Goal: Information Seeking & Learning: Learn about a topic

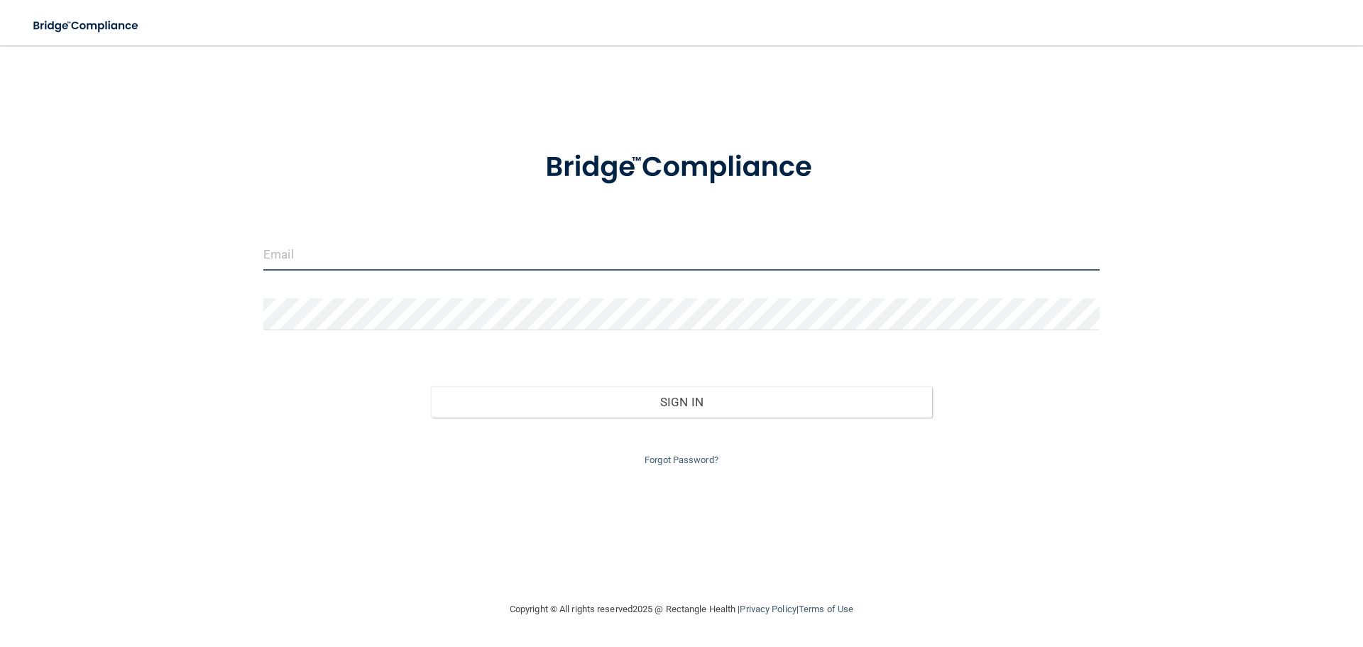
type input "[EMAIL_ADDRESS][DOMAIN_NAME]"
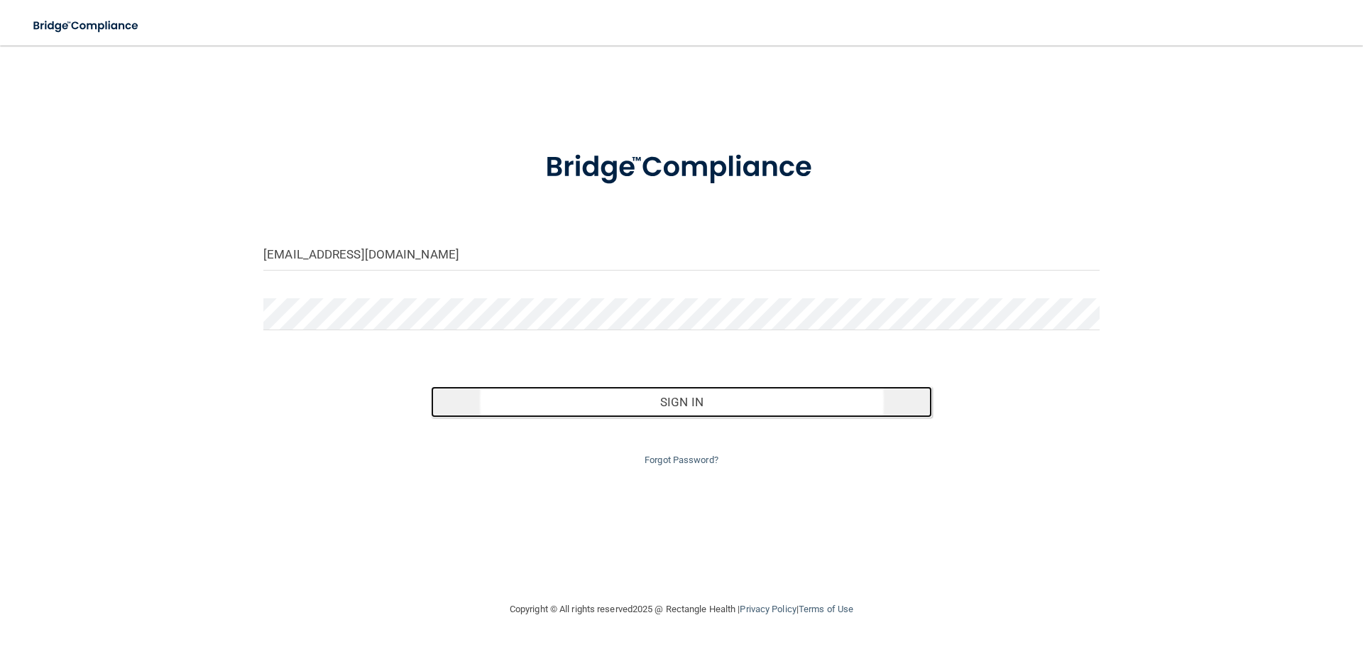
click at [698, 405] on button "Sign In" at bounding box center [682, 401] width 502 height 31
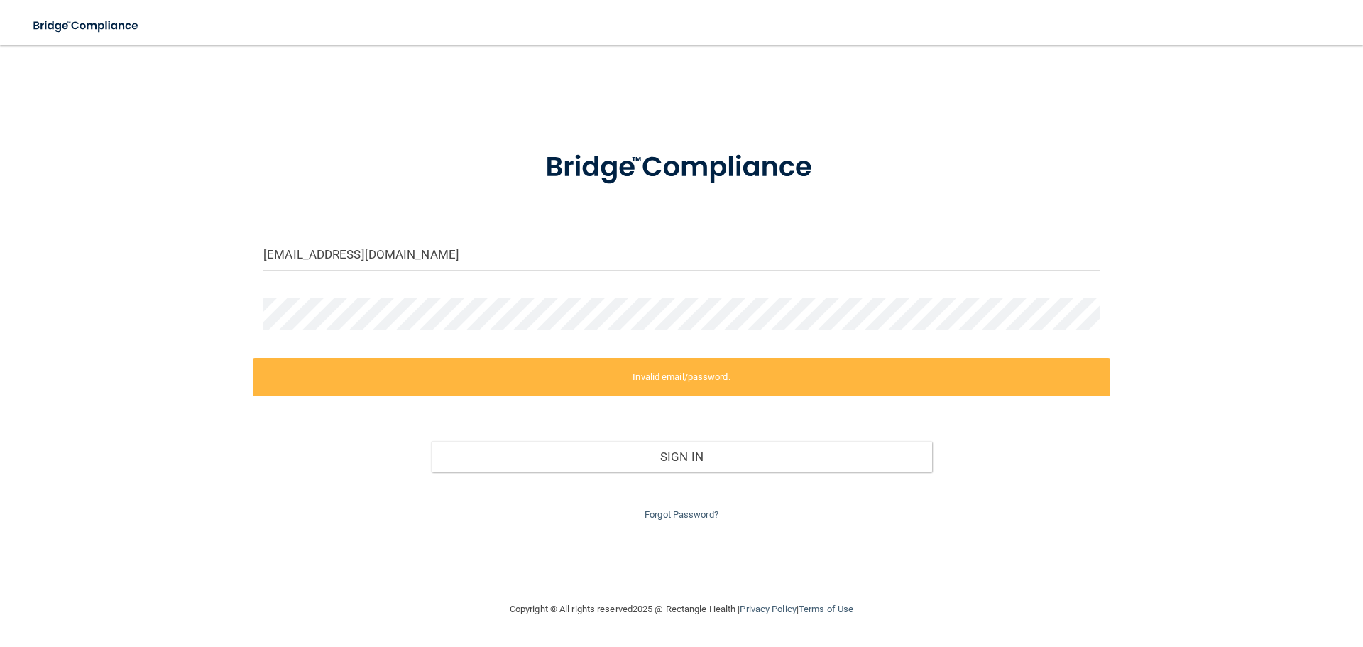
click at [695, 380] on label "Invalid email/password." at bounding box center [681, 377] width 857 height 38
click at [665, 517] on link "Forgot Password?" at bounding box center [681, 514] width 74 height 11
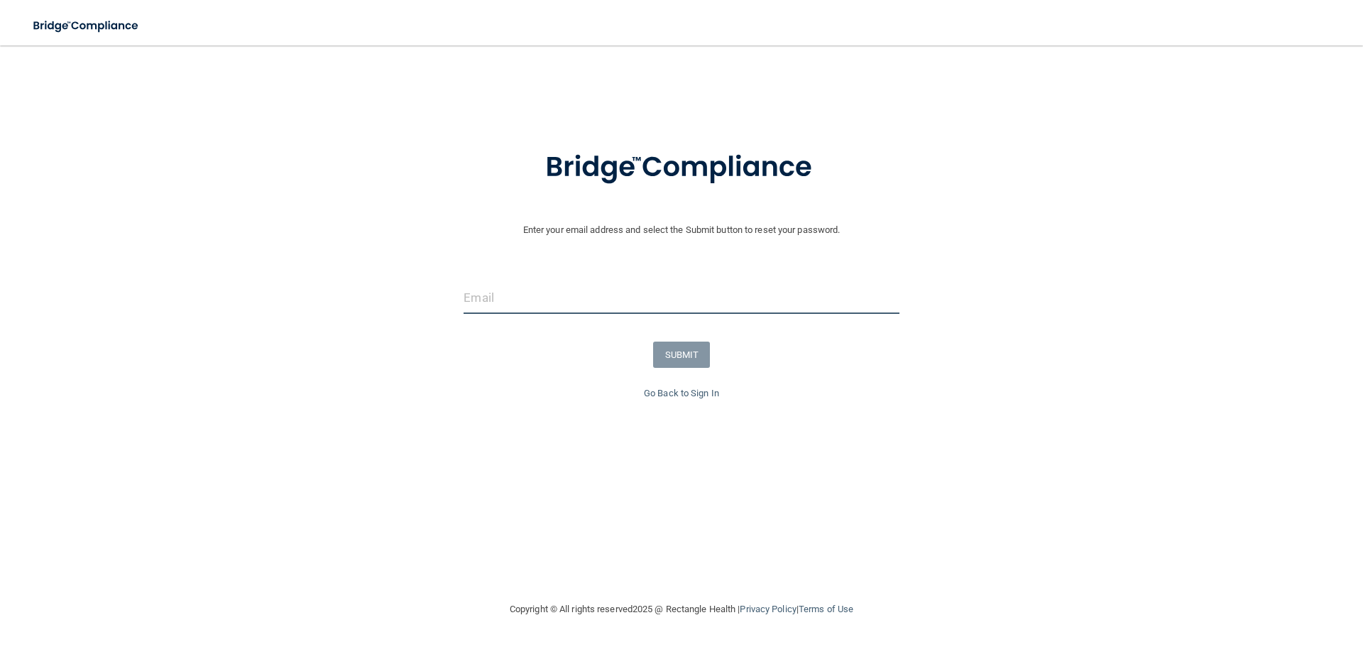
click at [522, 299] on input "email" at bounding box center [680, 298] width 435 height 32
type input "[EMAIL_ADDRESS][DOMAIN_NAME]"
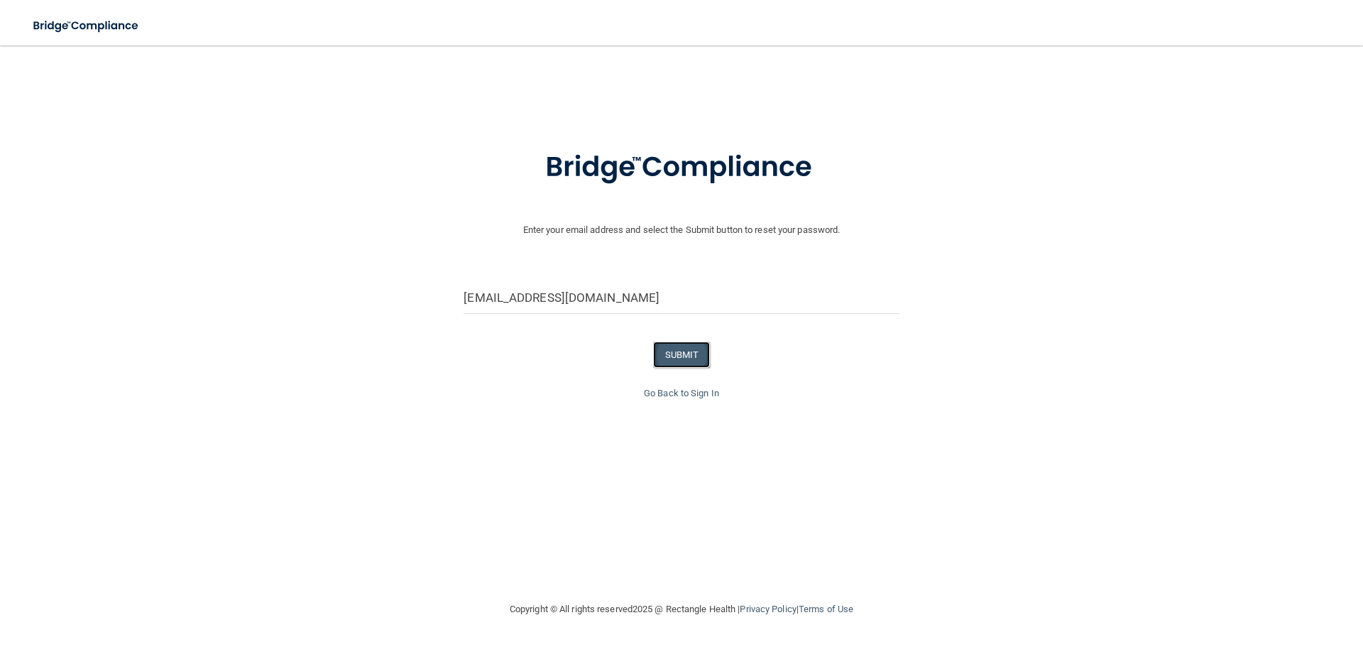
click at [678, 350] on button "SUBMIT" at bounding box center [681, 354] width 57 height 26
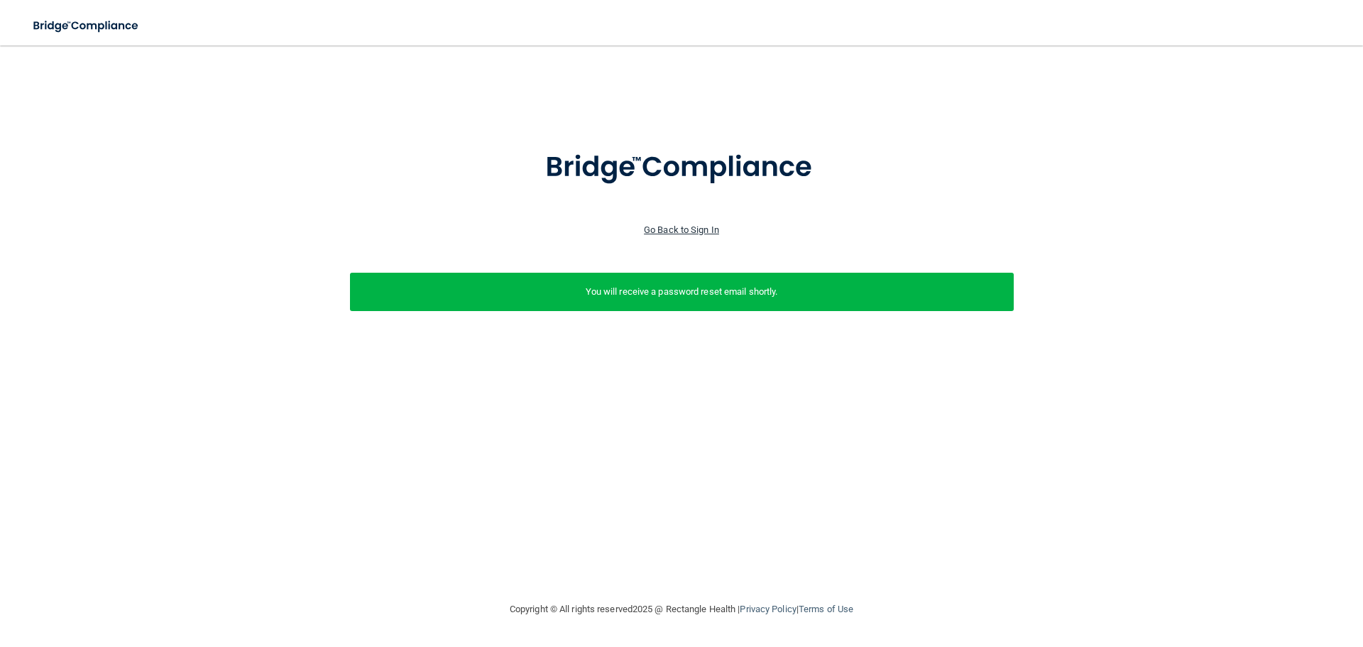
click at [700, 227] on link "Go Back to Sign In" at bounding box center [681, 229] width 75 height 11
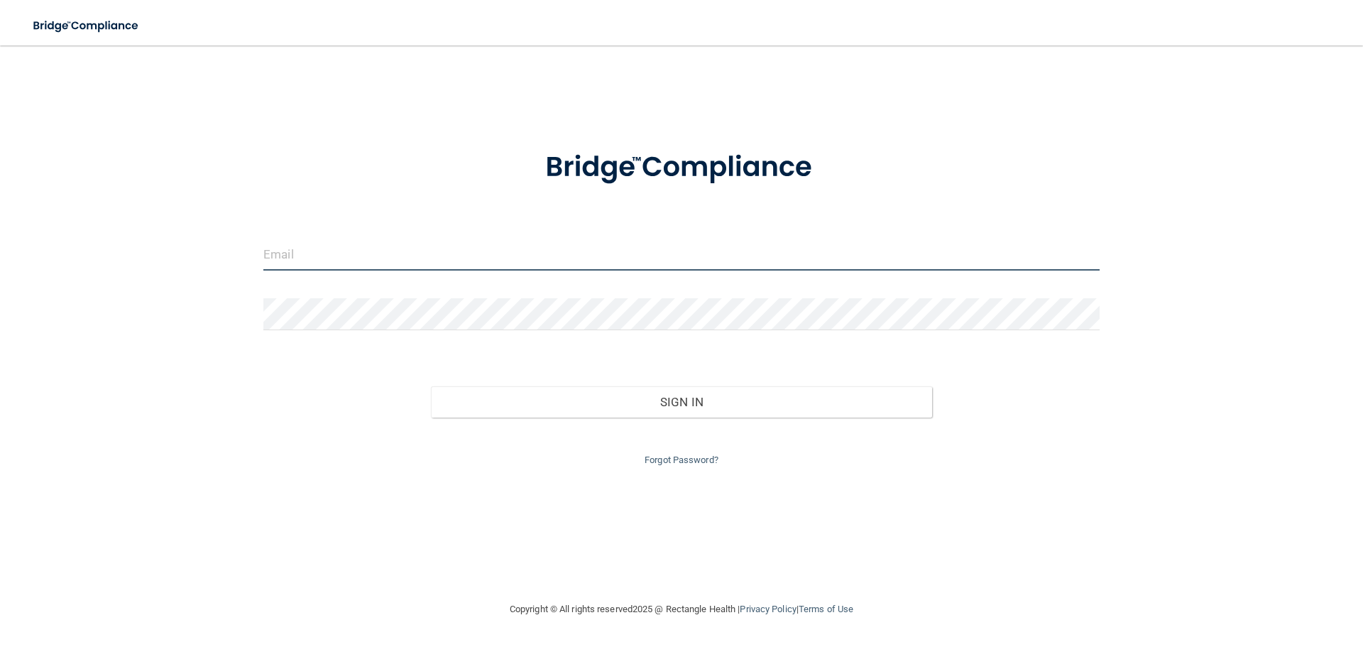
type input "[EMAIL_ADDRESS][DOMAIN_NAME]"
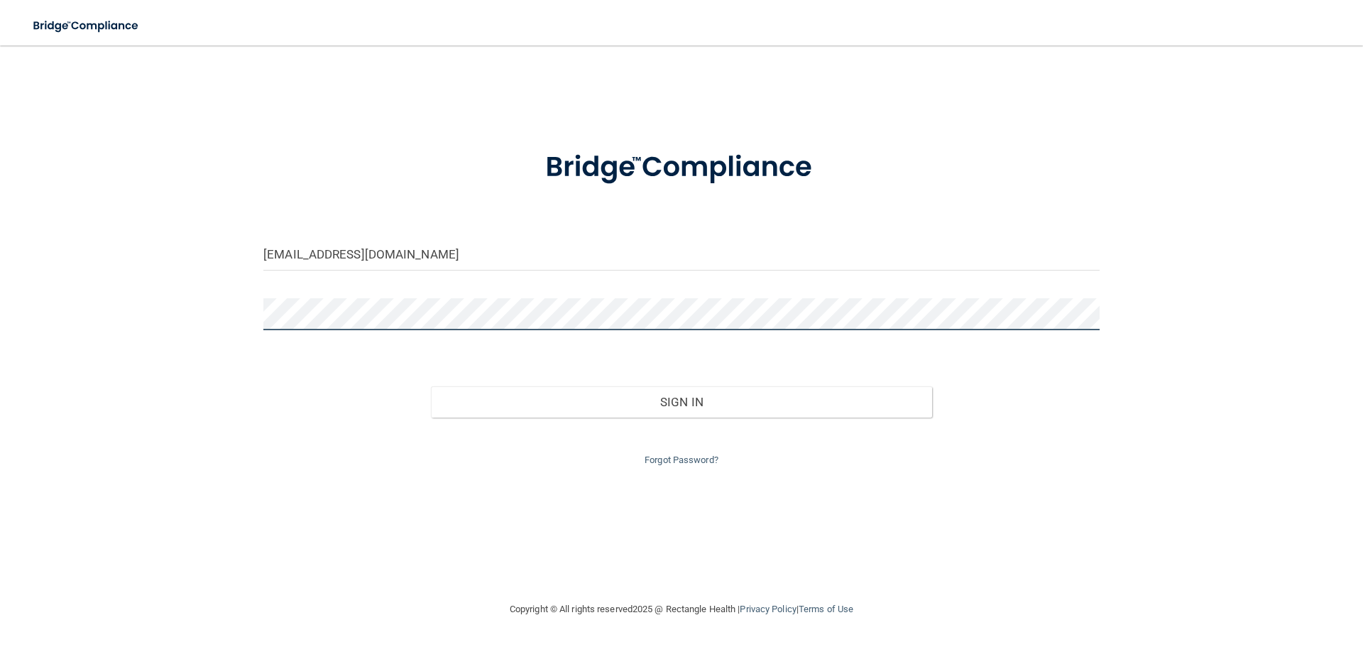
click at [103, 265] on div "deichel7485@gmail.com Invalid email/password. You don't have permission to acce…" at bounding box center [681, 323] width 1306 height 527
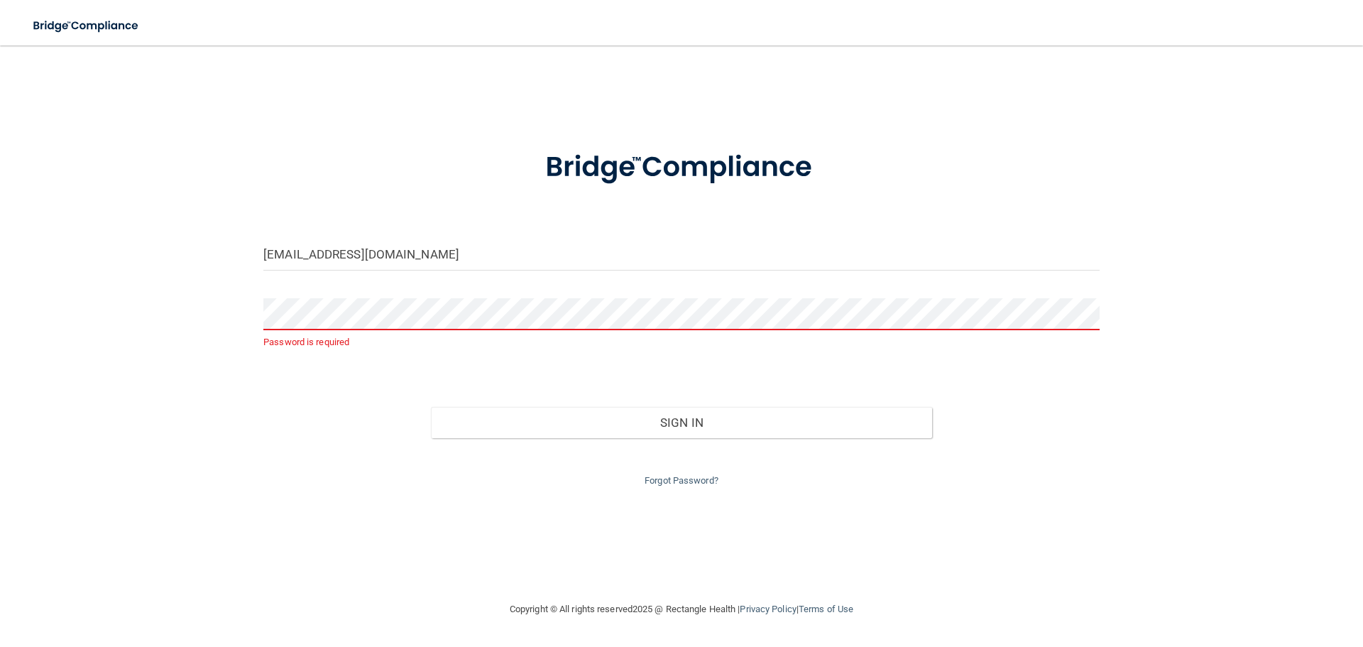
click at [216, 508] on div "deichel7485@gmail.com Password is required Invalid email/password. You don't ha…" at bounding box center [681, 323] width 1306 height 527
click at [649, 483] on link "Forgot Password?" at bounding box center [681, 480] width 74 height 11
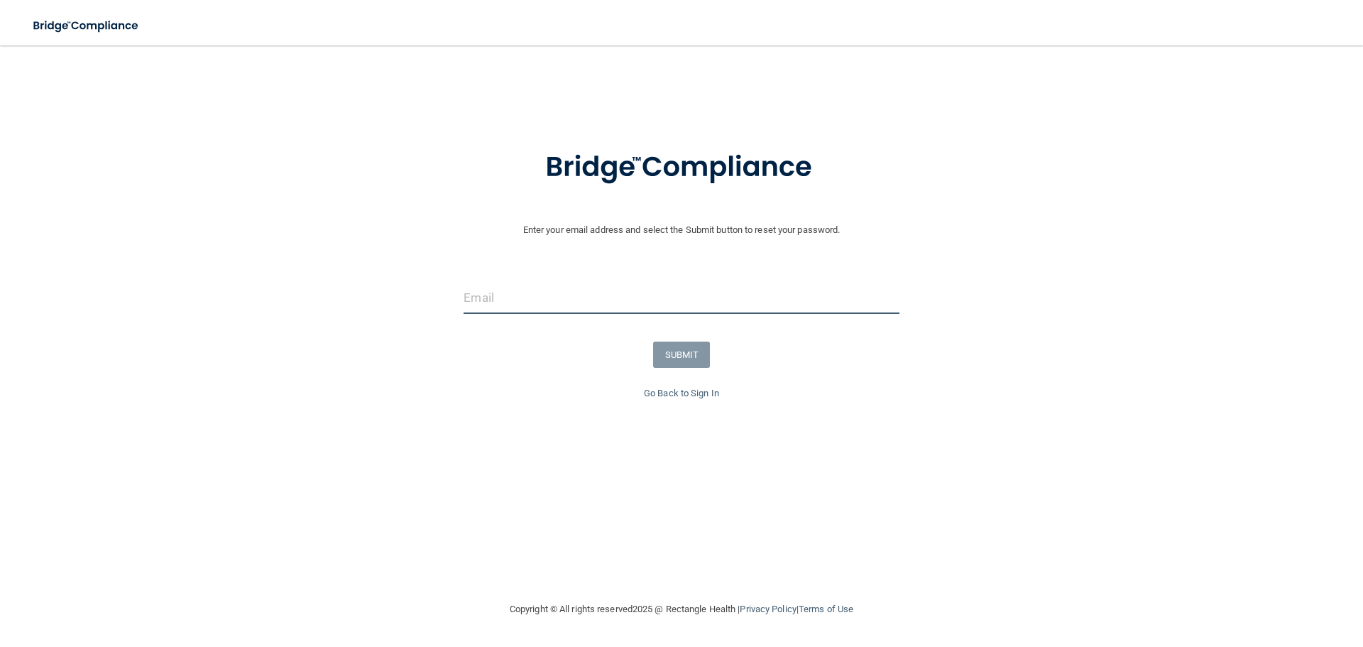
click at [549, 301] on input "email" at bounding box center [680, 298] width 435 height 32
type input "[EMAIL_ADDRESS][DOMAIN_NAME]"
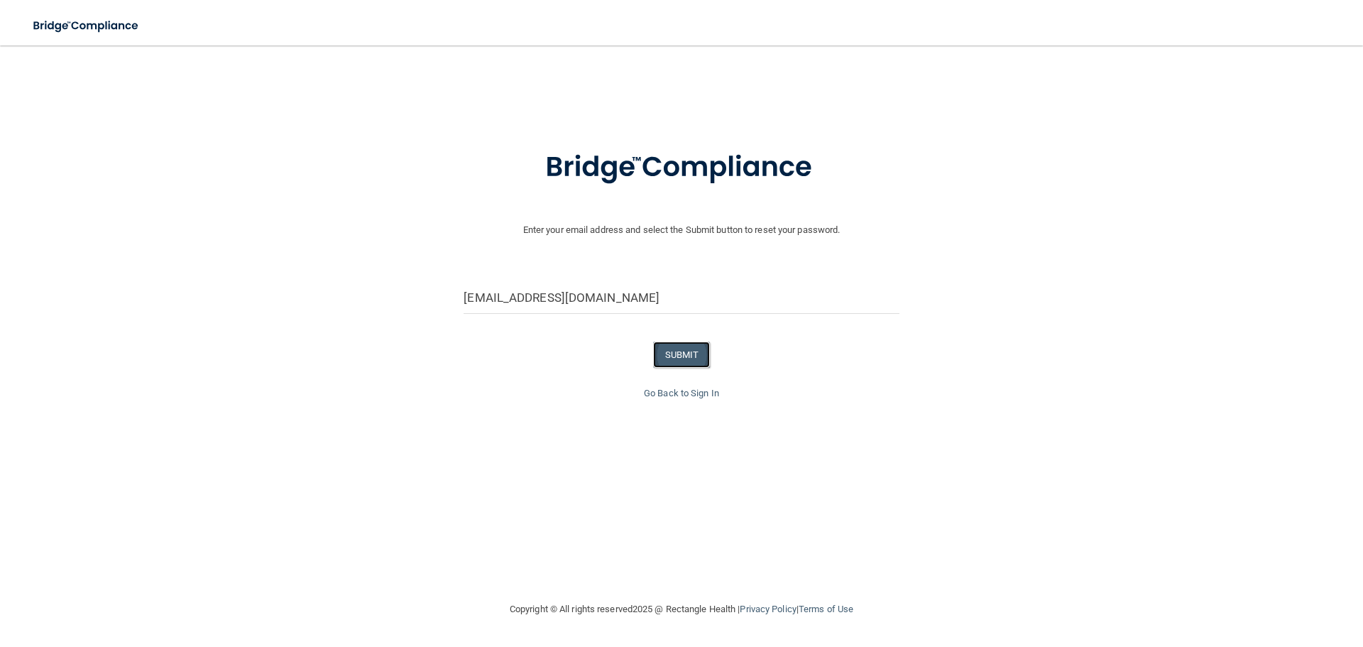
click at [682, 350] on button "SUBMIT" at bounding box center [681, 354] width 57 height 26
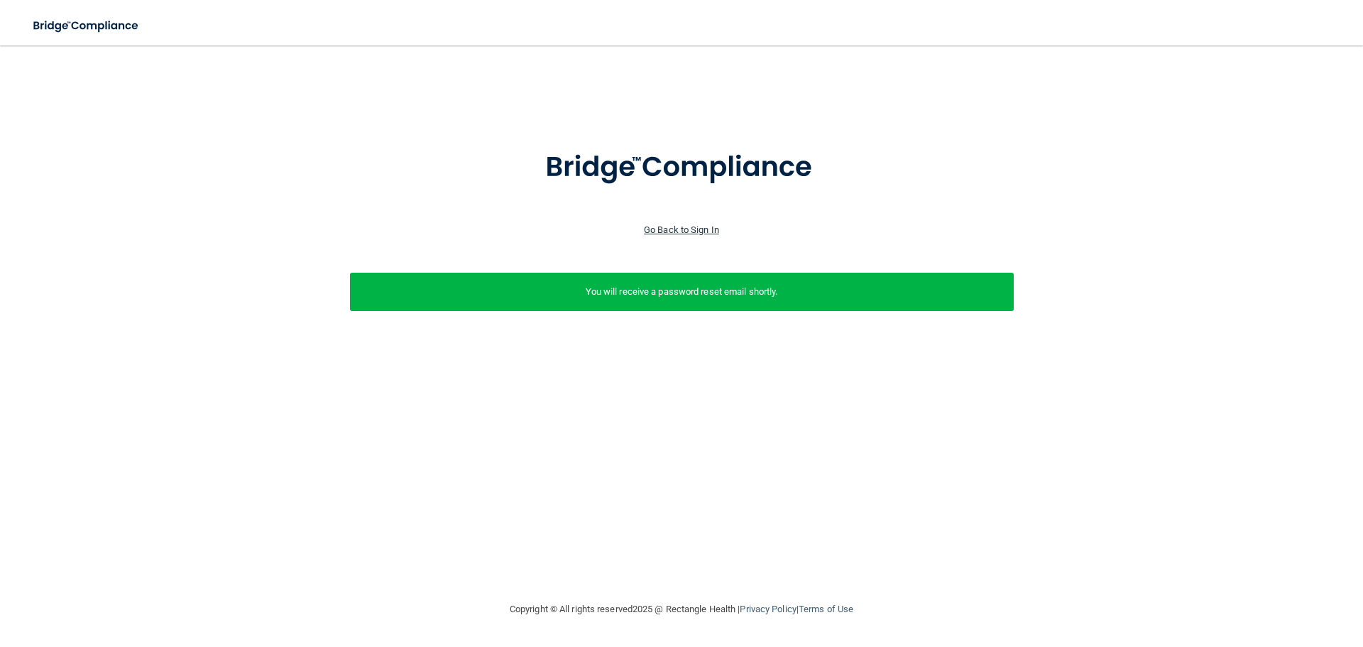
click at [698, 229] on link "Go Back to Sign In" at bounding box center [681, 229] width 75 height 11
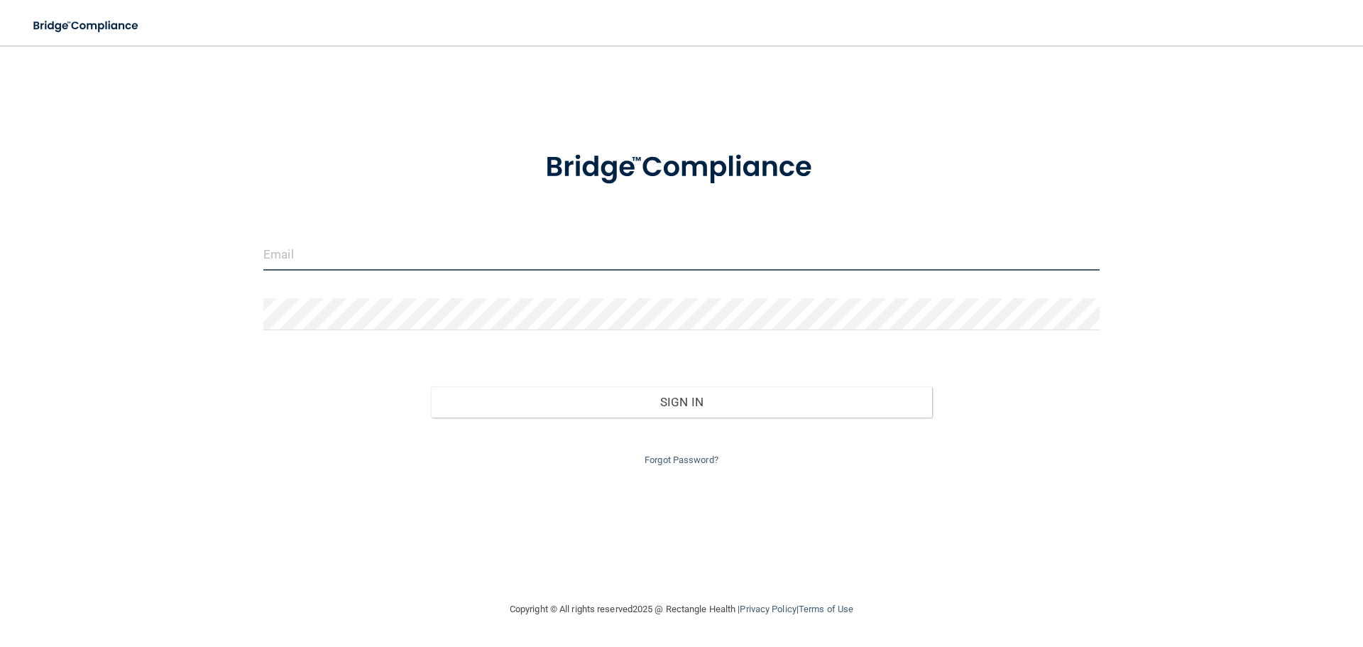
type input "[EMAIL_ADDRESS][DOMAIN_NAME]"
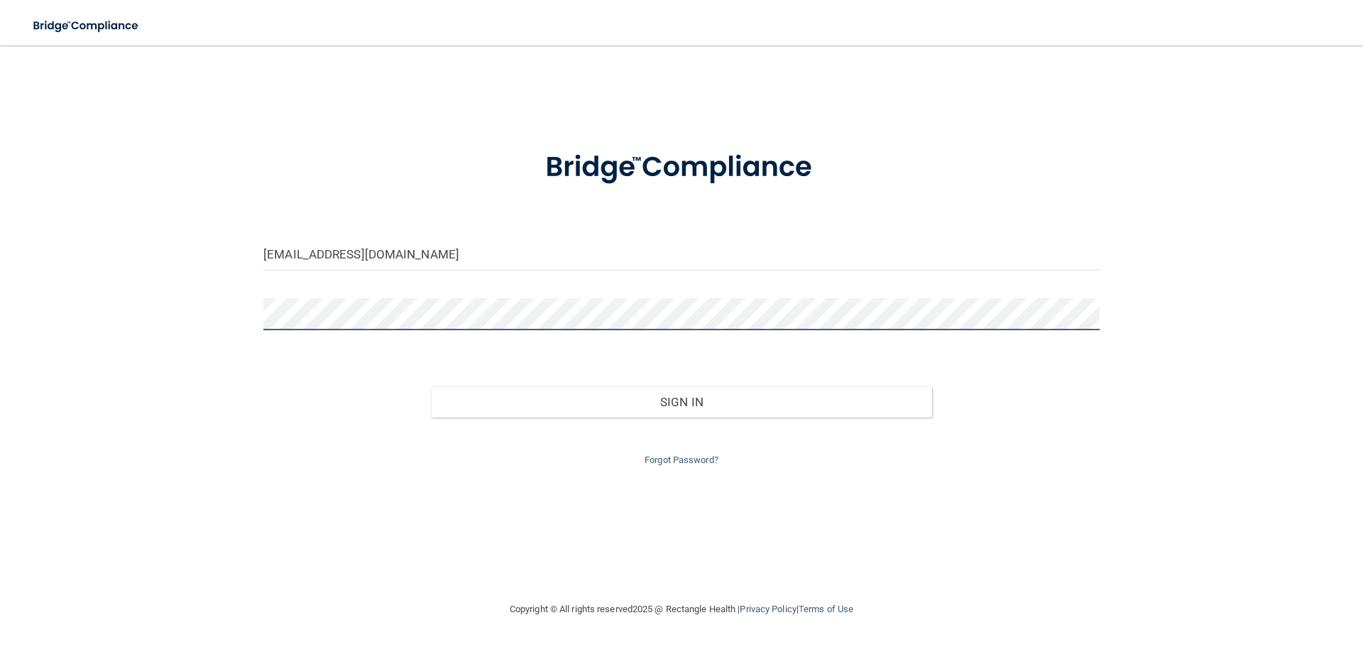
click at [0, 243] on main "deichel7485@gmail.com Invalid email/password. You don't have permission to acce…" at bounding box center [681, 345] width 1363 height 601
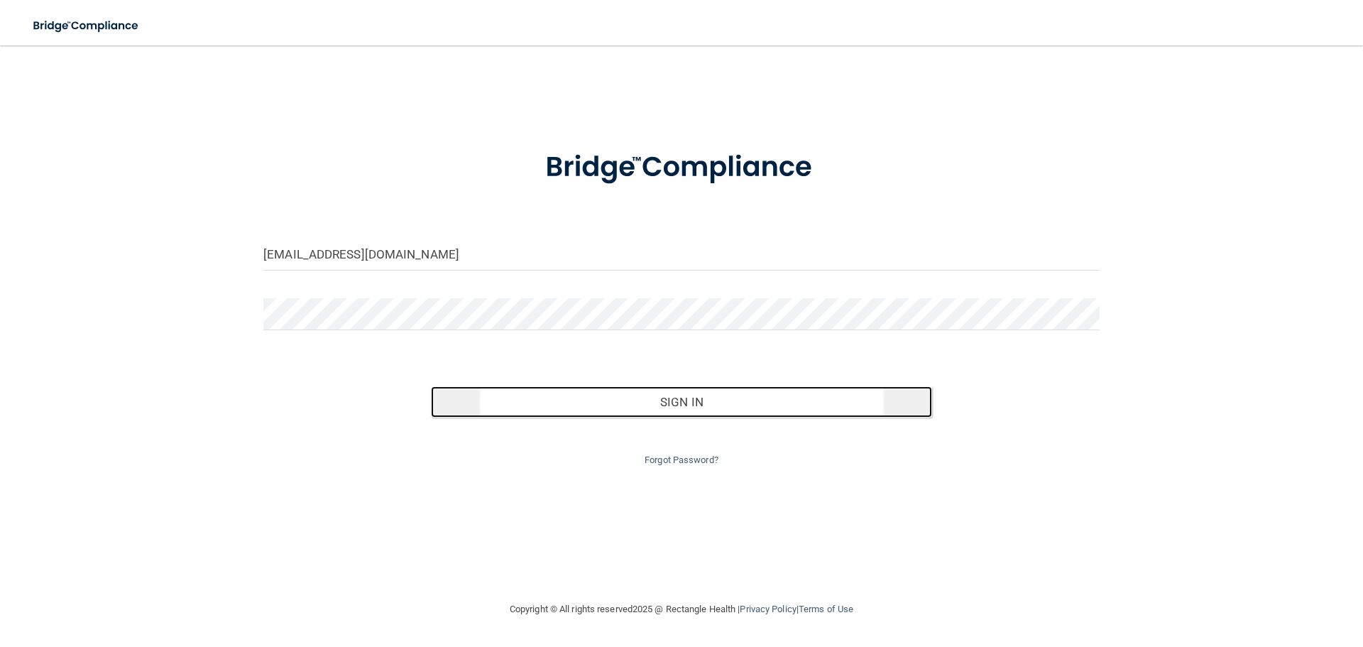
click at [660, 398] on button "Sign In" at bounding box center [682, 401] width 502 height 31
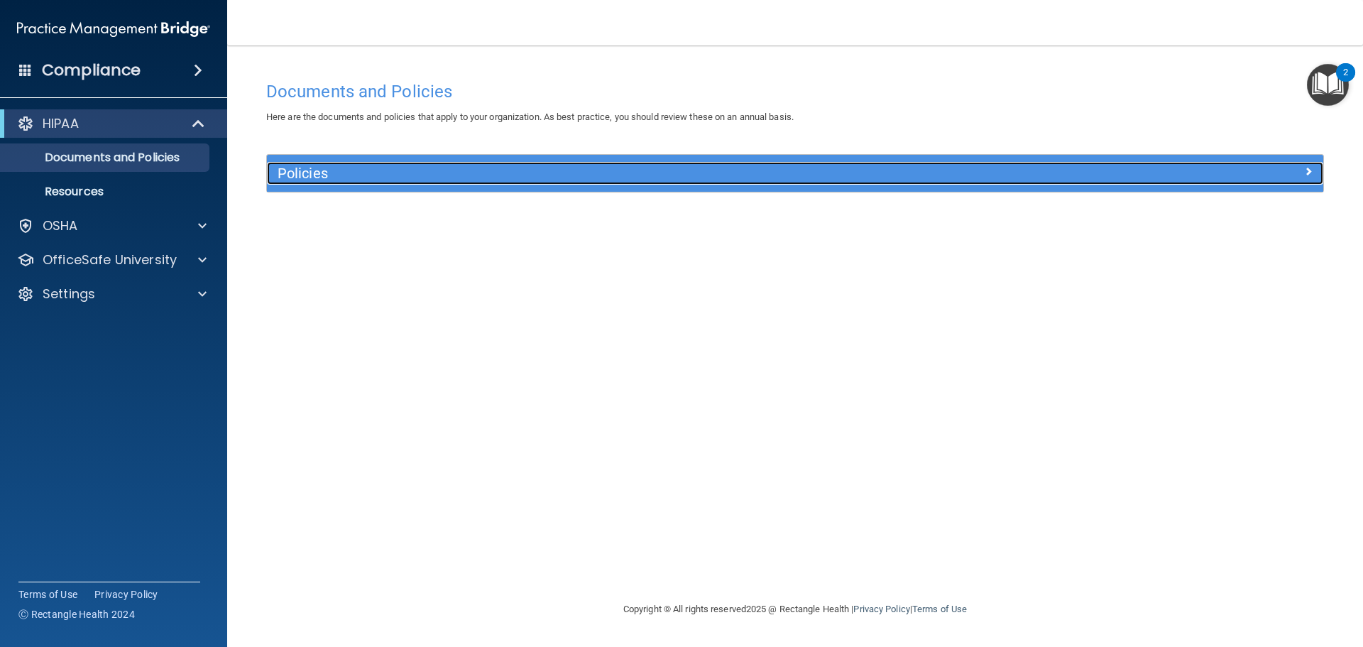
click at [1304, 170] on span at bounding box center [1308, 171] width 9 height 17
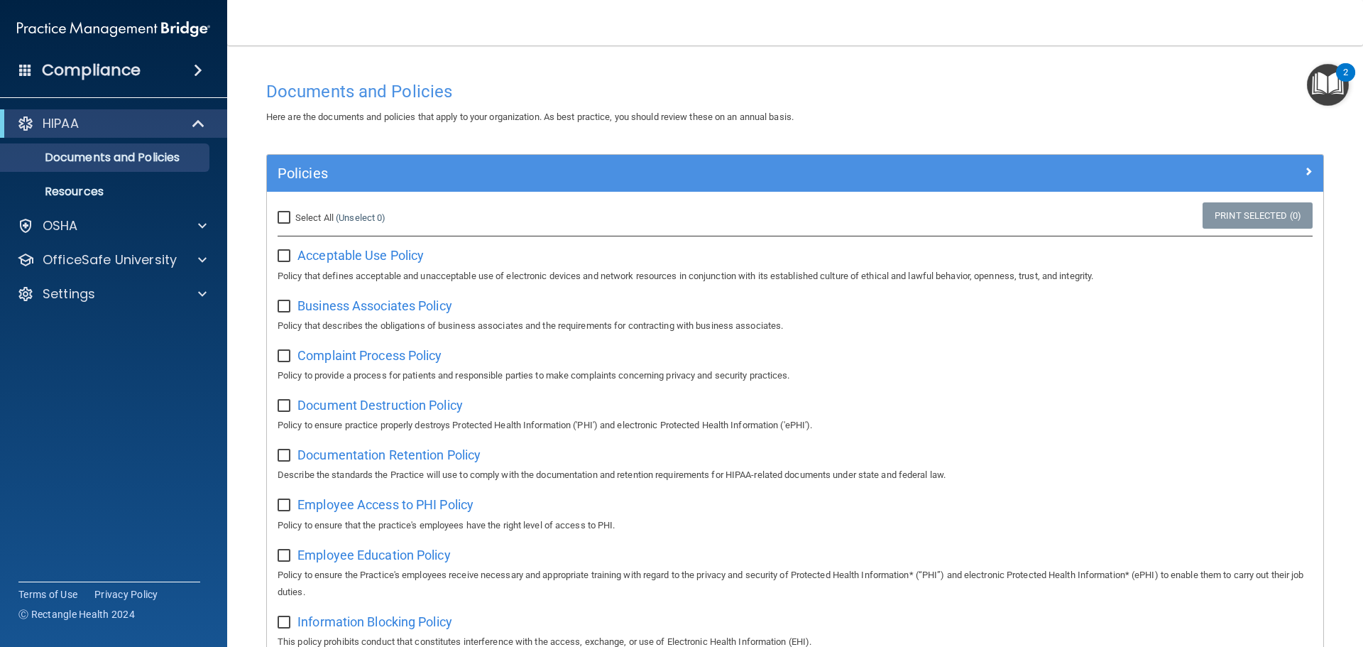
click at [291, 255] on input "checkbox" at bounding box center [285, 256] width 16 height 11
checkbox input "true"
click at [1337, 75] on div "2" at bounding box center [1345, 72] width 19 height 18
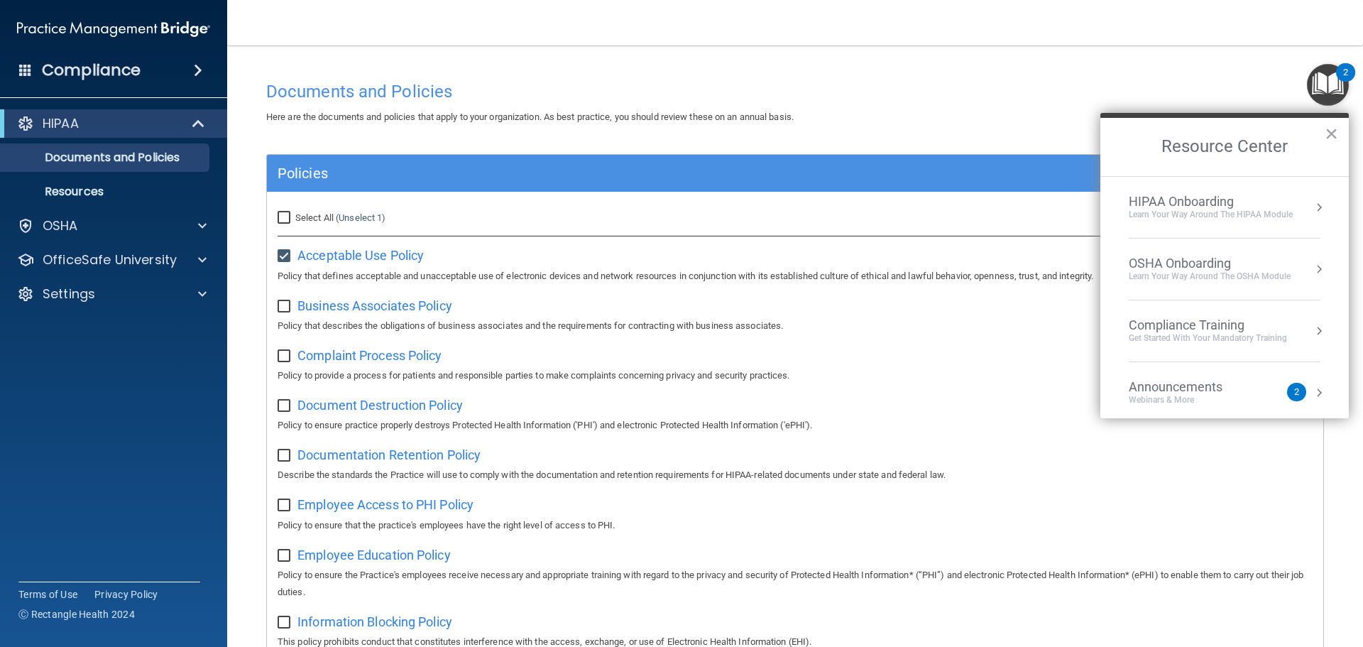
click at [1187, 208] on div "HIPAA Onboarding" at bounding box center [1210, 202] width 164 height 16
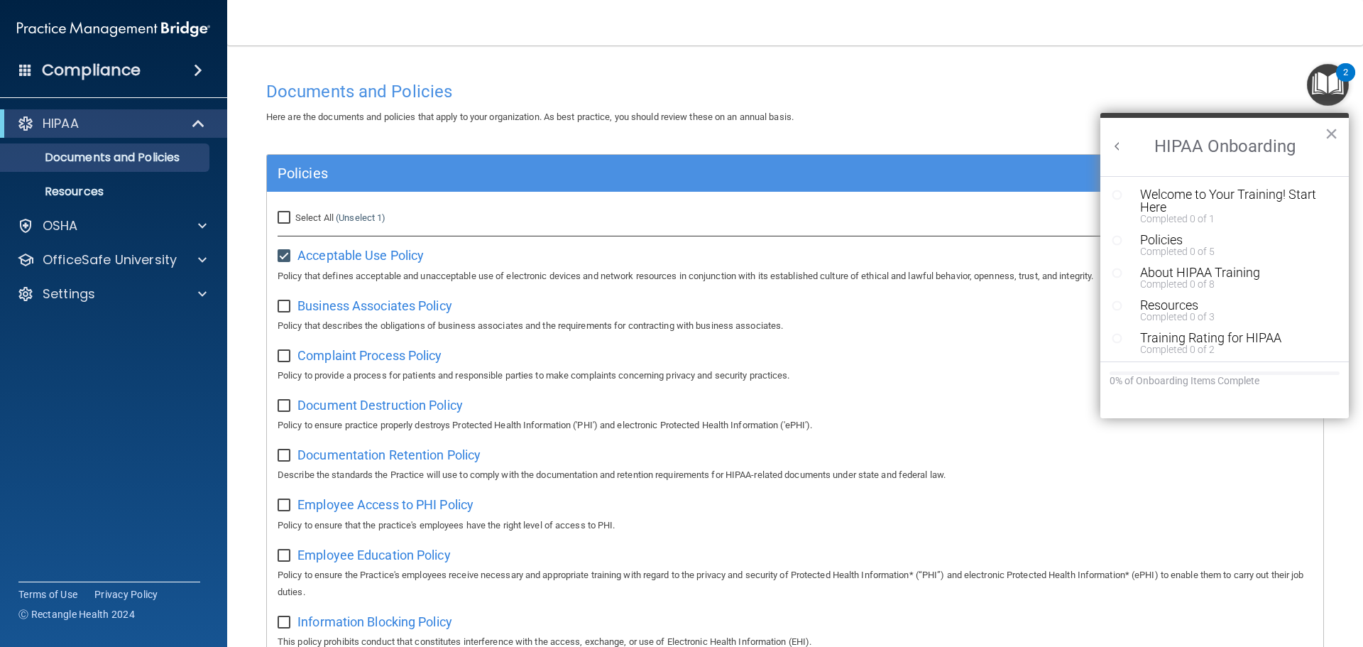
click at [1187, 186] on ol "Welcome to Your Training! Start Here Completed 0 of 1 Policies Completed 0 of 5…" at bounding box center [1224, 268] width 248 height 185
click at [1185, 189] on div "Welcome to Your Training! Start Here" at bounding box center [1230, 201] width 180 height 26
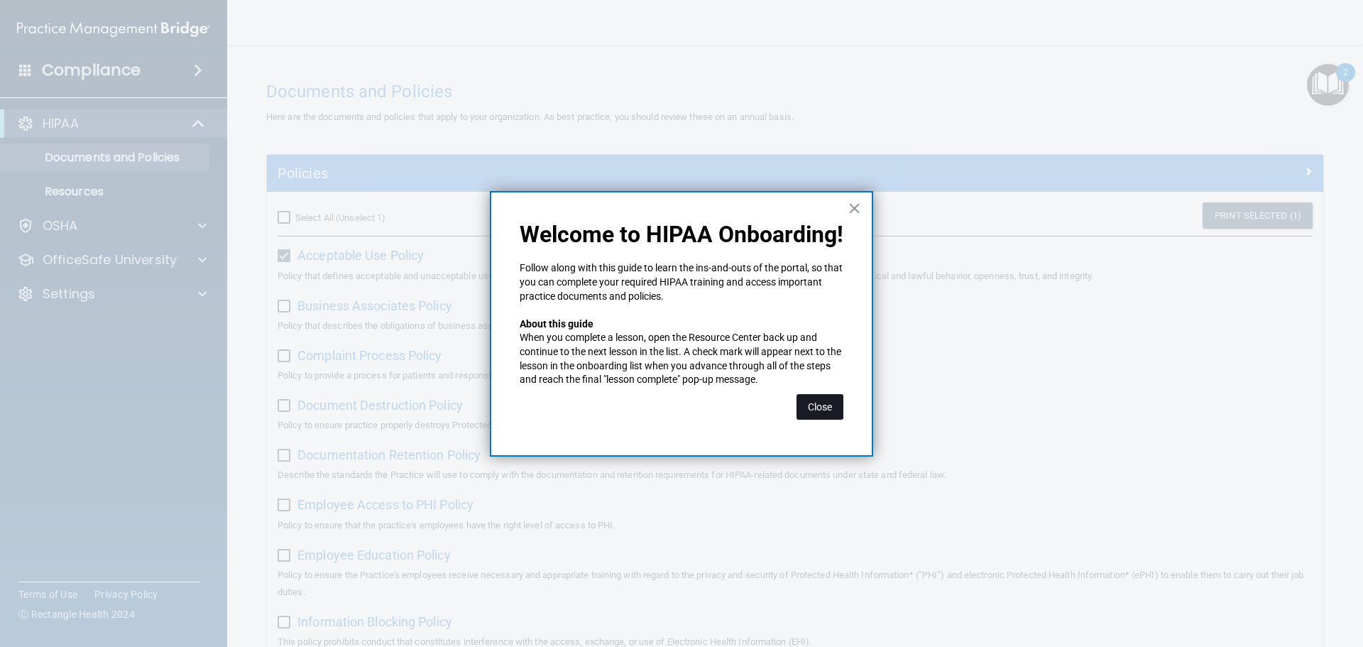
click at [818, 394] on button "Close" at bounding box center [819, 407] width 47 height 26
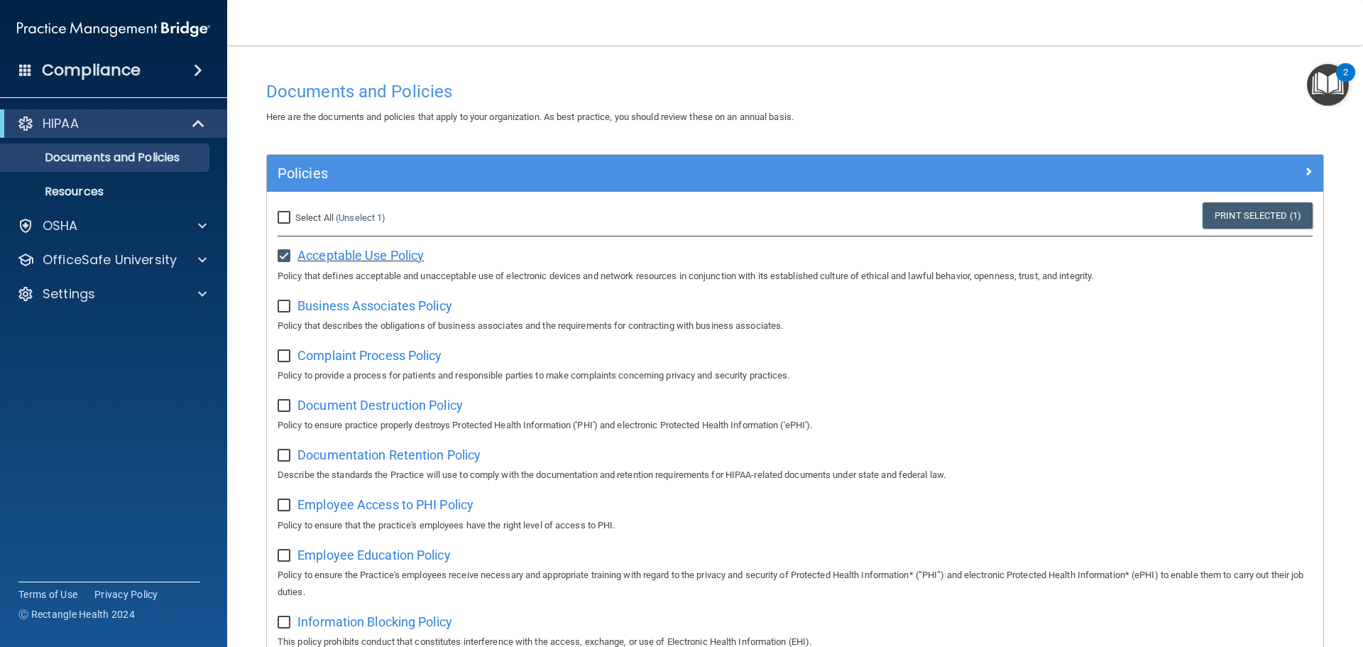
click at [397, 256] on span "Acceptable Use Policy" at bounding box center [360, 255] width 126 height 15
click at [1324, 90] on img "Open Resource Center, 2 new notifications" at bounding box center [1328, 85] width 42 height 42
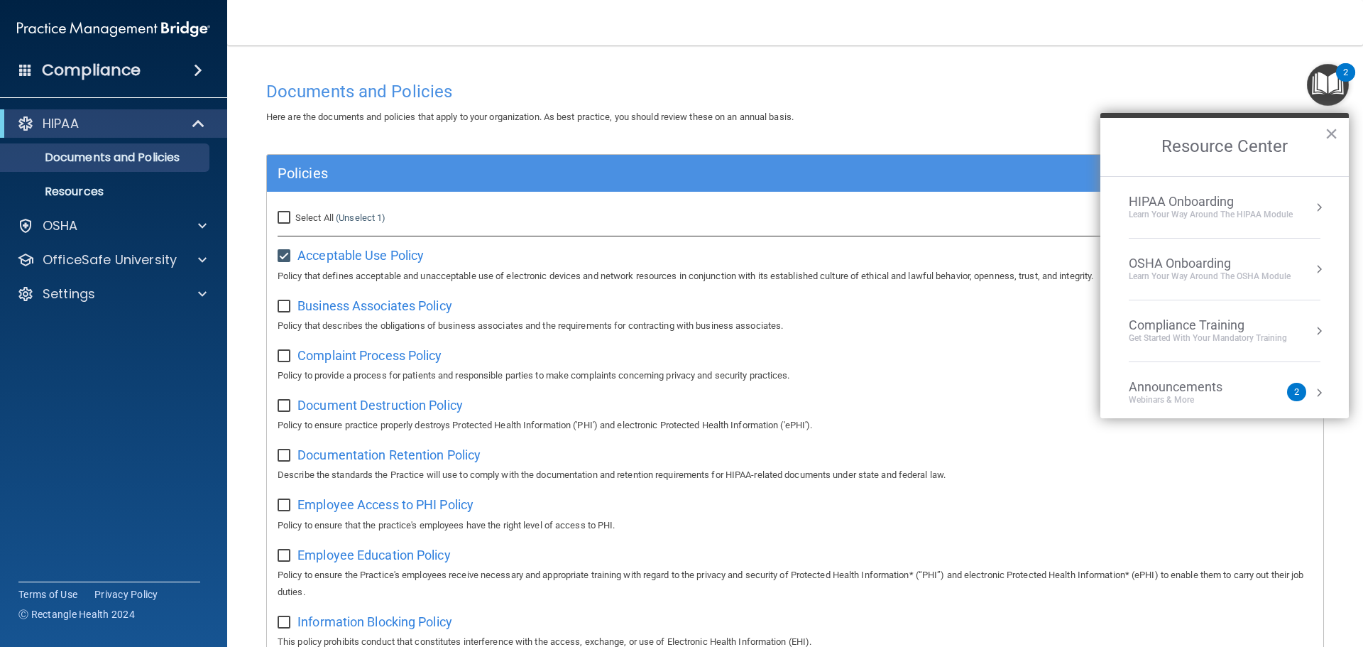
click at [1199, 265] on div "OSHA Onboarding" at bounding box center [1209, 263] width 162 height 16
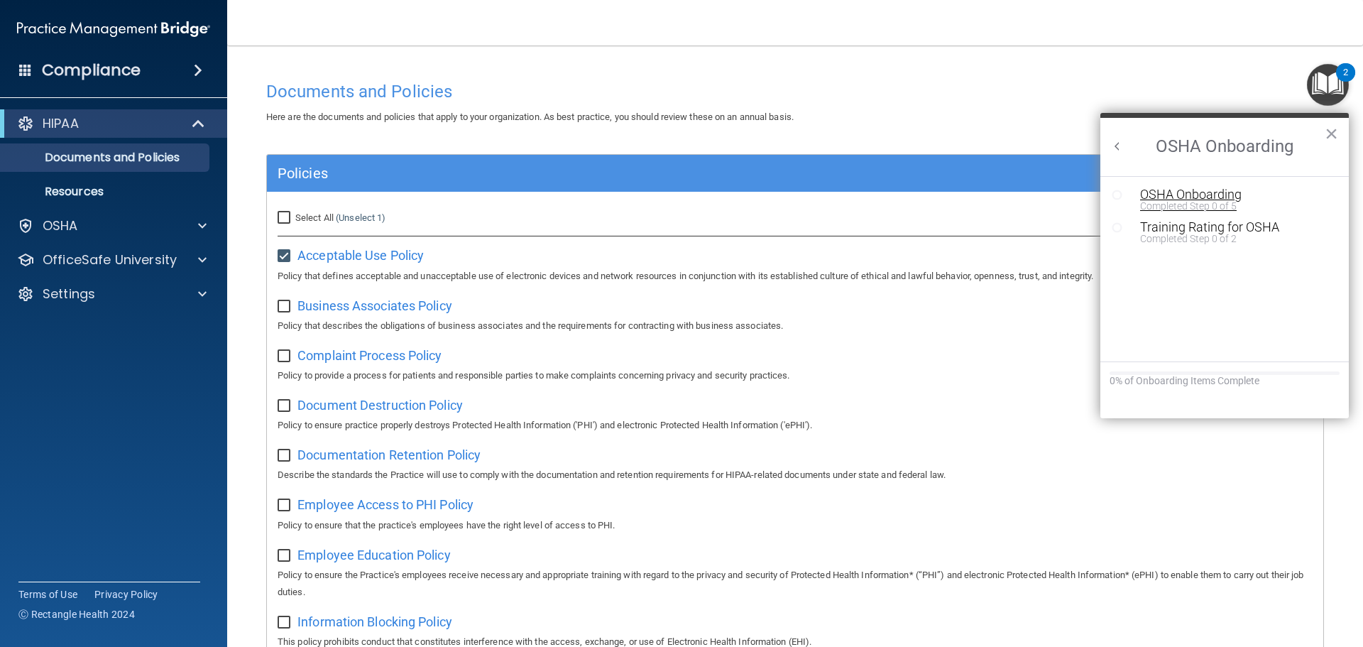
click at [1194, 194] on div "OSHA Onboarding" at bounding box center [1235, 194] width 190 height 13
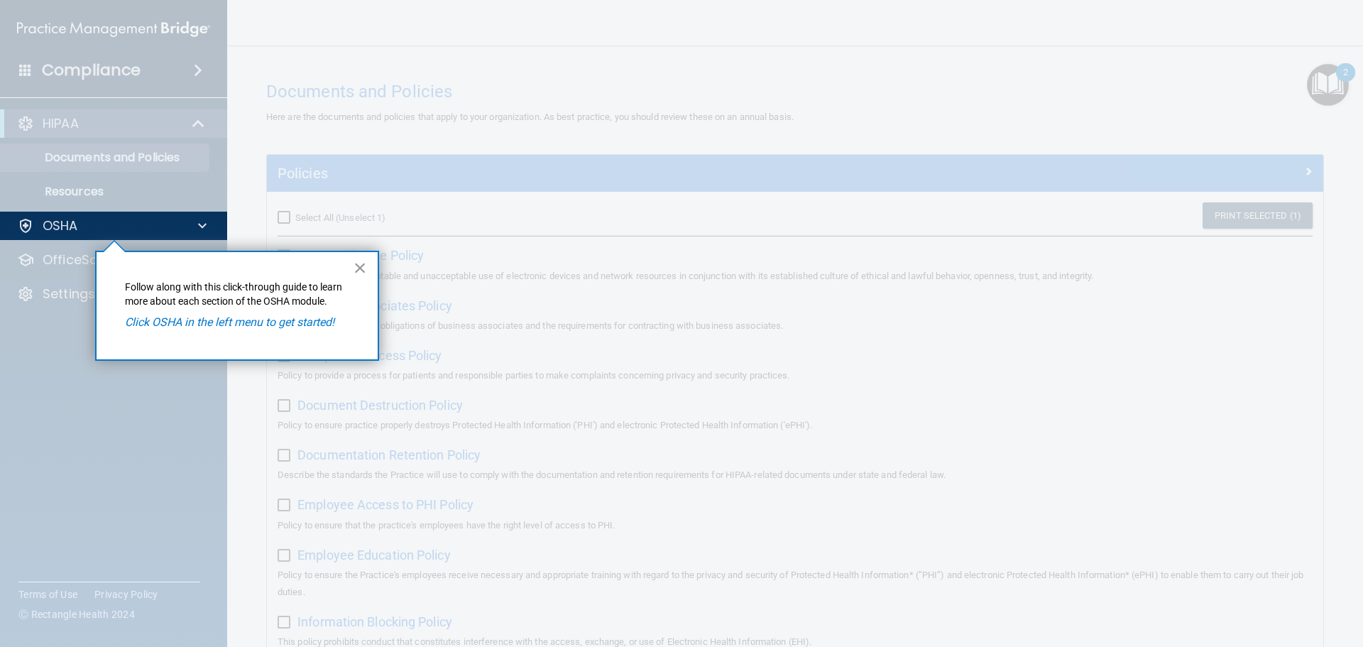
click at [361, 265] on button "×" at bounding box center [359, 267] width 13 height 23
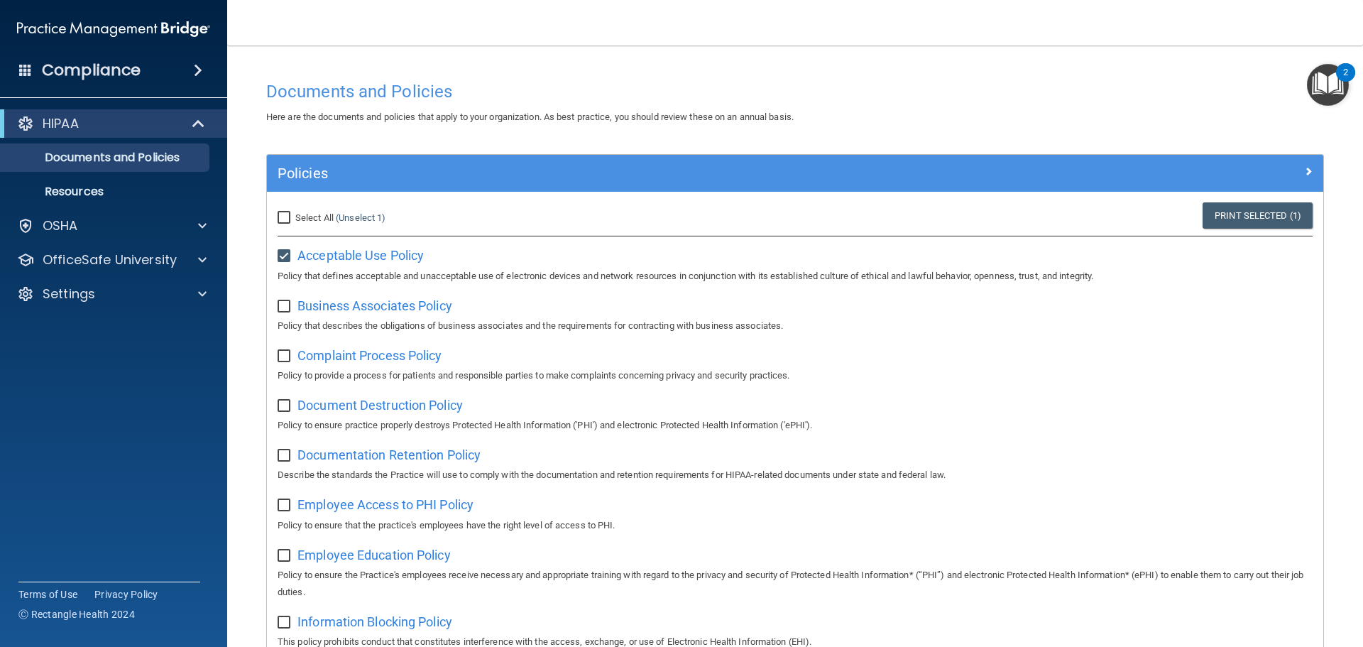
click at [1319, 80] on img "Open Resource Center, 2 new notifications" at bounding box center [1328, 85] width 42 height 42
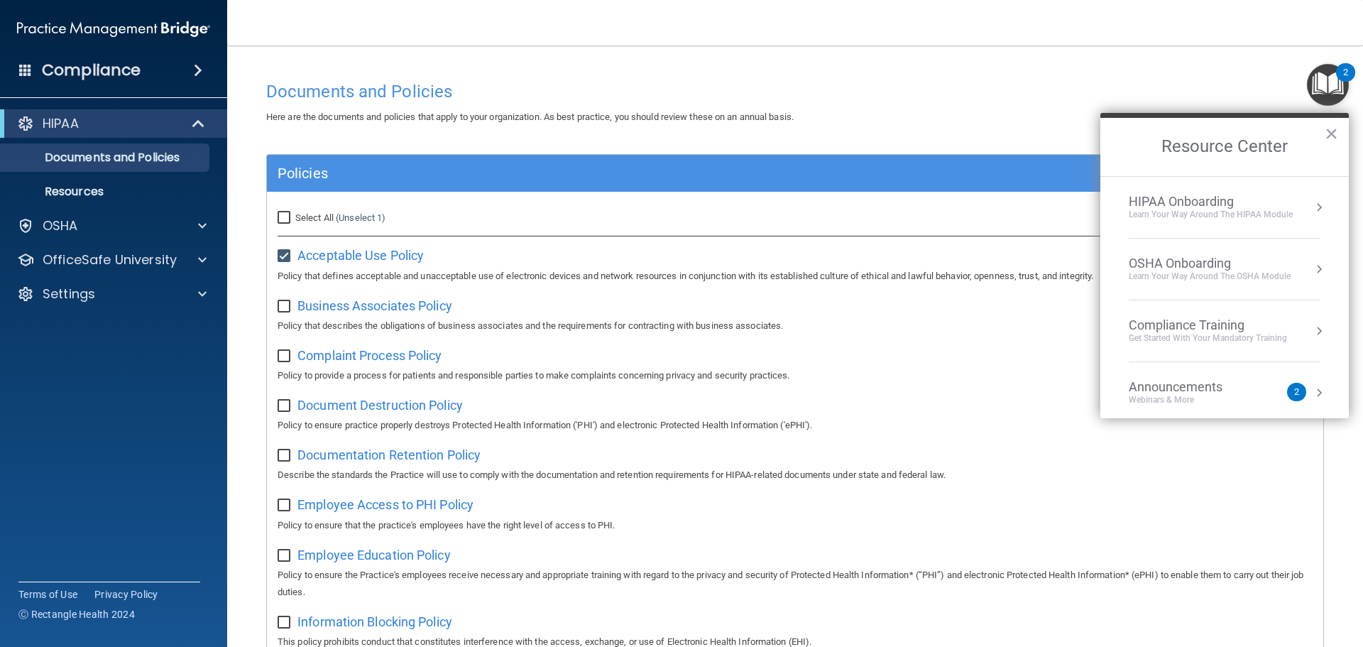
click at [1214, 268] on div "OSHA Onboarding" at bounding box center [1209, 263] width 162 height 16
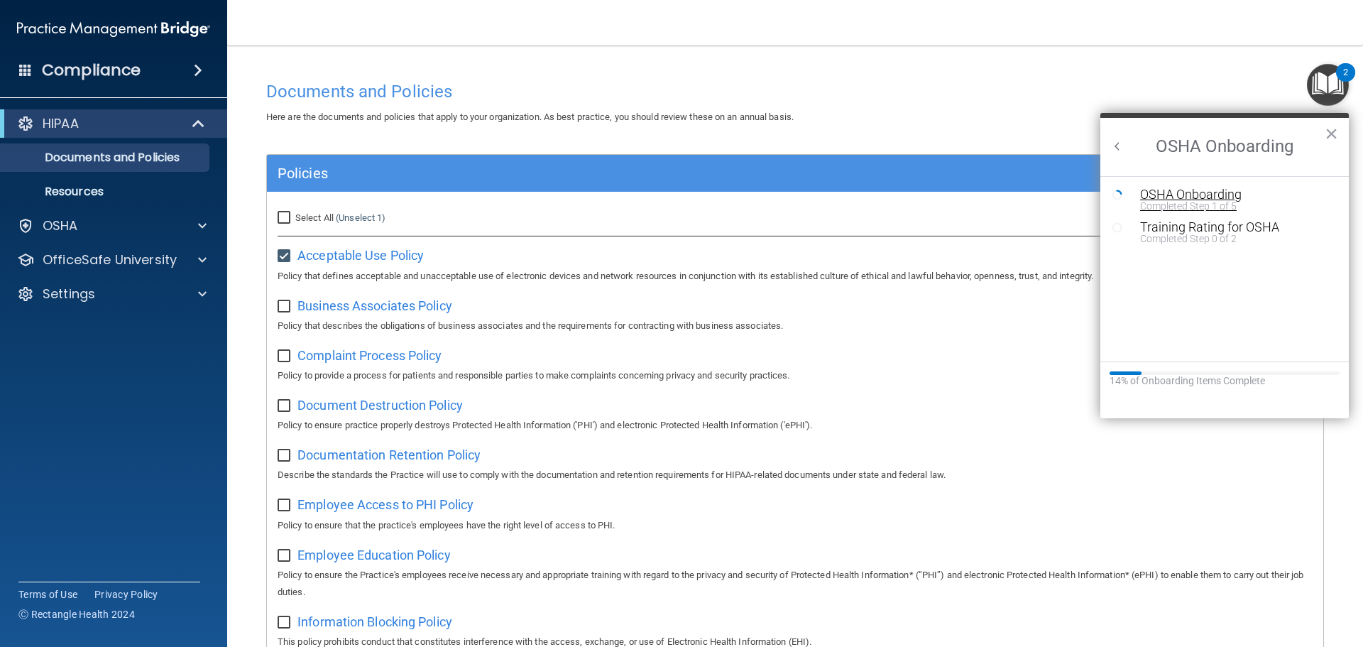
click at [1217, 203] on div "Completed Step 1 of 5" at bounding box center [1235, 206] width 190 height 10
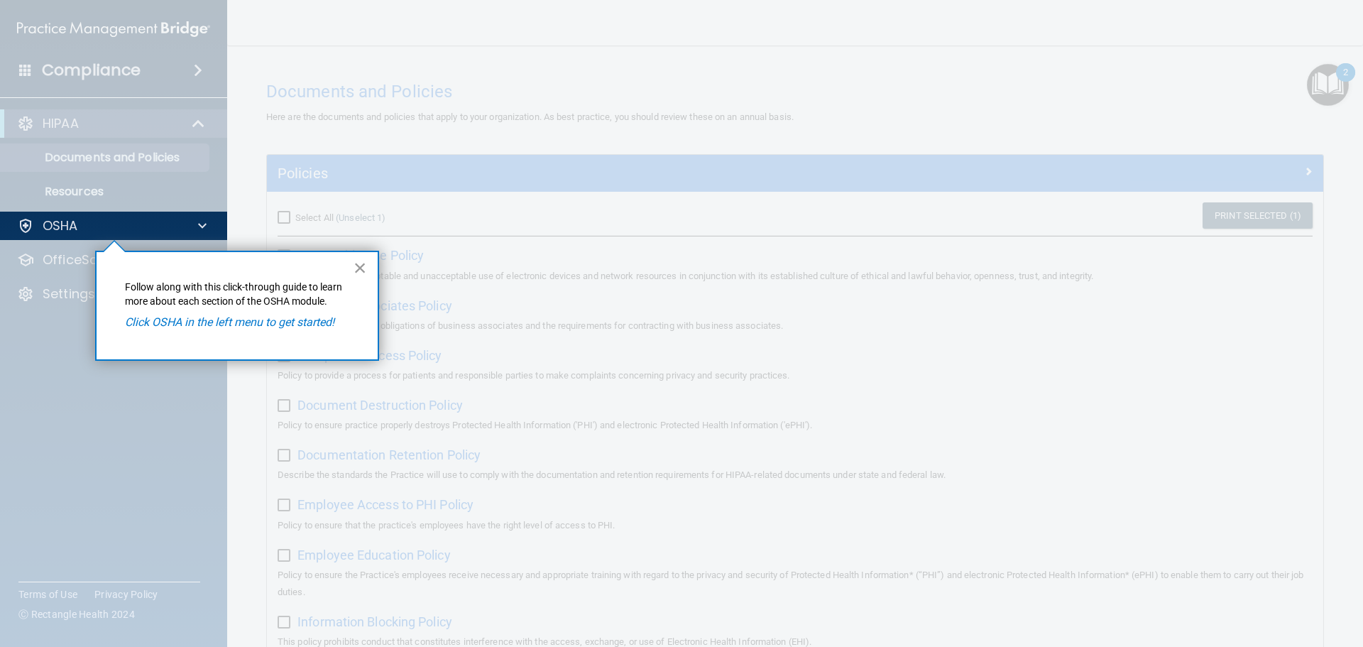
click at [360, 263] on button "×" at bounding box center [359, 267] width 13 height 23
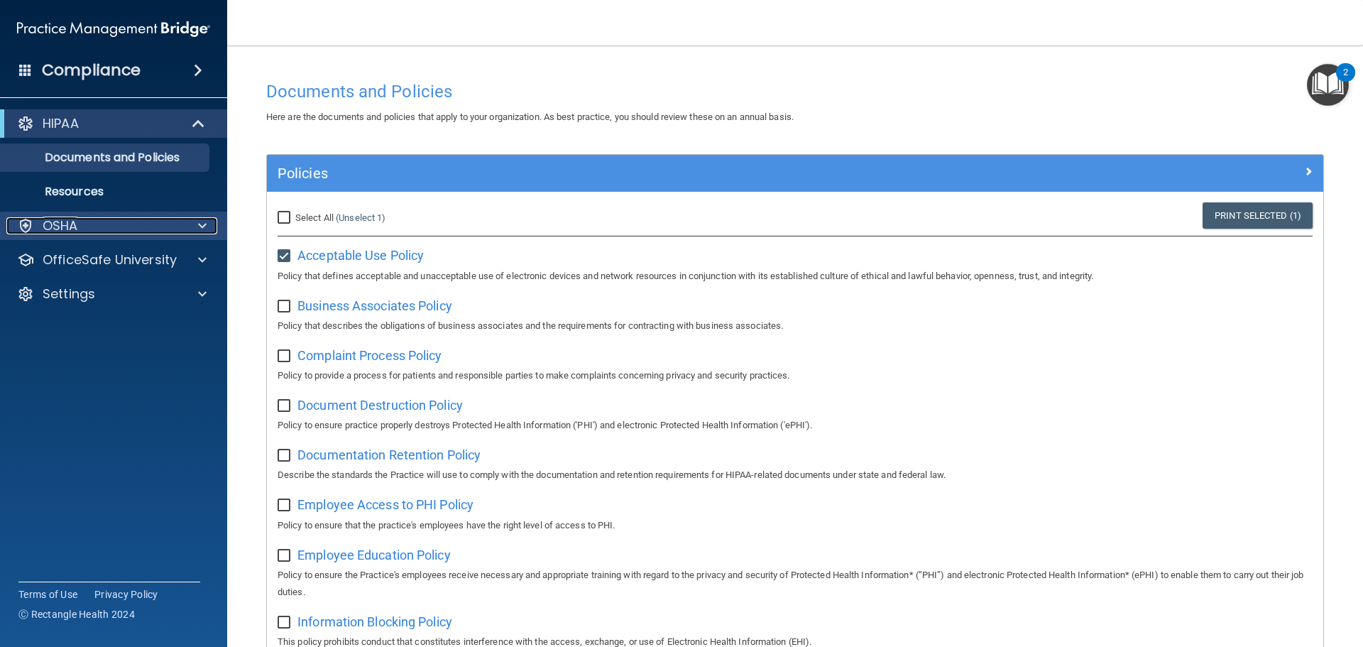
click at [75, 228] on p "OSHA" at bounding box center [60, 225] width 35 height 17
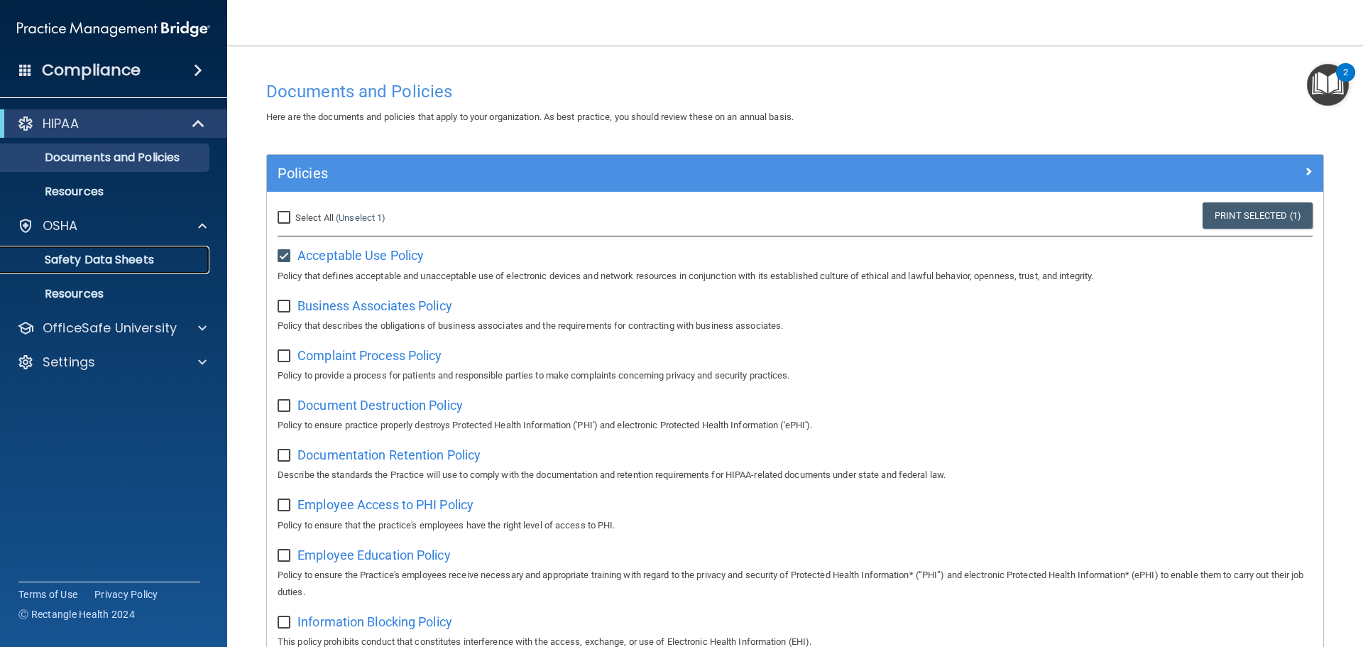
click at [95, 265] on p "Safety Data Sheets" at bounding box center [106, 260] width 194 height 14
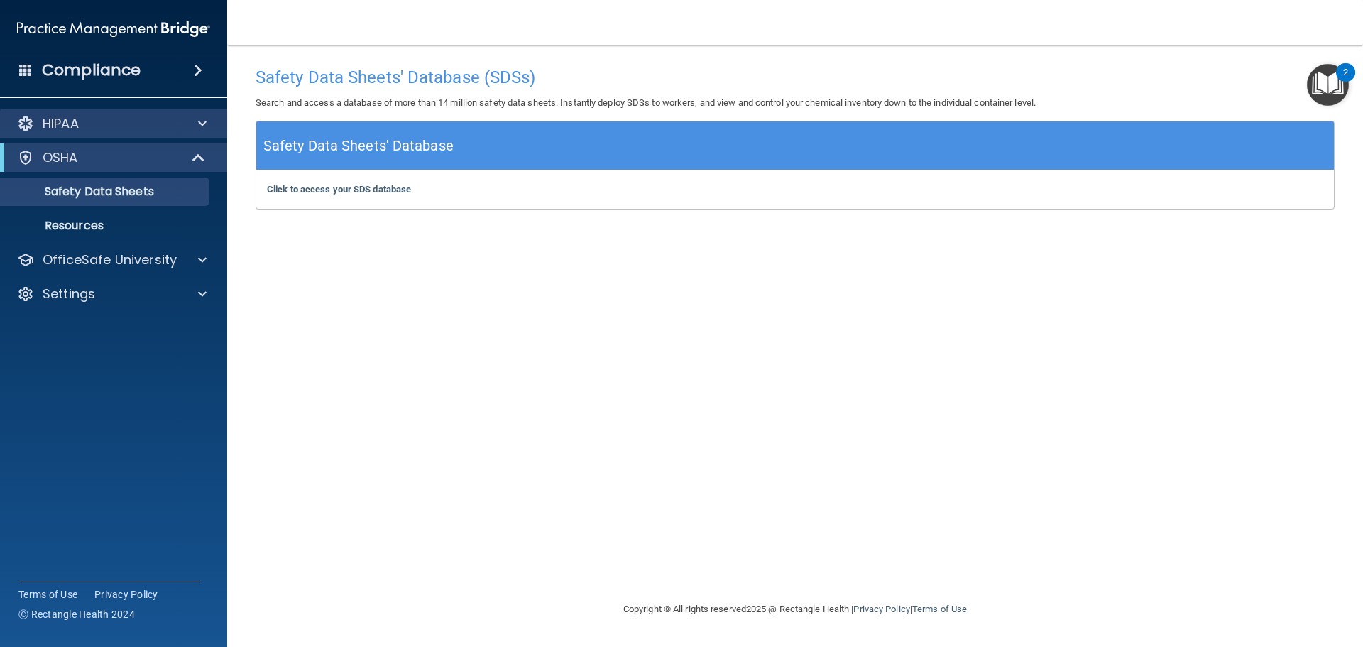
click at [143, 135] on div "HIPAA" at bounding box center [114, 123] width 228 height 28
click at [116, 197] on p "Safety Data Sheets" at bounding box center [106, 192] width 194 height 14
click at [1314, 85] on img "Open Resource Center, 2 new notifications" at bounding box center [1328, 85] width 42 height 42
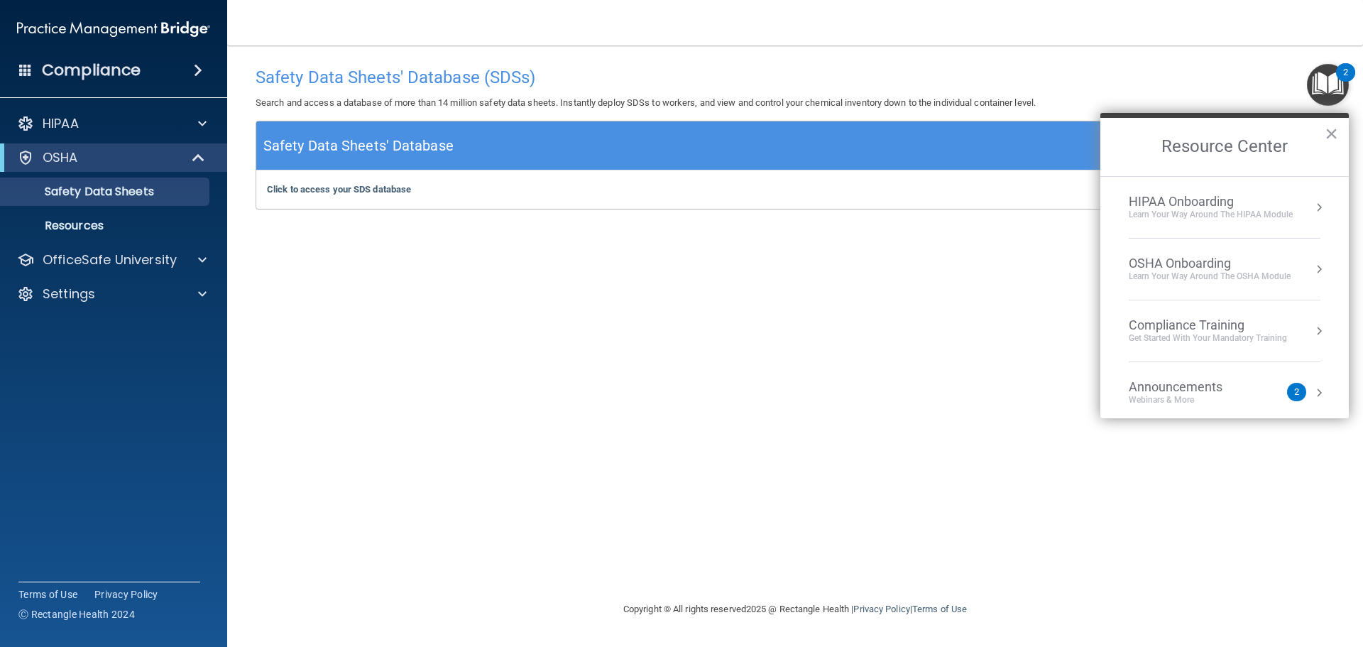
click at [1203, 326] on div "Compliance Training" at bounding box center [1207, 325] width 158 height 16
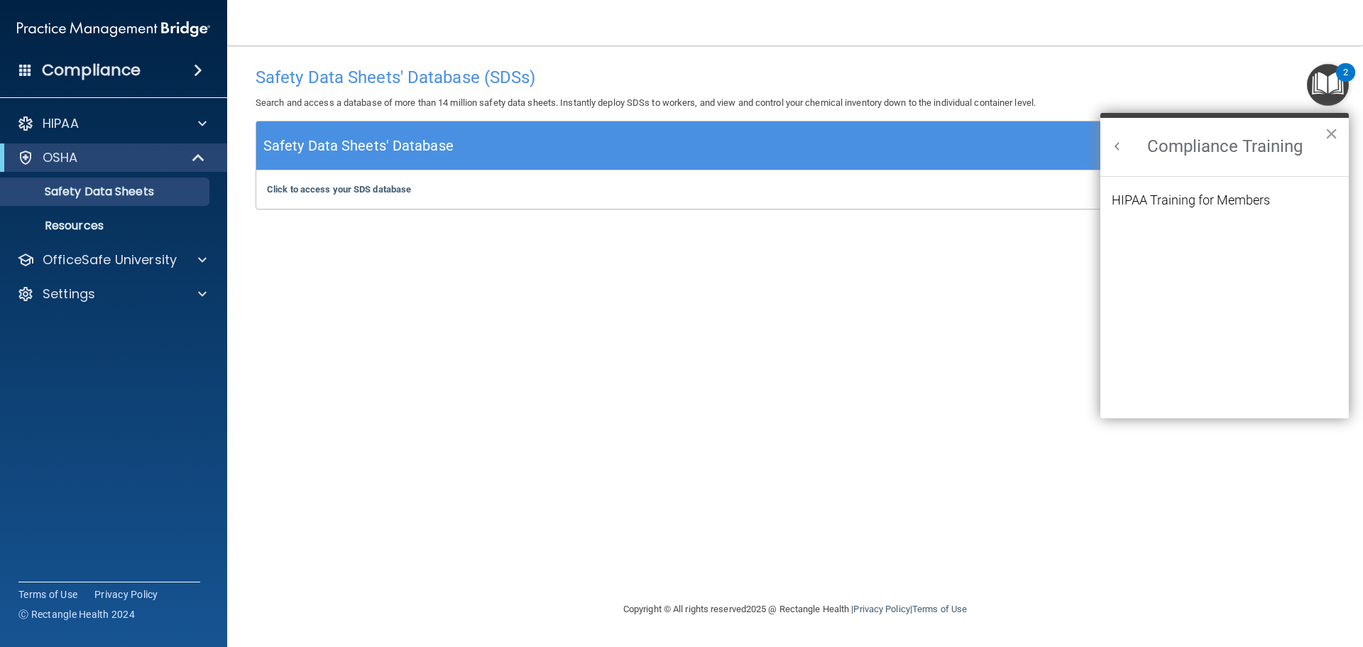
click at [1245, 208] on li "HIPAA Training for Members" at bounding box center [1224, 209] width 226 height 30
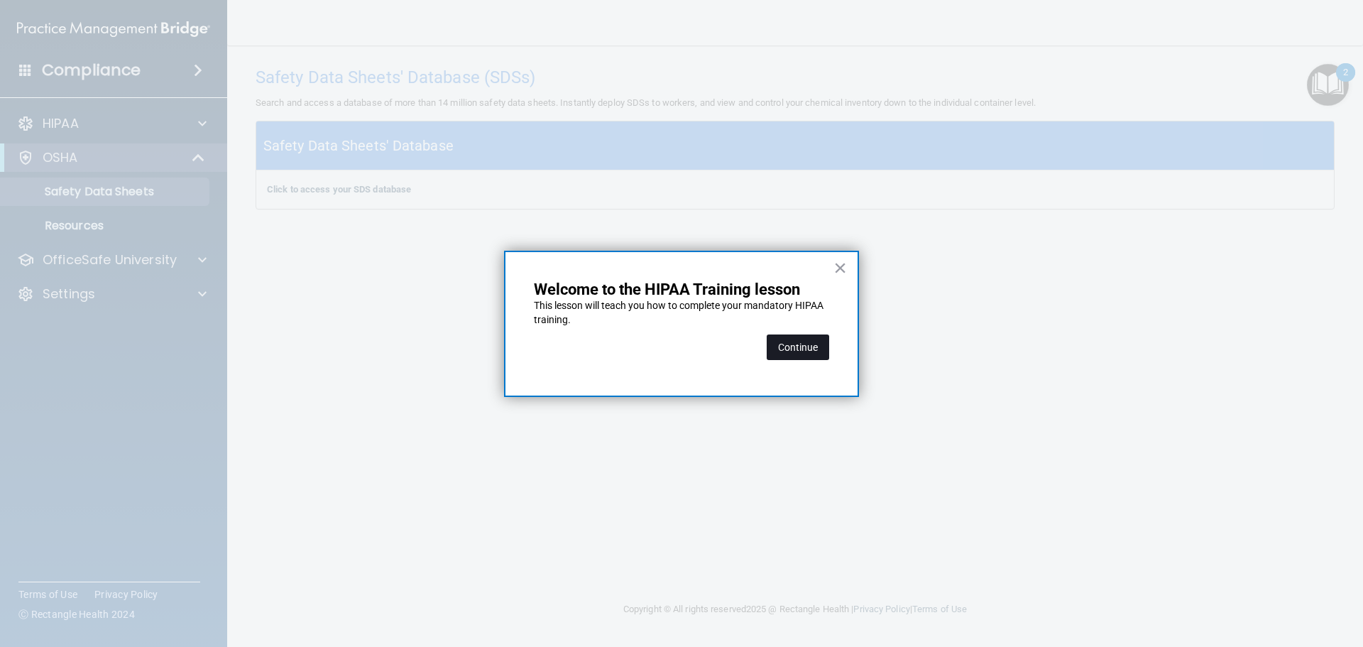
click at [808, 350] on button "Continue" at bounding box center [797, 347] width 62 height 26
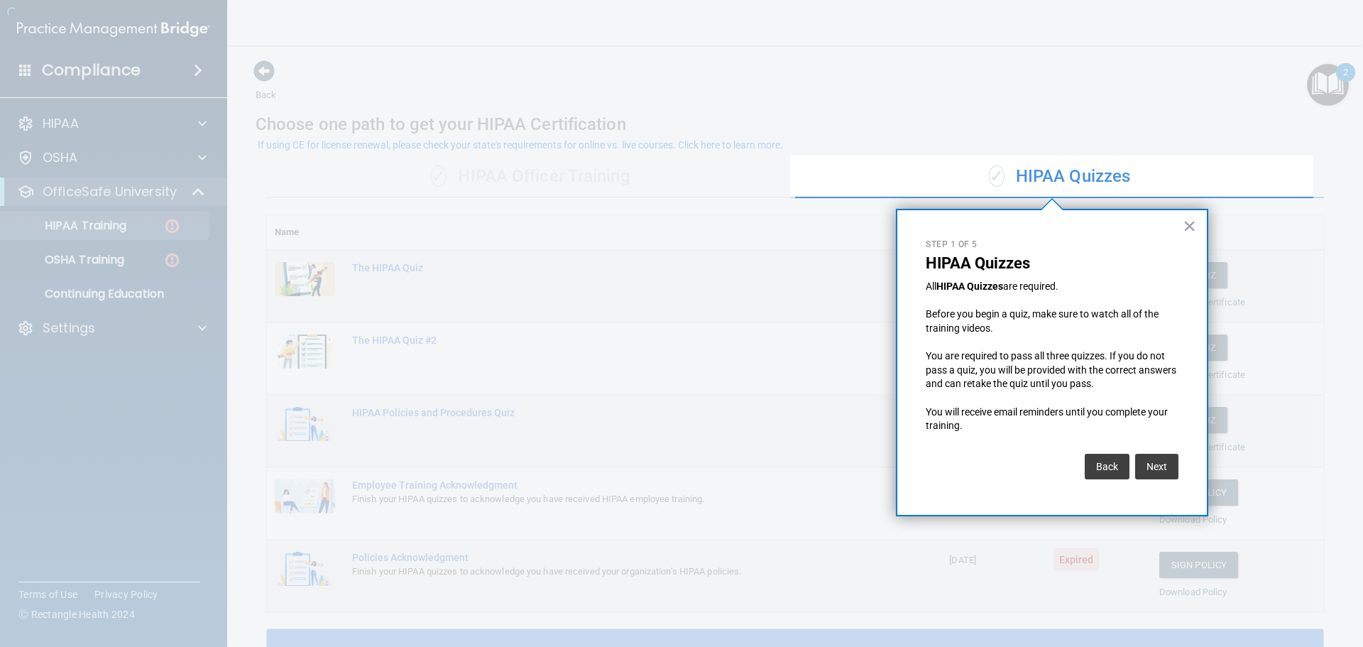
click at [119, 222] on div at bounding box center [395, 323] width 790 height 647
click at [1187, 222] on button "×" at bounding box center [1188, 225] width 13 height 23
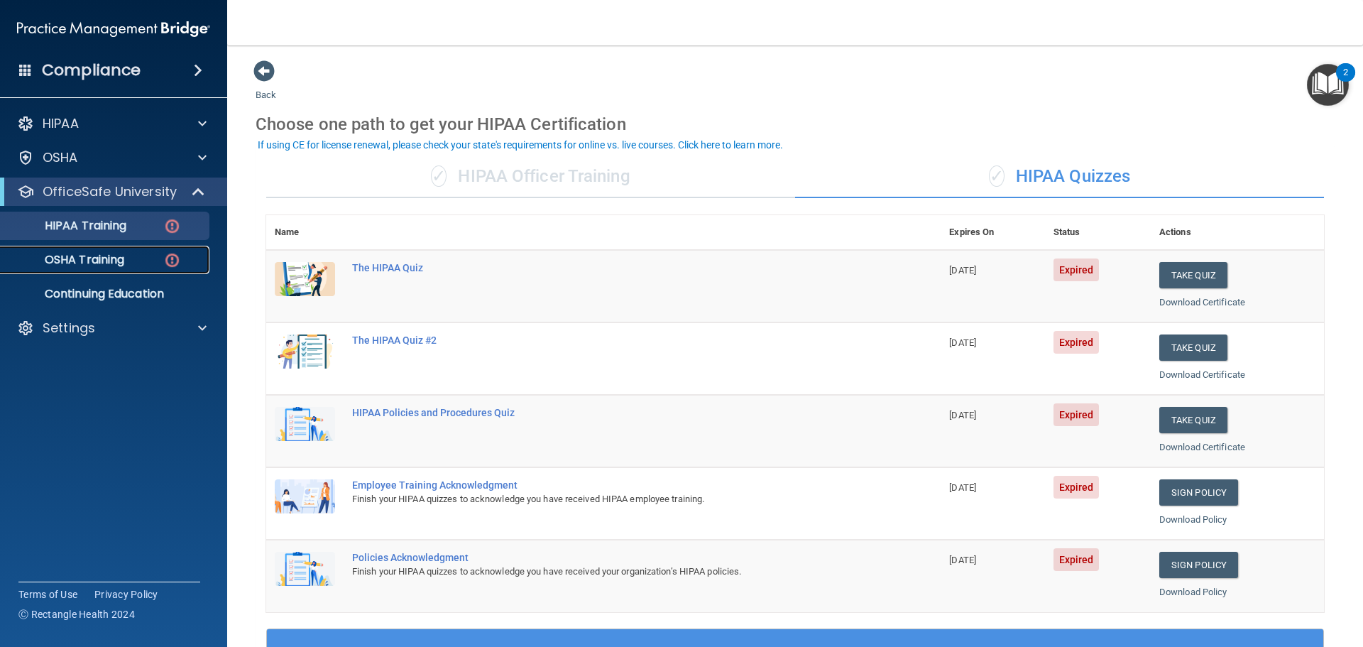
click at [96, 258] on p "OSHA Training" at bounding box center [66, 260] width 115 height 14
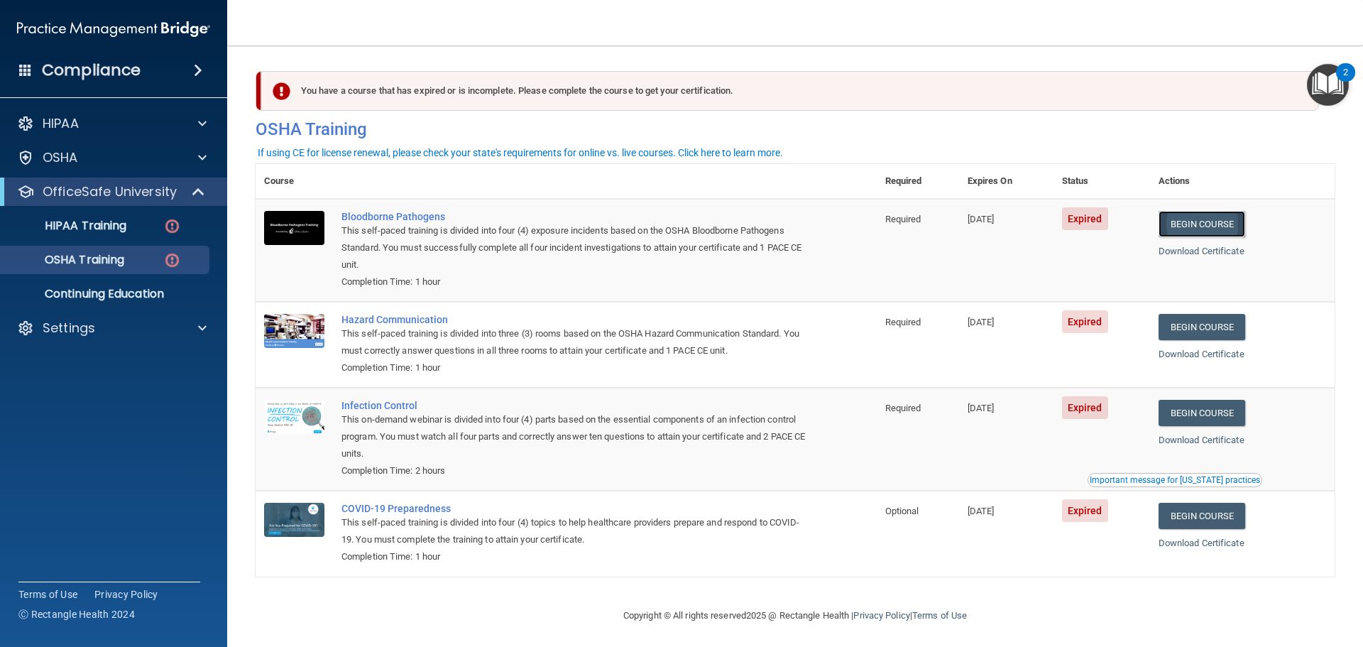
click at [1209, 228] on link "Begin Course" at bounding box center [1201, 224] width 87 height 26
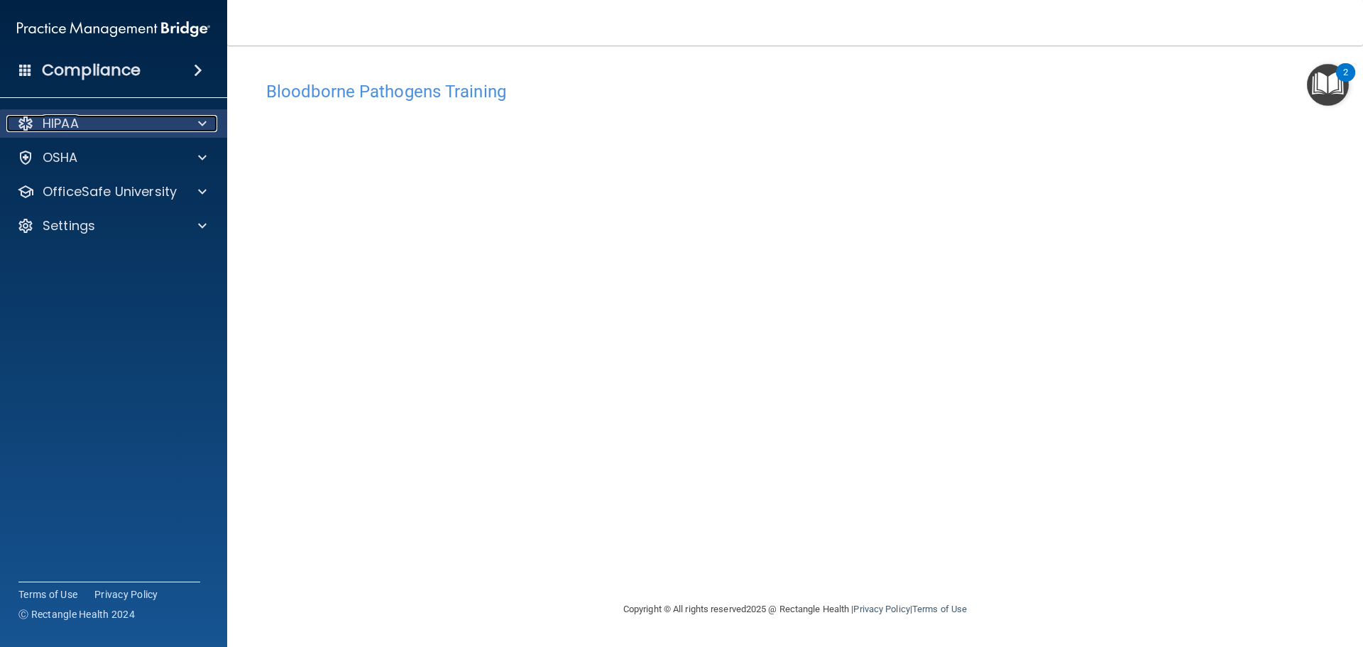
click at [202, 125] on span at bounding box center [202, 123] width 9 height 17
click at [1331, 82] on img "Open Resource Center, 2 new notifications" at bounding box center [1328, 85] width 42 height 42
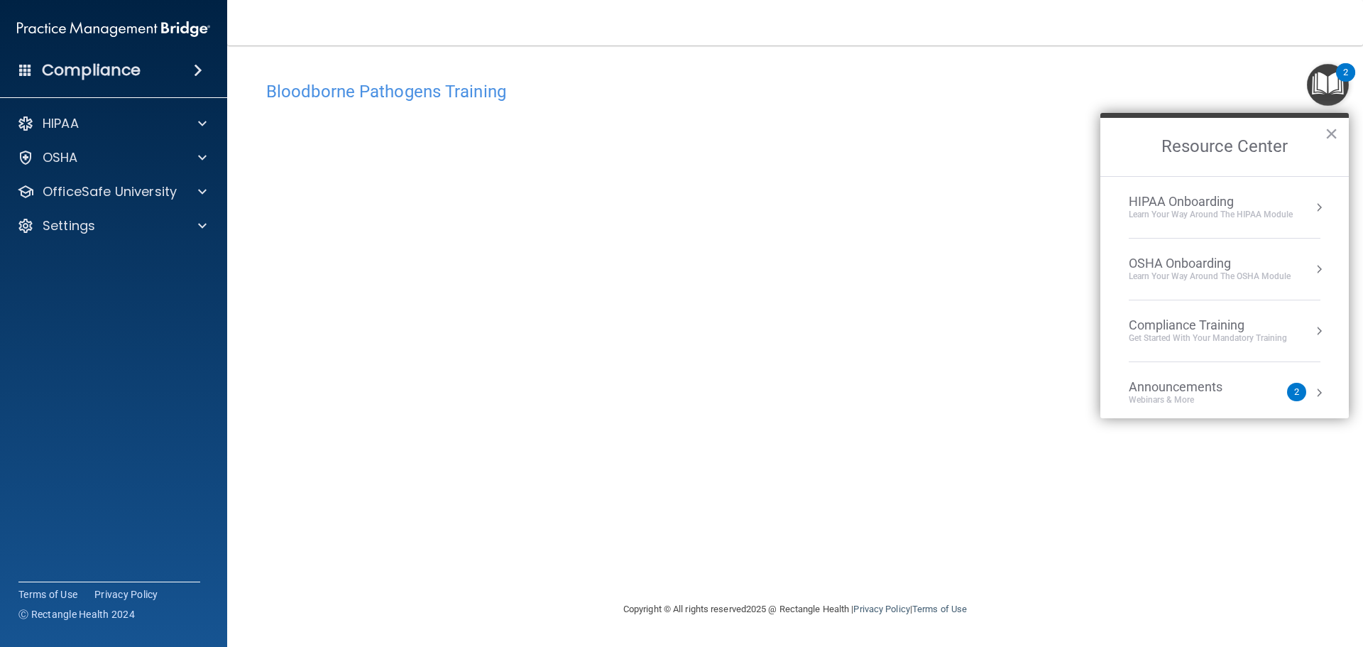
click at [1331, 82] on img "Open Resource Center, 2 new notifications" at bounding box center [1328, 85] width 42 height 42
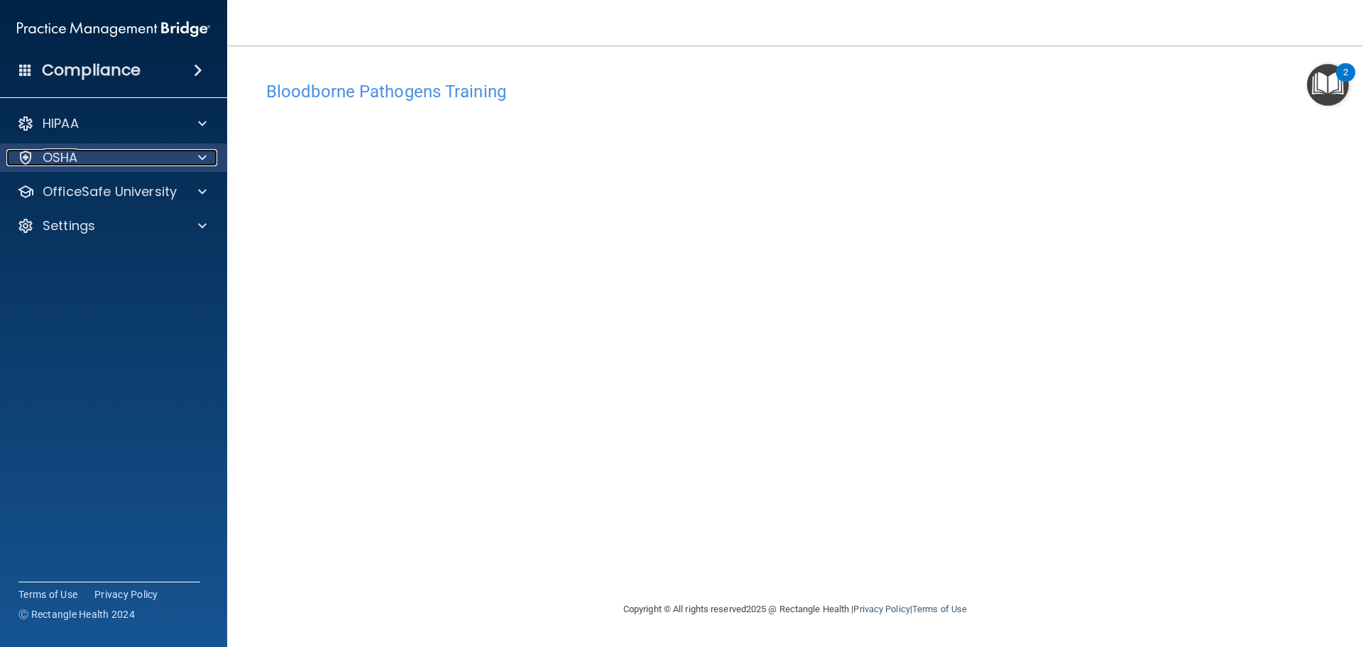
click at [213, 156] on div at bounding box center [199, 157] width 35 height 17
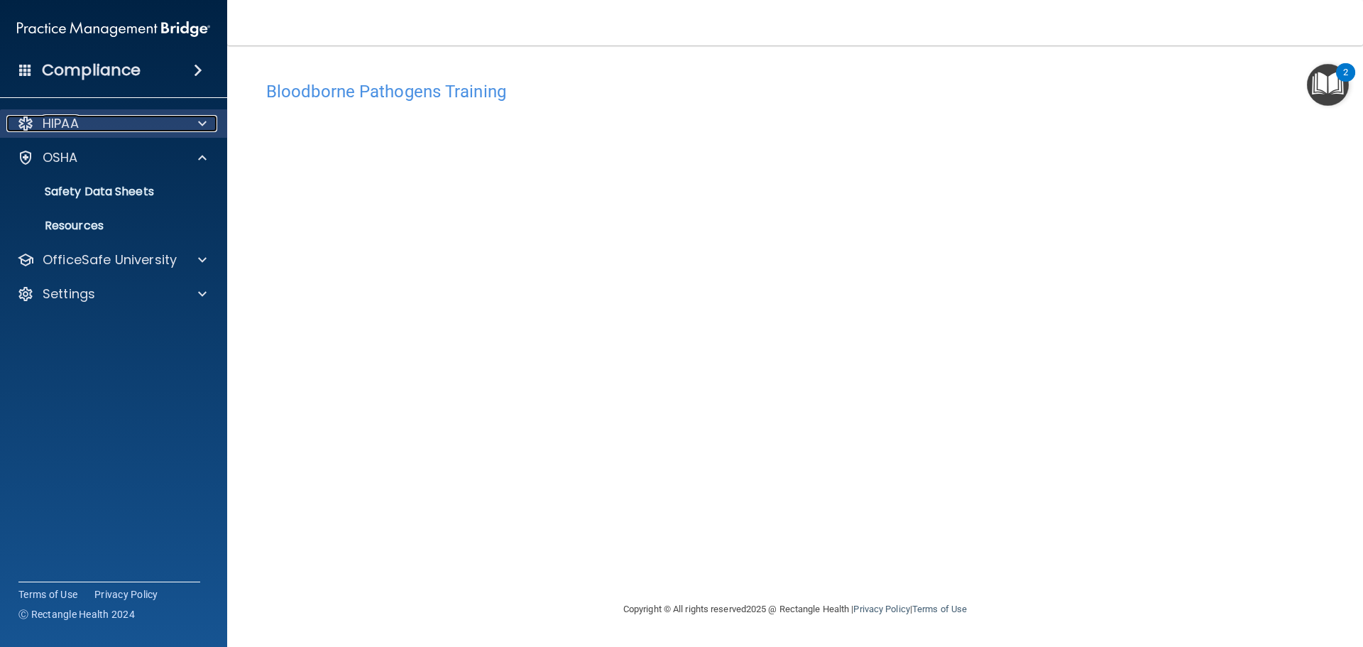
click at [200, 122] on span at bounding box center [202, 123] width 9 height 17
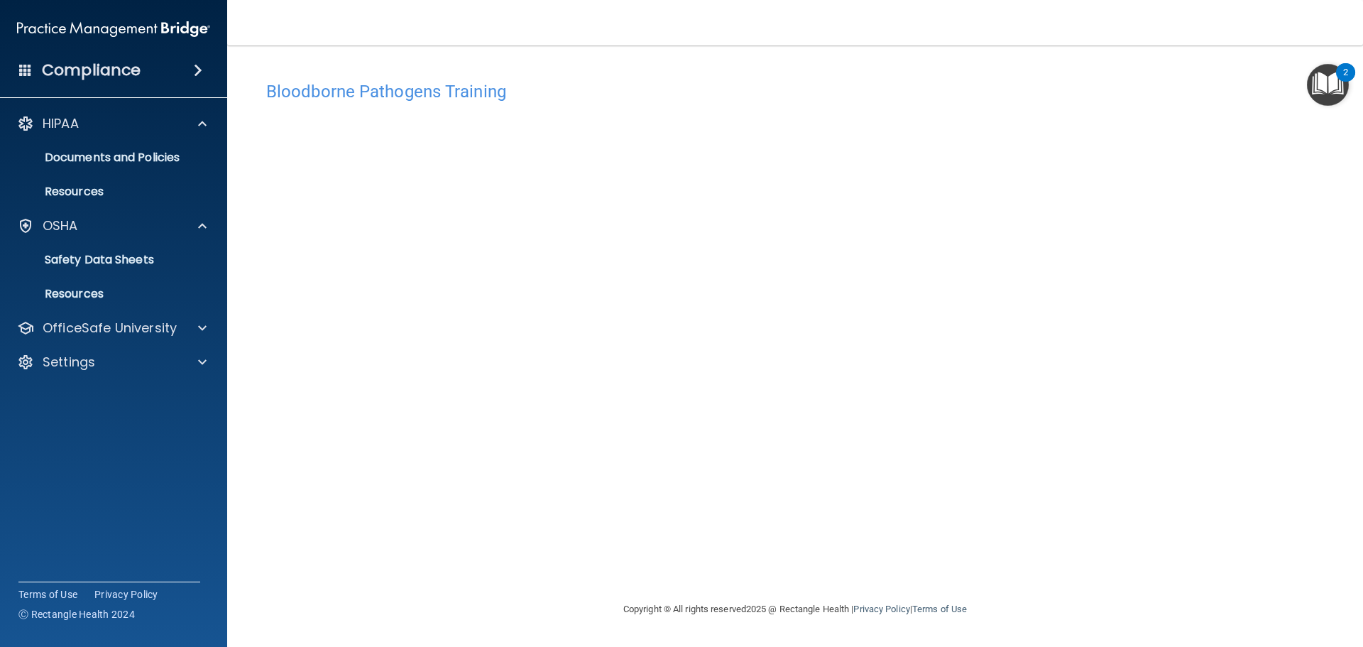
click at [1335, 82] on img "Open Resource Center, 2 new notifications" at bounding box center [1328, 85] width 42 height 42
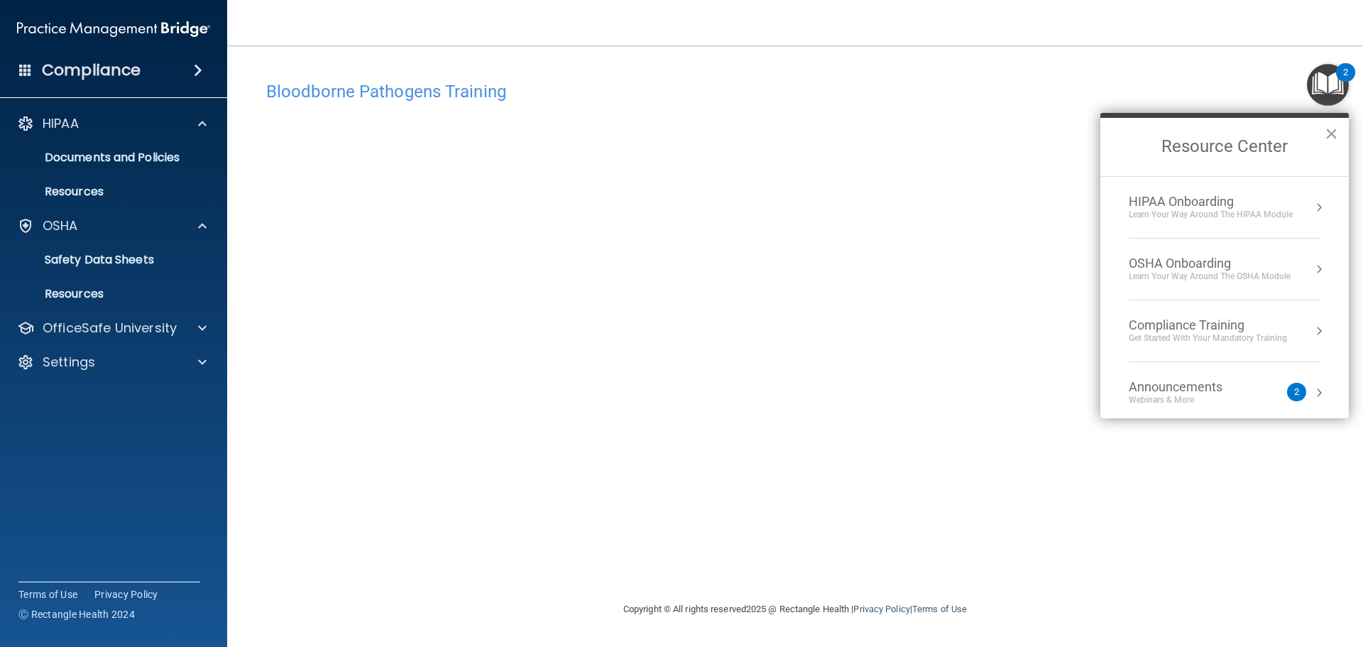
click at [1184, 272] on div "Learn your way around the OSHA module" at bounding box center [1209, 276] width 162 height 12
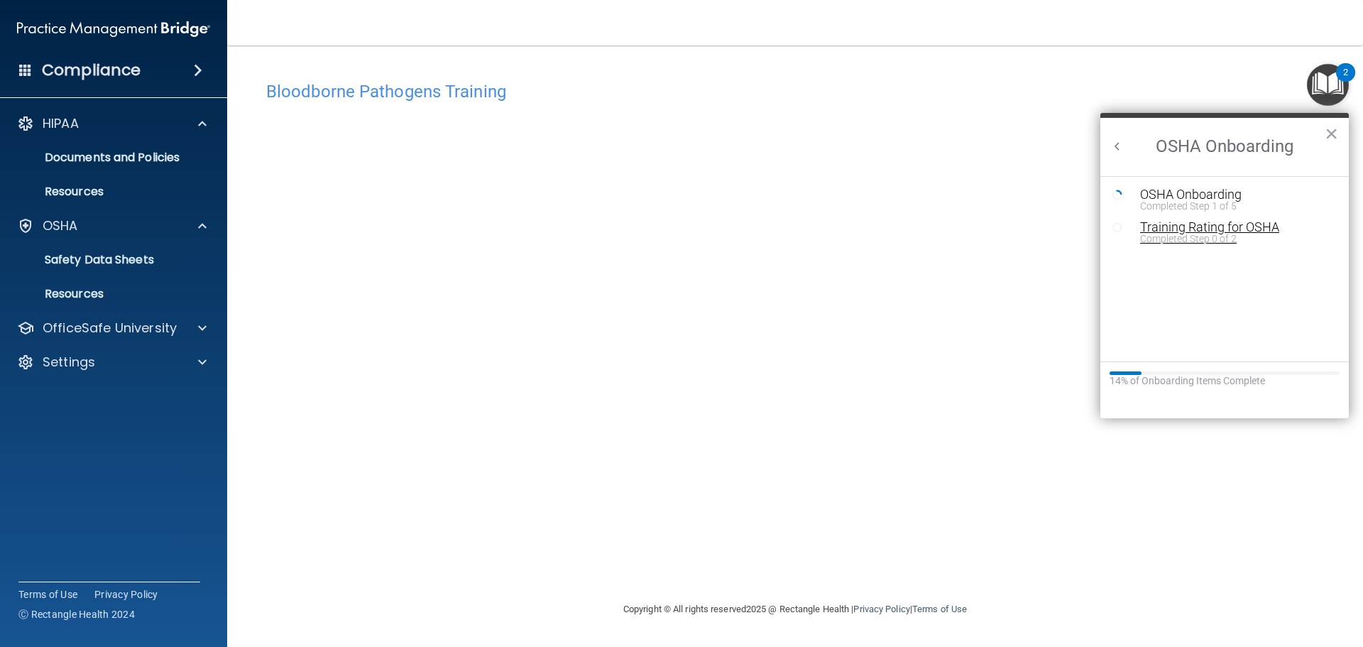
click at [1180, 222] on div "Training Rating for OSHA" at bounding box center [1235, 227] width 190 height 13
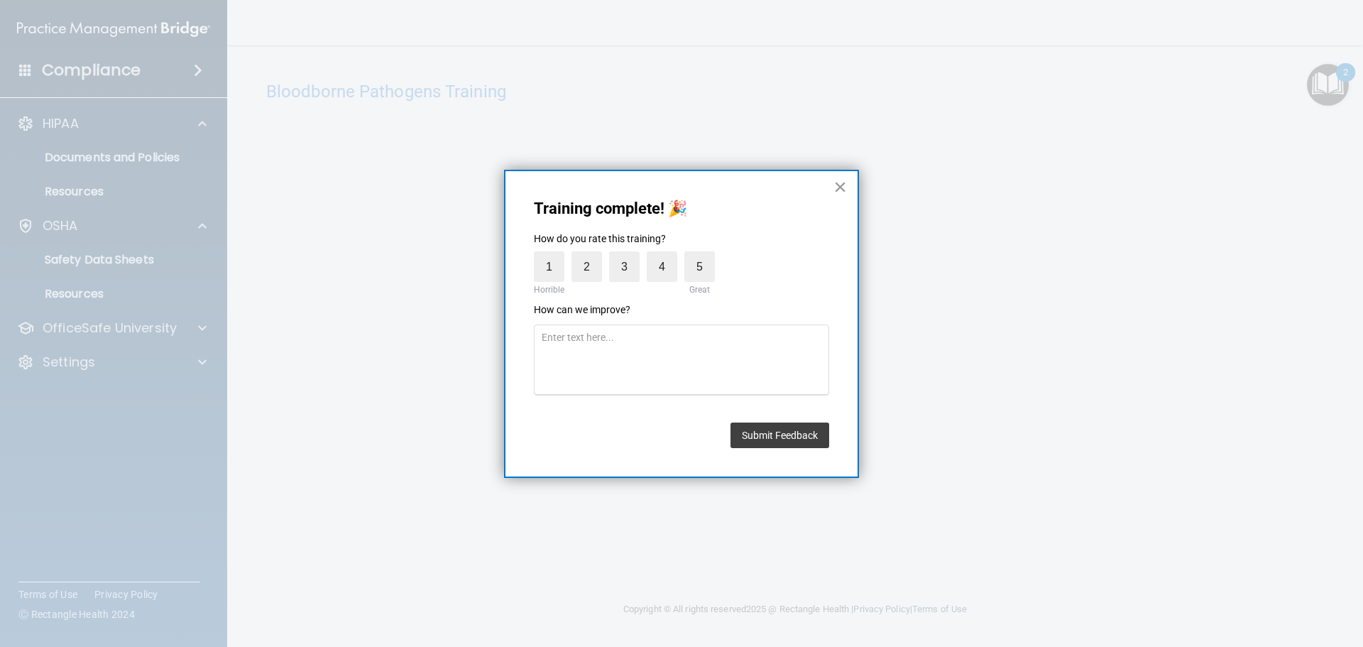
click at [840, 185] on button "×" at bounding box center [839, 186] width 13 height 23
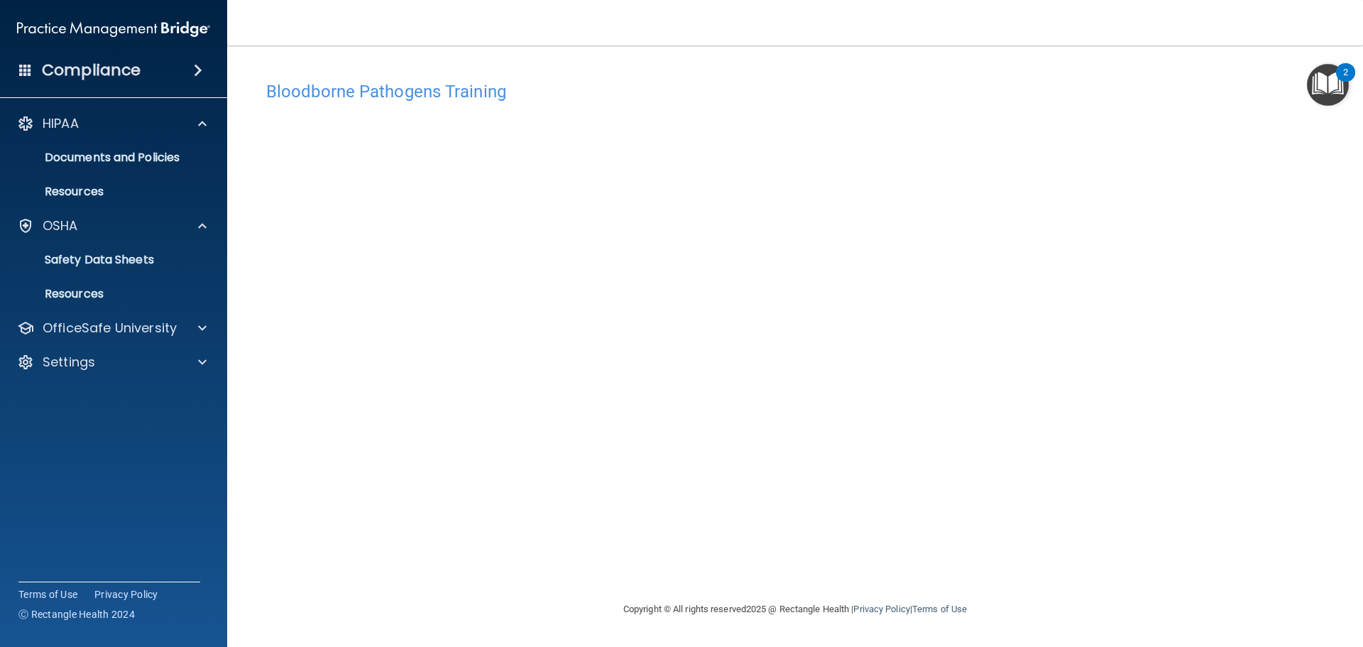
click at [1336, 83] on img "Open Resource Center, 2 new notifications" at bounding box center [1328, 85] width 42 height 42
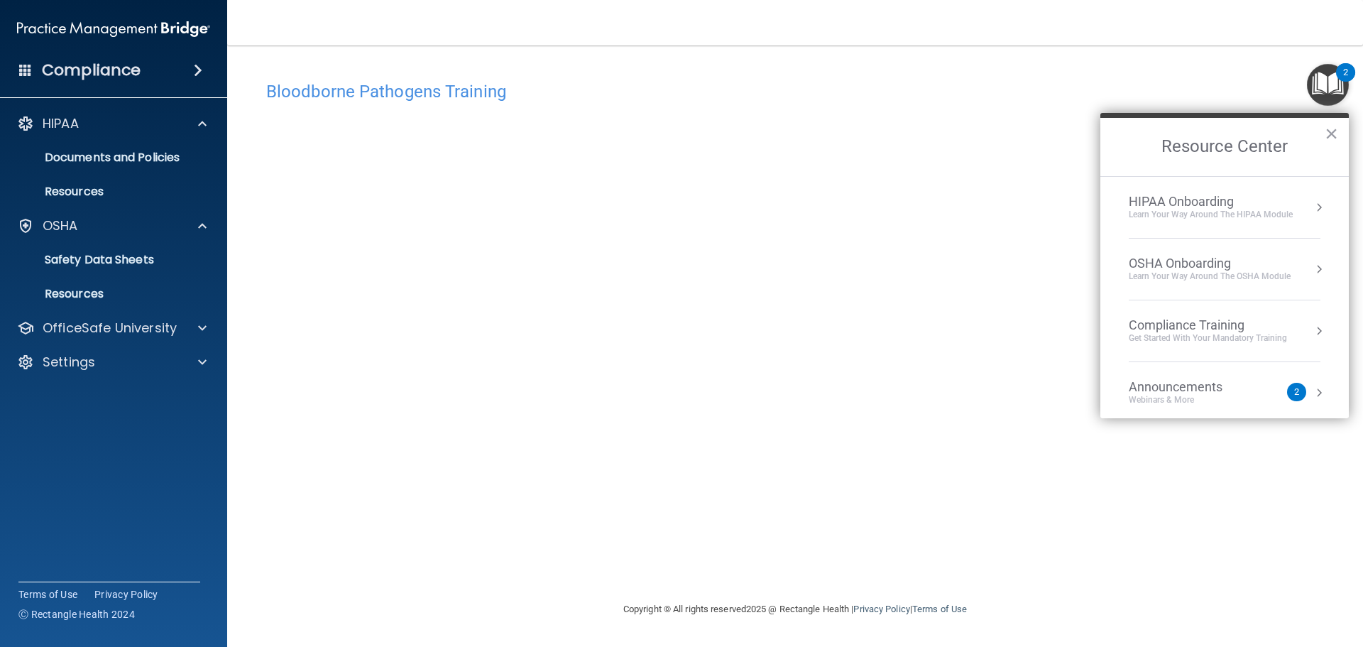
click at [1214, 209] on div "Learn Your Way around the HIPAA module" at bounding box center [1210, 215] width 164 height 12
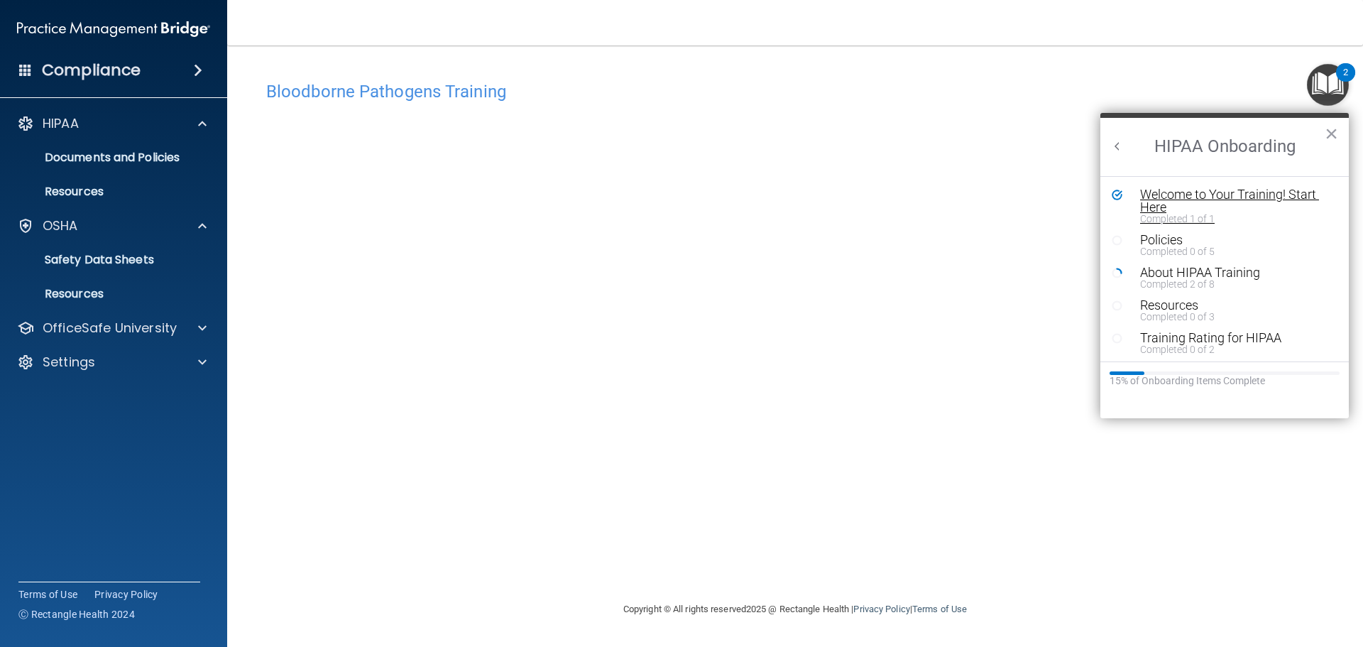
click at [1188, 207] on div "Welcome to Your Training! Start Here" at bounding box center [1230, 201] width 180 height 26
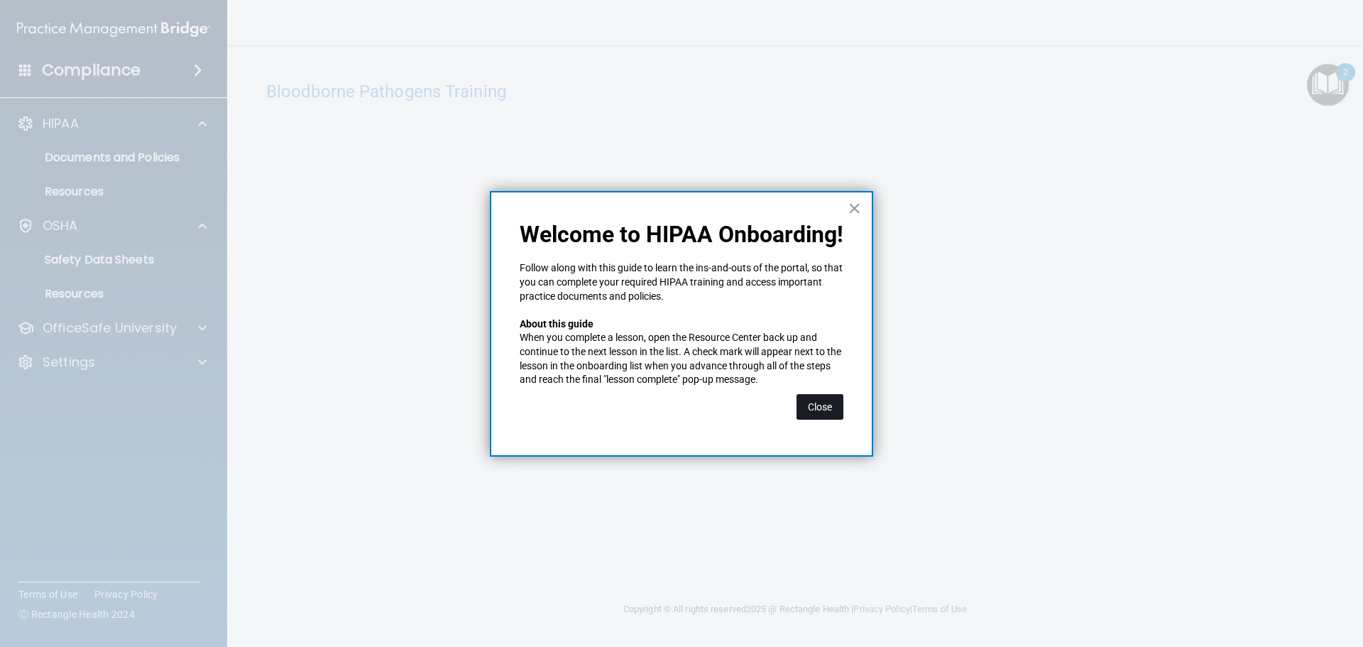
click at [820, 402] on button "Close" at bounding box center [819, 407] width 47 height 26
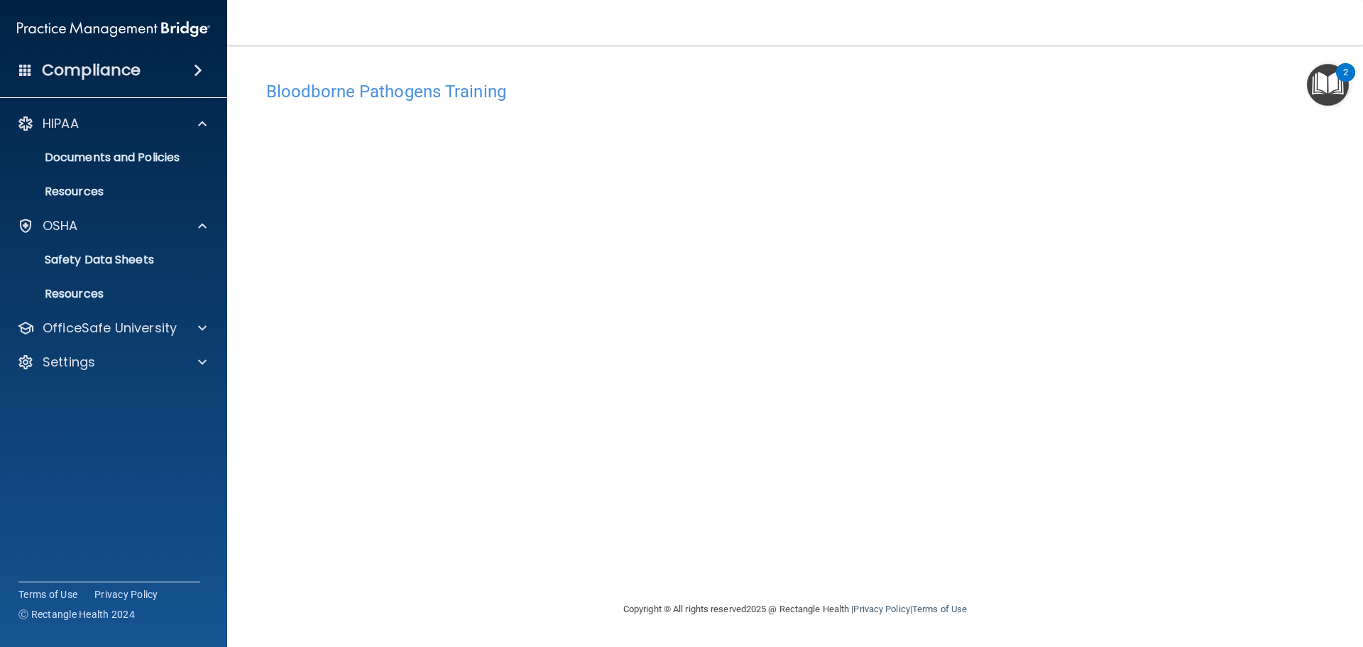
click at [1314, 75] on img "Open Resource Center, 2 new notifications" at bounding box center [1328, 85] width 42 height 42
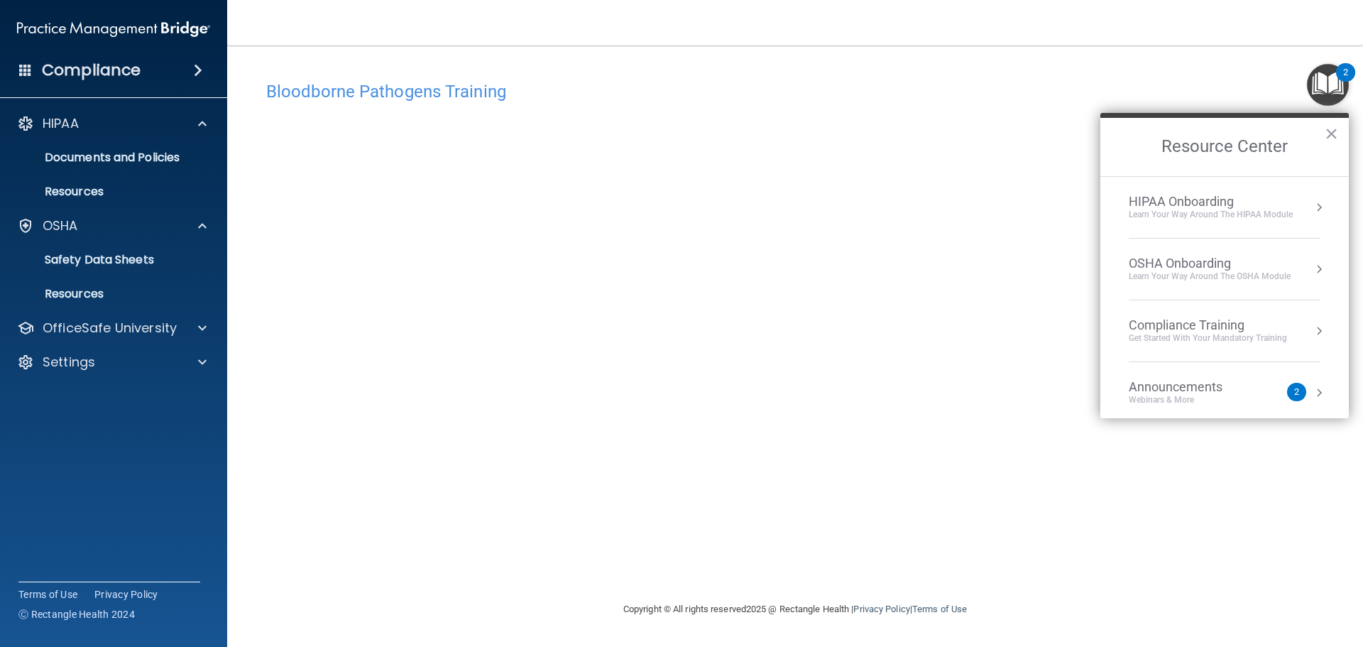
click at [1232, 192] on li "HIPAA Onboarding Learn Your Way around the HIPAA module" at bounding box center [1224, 208] width 192 height 62
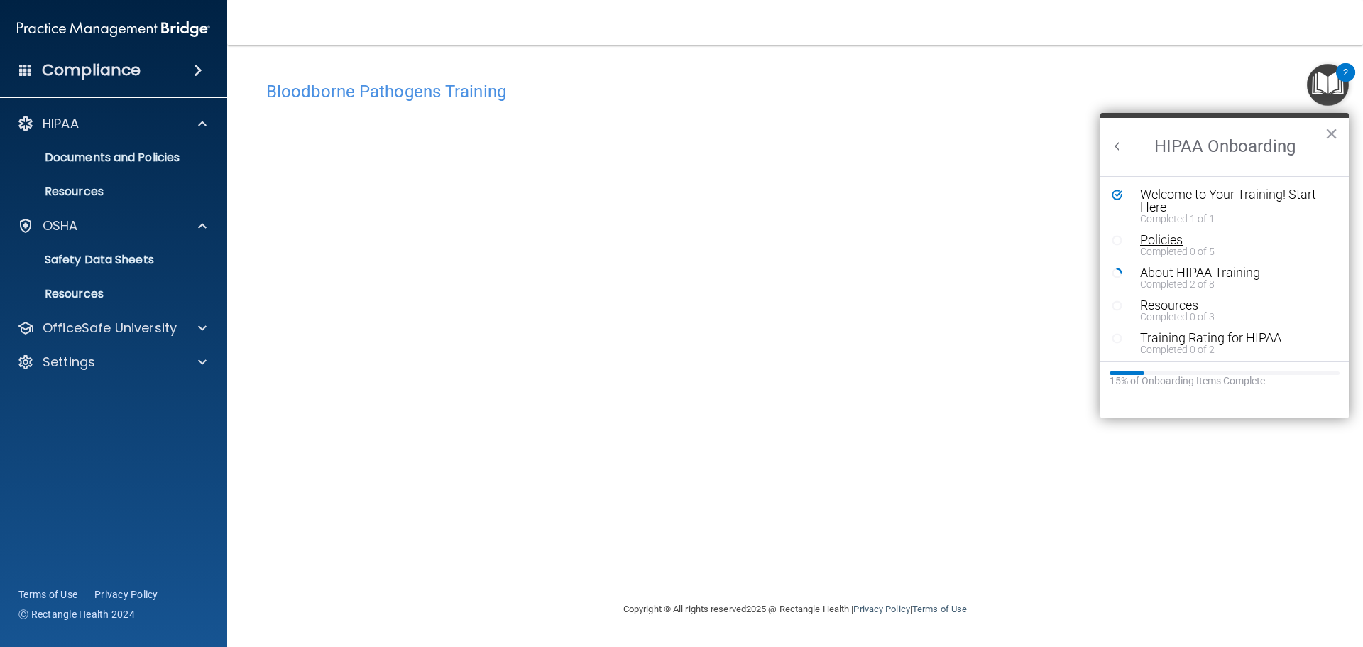
click at [1162, 241] on div "Policies" at bounding box center [1230, 239] width 180 height 13
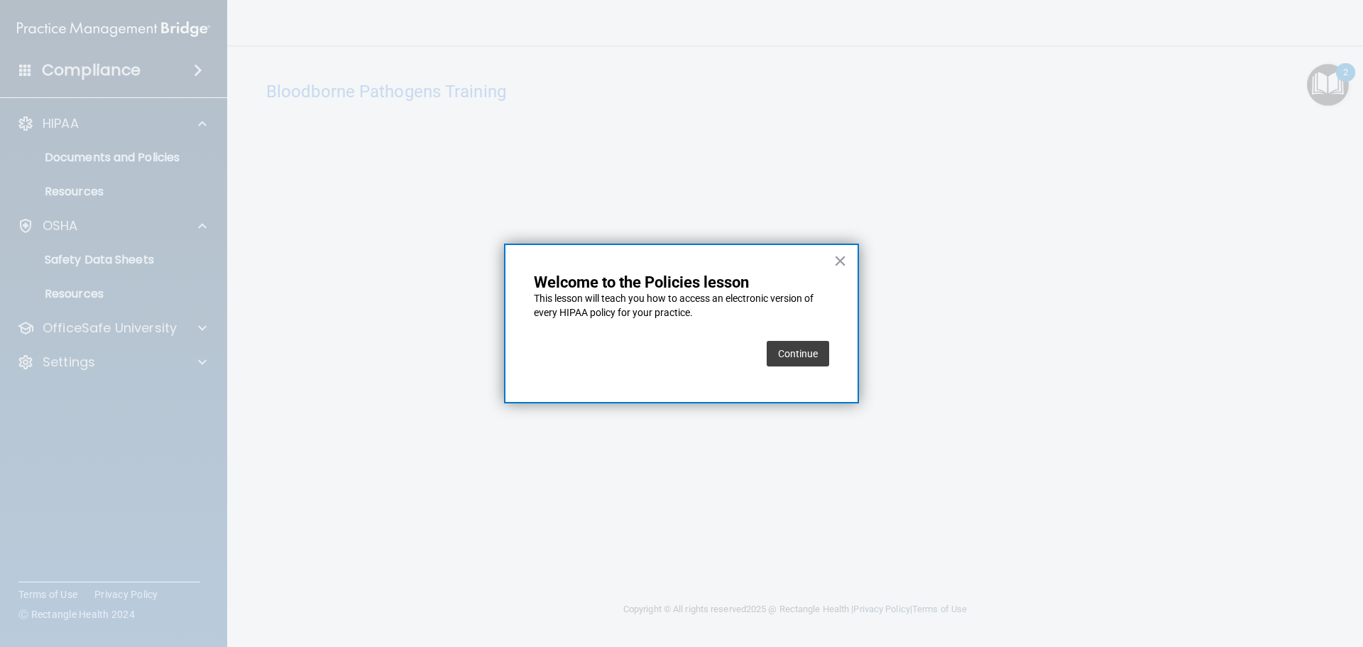
click at [805, 350] on button "Continue" at bounding box center [797, 354] width 62 height 26
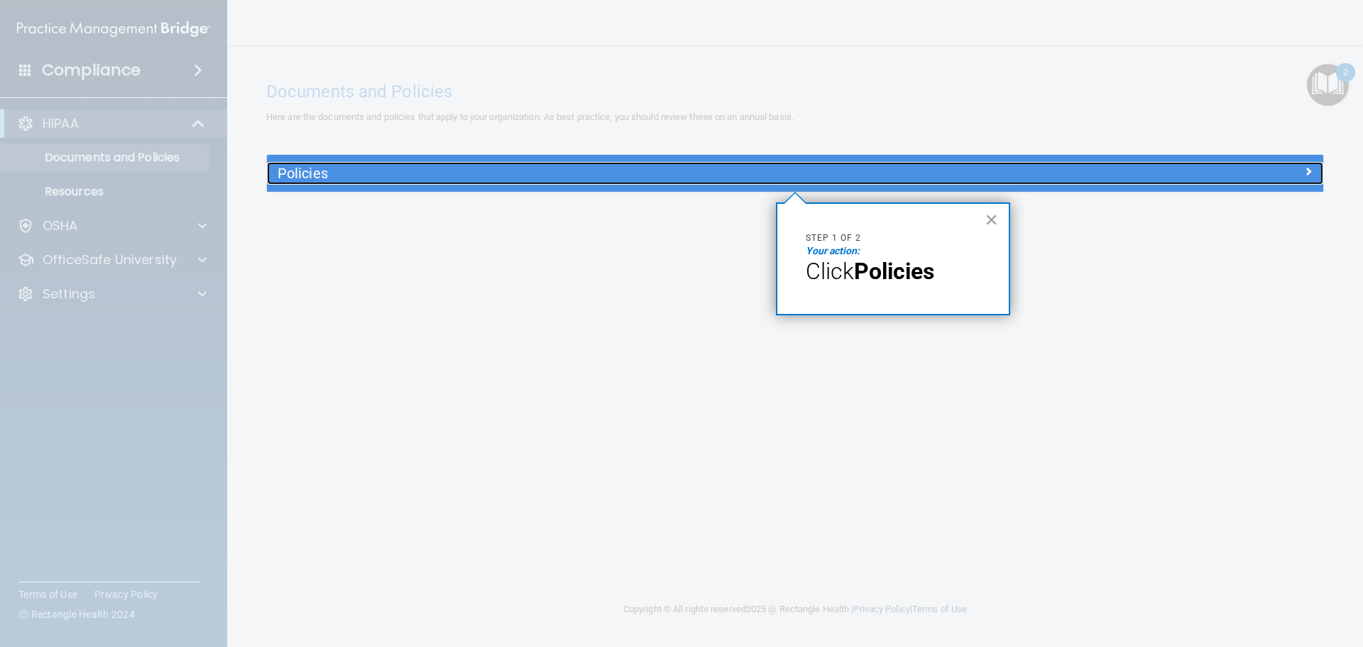
click at [1304, 175] on span at bounding box center [1308, 171] width 9 height 17
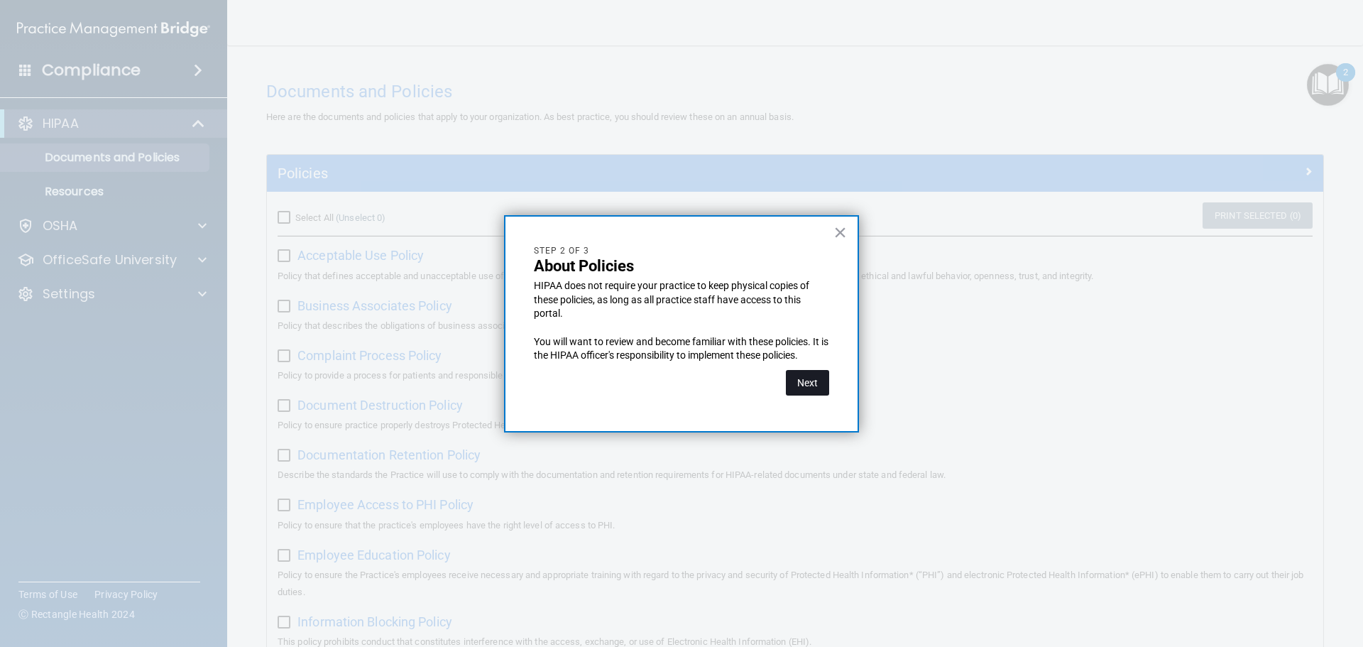
click at [809, 378] on button "Next" at bounding box center [807, 383] width 43 height 26
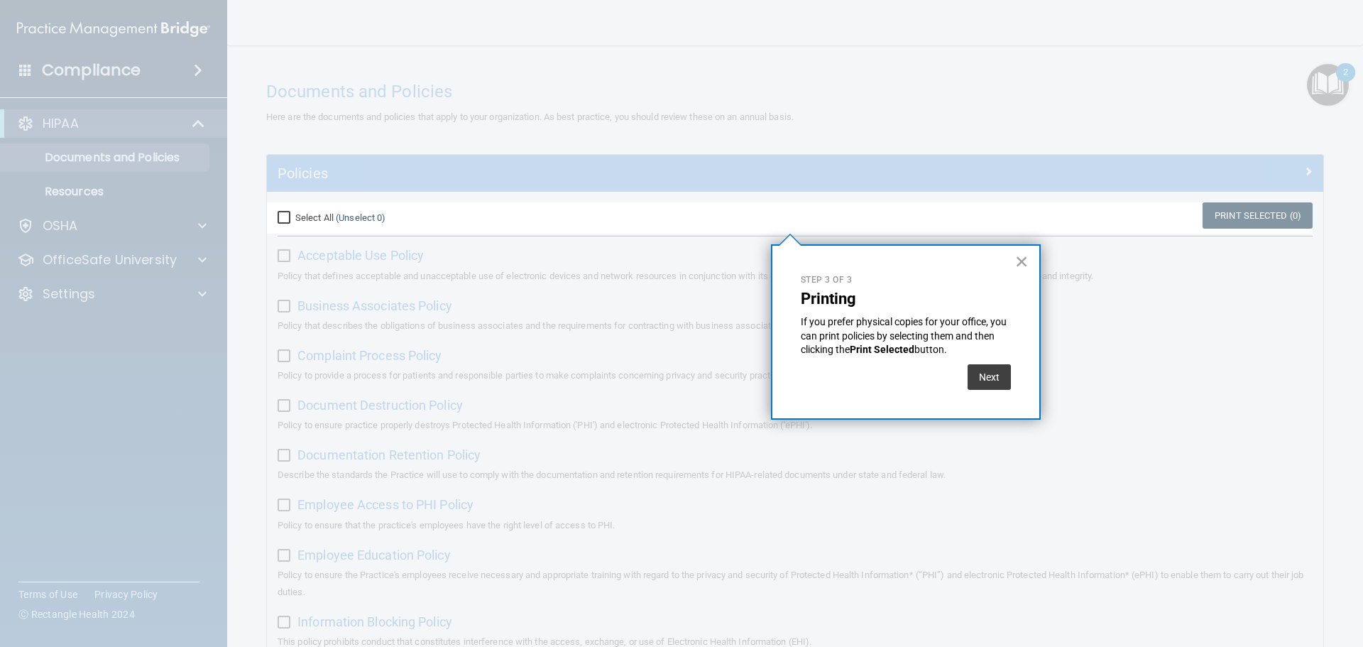
click at [1011, 387] on div "Step 3 of 3 Printing If you prefer physical copies for your office, you can pri…" at bounding box center [906, 331] width 270 height 175
click at [996, 378] on button "Next" at bounding box center [988, 377] width 43 height 26
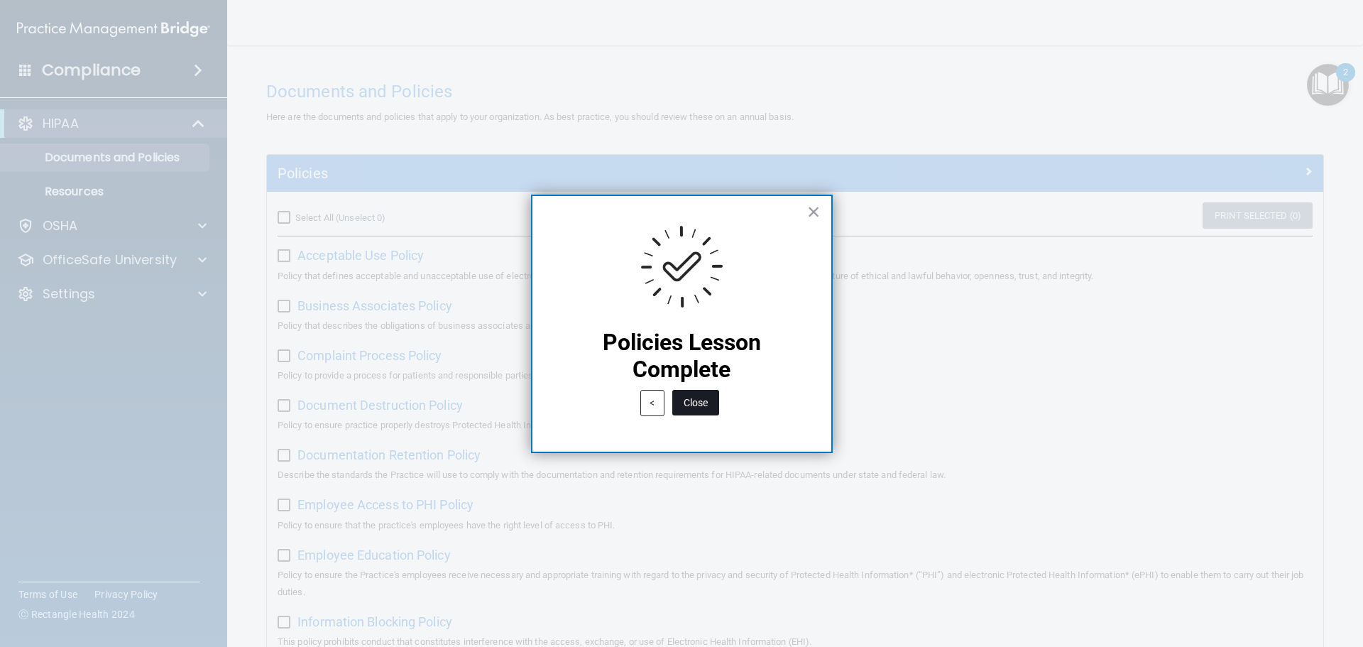
click at [704, 409] on button "Close" at bounding box center [695, 403] width 47 height 26
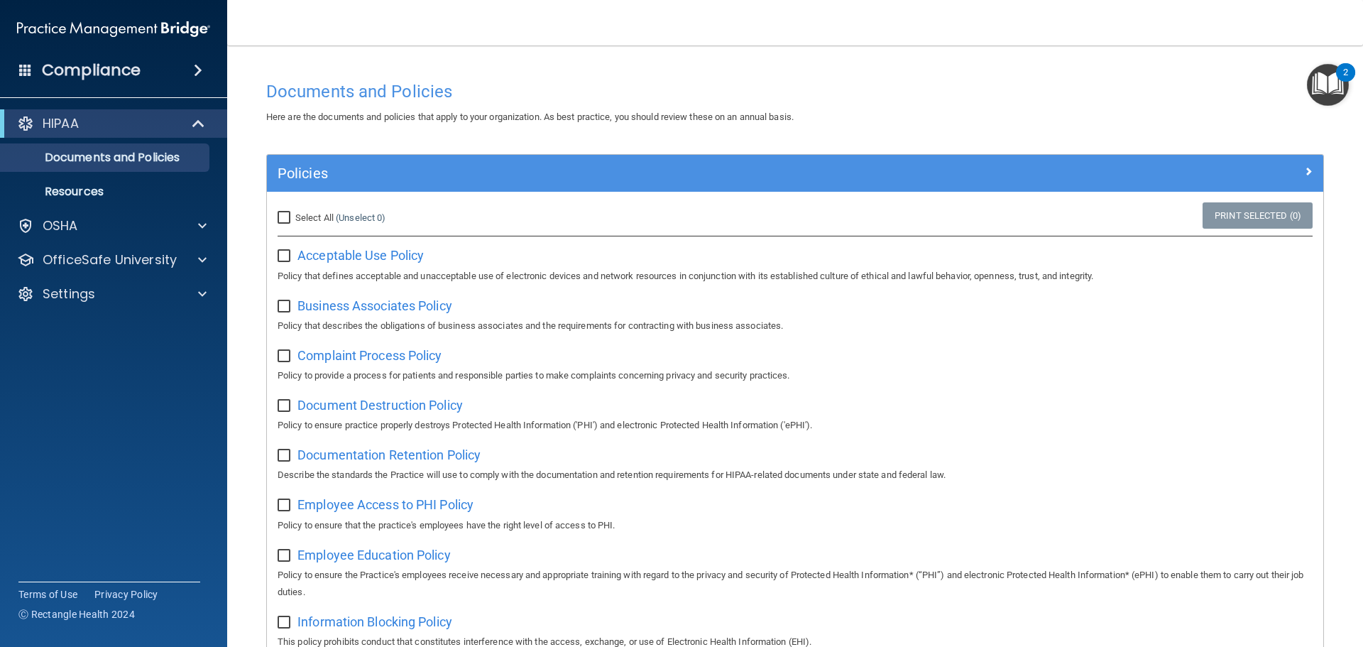
click at [1314, 83] on img "Open Resource Center, 2 new notifications" at bounding box center [1328, 85] width 42 height 42
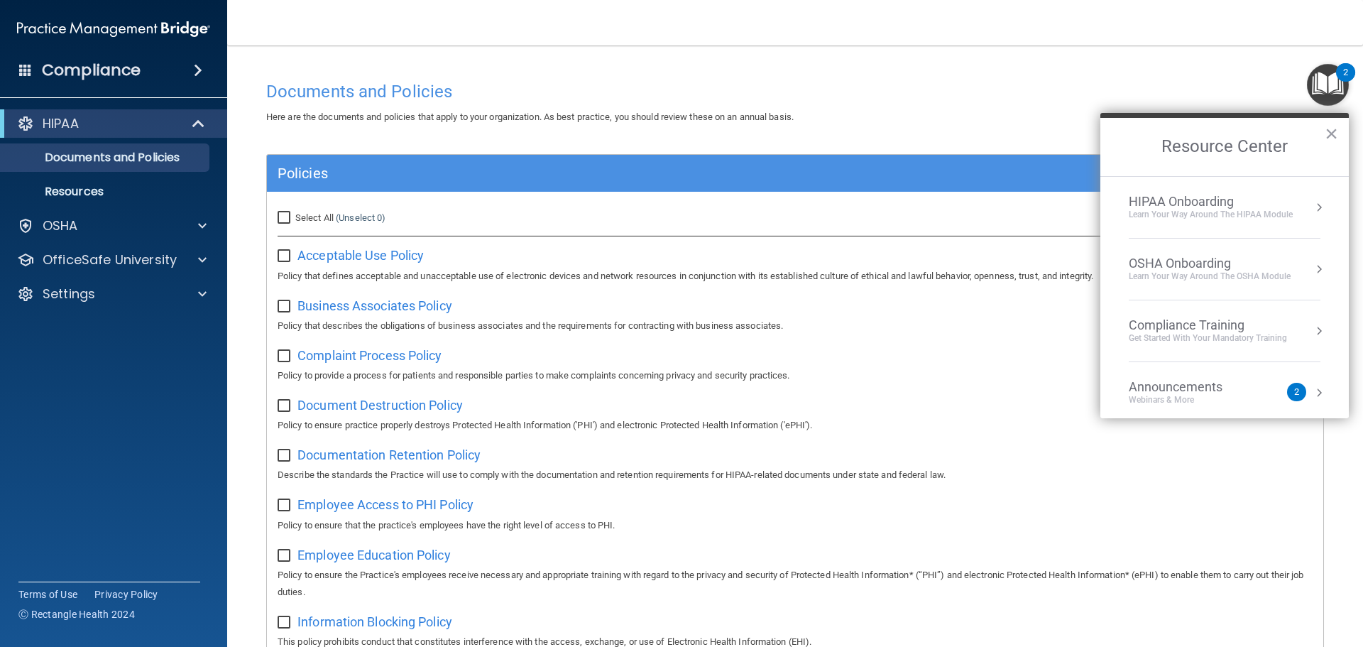
scroll to position [79, 0]
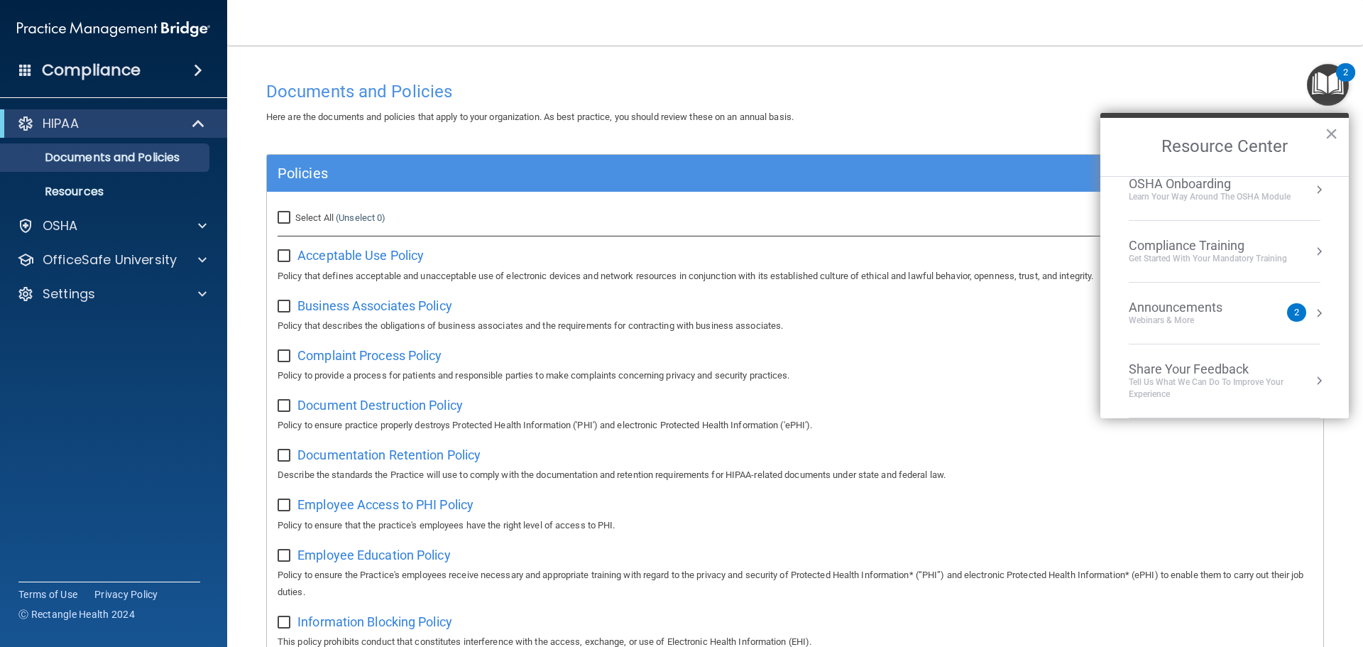
click at [1207, 252] on div "Compliance Training" at bounding box center [1207, 246] width 158 height 16
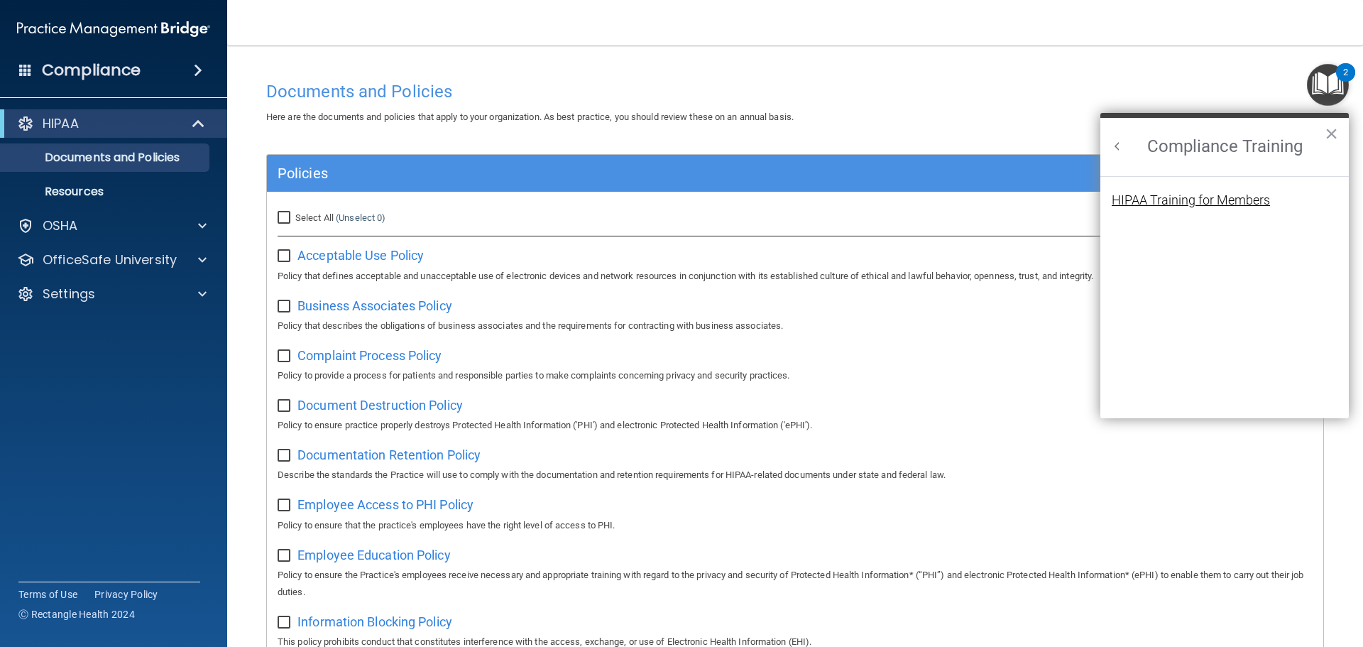
click at [1206, 197] on div "HIPAA Training for Members" at bounding box center [1190, 200] width 158 height 13
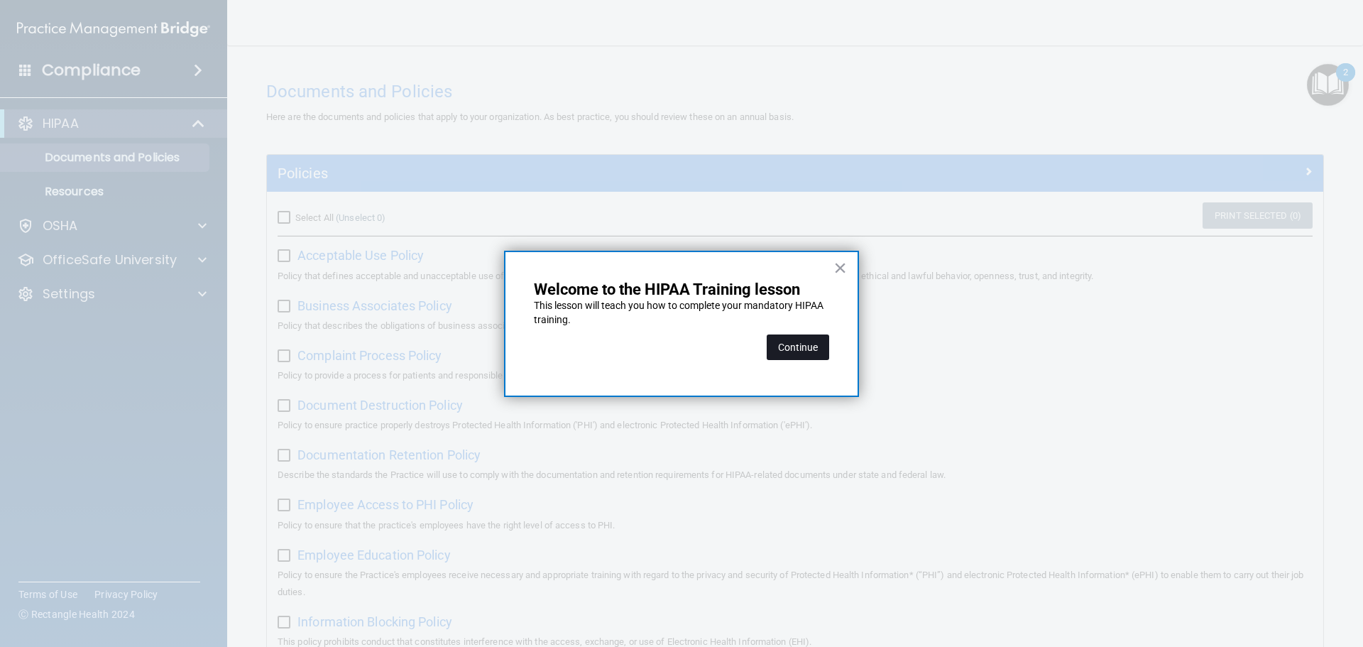
click at [813, 356] on button "Continue" at bounding box center [797, 347] width 62 height 26
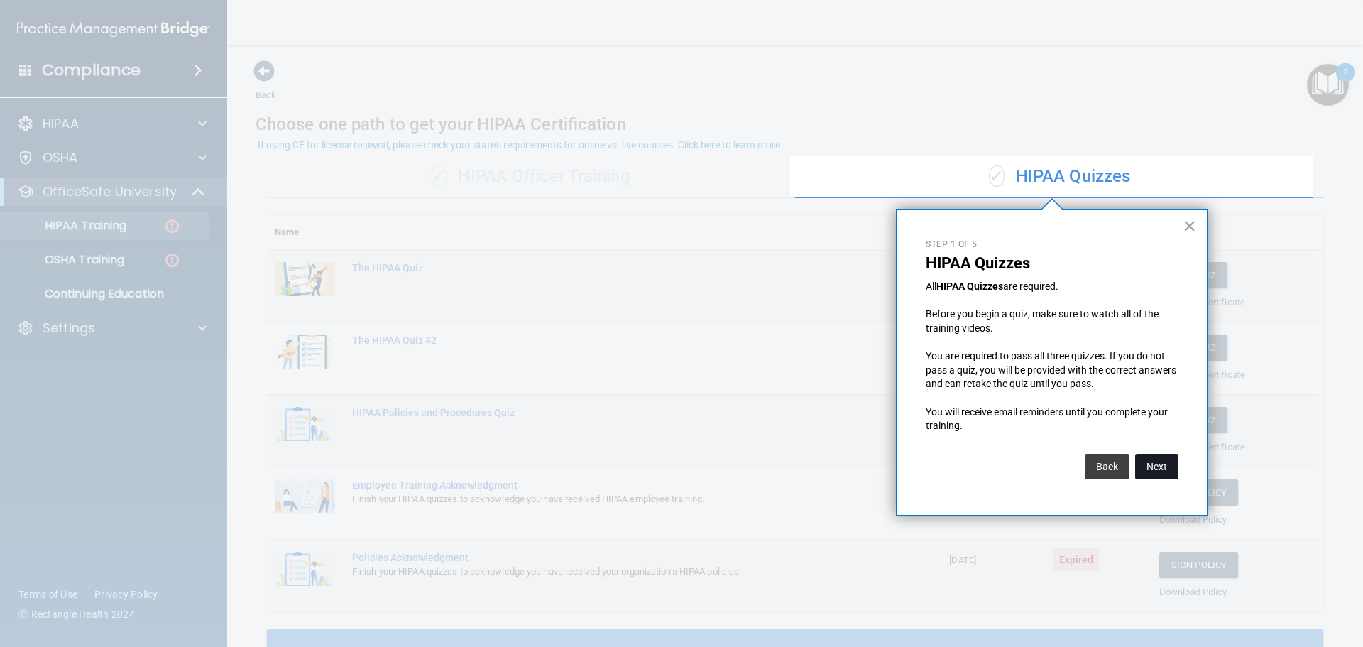
click at [1164, 466] on button "Next" at bounding box center [1156, 466] width 43 height 26
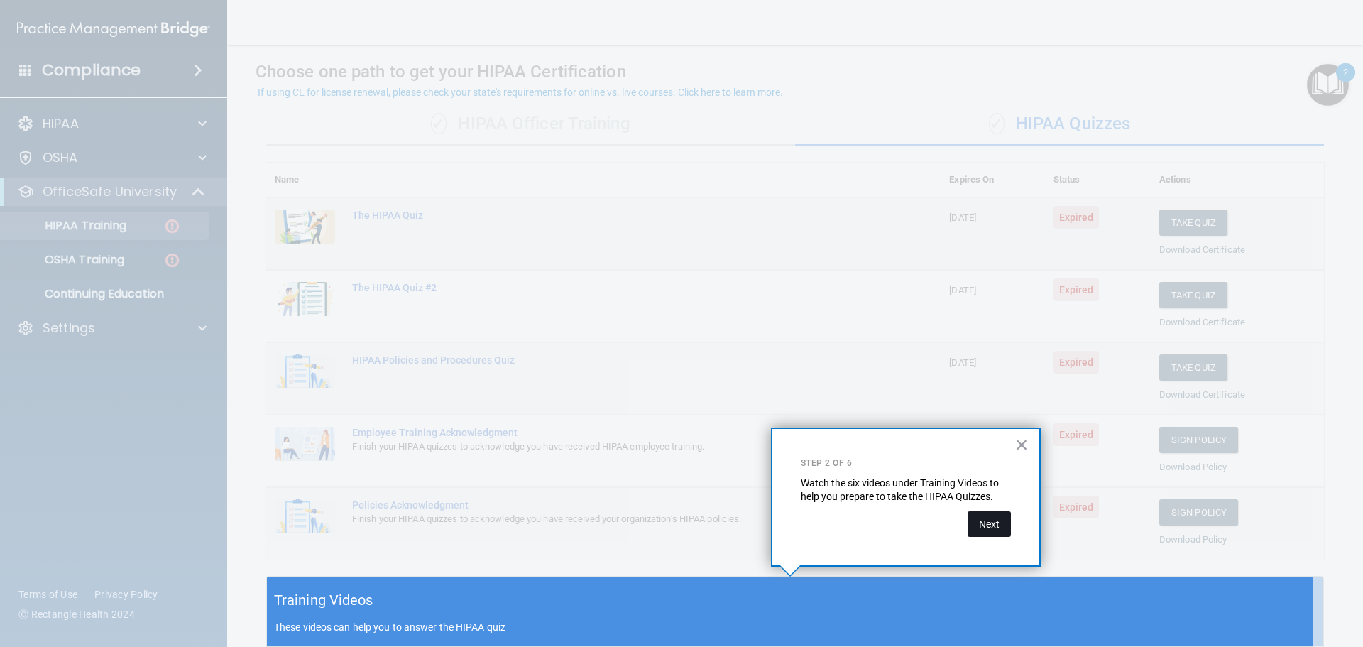
click at [992, 513] on button "Next" at bounding box center [988, 524] width 43 height 26
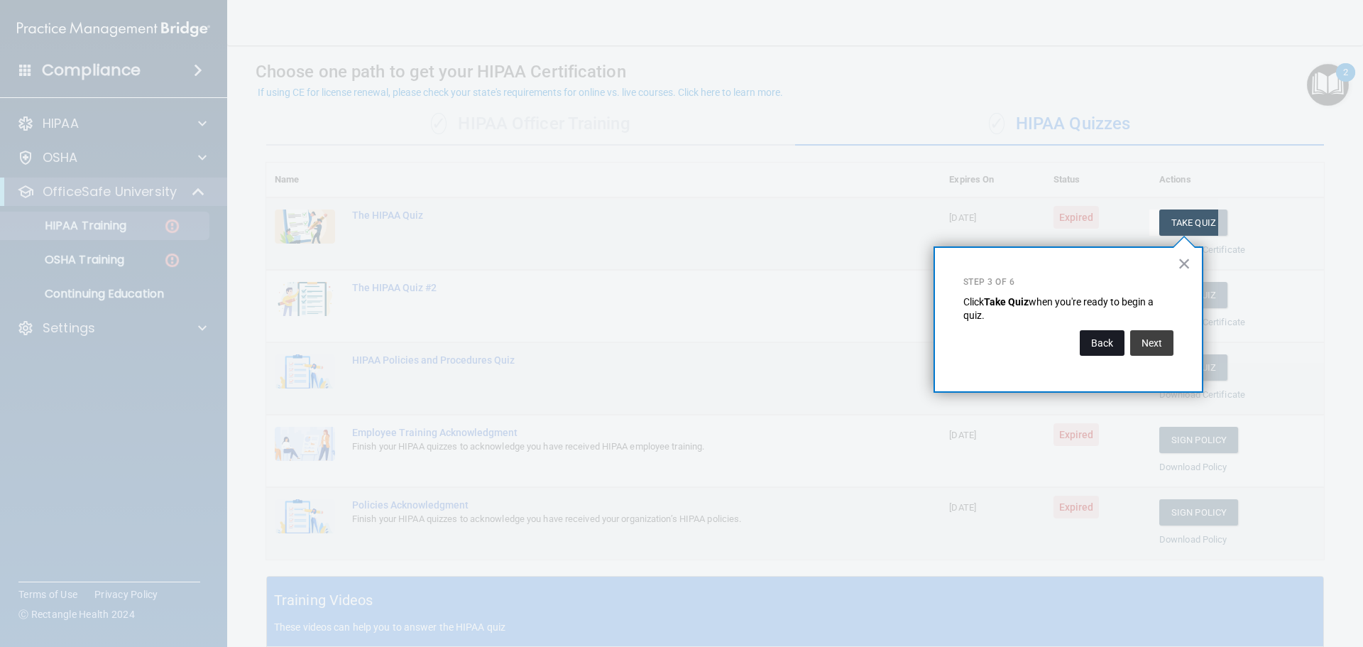
click at [1107, 346] on button "Back" at bounding box center [1101, 343] width 45 height 26
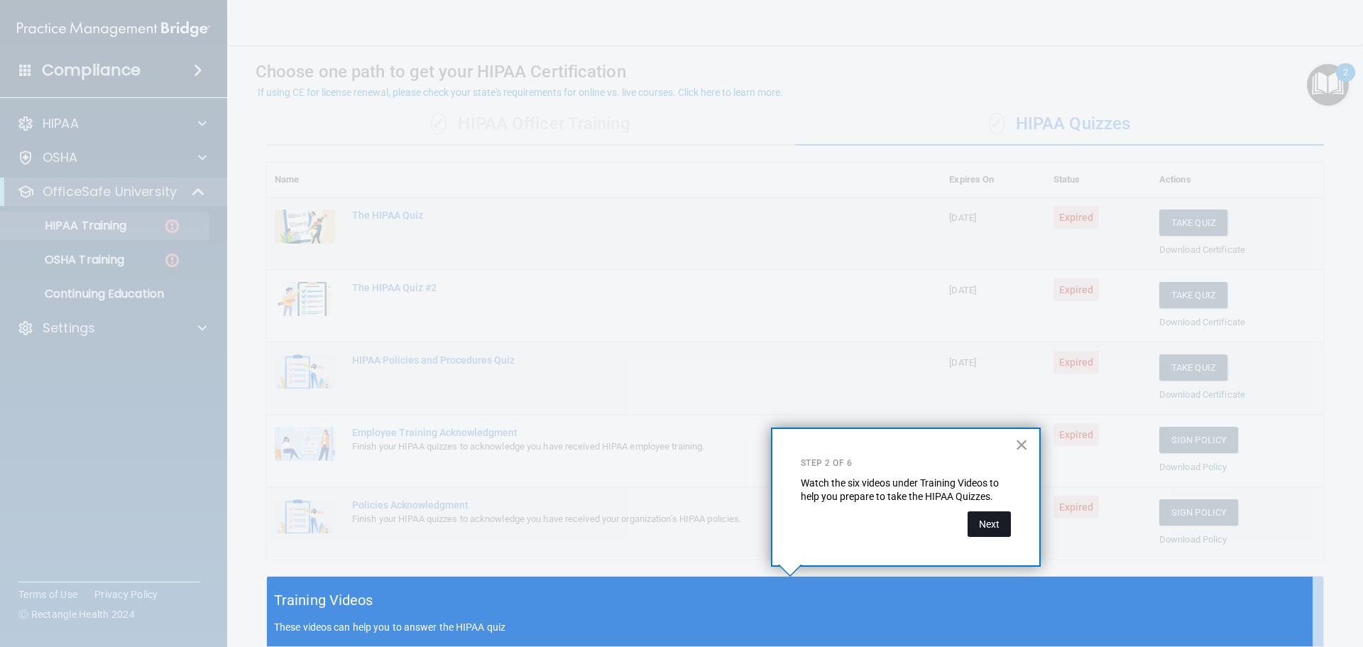
click at [1003, 531] on button "Next" at bounding box center [988, 524] width 43 height 26
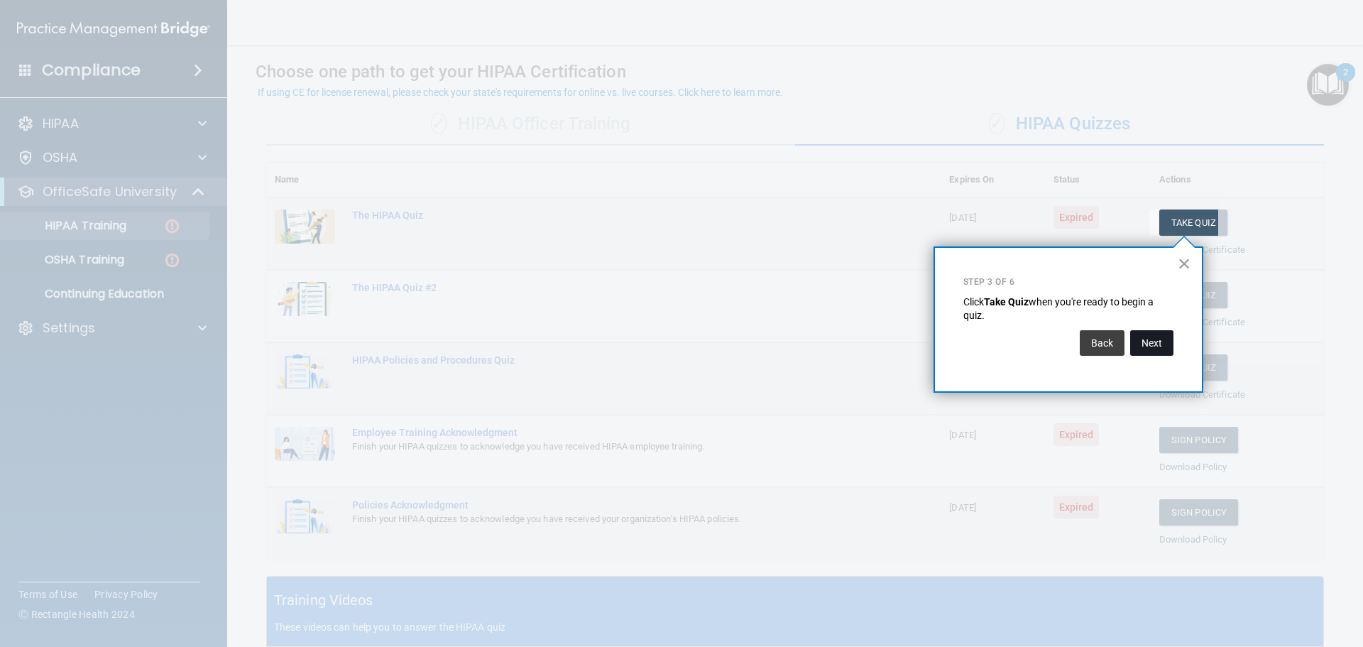
click at [1165, 343] on button "Next" at bounding box center [1151, 343] width 43 height 26
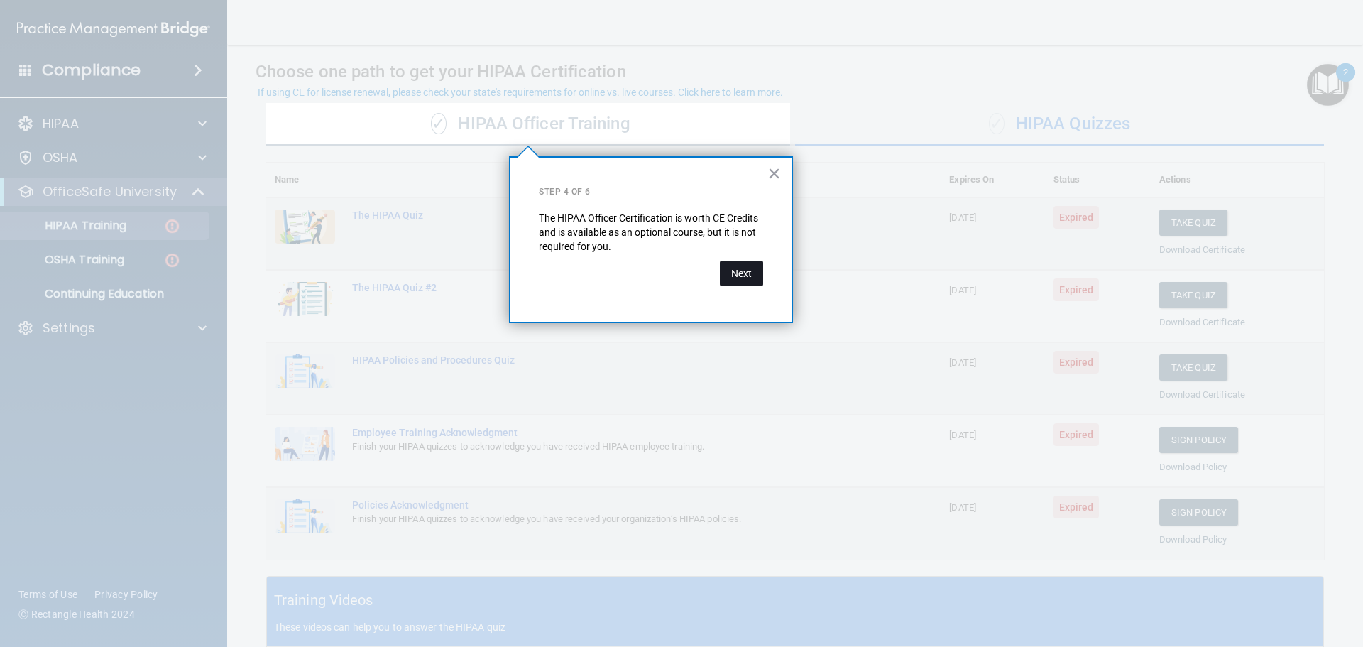
click at [742, 280] on button "Next" at bounding box center [741, 273] width 43 height 26
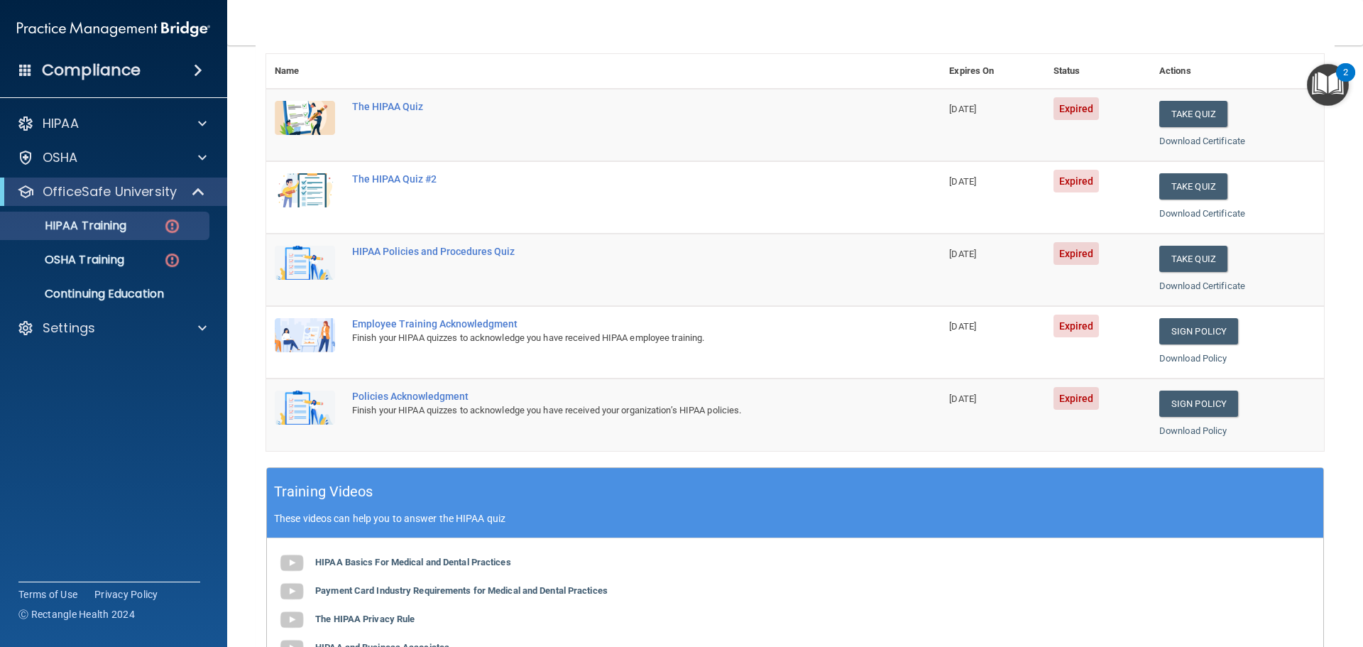
scroll to position [0, 0]
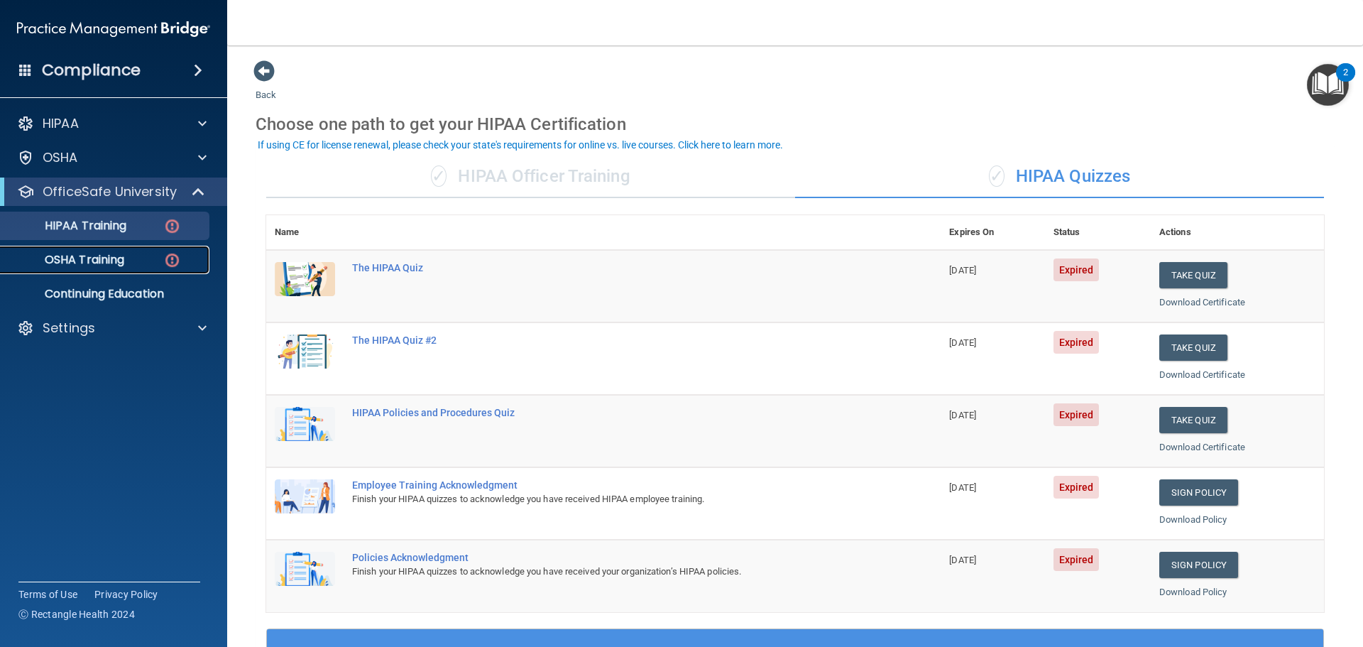
click at [104, 251] on link "OSHA Training" at bounding box center [98, 260] width 224 height 28
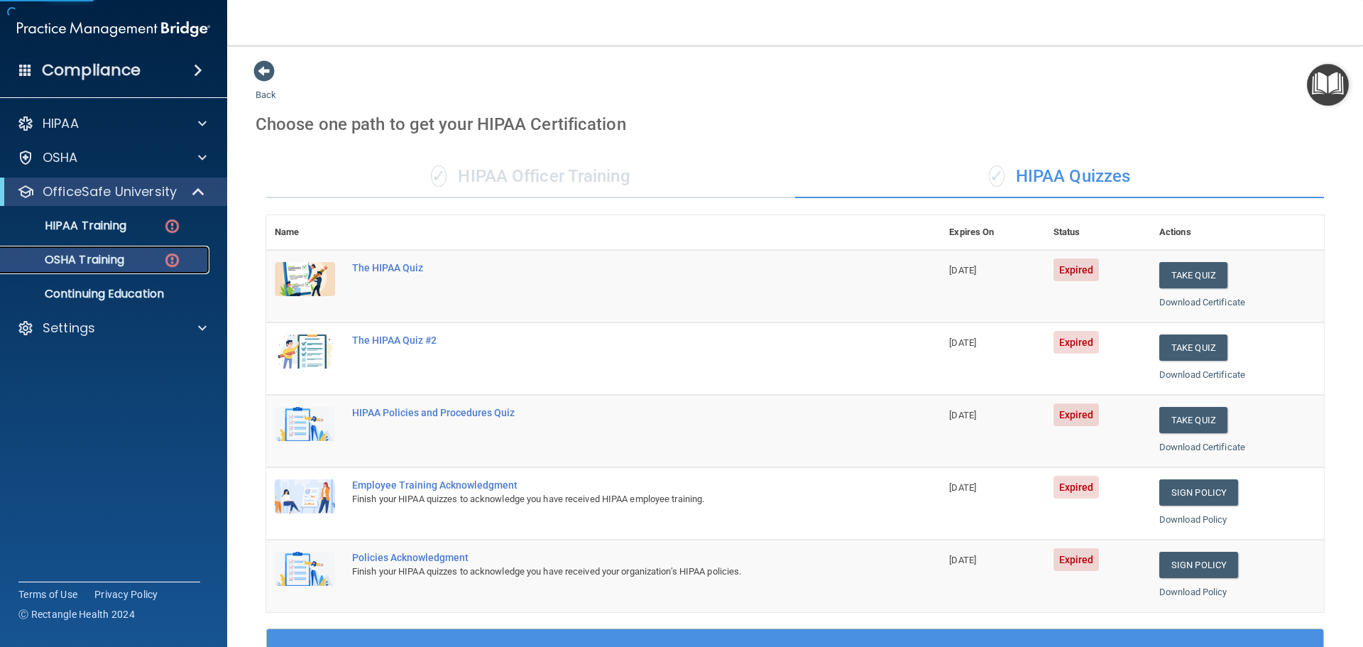
click at [105, 258] on p "OSHA Training" at bounding box center [66, 260] width 115 height 14
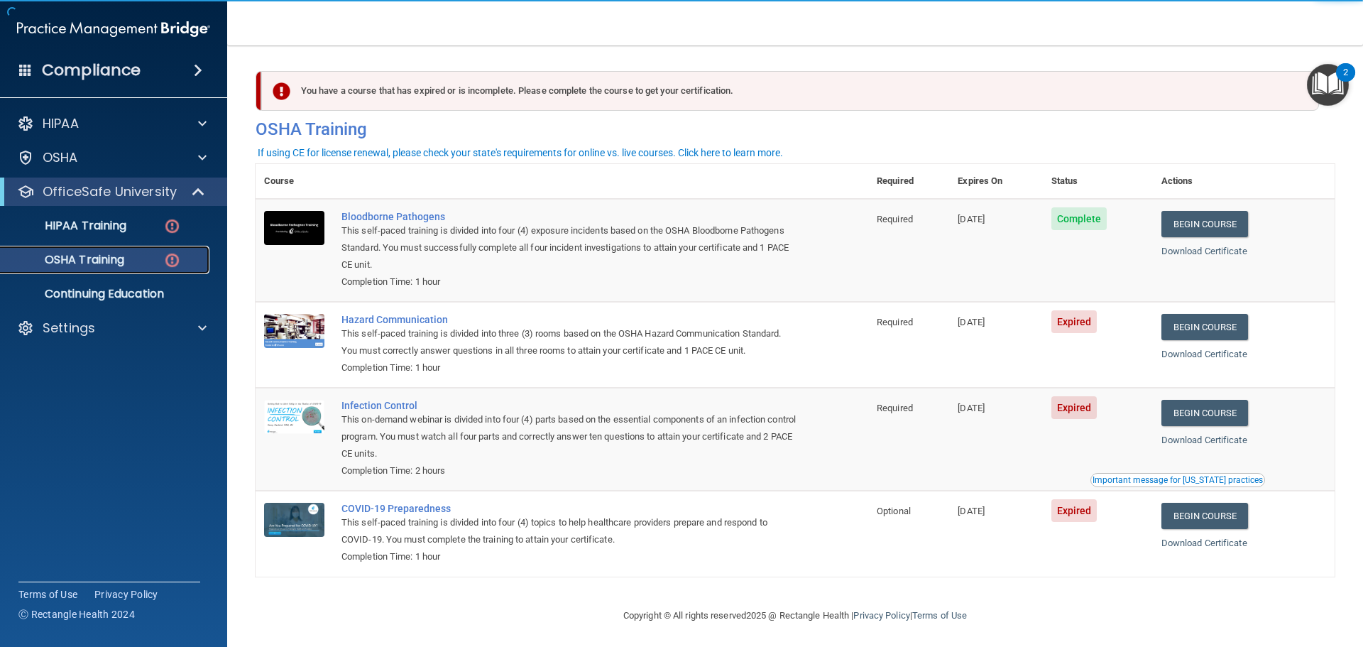
click at [115, 261] on p "OSHA Training" at bounding box center [66, 260] width 115 height 14
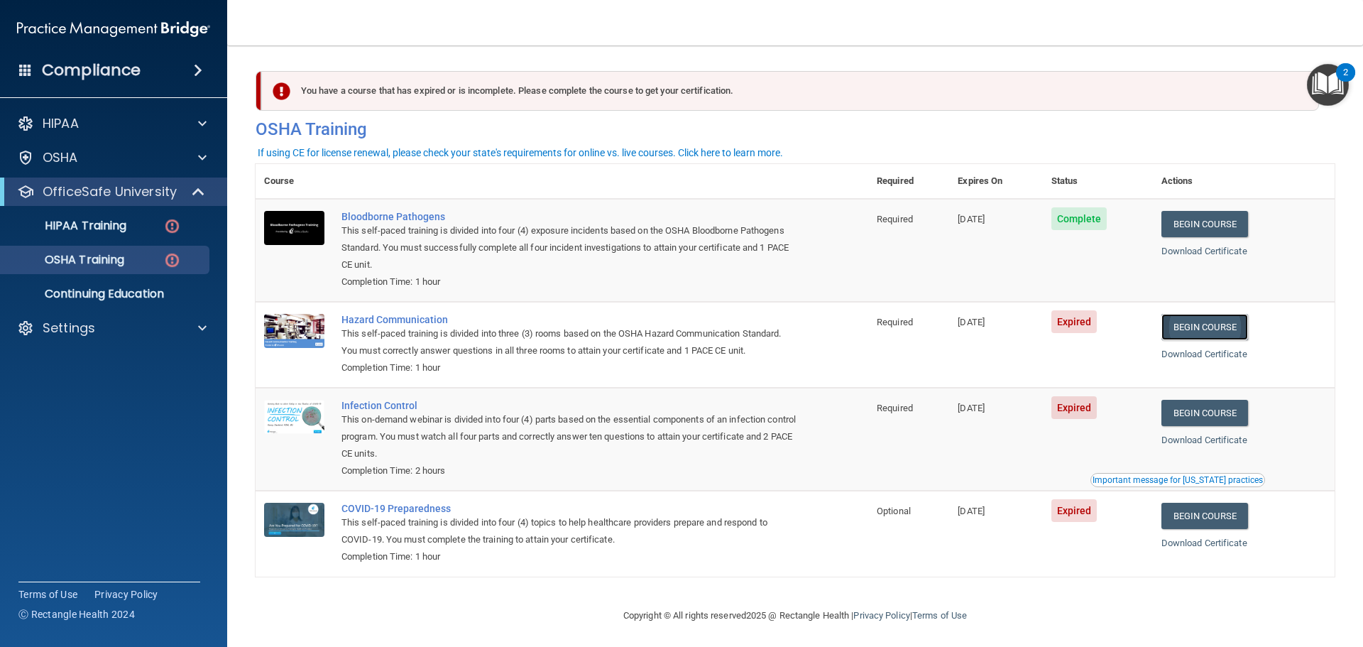
click at [1189, 329] on link "Begin Course" at bounding box center [1204, 327] width 87 height 26
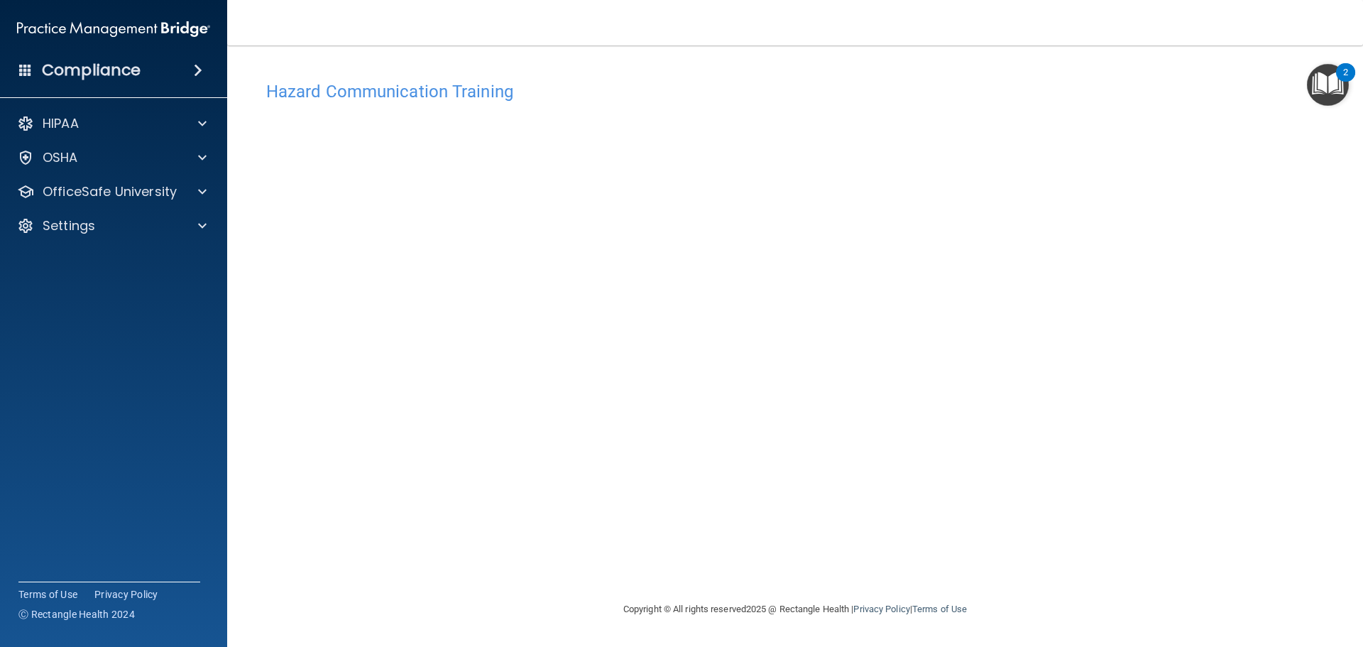
click at [1362, 441] on main "Hazard Communication Training This course doesn’t expire until 06/12/2025. Are …" at bounding box center [794, 345] width 1135 height 601
click at [197, 123] on div at bounding box center [199, 123] width 35 height 17
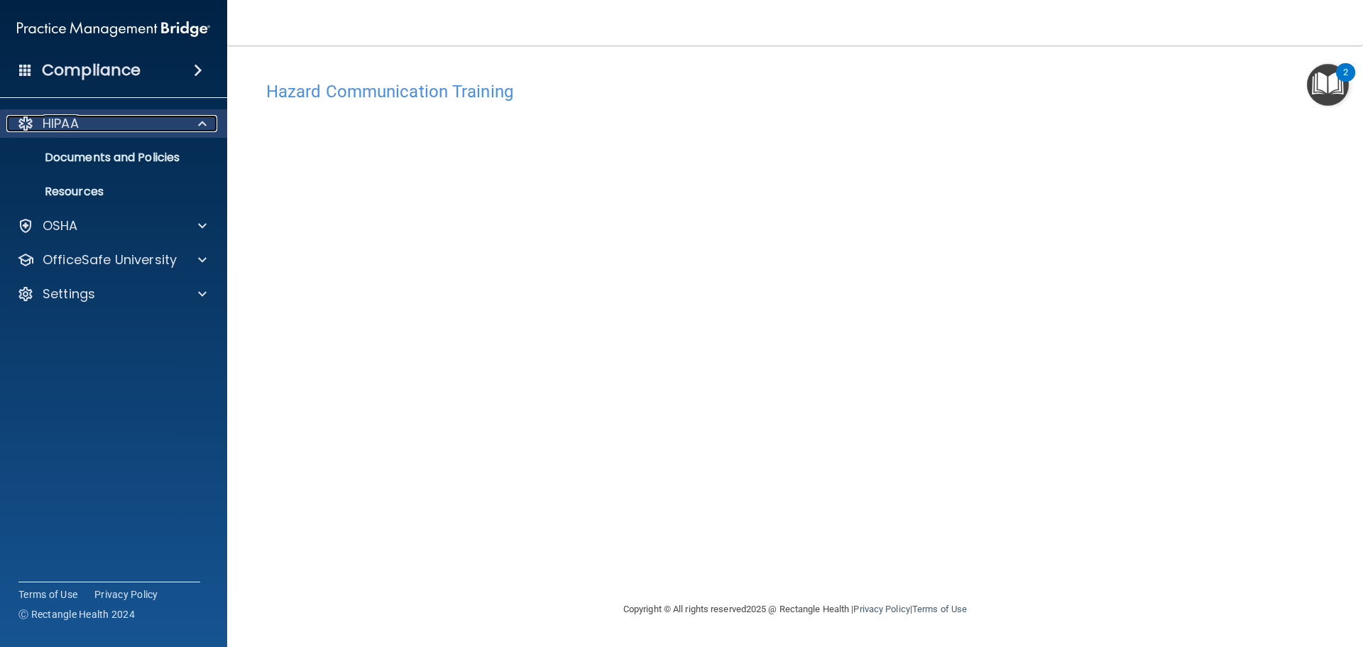
click at [197, 123] on div at bounding box center [199, 123] width 35 height 17
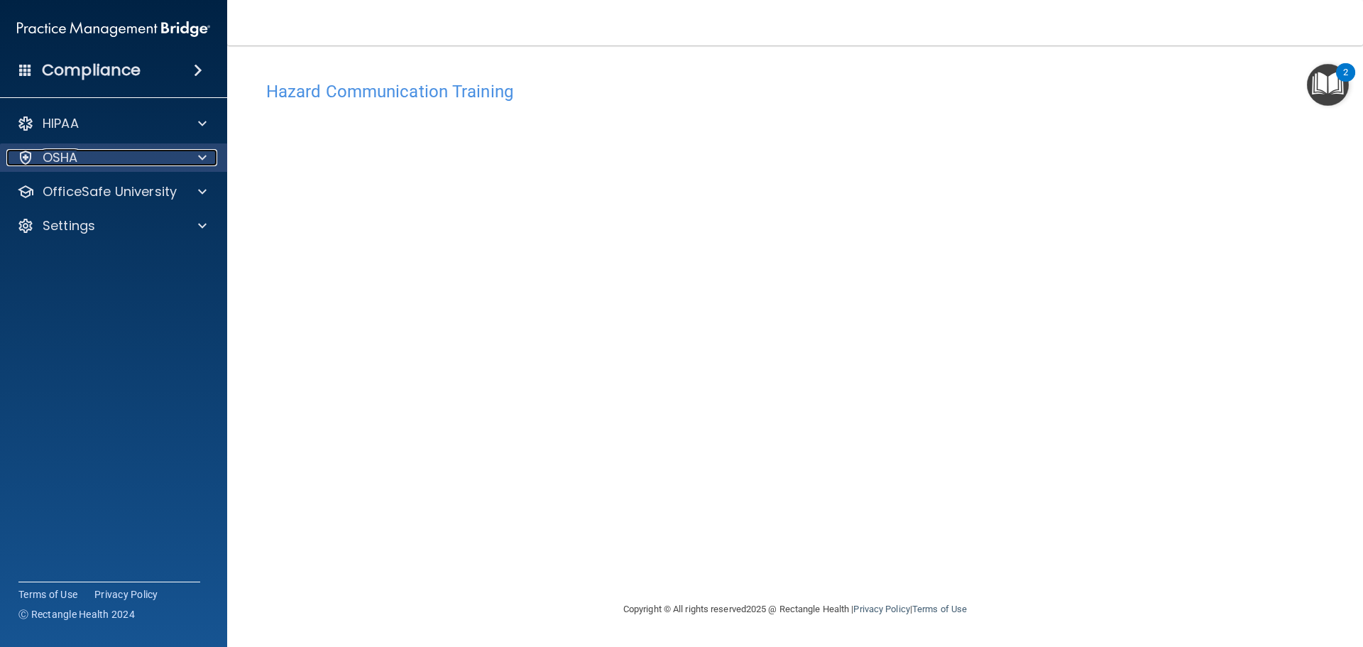
click at [207, 150] on div at bounding box center [199, 157] width 35 height 17
click at [197, 69] on span at bounding box center [198, 70] width 9 height 17
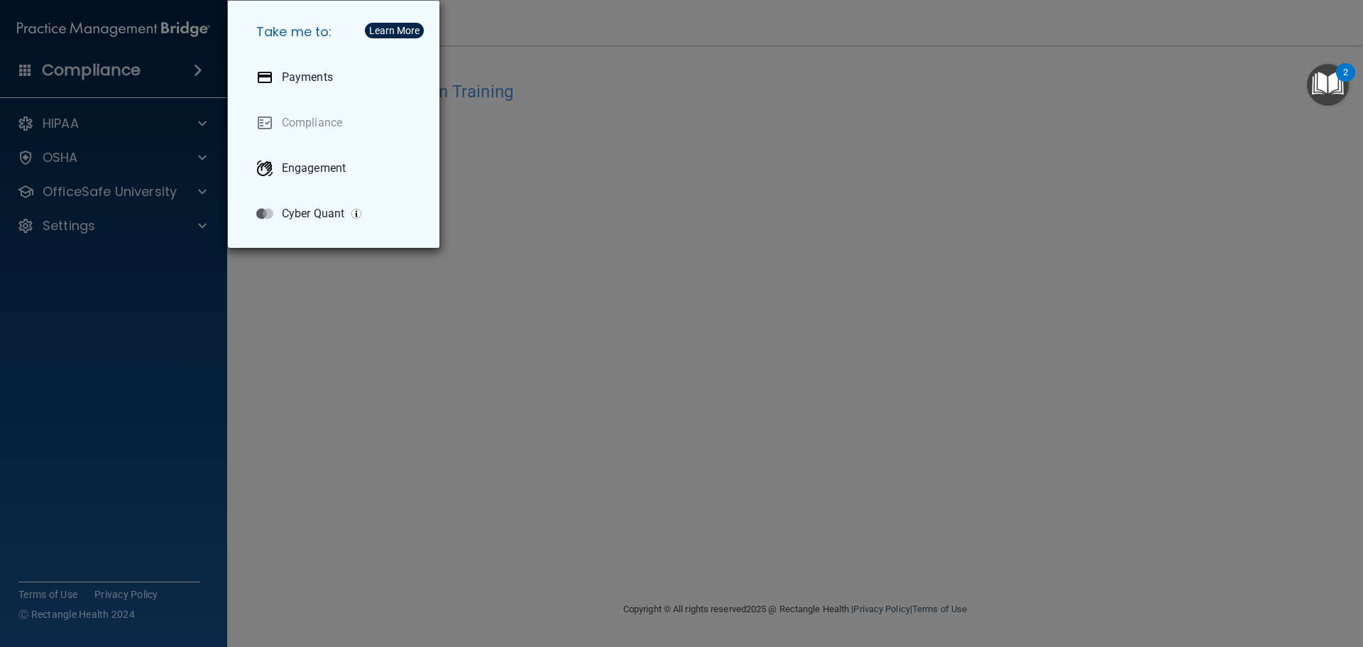
click at [197, 69] on div "Take me to: Payments Compliance Engagement Cyber Quant" at bounding box center [681, 323] width 1363 height 647
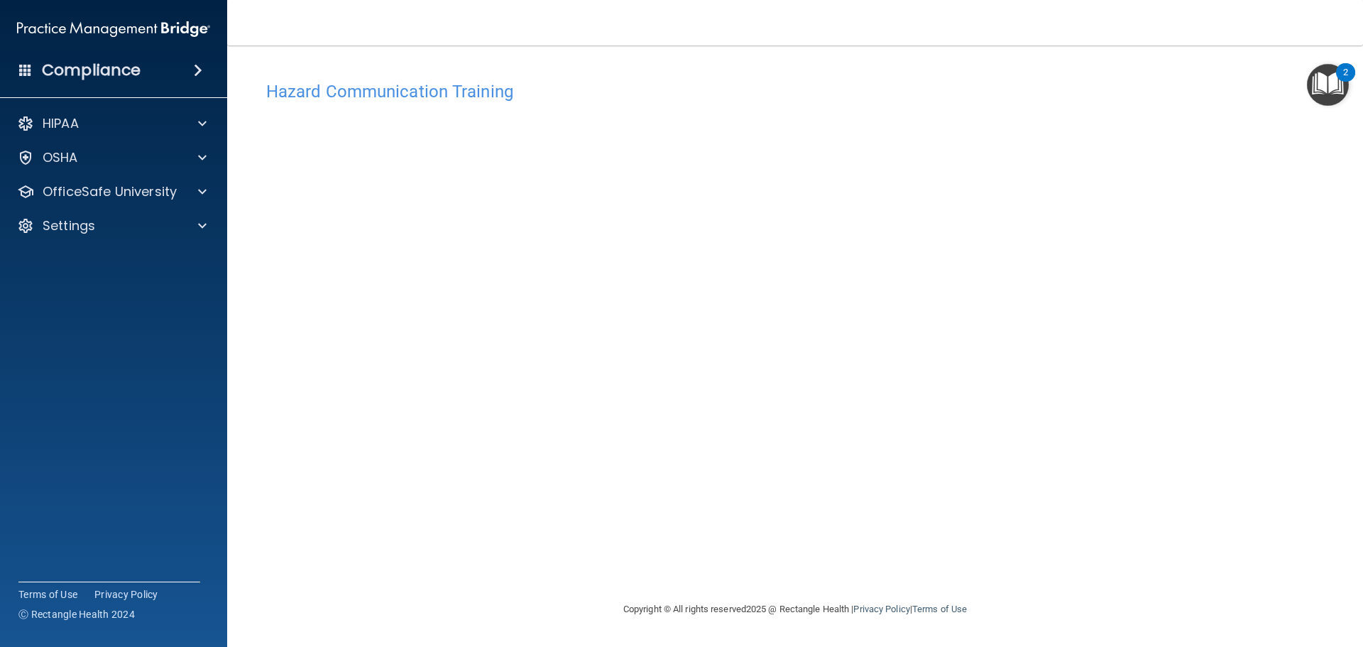
click at [1342, 79] on div "2" at bounding box center [1345, 72] width 19 height 18
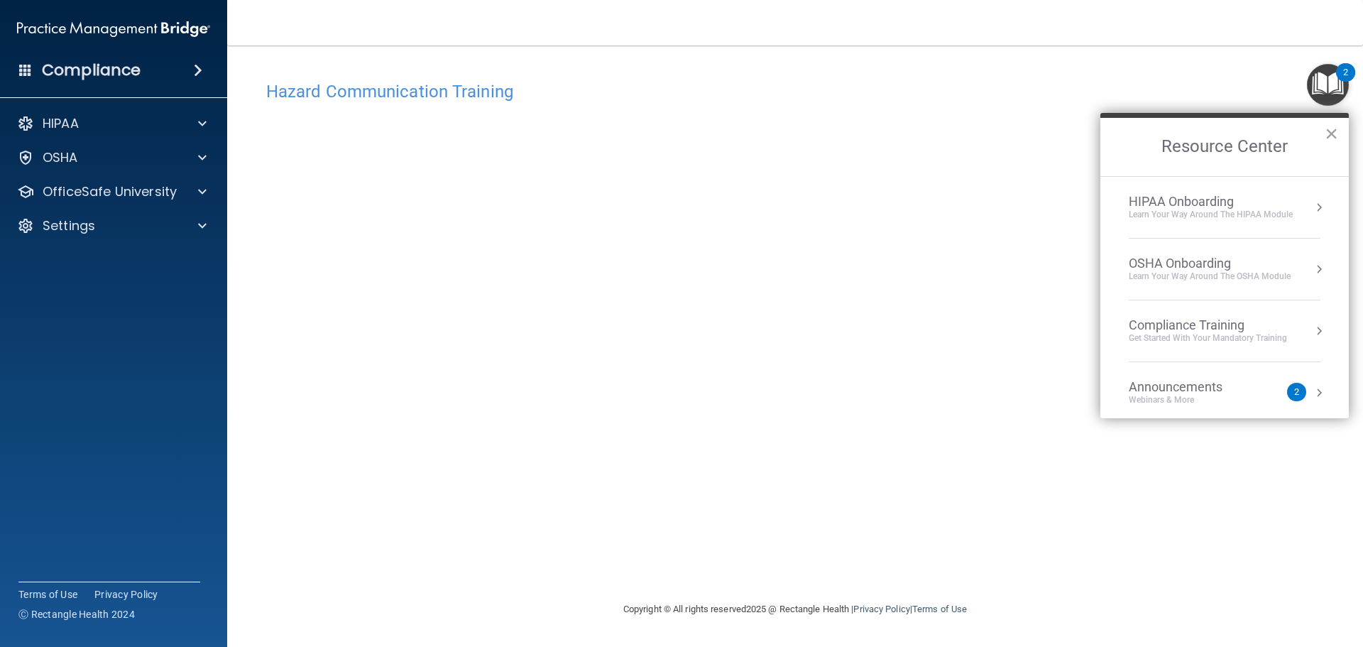
click at [1188, 265] on div "OSHA Onboarding" at bounding box center [1209, 263] width 162 height 16
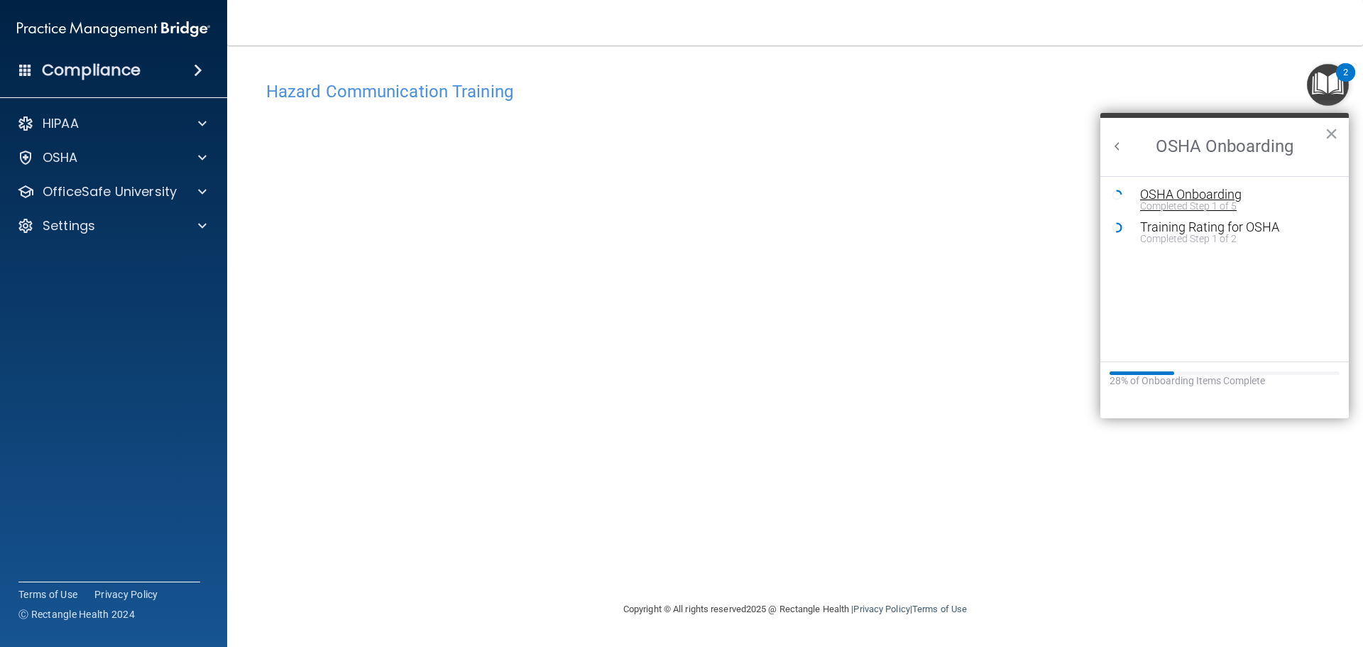
click at [1168, 194] on div "OSHA Onboarding" at bounding box center [1235, 194] width 190 height 13
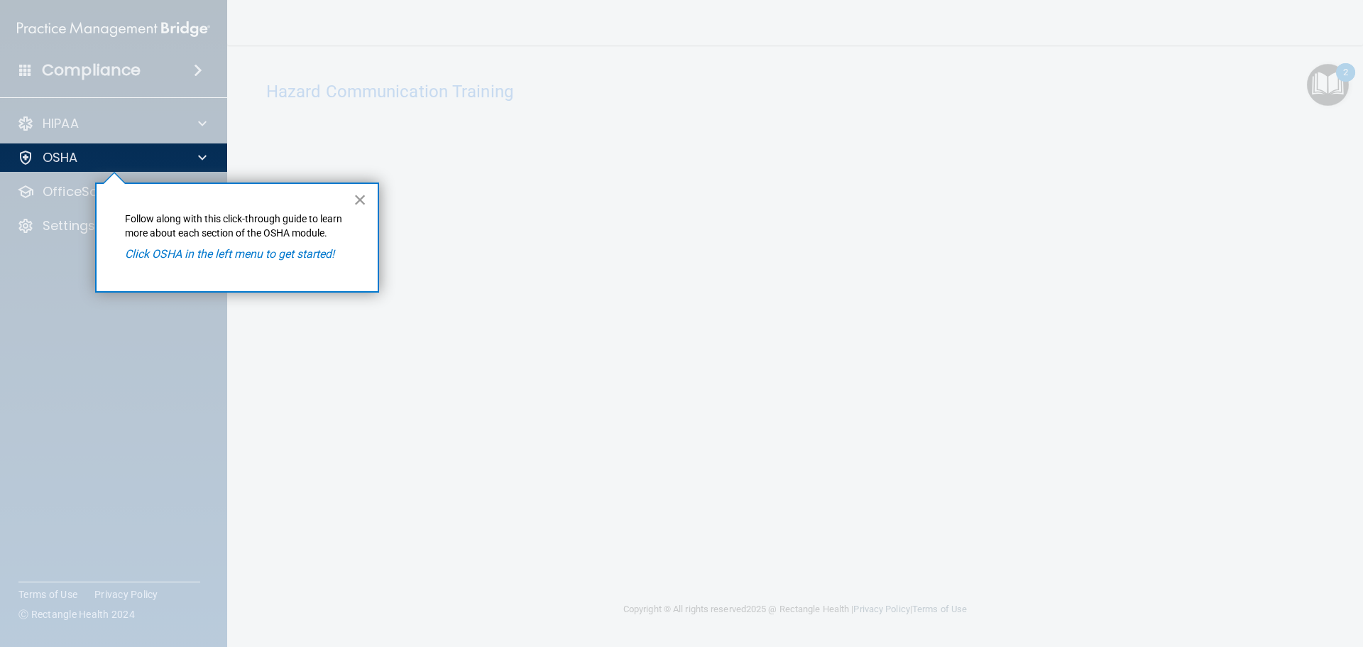
click at [361, 192] on button "×" at bounding box center [359, 199] width 13 height 23
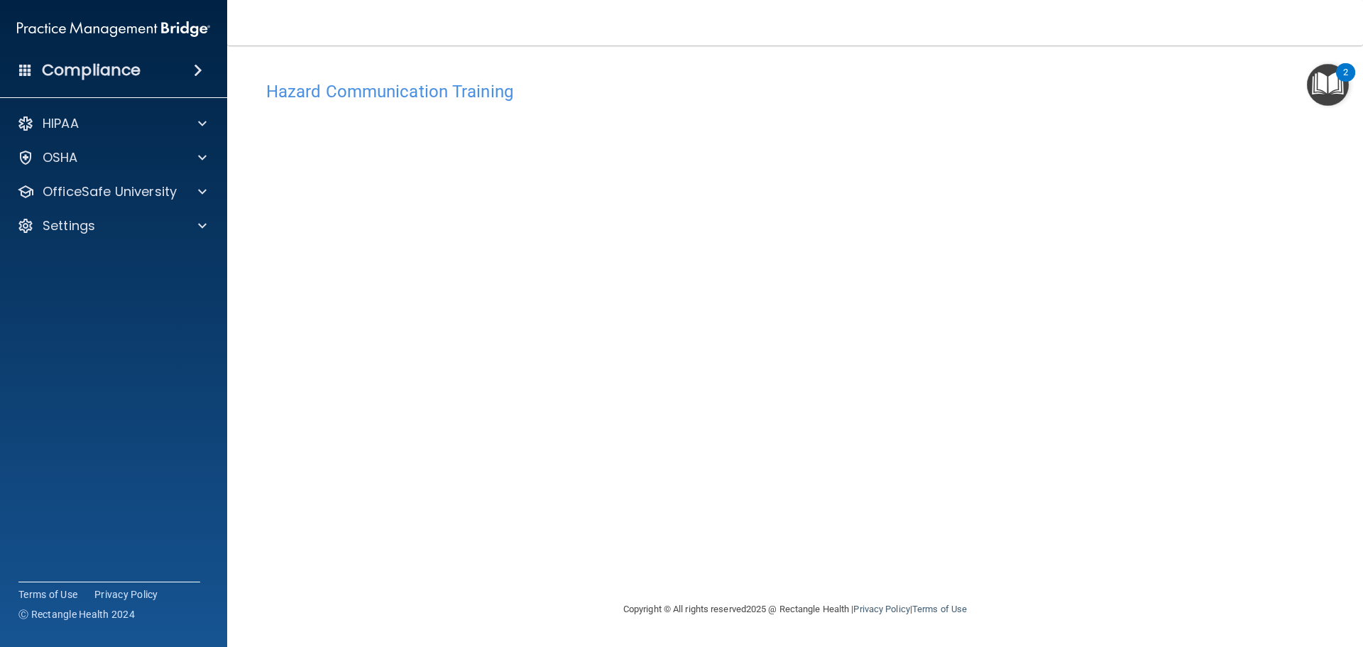
click at [1011, 192] on div "Hazard Communication Training This course doesn’t expire until 06/12/2025. Are …" at bounding box center [794, 337] width 1079 height 527
click at [1329, 76] on img "Open Resource Center, 2 new notifications" at bounding box center [1328, 85] width 42 height 42
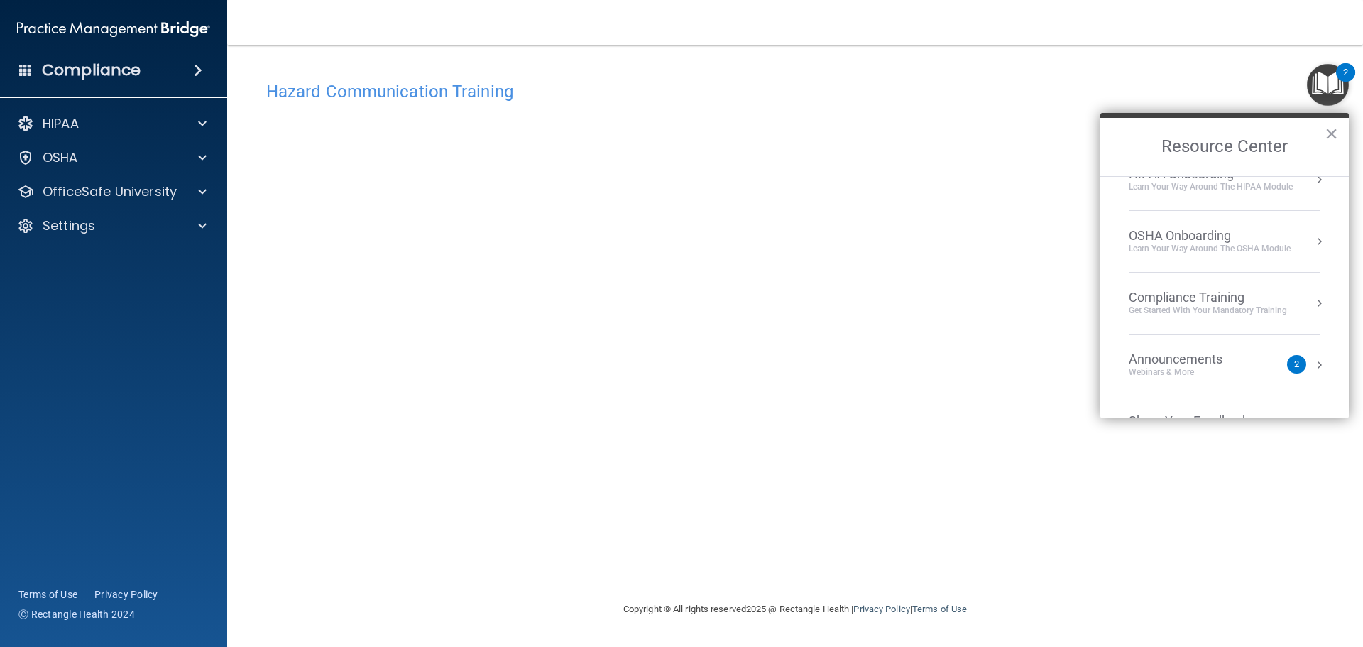
scroll to position [28, 0]
click at [1227, 304] on div "Get Started with your mandatory training" at bounding box center [1207, 310] width 158 height 12
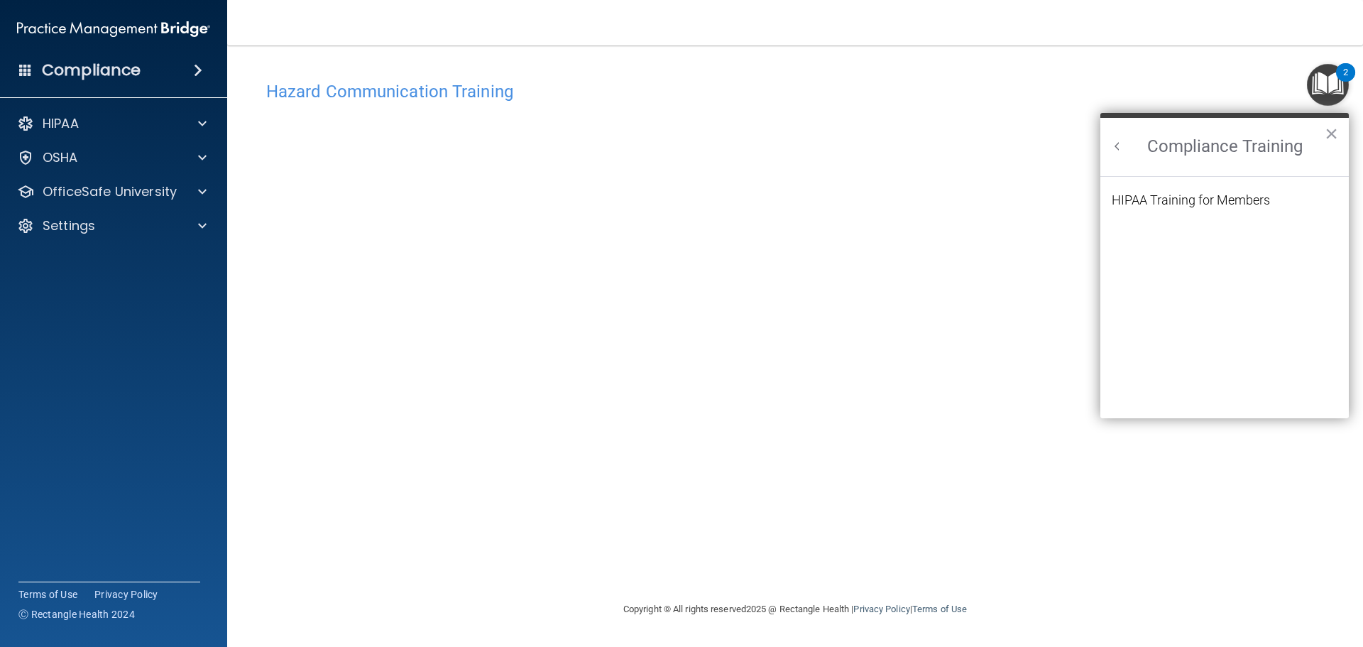
scroll to position [0, 0]
click at [1194, 195] on div "HIPAA Training for Members" at bounding box center [1190, 200] width 158 height 13
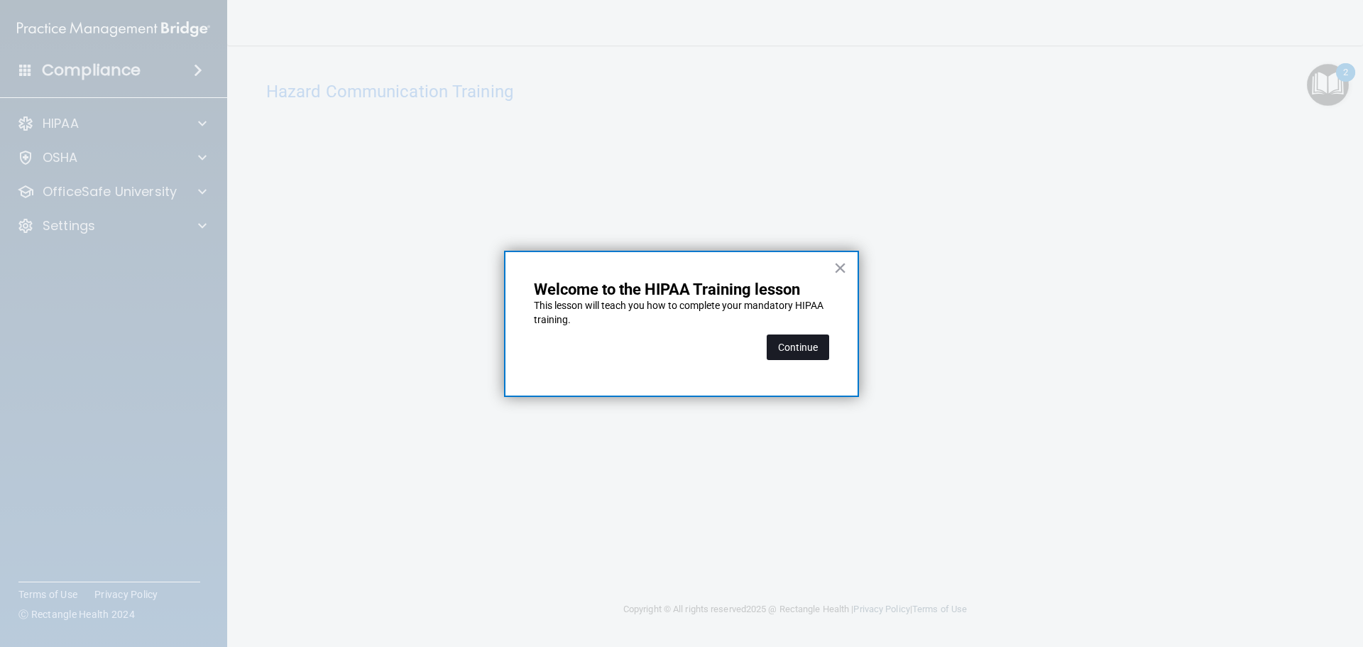
click at [808, 341] on button "Continue" at bounding box center [797, 347] width 62 height 26
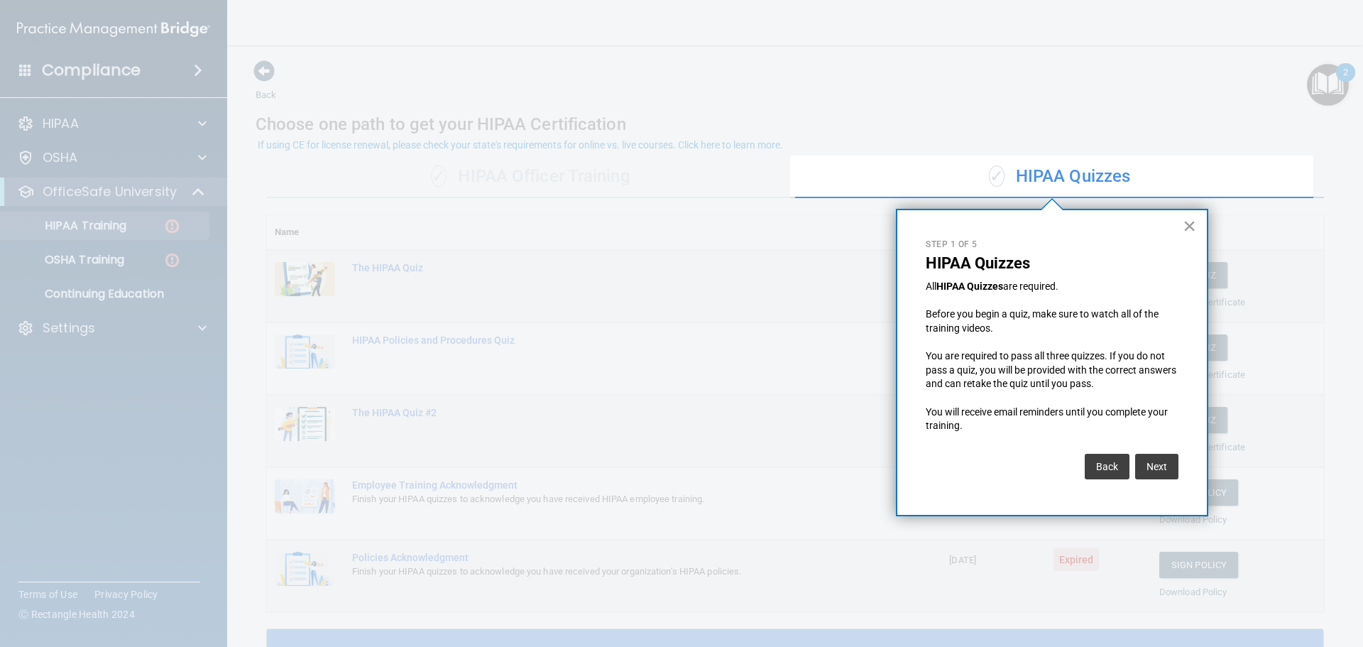
click at [1187, 227] on button "×" at bounding box center [1188, 225] width 13 height 23
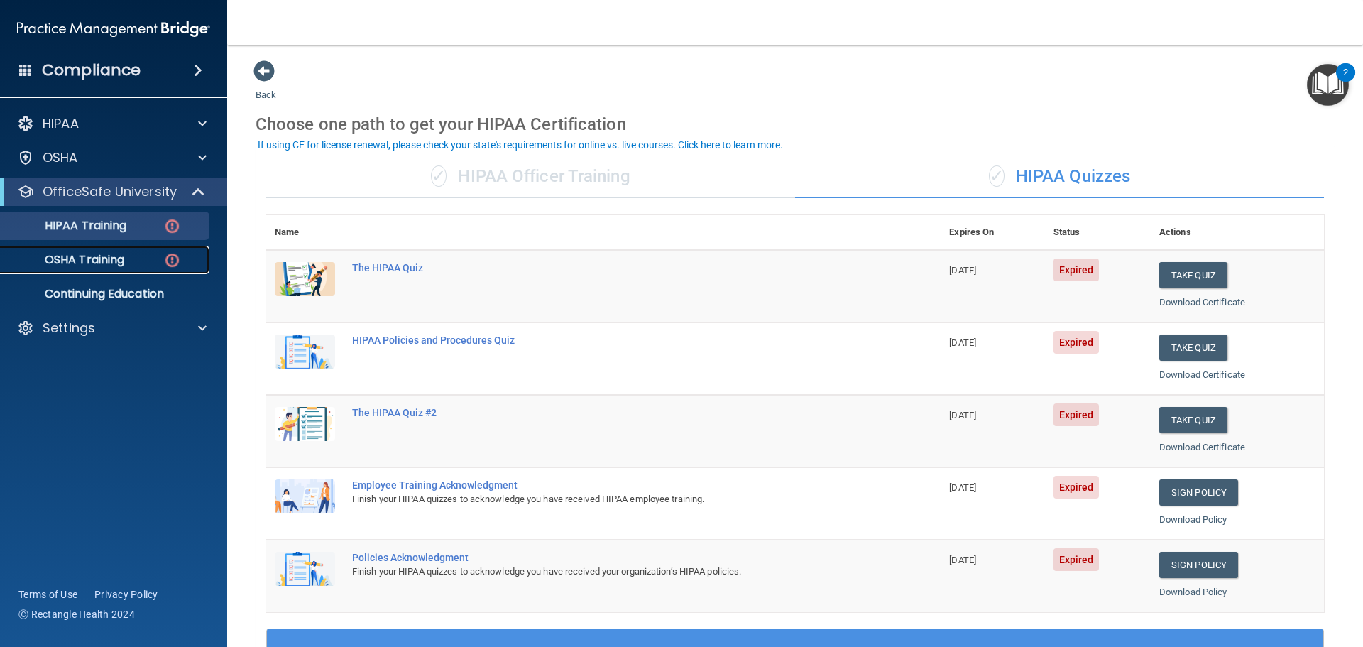
click at [102, 257] on p "OSHA Training" at bounding box center [66, 260] width 115 height 14
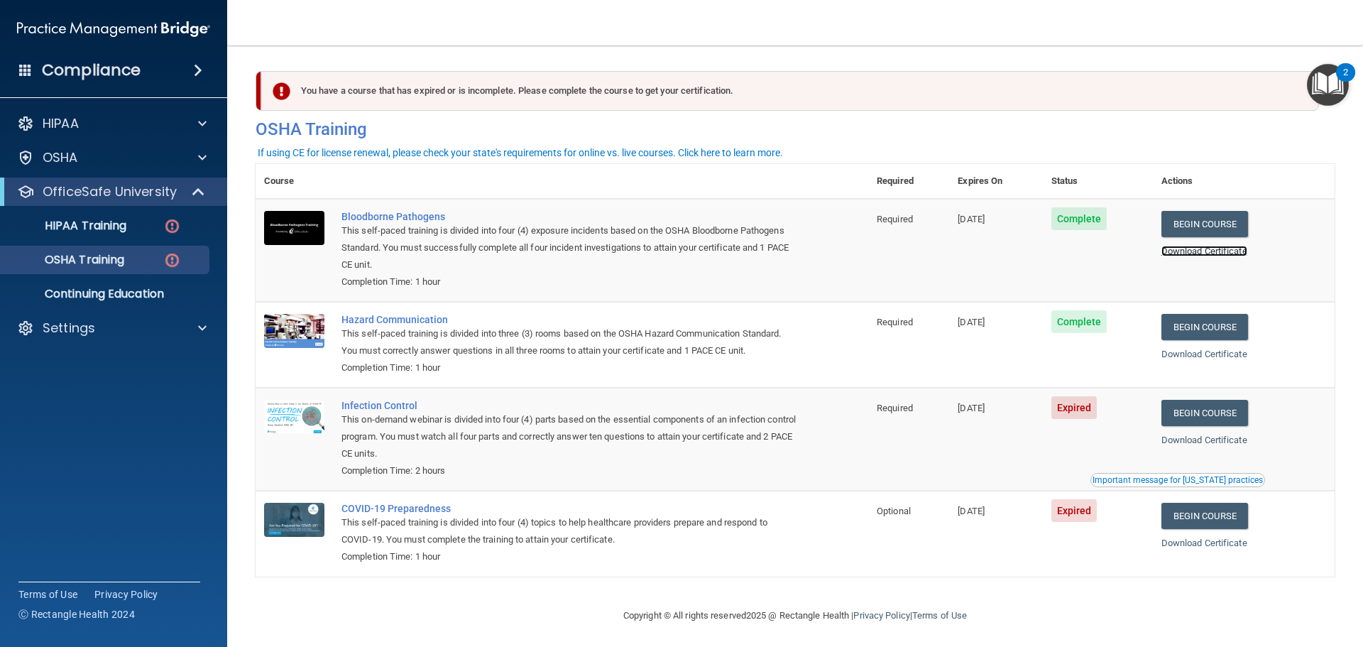
click at [1187, 251] on link "Download Certificate" at bounding box center [1204, 251] width 86 height 11
click at [1199, 414] on link "Begin Course" at bounding box center [1204, 413] width 87 height 26
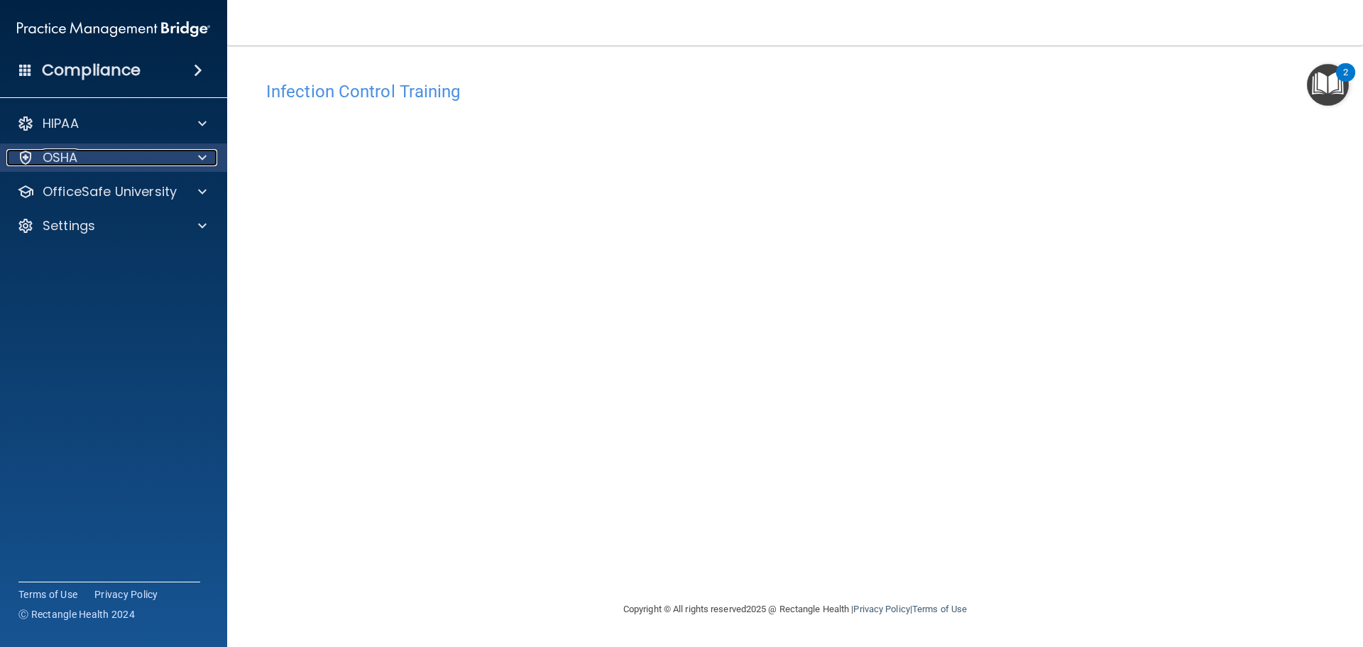
click at [202, 152] on span at bounding box center [202, 157] width 9 height 17
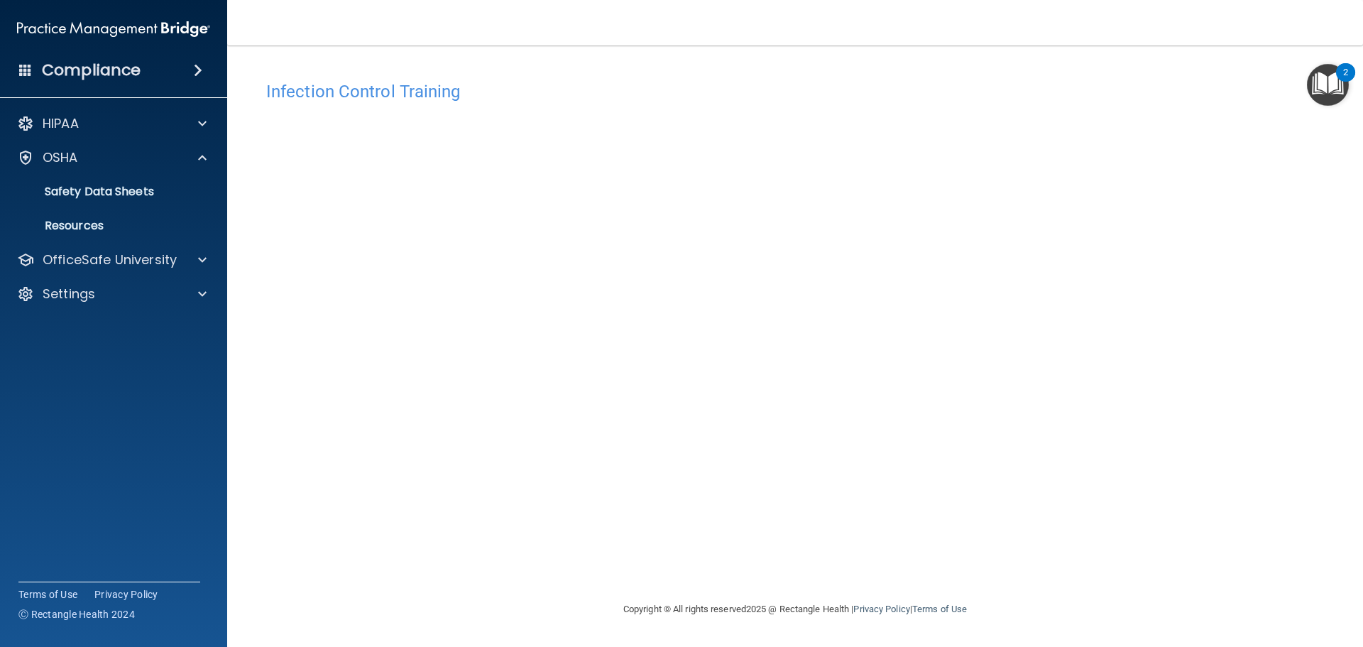
click at [1336, 82] on img "Open Resource Center, 2 new notifications" at bounding box center [1328, 85] width 42 height 42
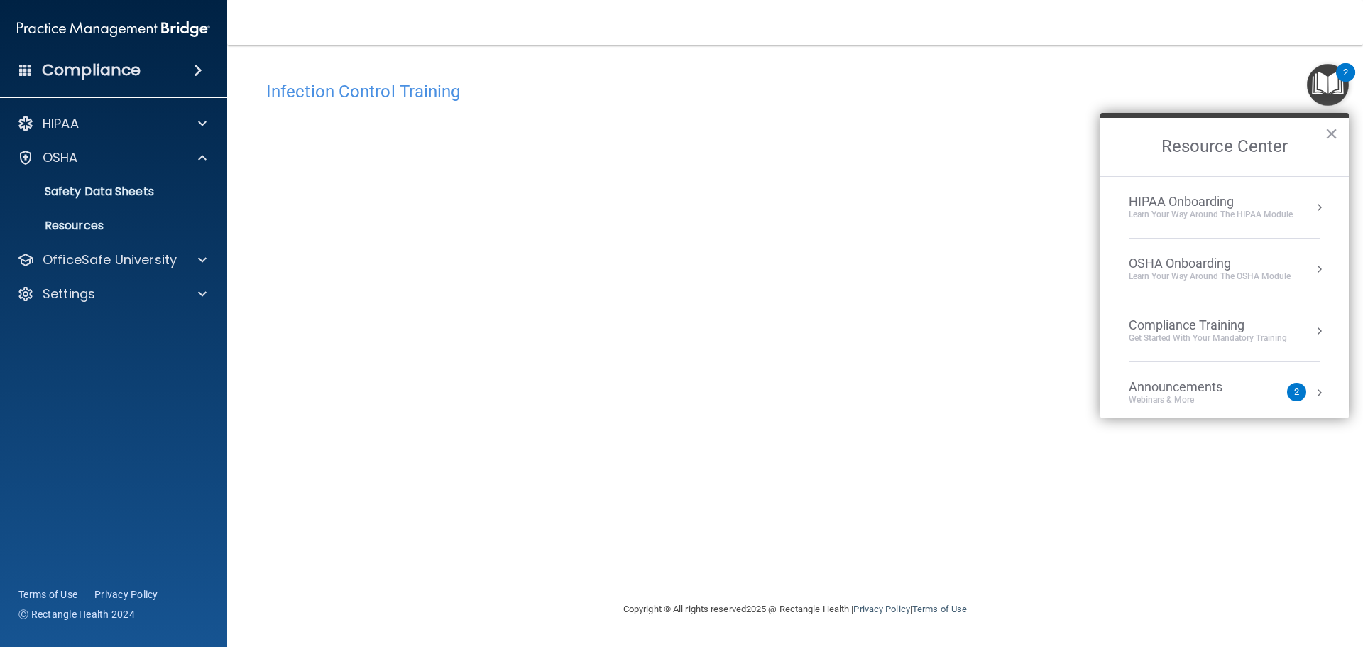
click at [1201, 329] on div "Compliance Training" at bounding box center [1207, 325] width 158 height 16
click at [1192, 200] on div "HIPAA Training for Members" at bounding box center [1190, 200] width 158 height 13
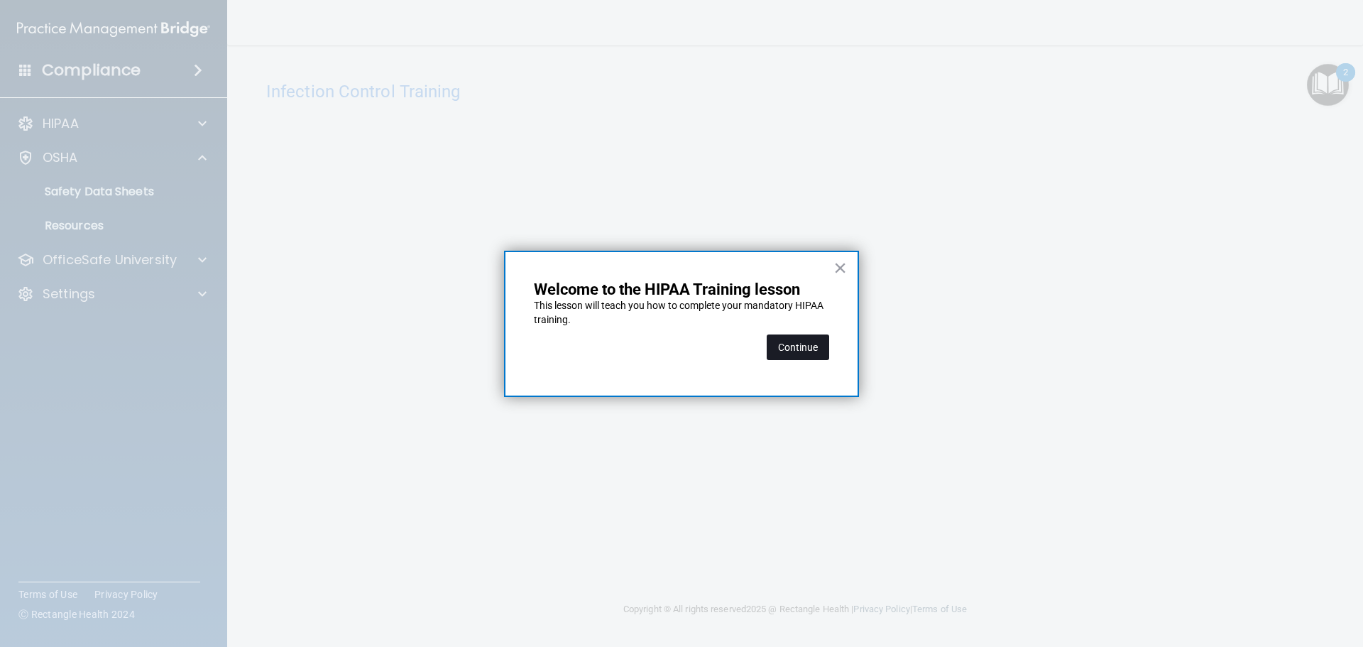
click at [815, 346] on button "Continue" at bounding box center [797, 347] width 62 height 26
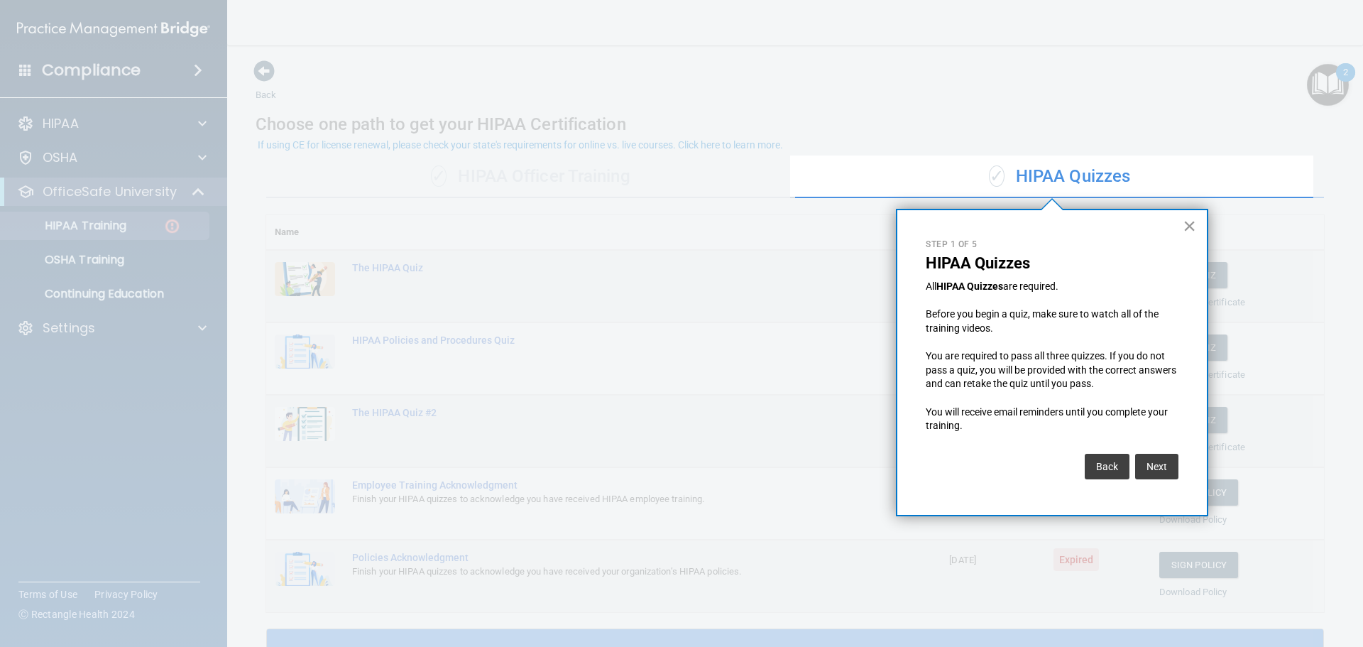
click at [1192, 223] on button "×" at bounding box center [1188, 225] width 13 height 23
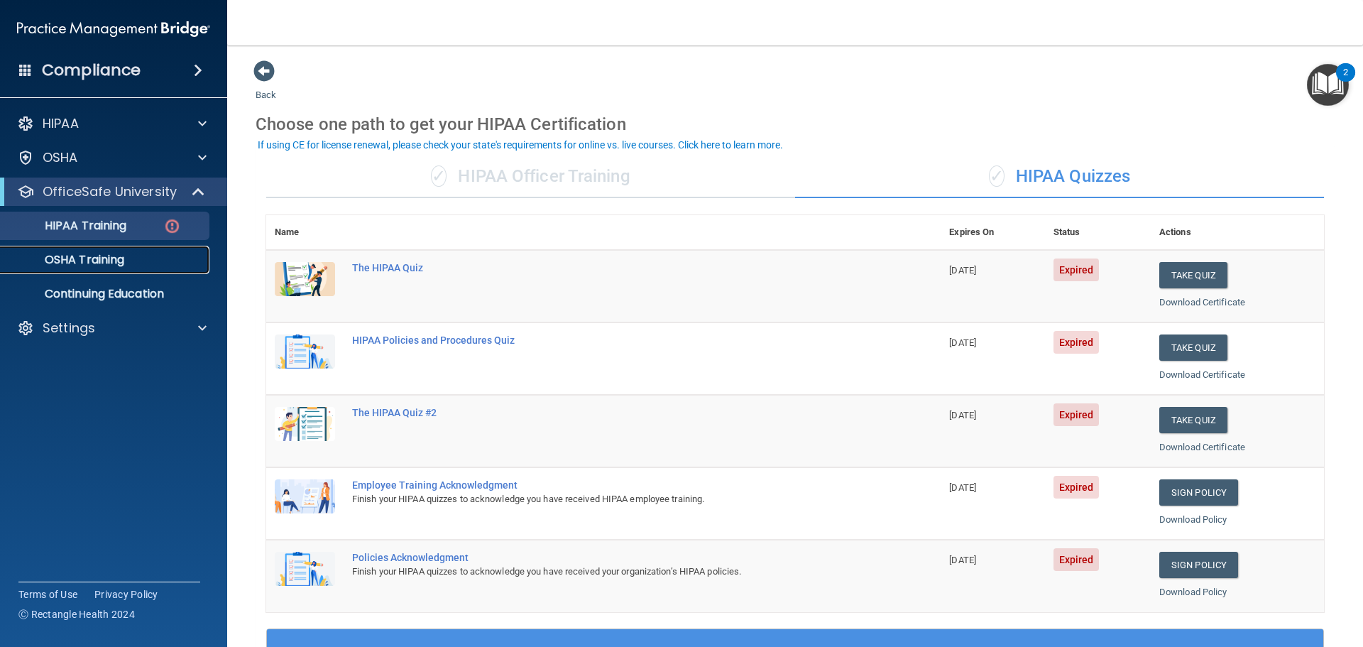
click at [122, 256] on p "OSHA Training" at bounding box center [66, 260] width 115 height 14
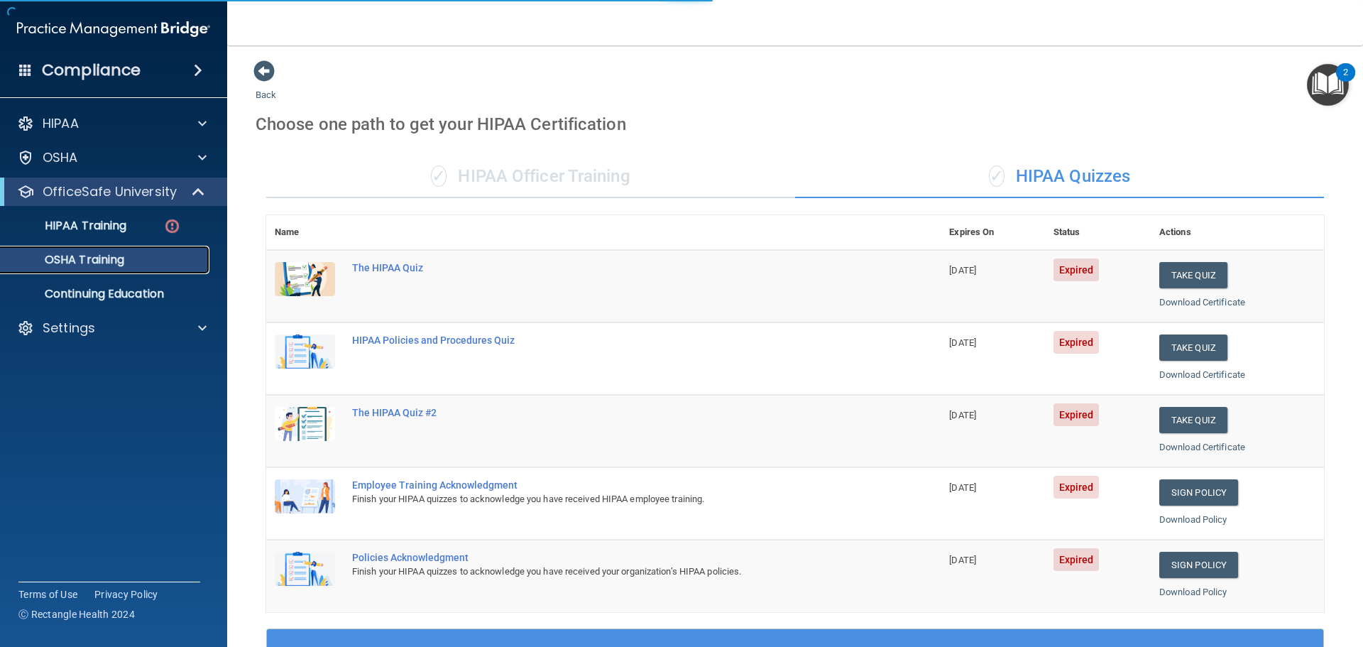
click at [155, 260] on div "OSHA Training" at bounding box center [106, 260] width 194 height 14
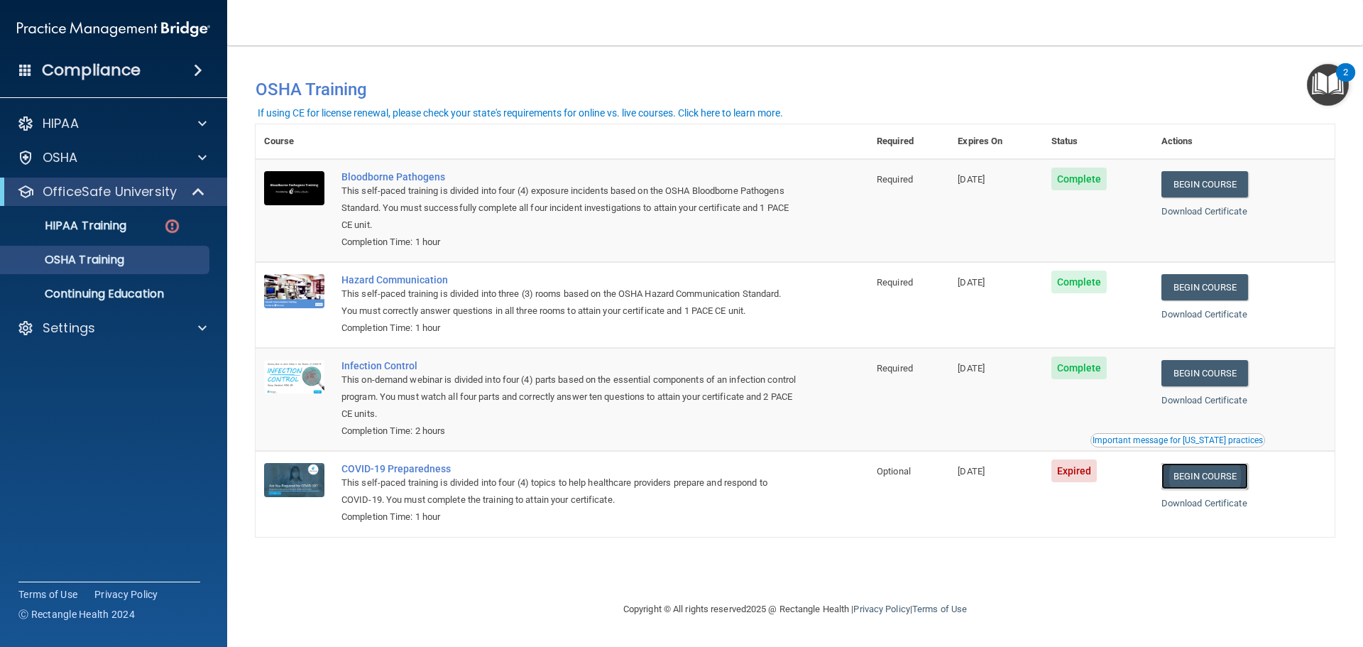
click at [1211, 478] on link "Begin Course" at bounding box center [1204, 476] width 87 height 26
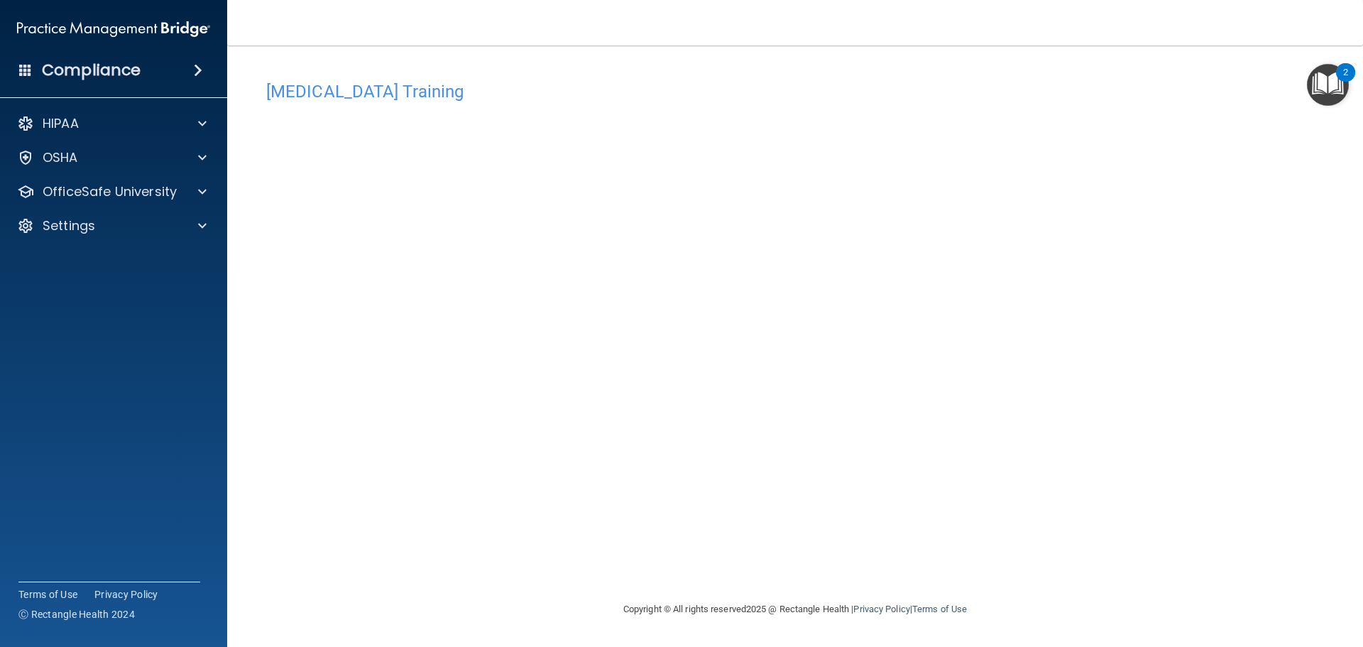
click at [1326, 94] on img "Open Resource Center, 2 new notifications" at bounding box center [1328, 85] width 42 height 42
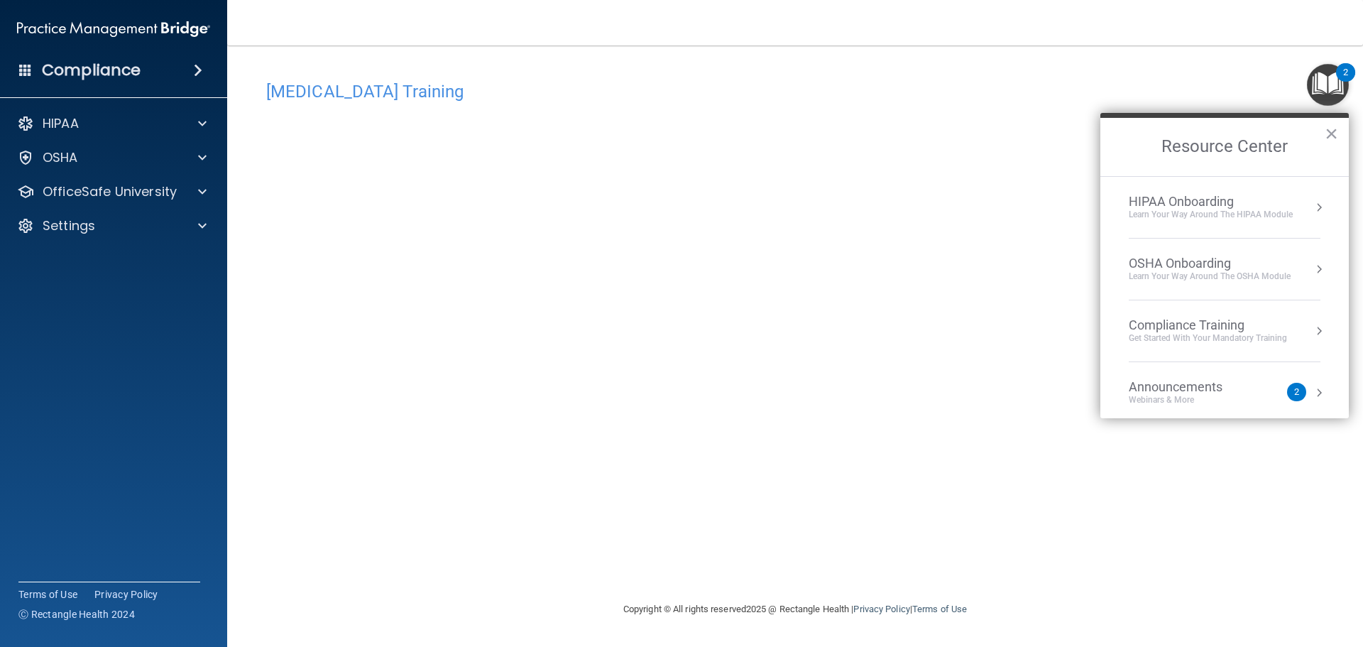
click at [1200, 315] on li "Compliance Training Get Started with your mandatory training" at bounding box center [1224, 331] width 192 height 62
click at [1175, 199] on div "HIPAA Training for Members" at bounding box center [1190, 200] width 158 height 13
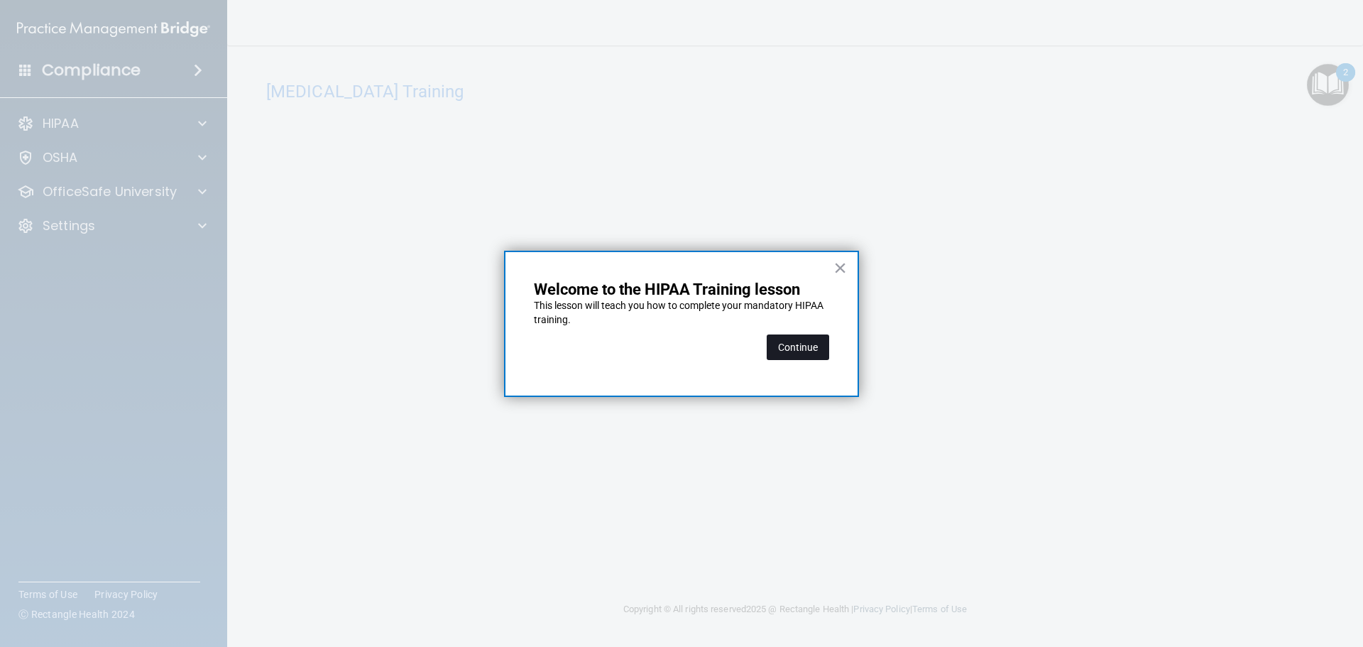
click at [803, 348] on button "Continue" at bounding box center [797, 347] width 62 height 26
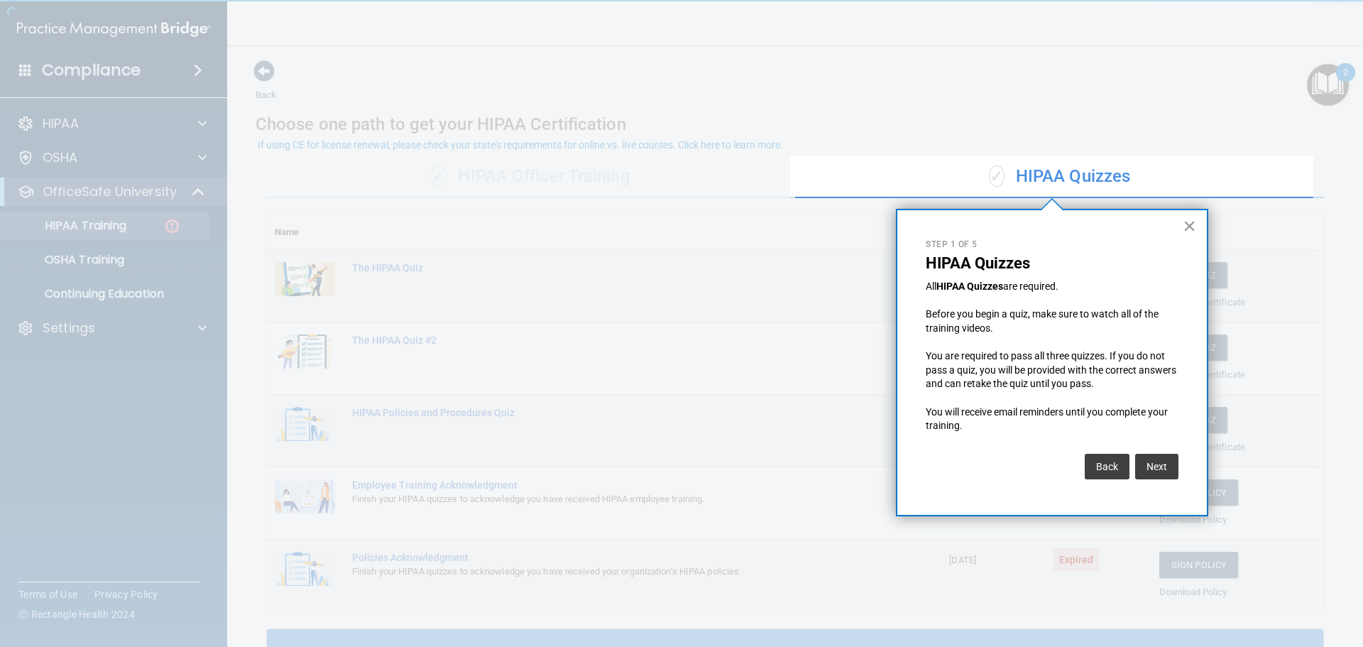
click at [1189, 219] on button "×" at bounding box center [1188, 225] width 13 height 23
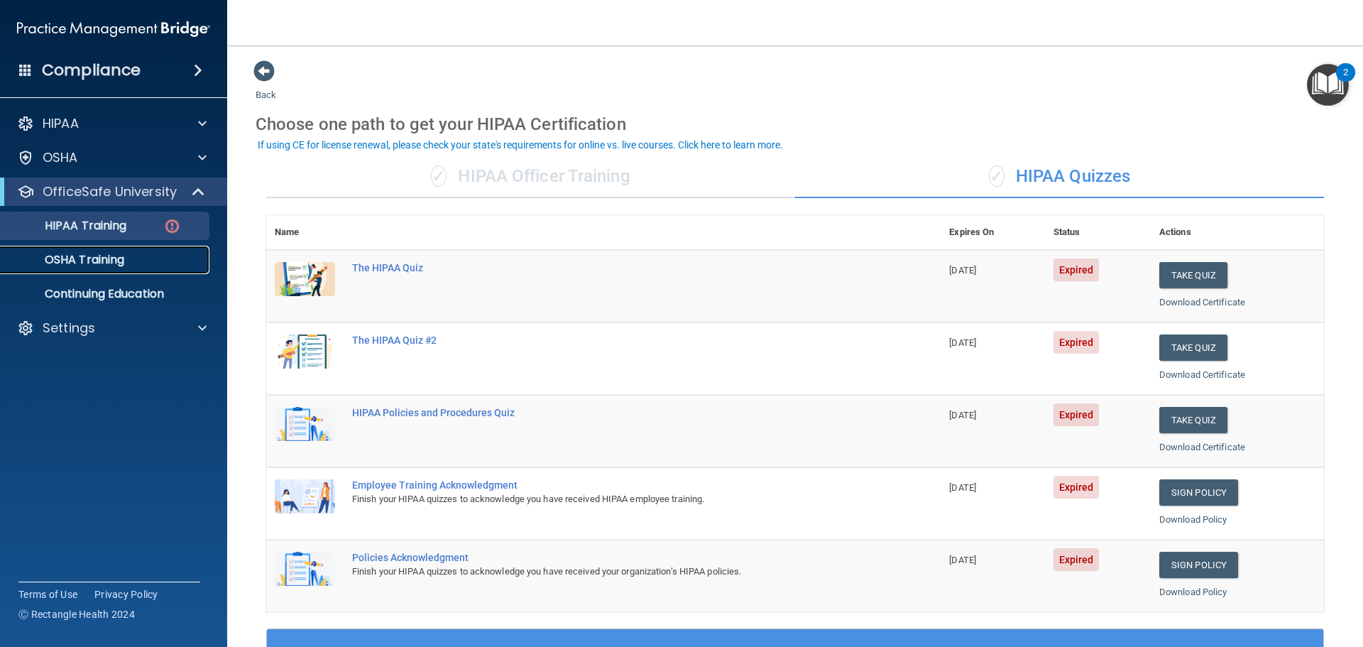
click at [142, 257] on div "OSHA Training" at bounding box center [106, 260] width 194 height 14
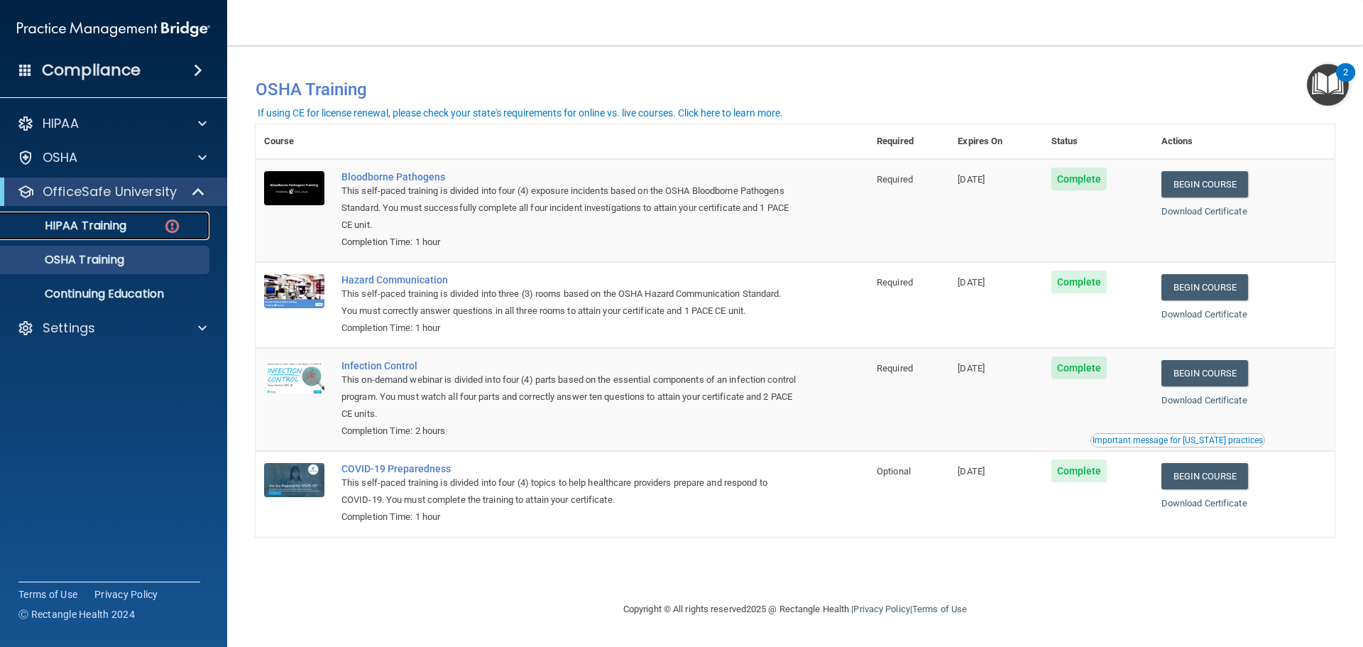
click at [115, 233] on link "HIPAA Training" at bounding box center [98, 225] width 224 height 28
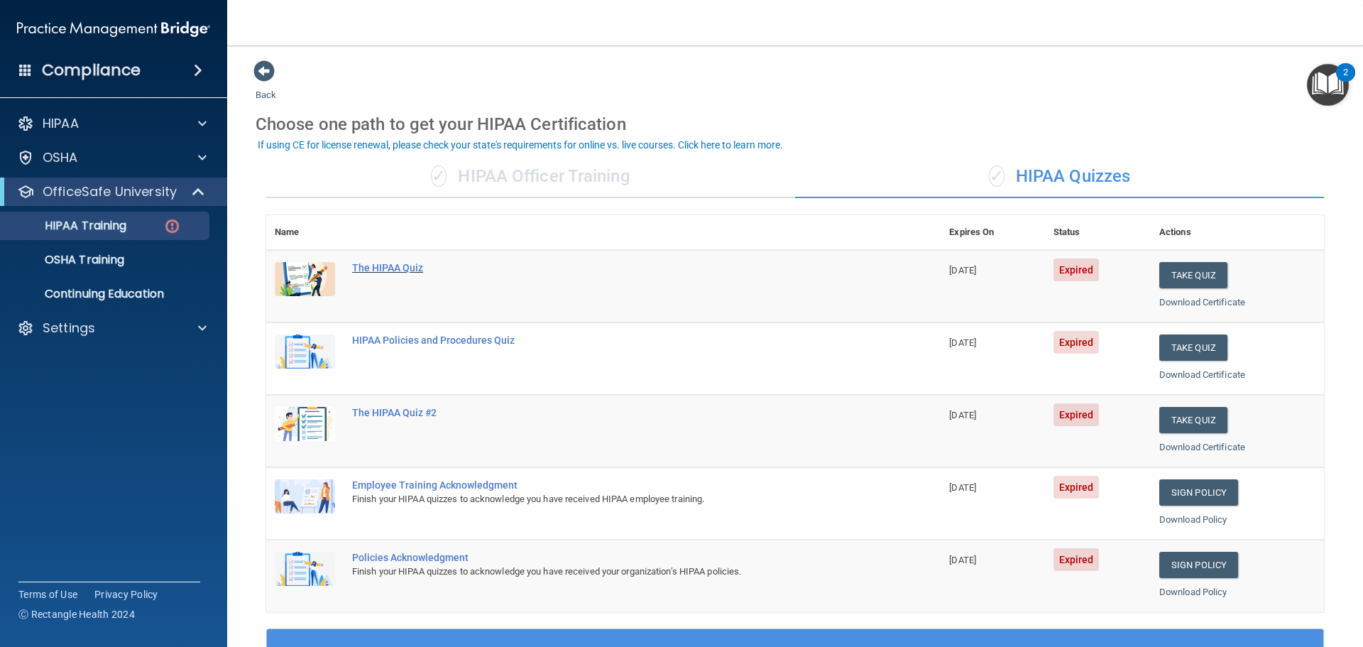
click at [405, 273] on div "The HIPAA Quiz" at bounding box center [610, 267] width 517 height 11
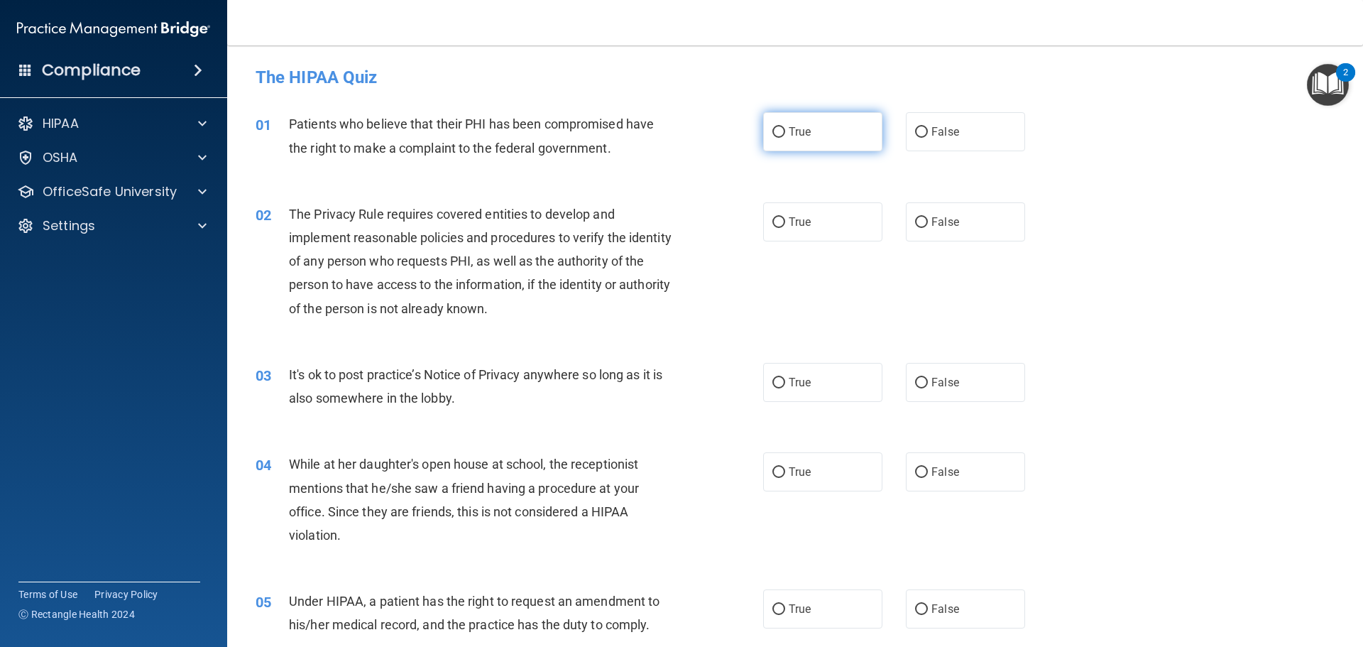
click at [779, 133] on input "True" at bounding box center [778, 132] width 13 height 11
radio input "true"
click at [774, 219] on input "True" at bounding box center [778, 222] width 13 height 11
radio input "true"
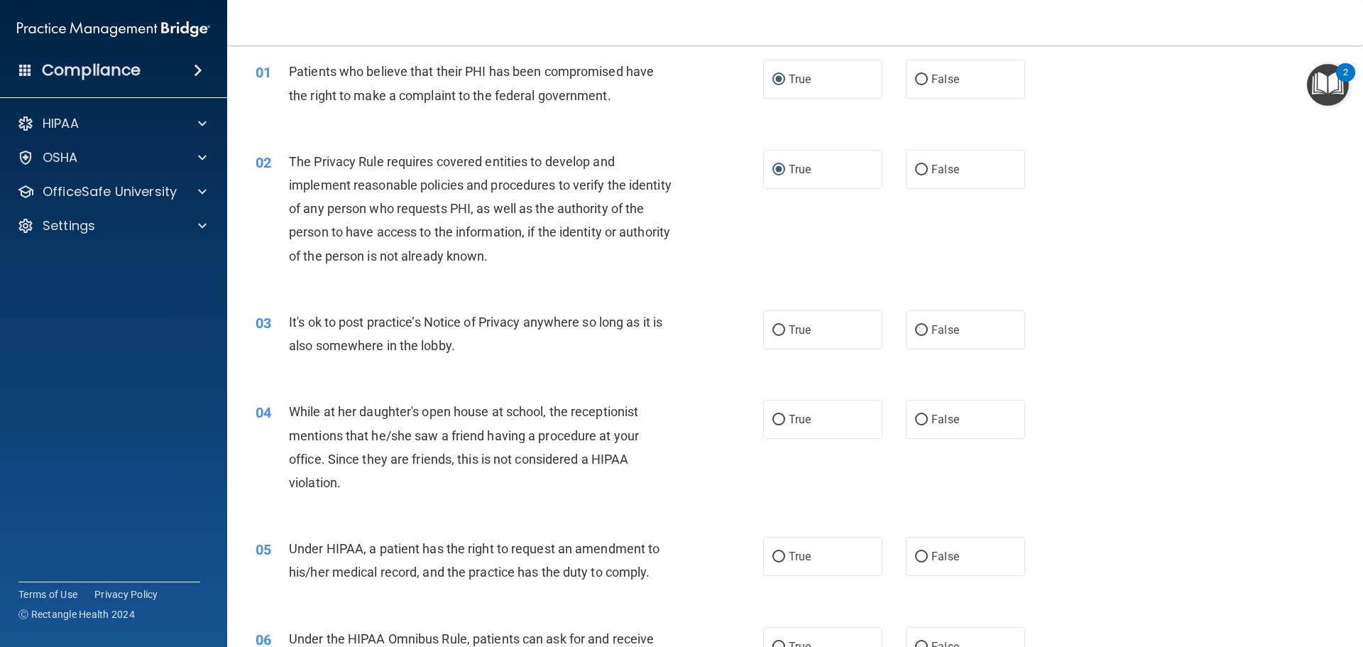
scroll to position [142, 0]
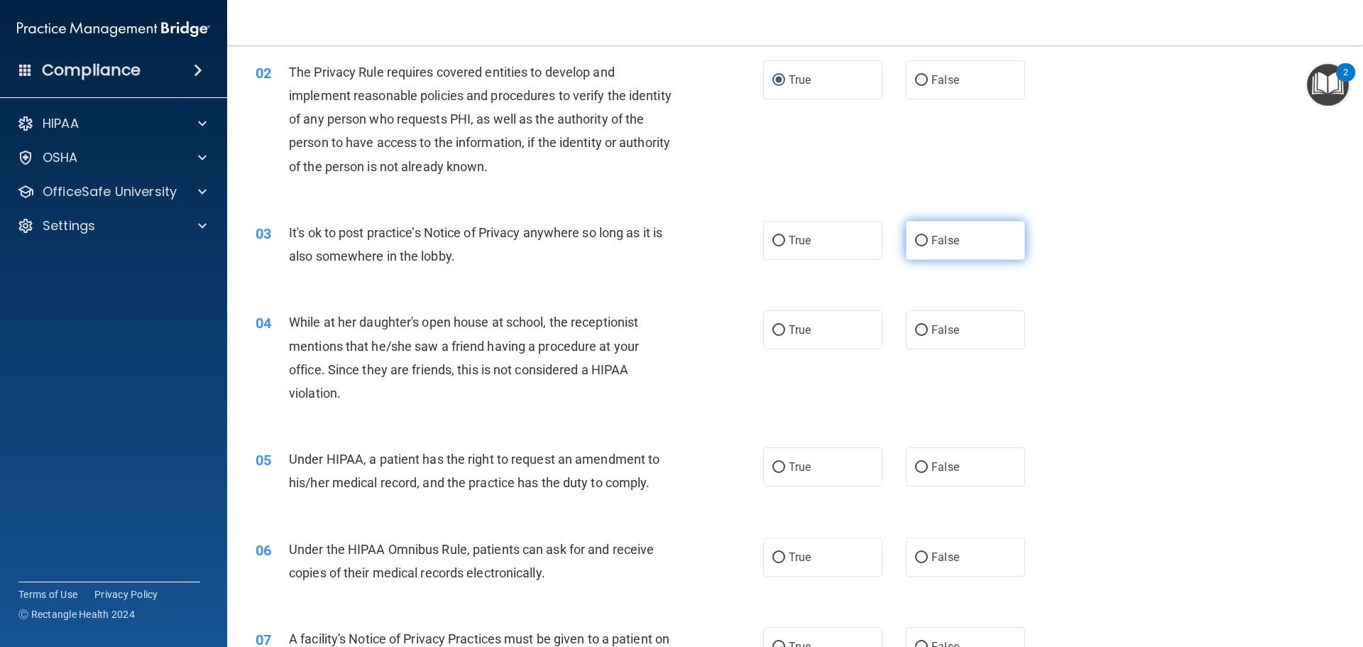
click at [918, 243] on input "False" at bounding box center [921, 241] width 13 height 11
radio input "true"
click at [915, 326] on input "False" at bounding box center [921, 330] width 13 height 11
radio input "true"
click at [917, 468] on input "False" at bounding box center [921, 467] width 13 height 11
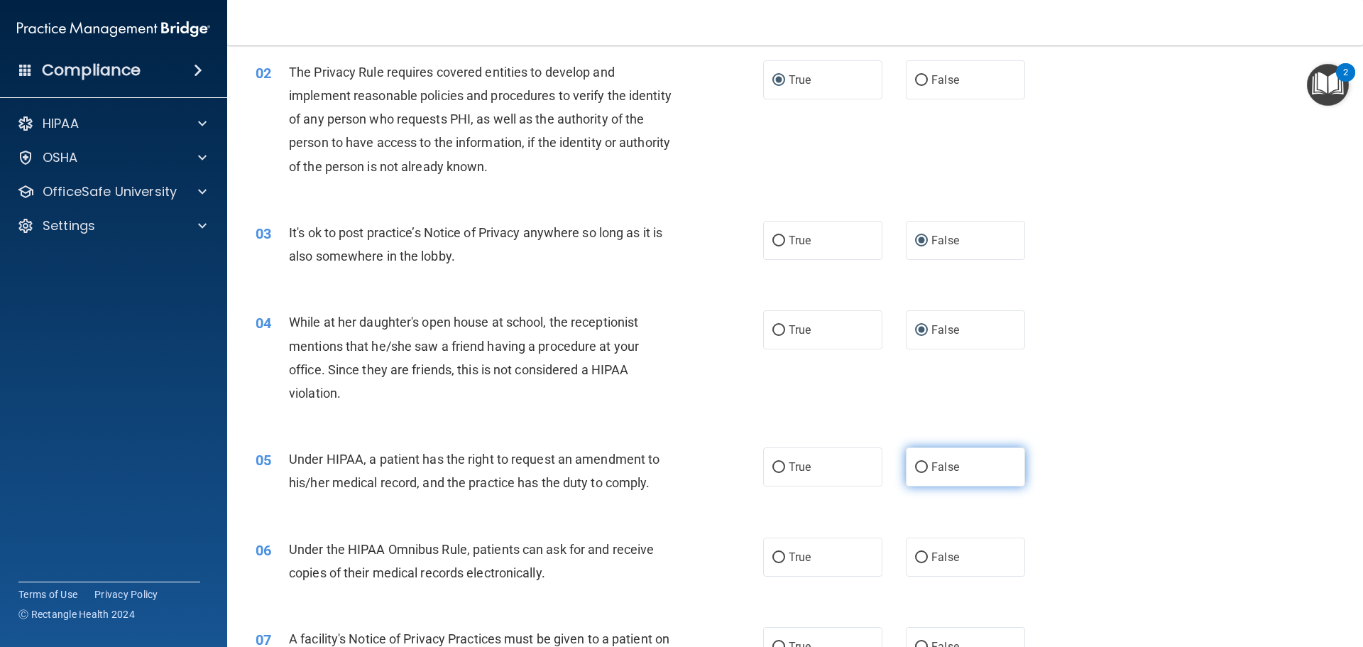
radio input "true"
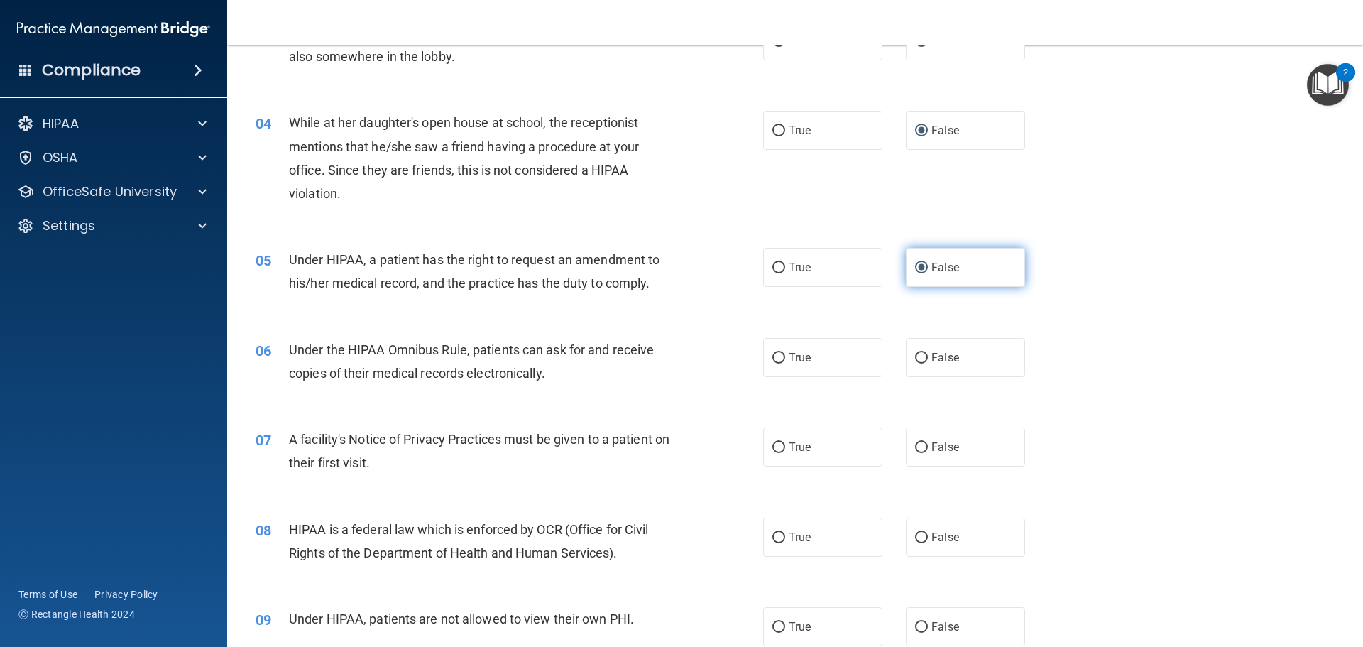
scroll to position [355, 0]
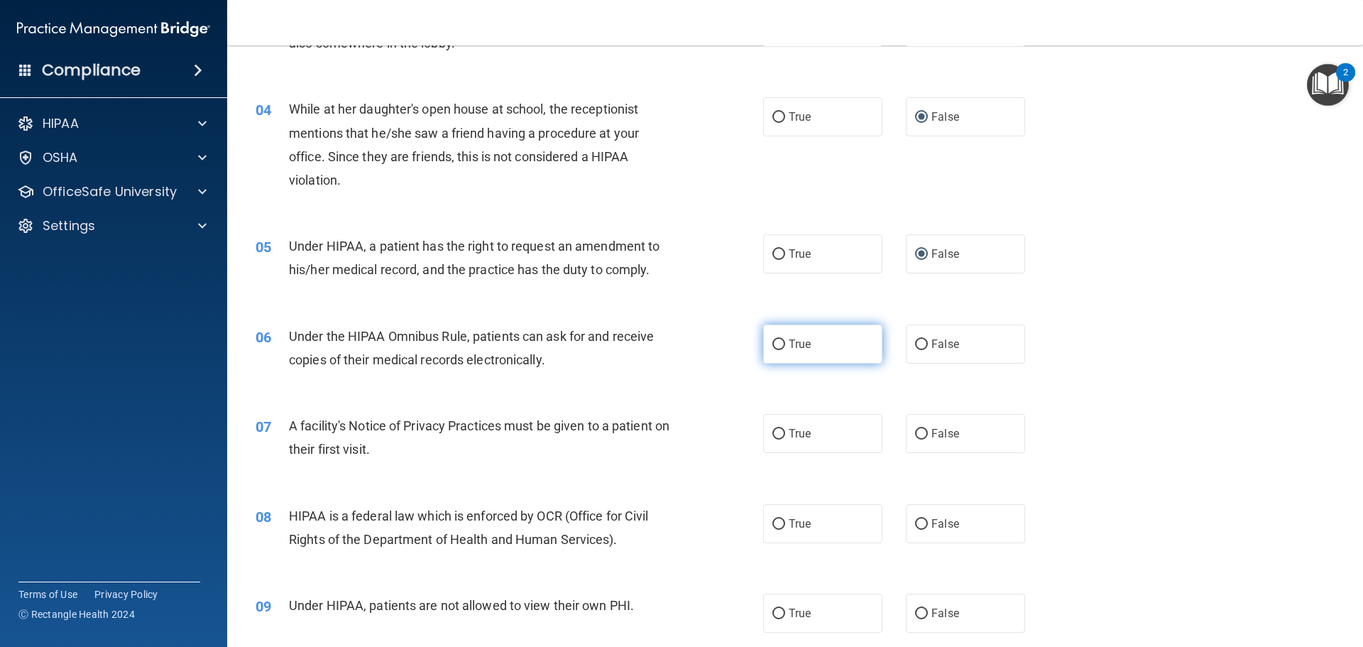
click at [776, 344] on input "True" at bounding box center [778, 344] width 13 height 11
radio input "true"
click at [772, 439] on input "True" at bounding box center [778, 434] width 13 height 11
radio input "true"
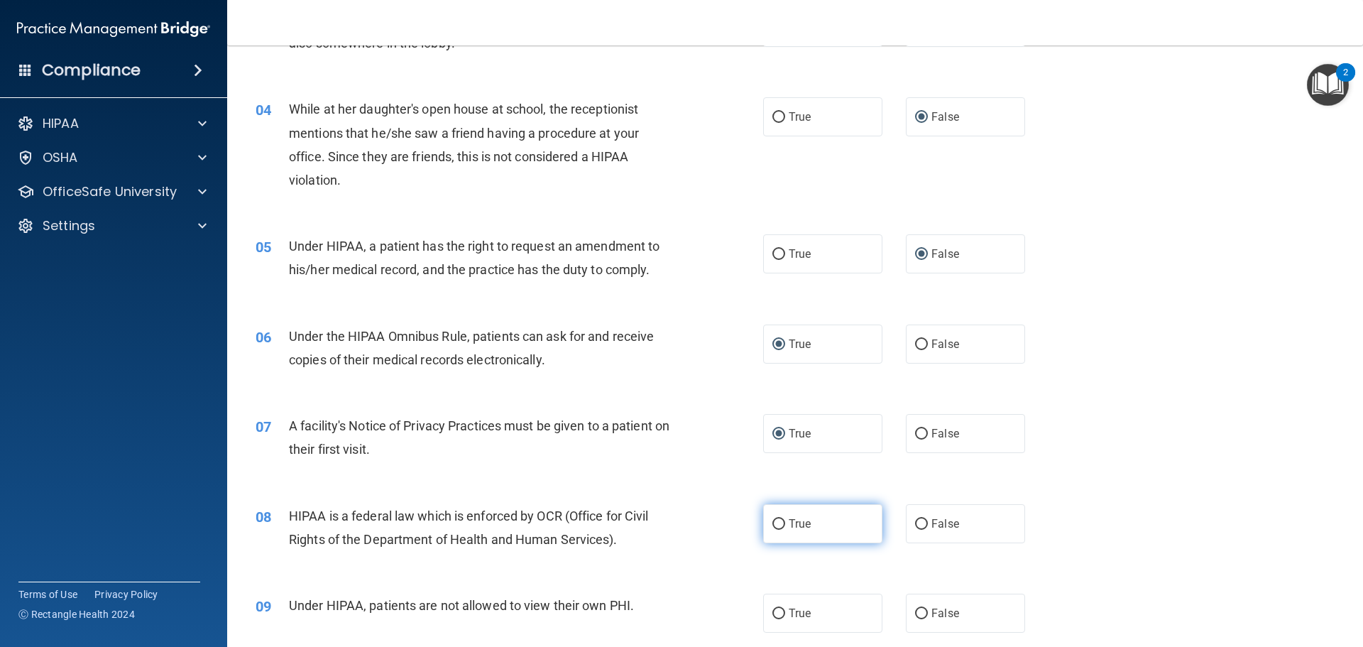
click at [776, 522] on input "True" at bounding box center [778, 524] width 13 height 11
radio input "true"
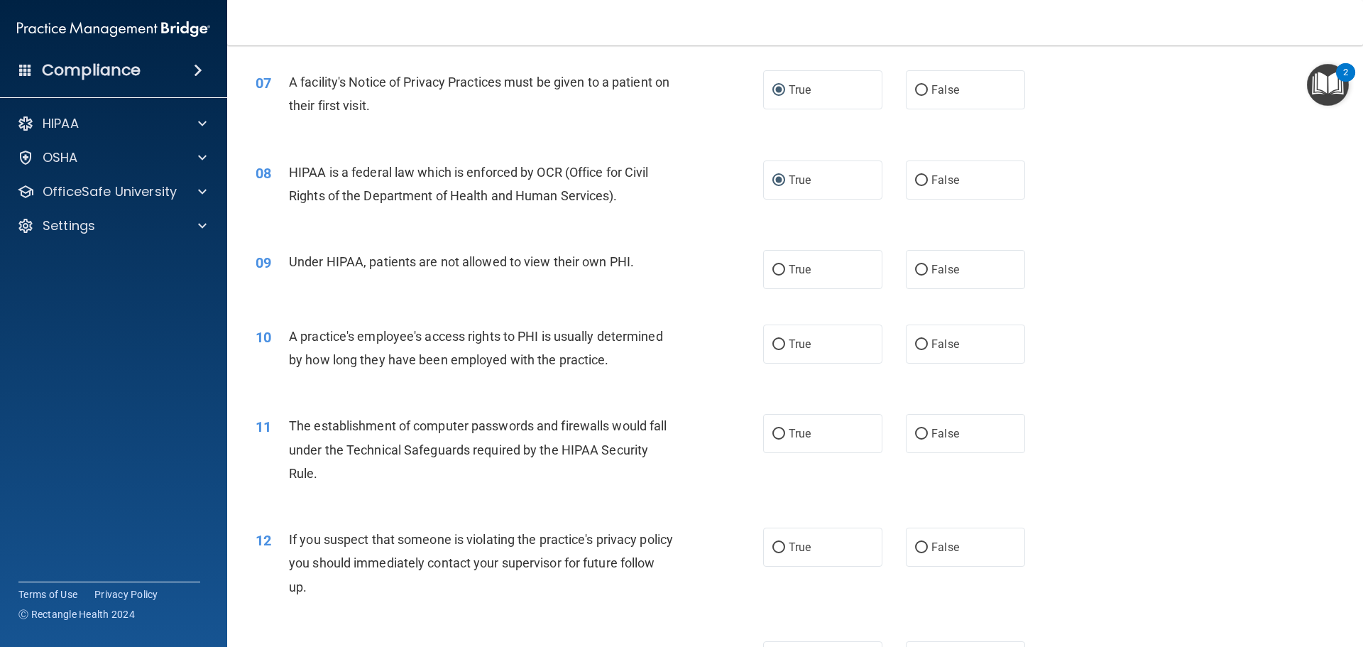
scroll to position [710, 0]
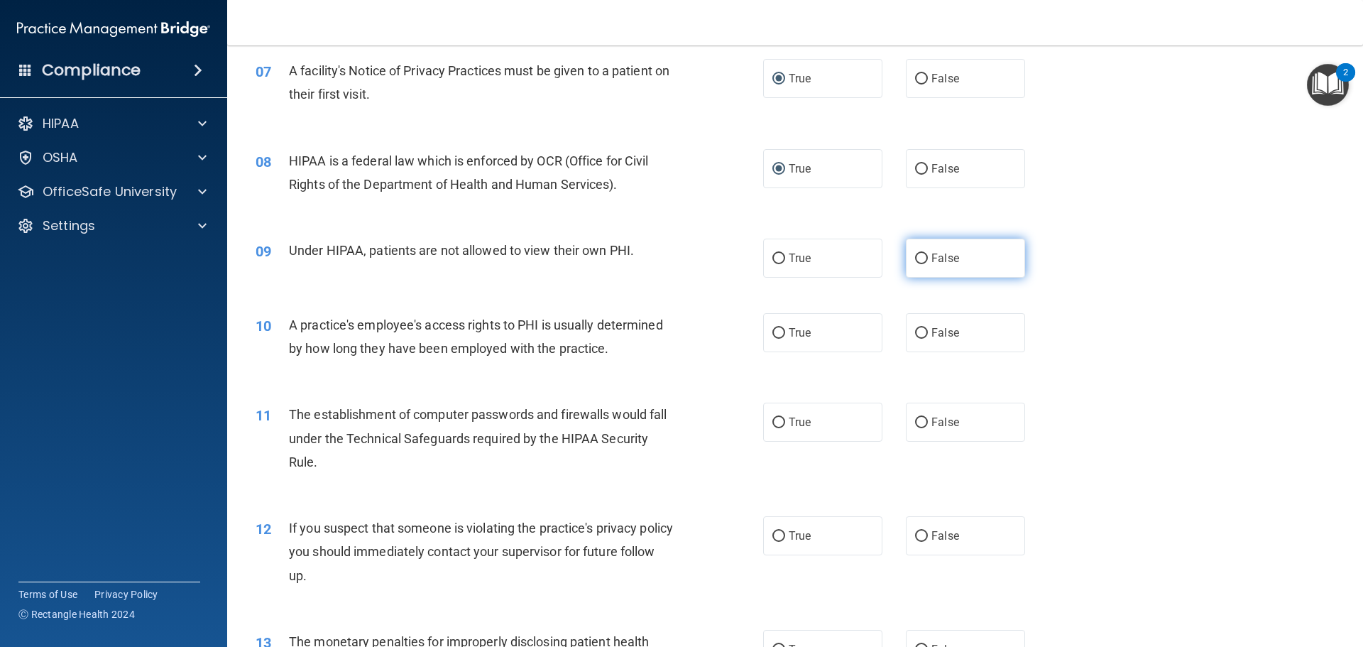
click at [915, 254] on input "False" at bounding box center [921, 258] width 13 height 11
radio input "true"
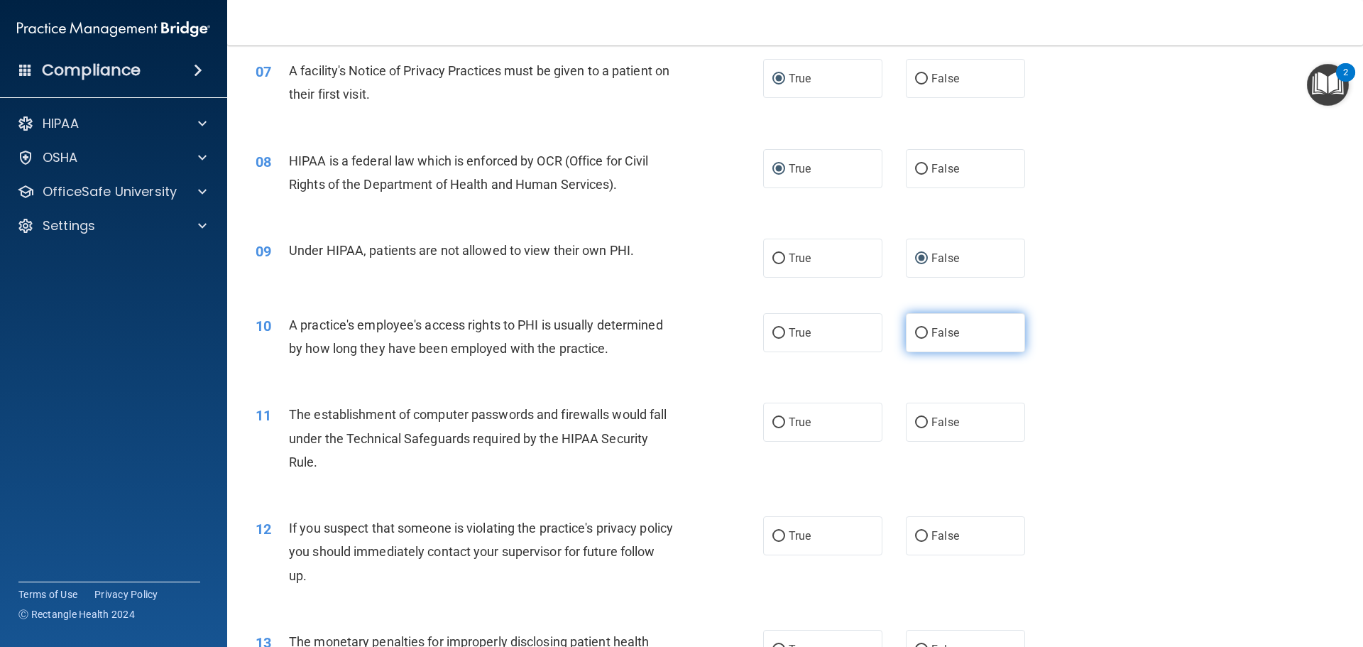
click at [922, 329] on label "False" at bounding box center [965, 332] width 119 height 39
click at [922, 329] on input "False" at bounding box center [921, 333] width 13 height 11
radio input "true"
click at [780, 424] on label "True" at bounding box center [822, 421] width 119 height 39
click at [780, 424] on input "True" at bounding box center [778, 422] width 13 height 11
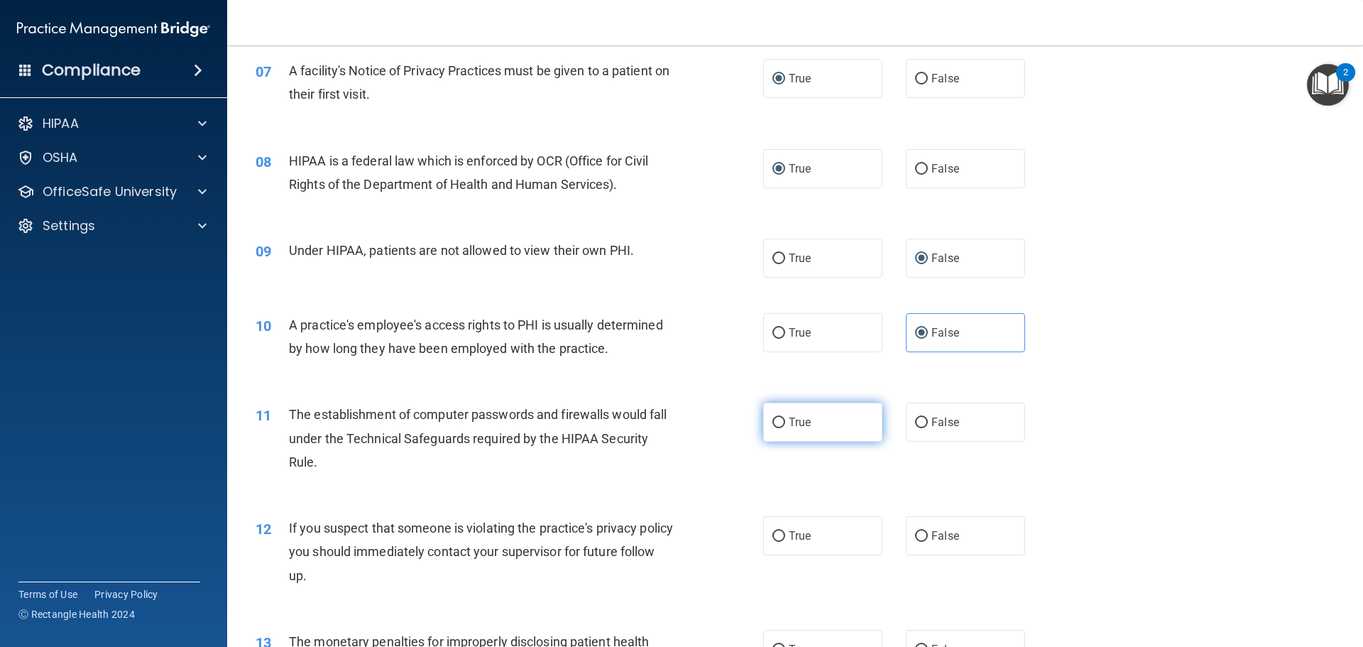
radio input "true"
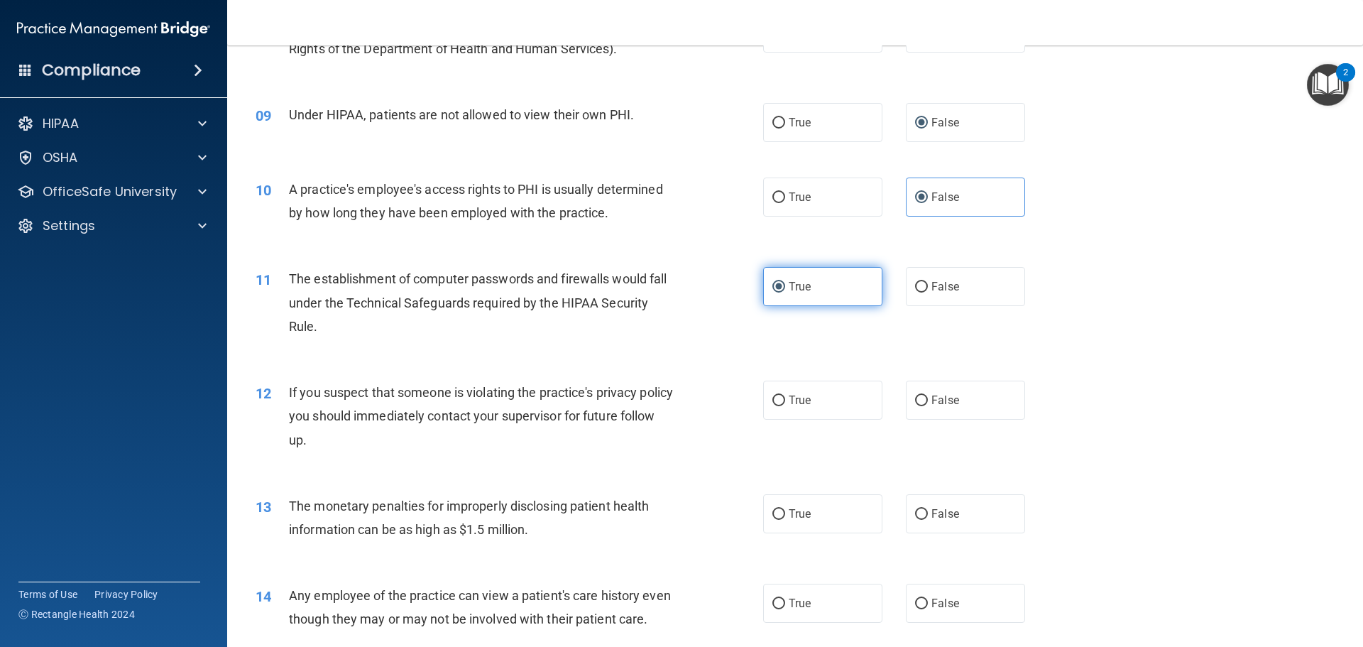
scroll to position [852, 0]
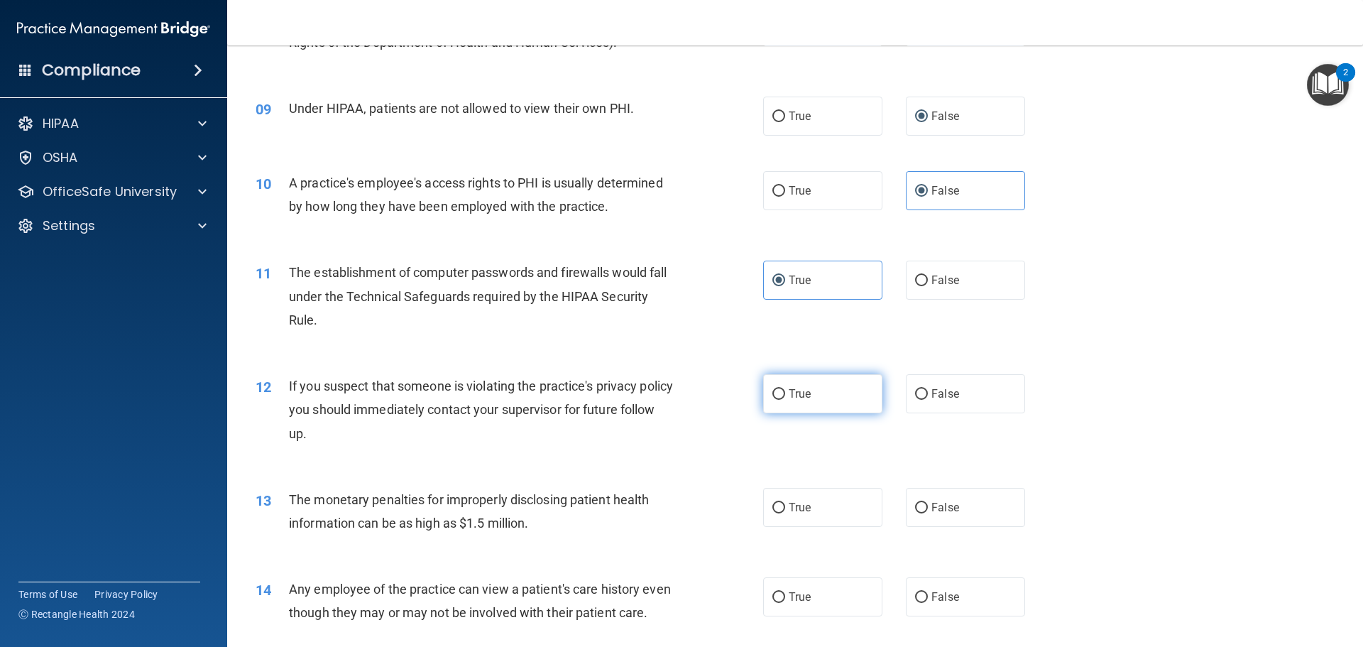
click at [776, 400] on input "True" at bounding box center [778, 394] width 13 height 11
radio input "true"
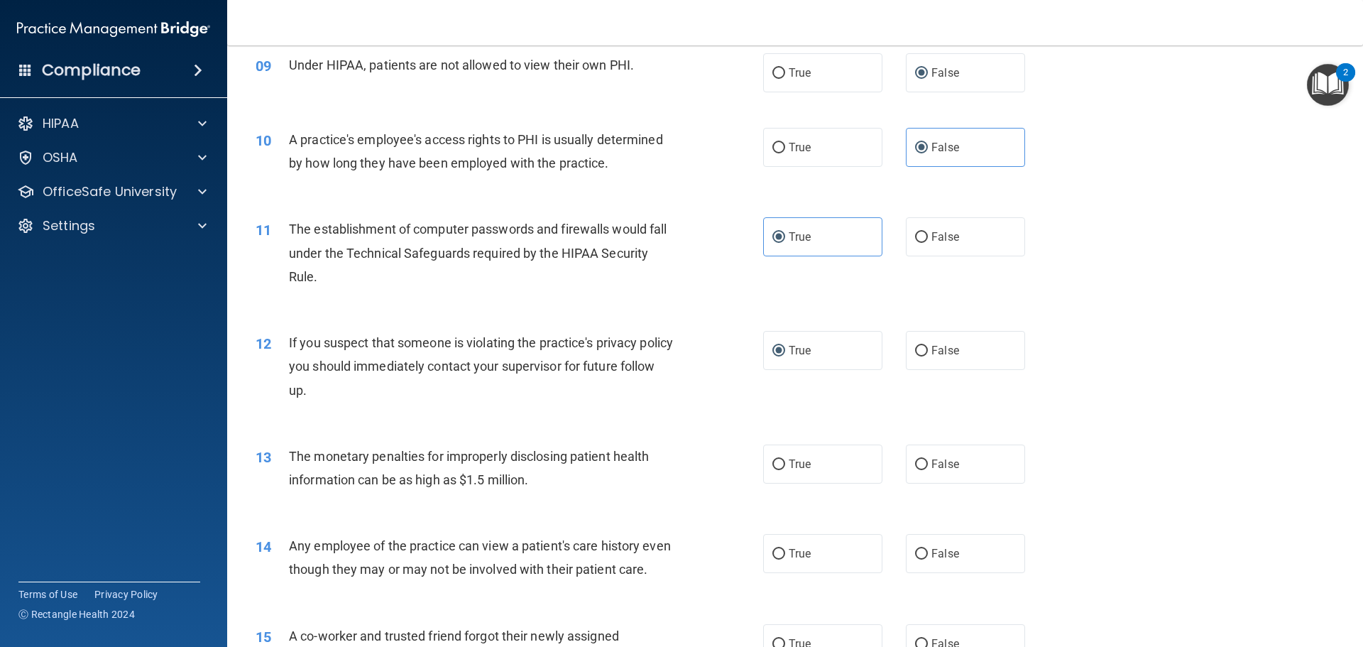
scroll to position [1065, 0]
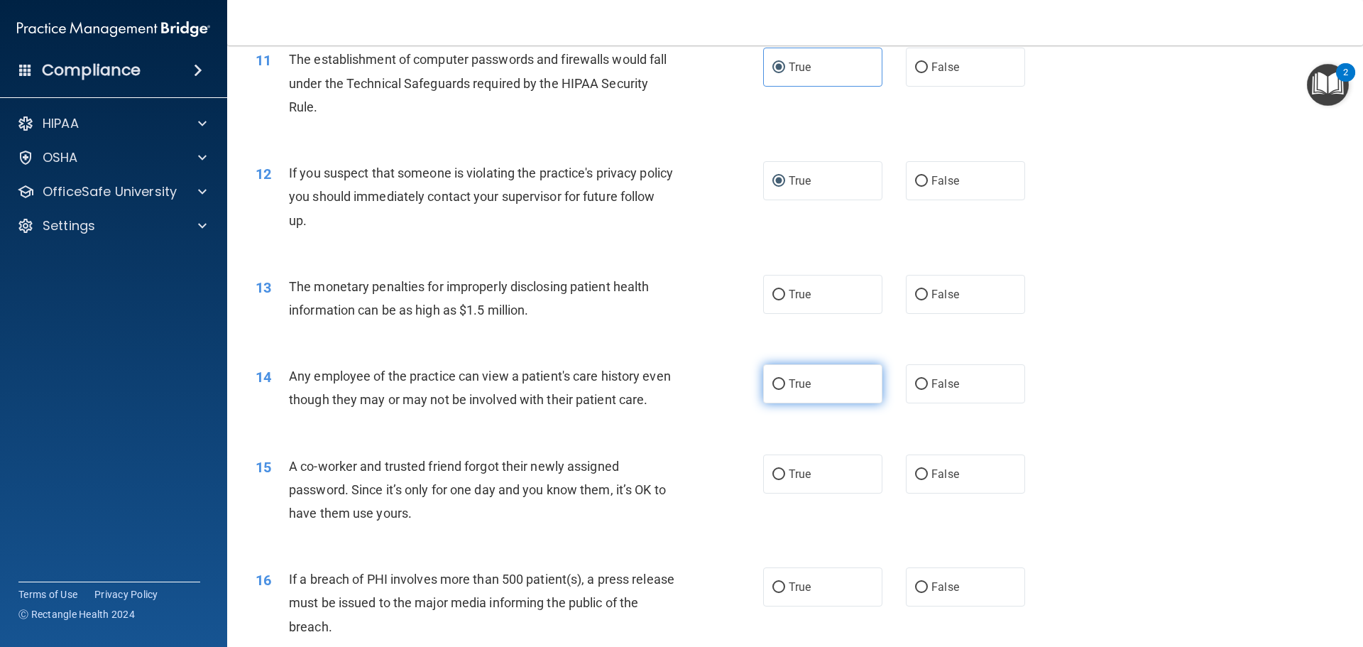
click at [772, 388] on input "True" at bounding box center [778, 384] width 13 height 11
radio input "true"
click at [773, 295] on input "True" at bounding box center [778, 295] width 13 height 11
radio input "true"
click at [921, 381] on label "False" at bounding box center [965, 383] width 119 height 39
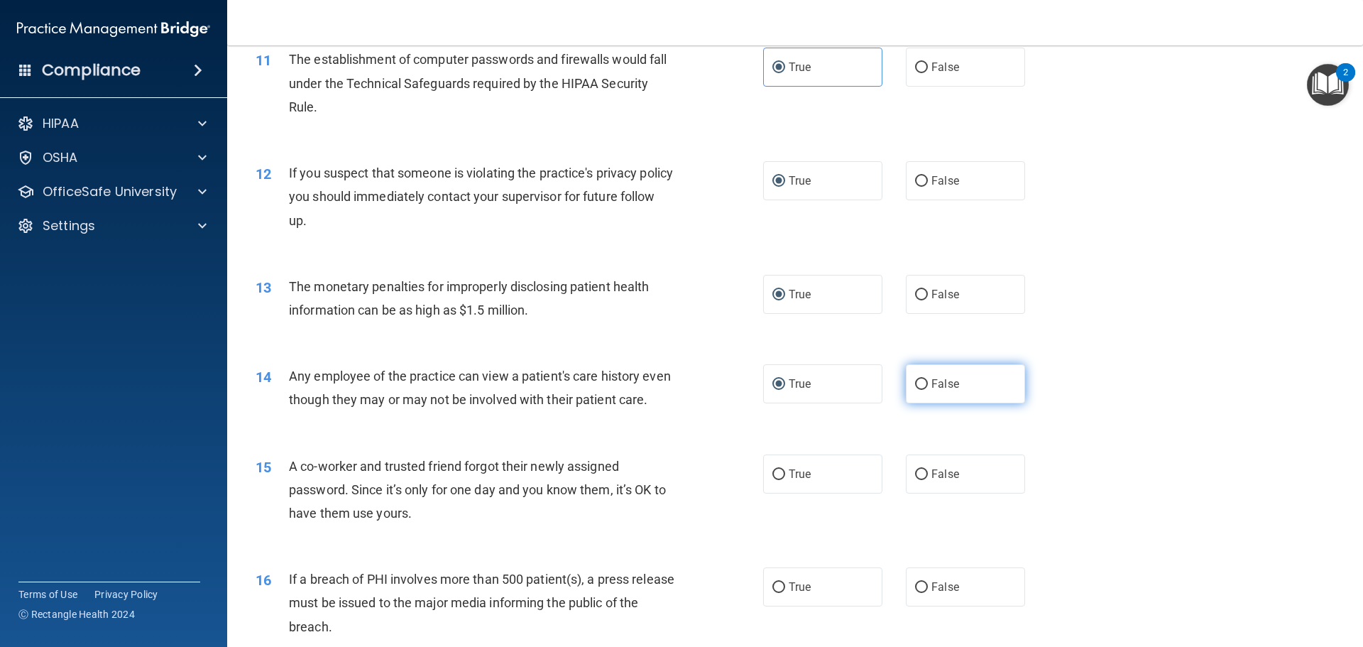
click at [921, 381] on input "False" at bounding box center [921, 384] width 13 height 11
radio input "true"
radio input "false"
click at [915, 480] on input "False" at bounding box center [921, 474] width 13 height 11
radio input "true"
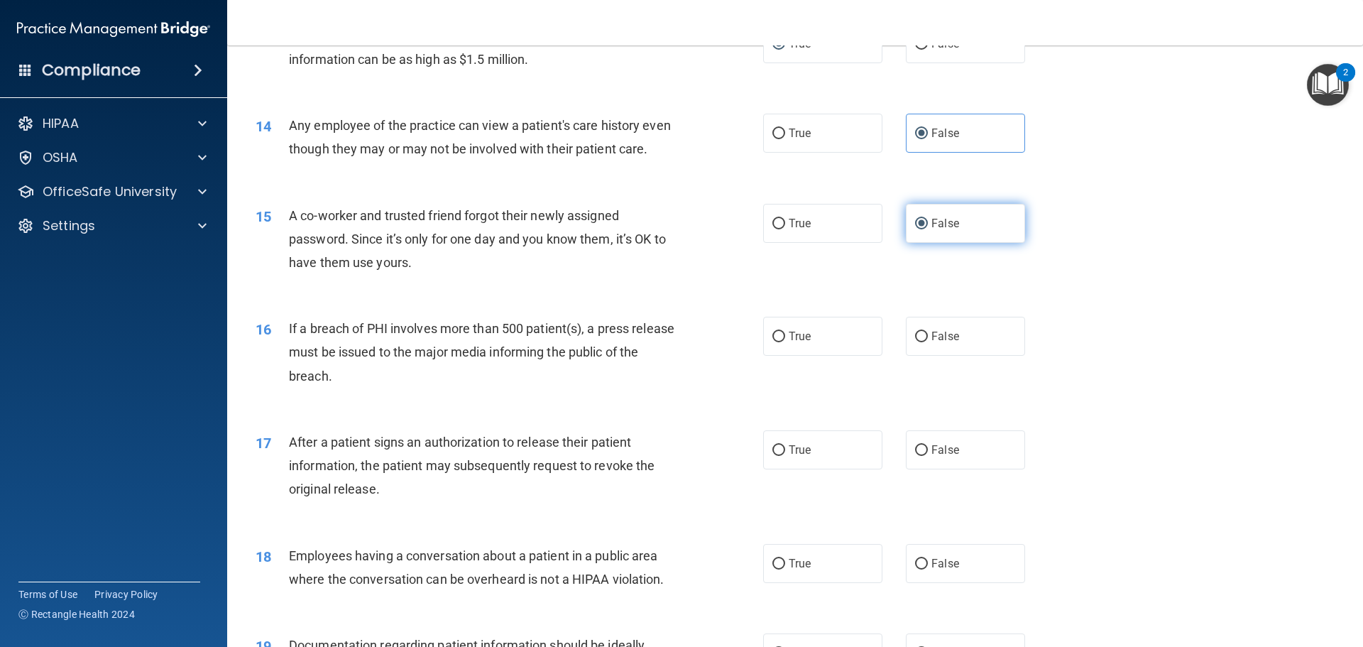
scroll to position [1348, 0]
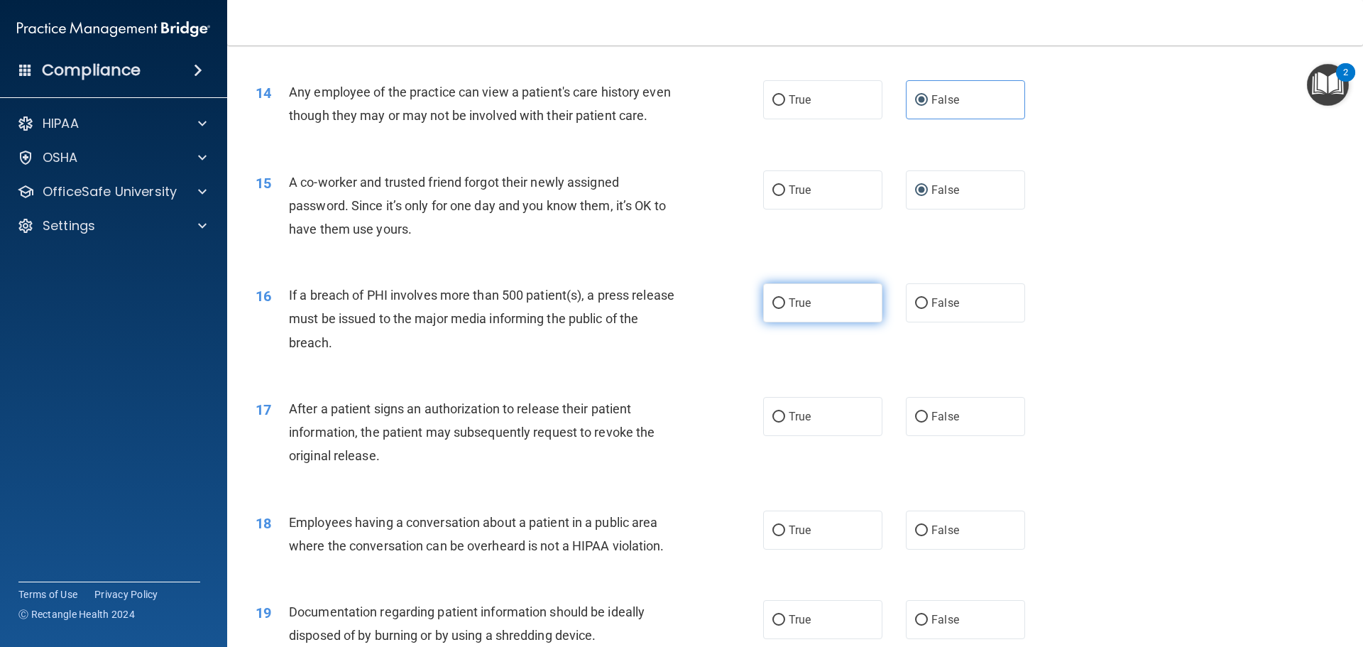
click at [772, 309] on input "True" at bounding box center [778, 303] width 13 height 11
radio input "true"
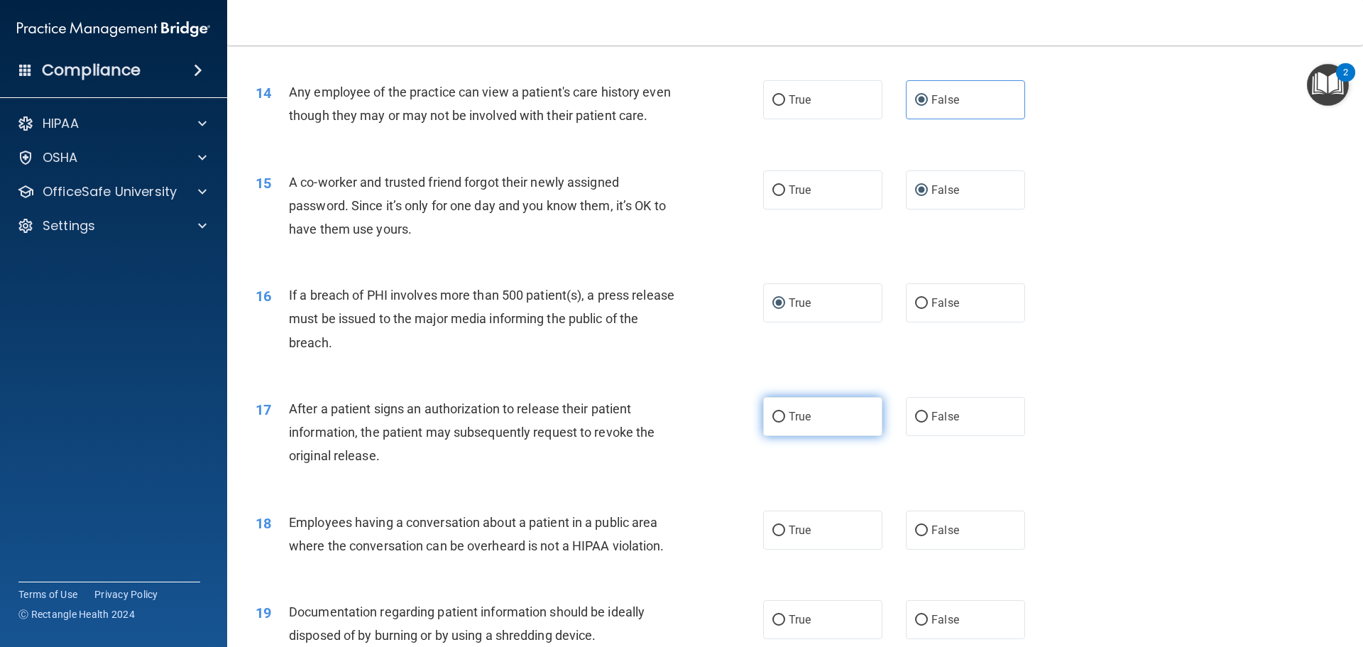
click at [772, 422] on input "True" at bounding box center [778, 417] width 13 height 11
radio input "true"
click at [915, 536] on input "False" at bounding box center [921, 530] width 13 height 11
radio input "true"
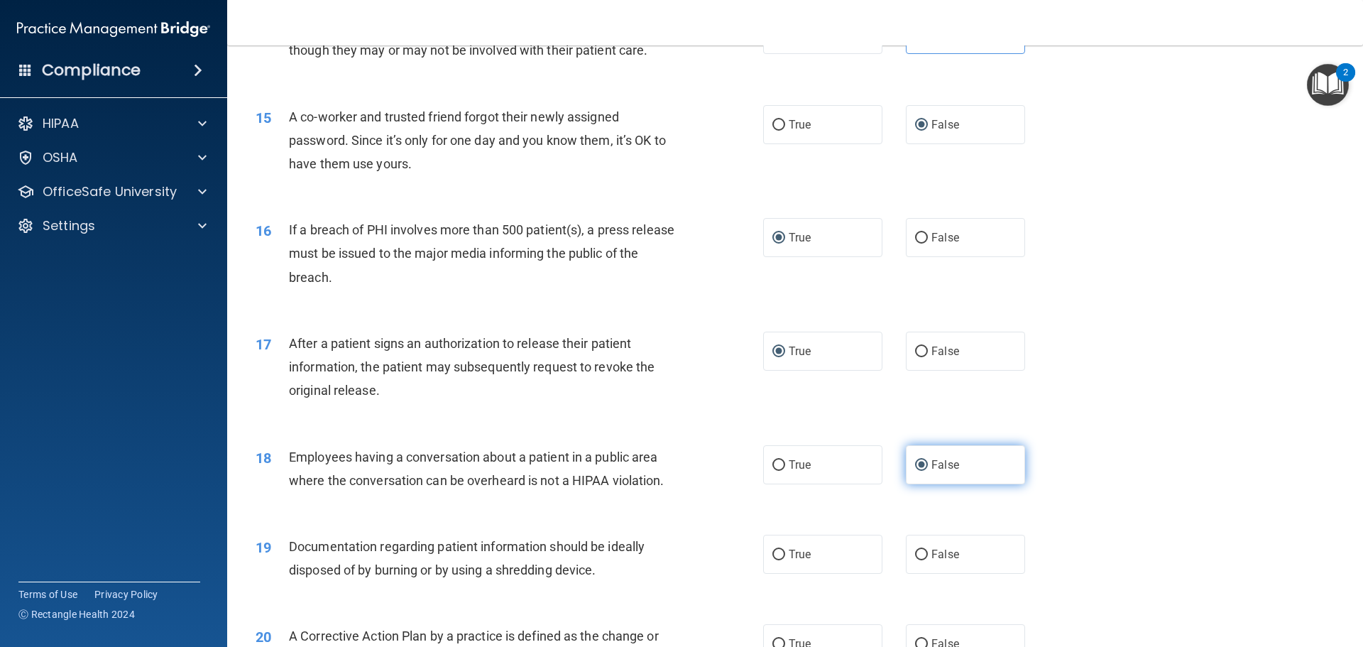
scroll to position [1490, 0]
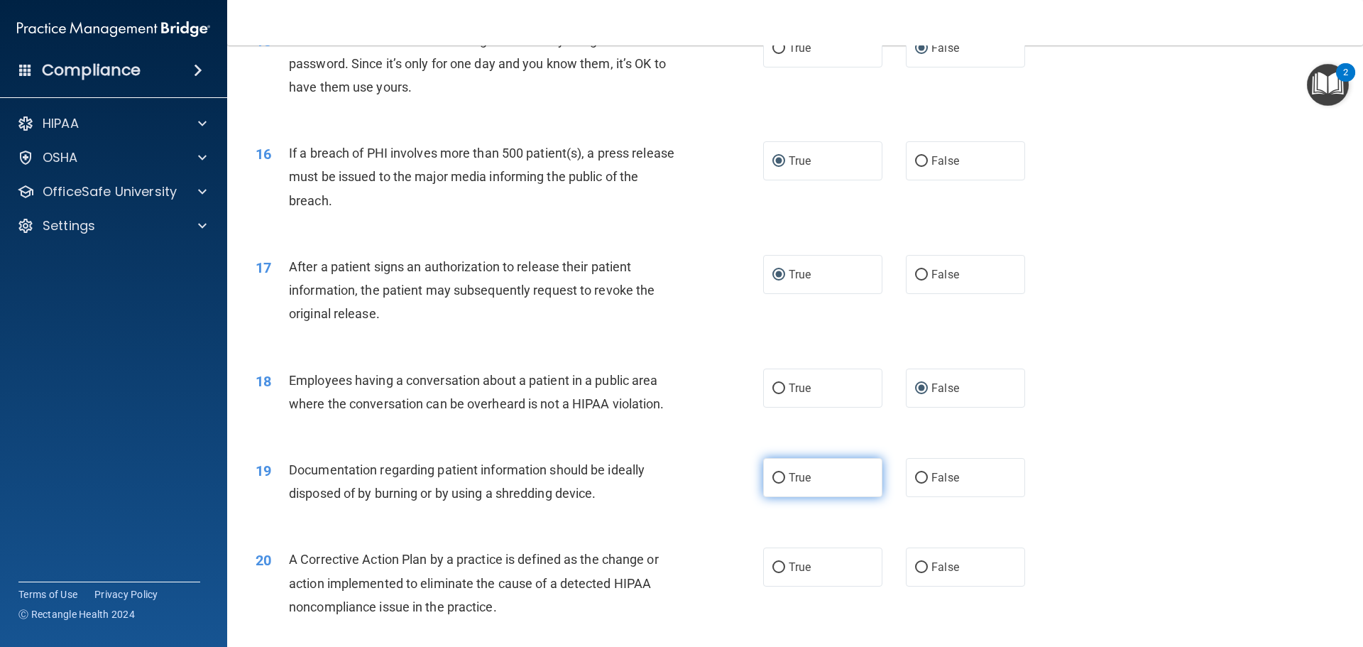
click at [788, 484] on span "True" at bounding box center [799, 477] width 22 height 13
click at [784, 483] on input "True" at bounding box center [778, 478] width 13 height 11
radio input "true"
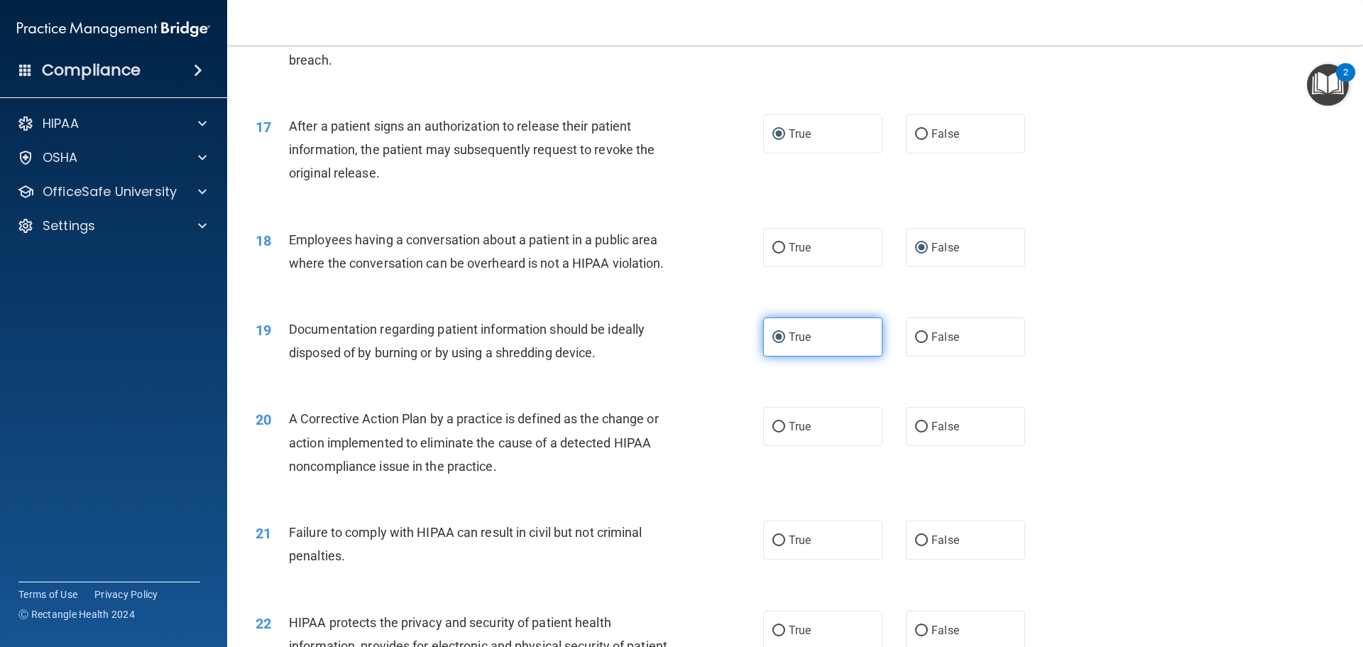
scroll to position [1632, 0]
click at [779, 431] on input "True" at bounding box center [778, 425] width 13 height 11
radio input "true"
click at [915, 431] on input "False" at bounding box center [921, 425] width 13 height 11
radio input "true"
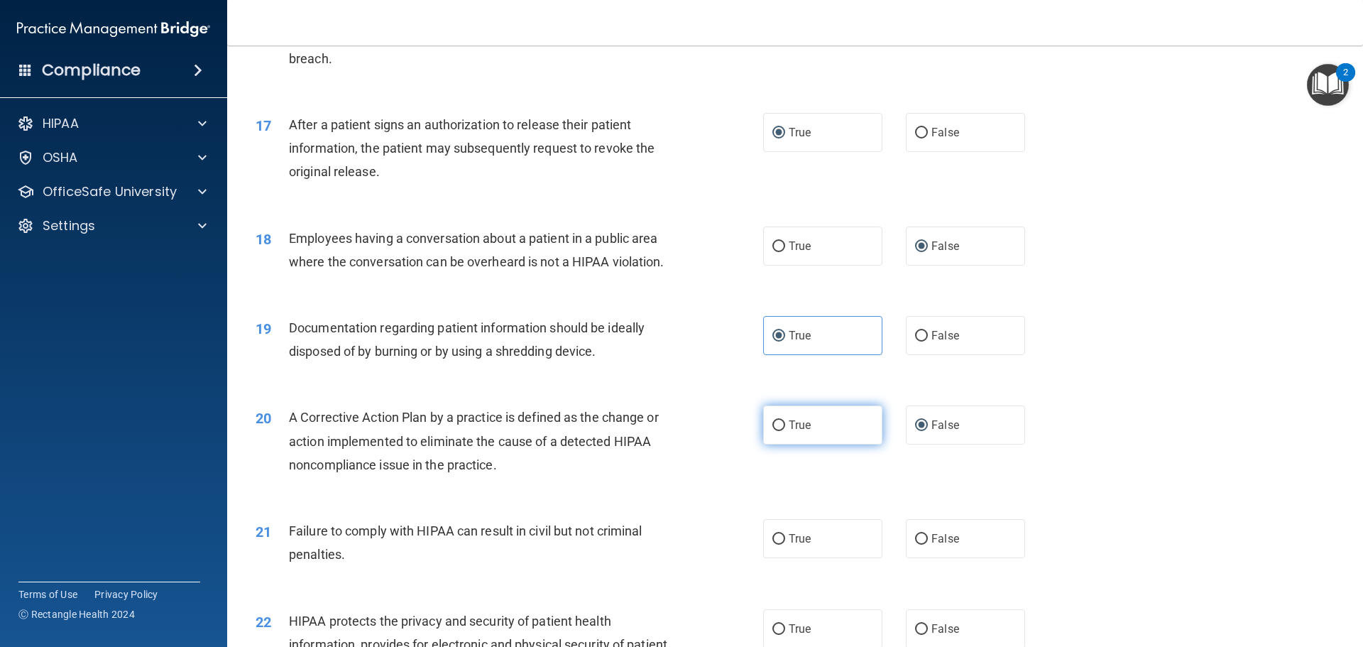
click at [776, 431] on input "True" at bounding box center [778, 425] width 13 height 11
radio input "true"
radio input "false"
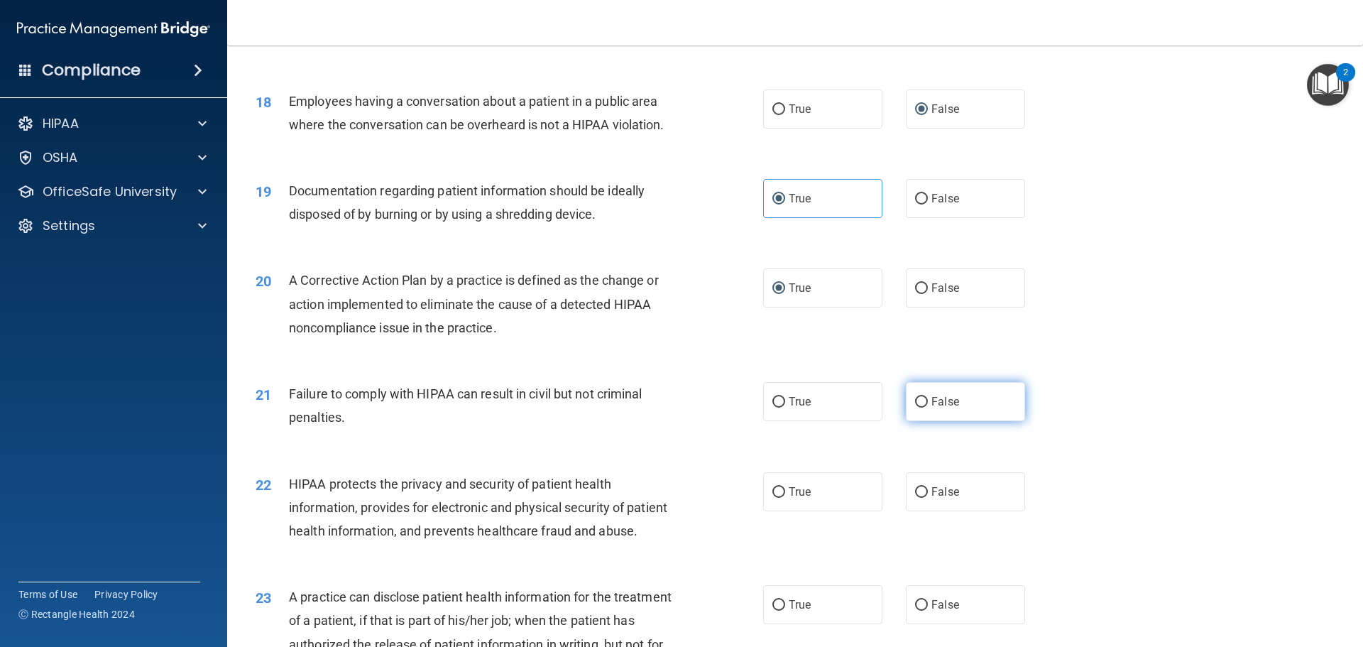
scroll to position [1774, 0]
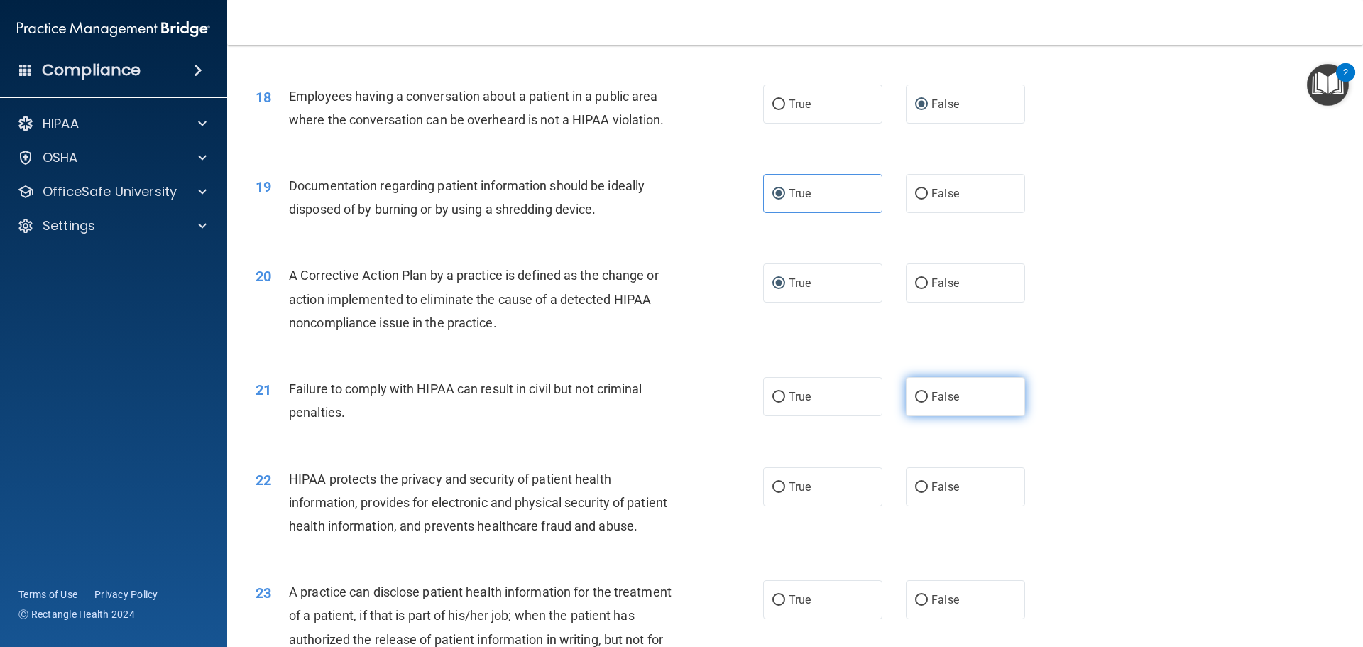
click at [918, 402] on input "False" at bounding box center [921, 397] width 13 height 11
radio input "true"
click at [776, 493] on input "True" at bounding box center [778, 487] width 13 height 11
radio input "true"
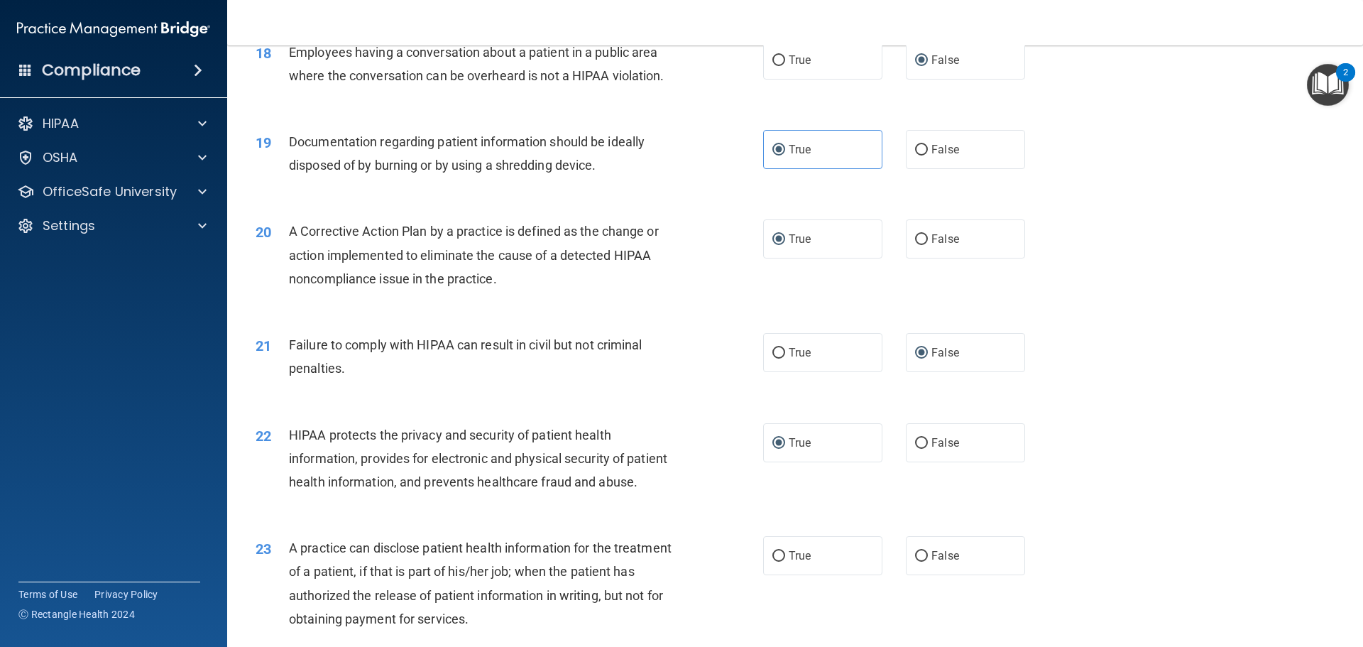
scroll to position [1916, 0]
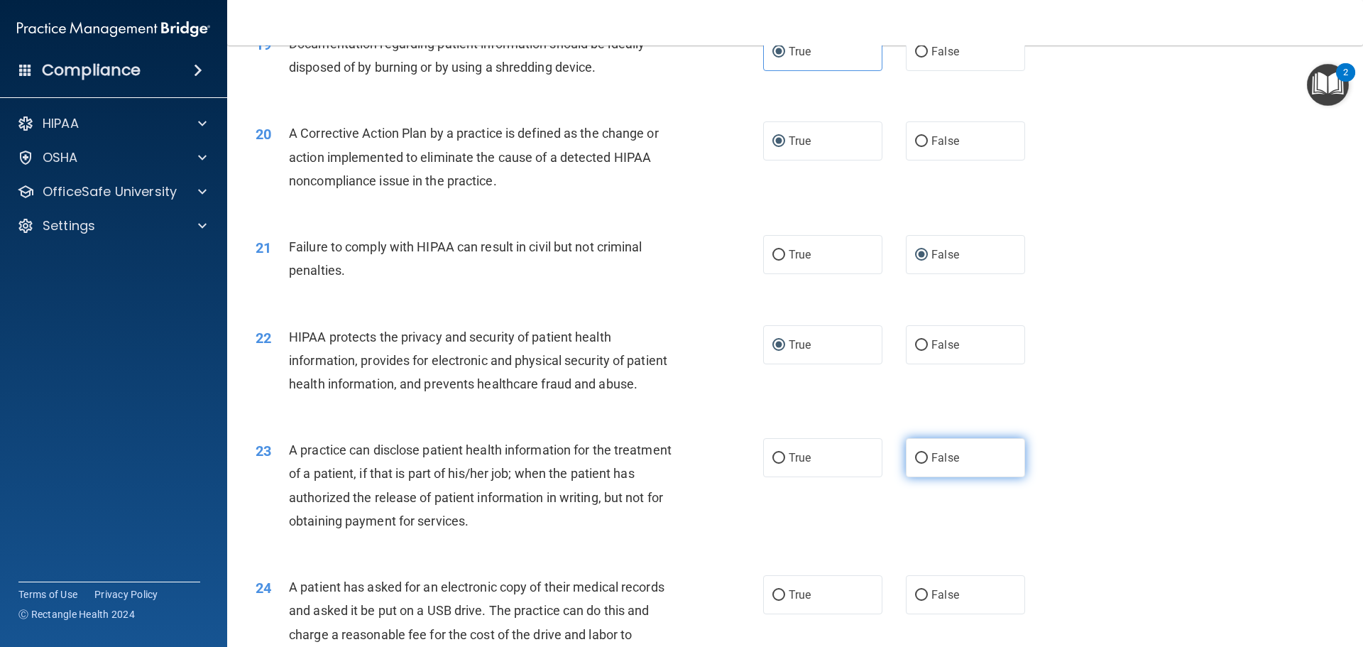
click at [915, 463] on input "False" at bounding box center [921, 458] width 13 height 11
radio input "true"
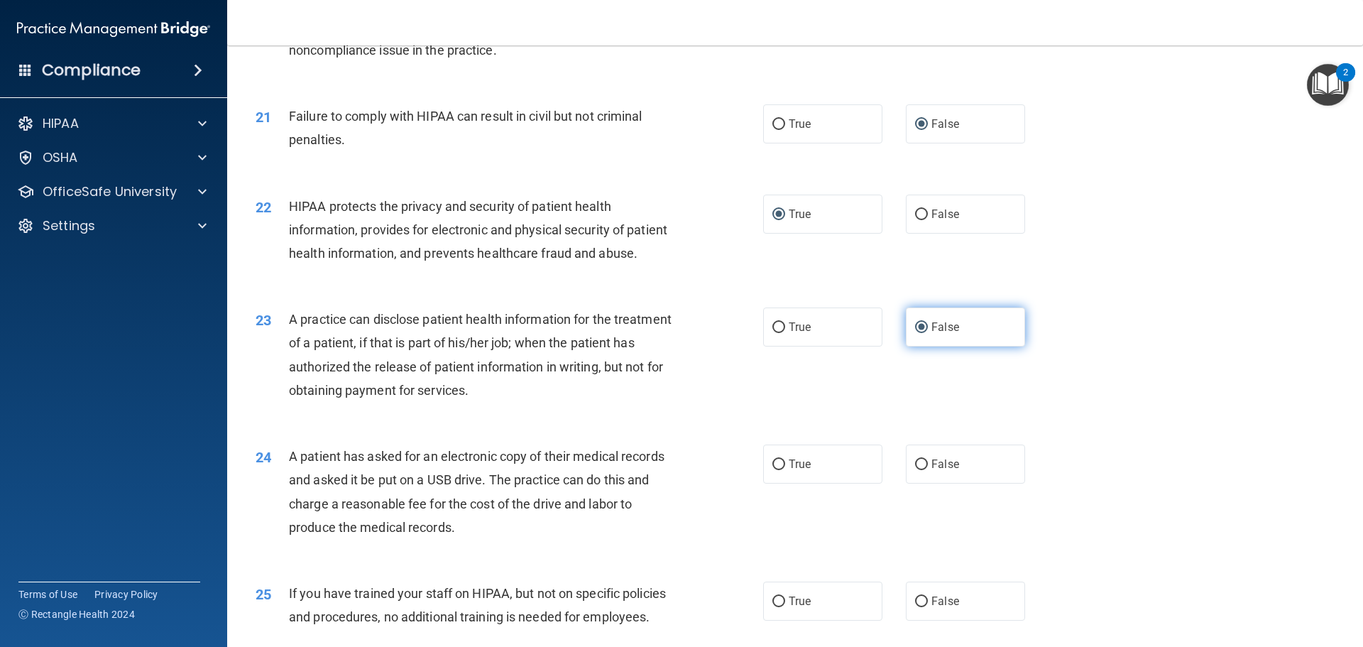
scroll to position [2058, 0]
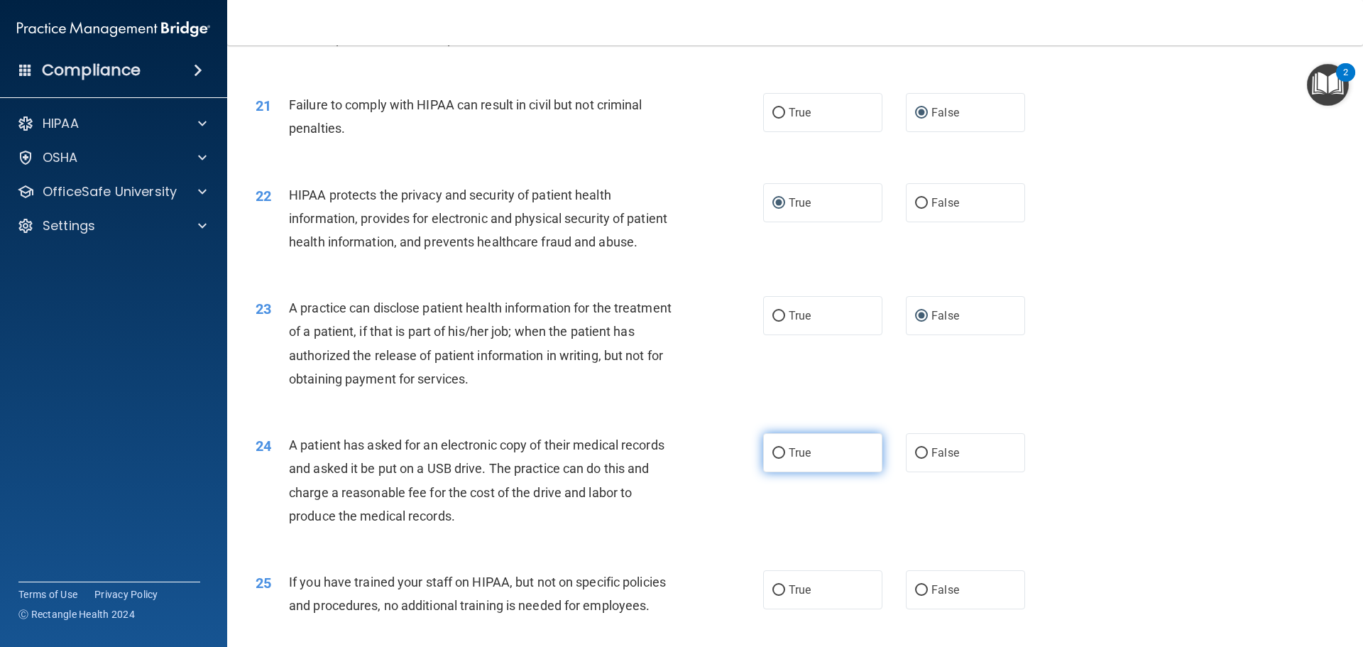
click at [788, 459] on span "True" at bounding box center [799, 452] width 22 height 13
click at [785, 458] on input "True" at bounding box center [778, 453] width 13 height 11
radio input "true"
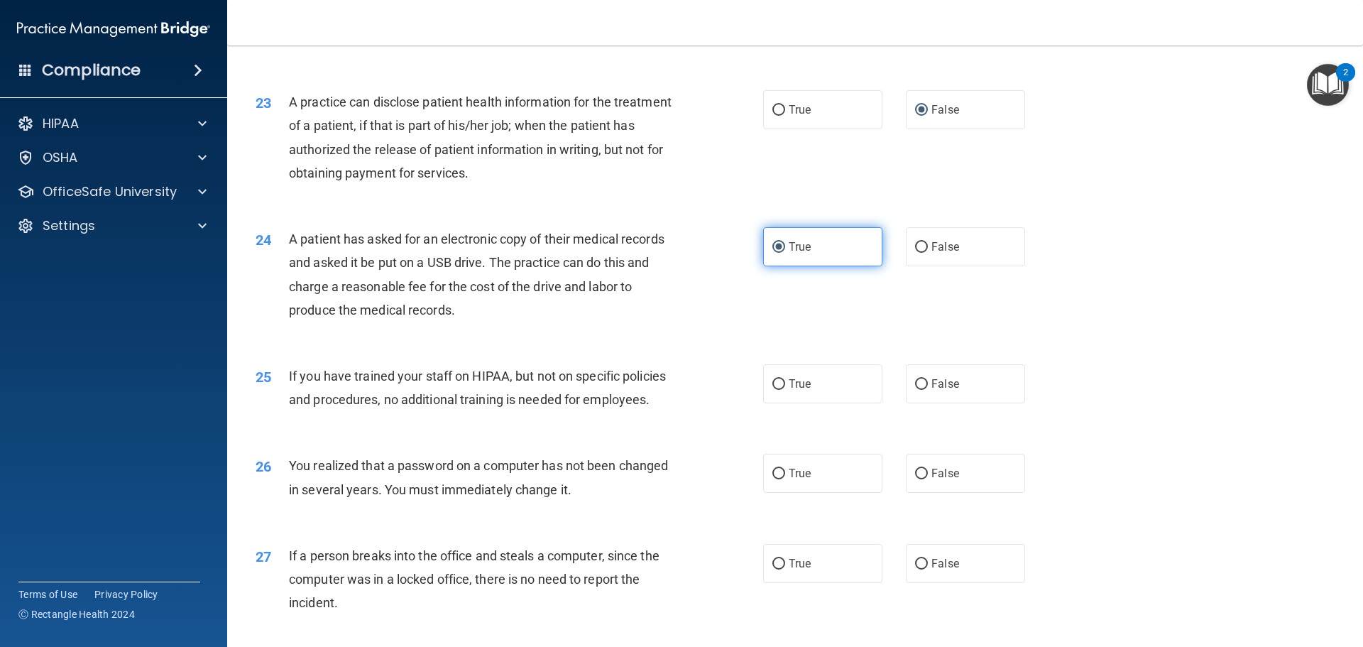
scroll to position [2271, 0]
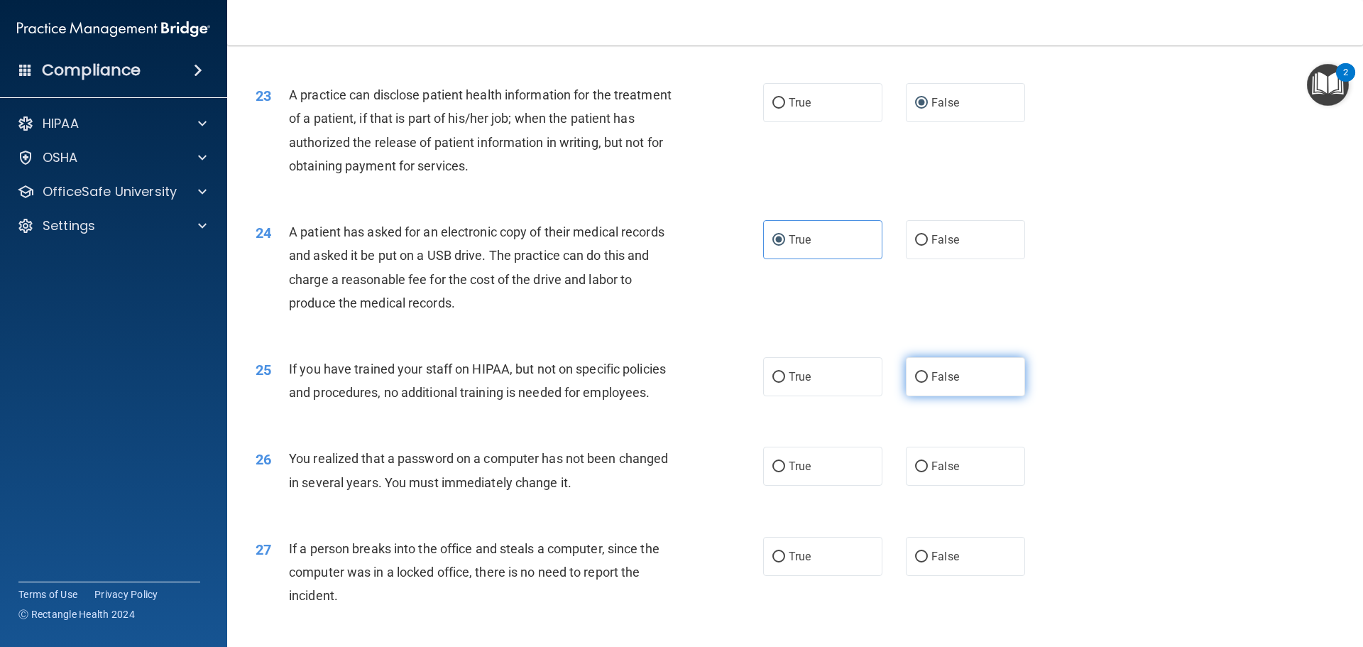
click at [917, 383] on input "False" at bounding box center [921, 377] width 13 height 11
radio input "true"
click at [779, 472] on input "True" at bounding box center [778, 466] width 13 height 11
radio input "true"
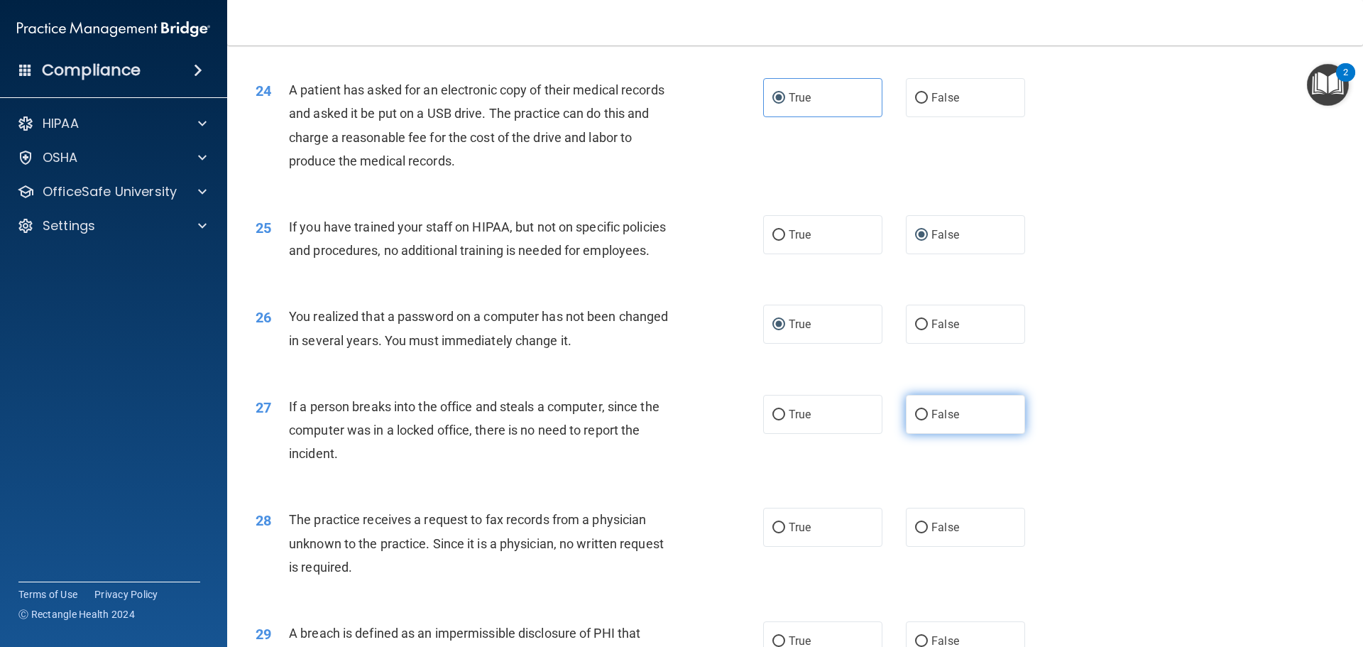
click at [920, 420] on input "False" at bounding box center [921, 414] width 13 height 11
radio input "true"
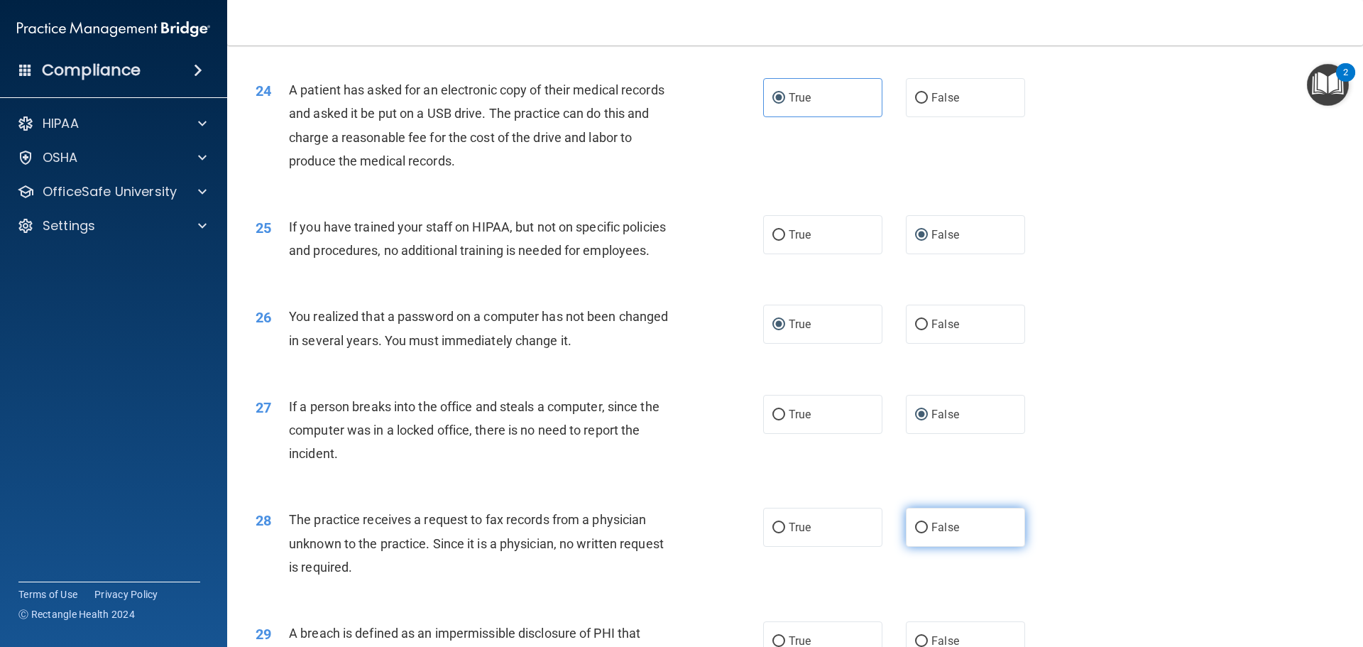
click at [919, 533] on input "False" at bounding box center [921, 527] width 13 height 11
radio input "true"
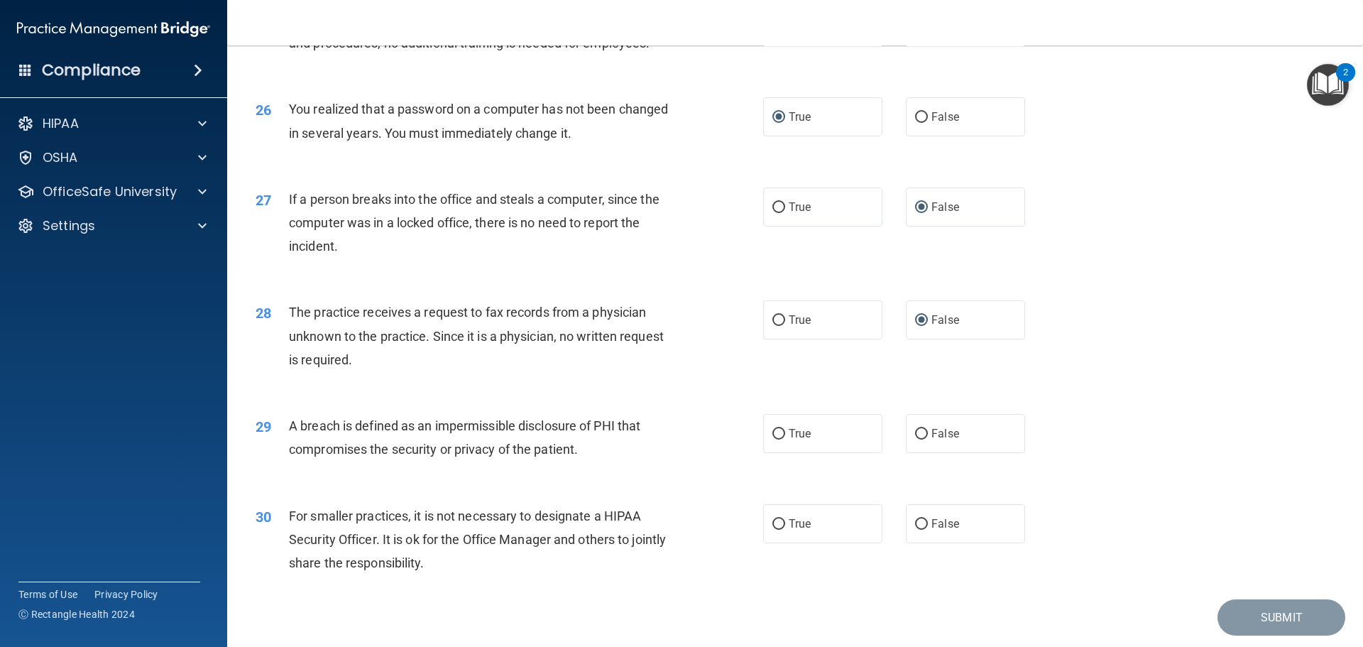
scroll to position [2626, 0]
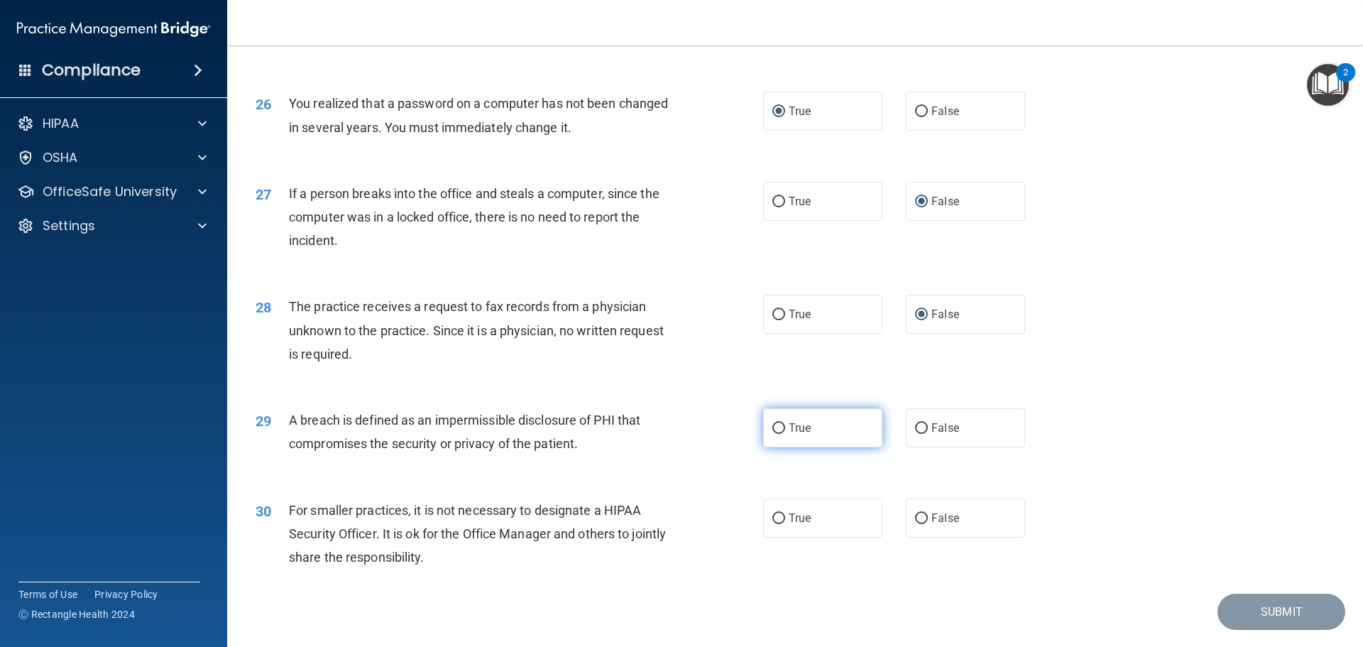
click at [779, 434] on input "True" at bounding box center [778, 428] width 13 height 11
radio input "true"
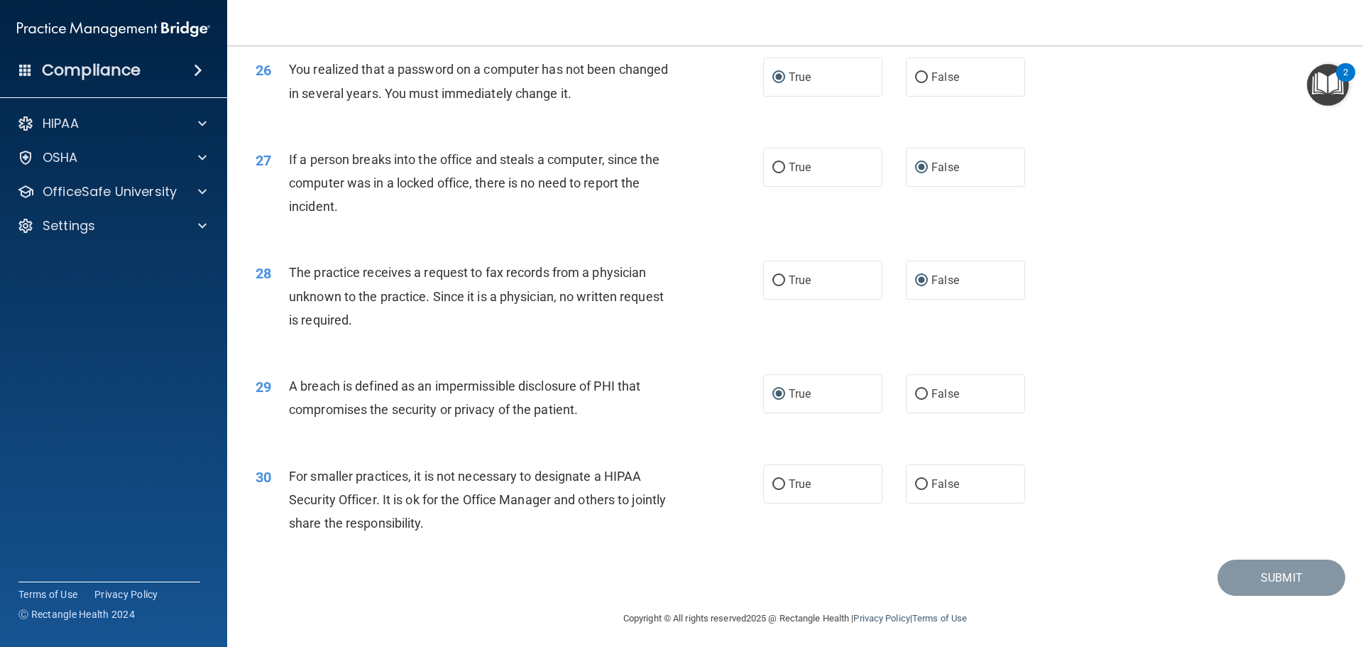
scroll to position [2712, 0]
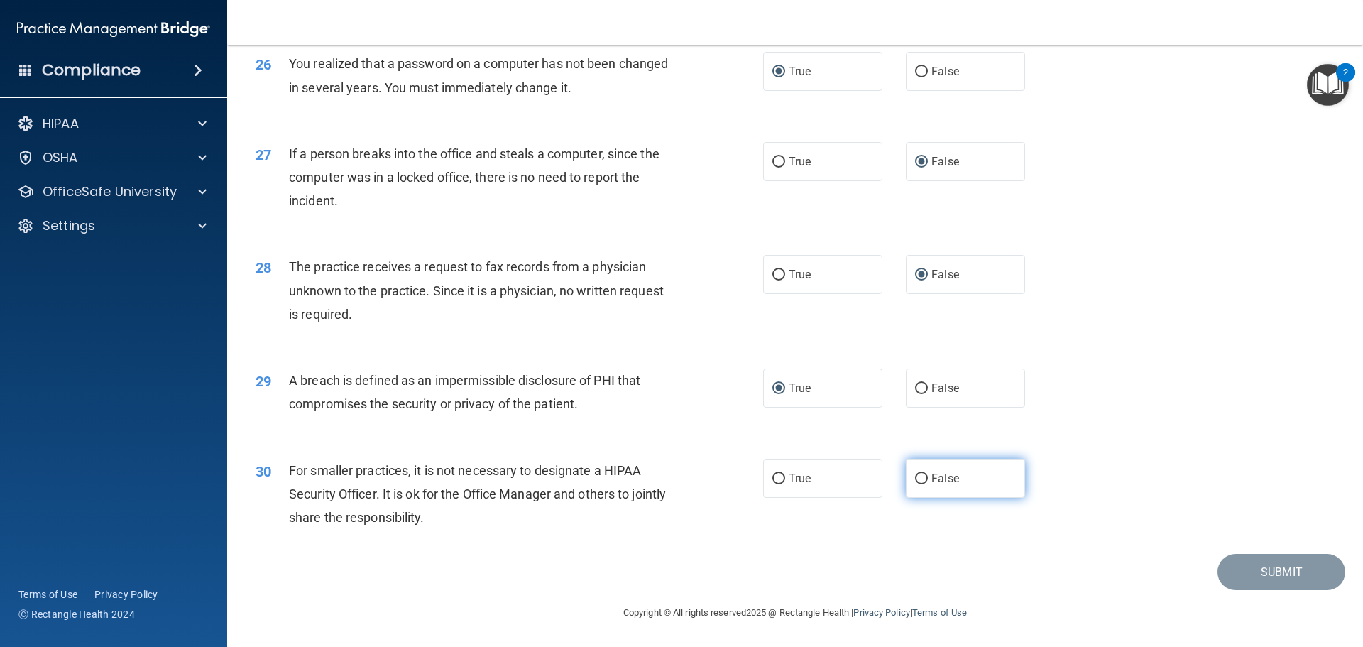
click at [917, 479] on input "False" at bounding box center [921, 478] width 13 height 11
radio input "true"
click at [1284, 571] on button "Submit" at bounding box center [1281, 572] width 128 height 36
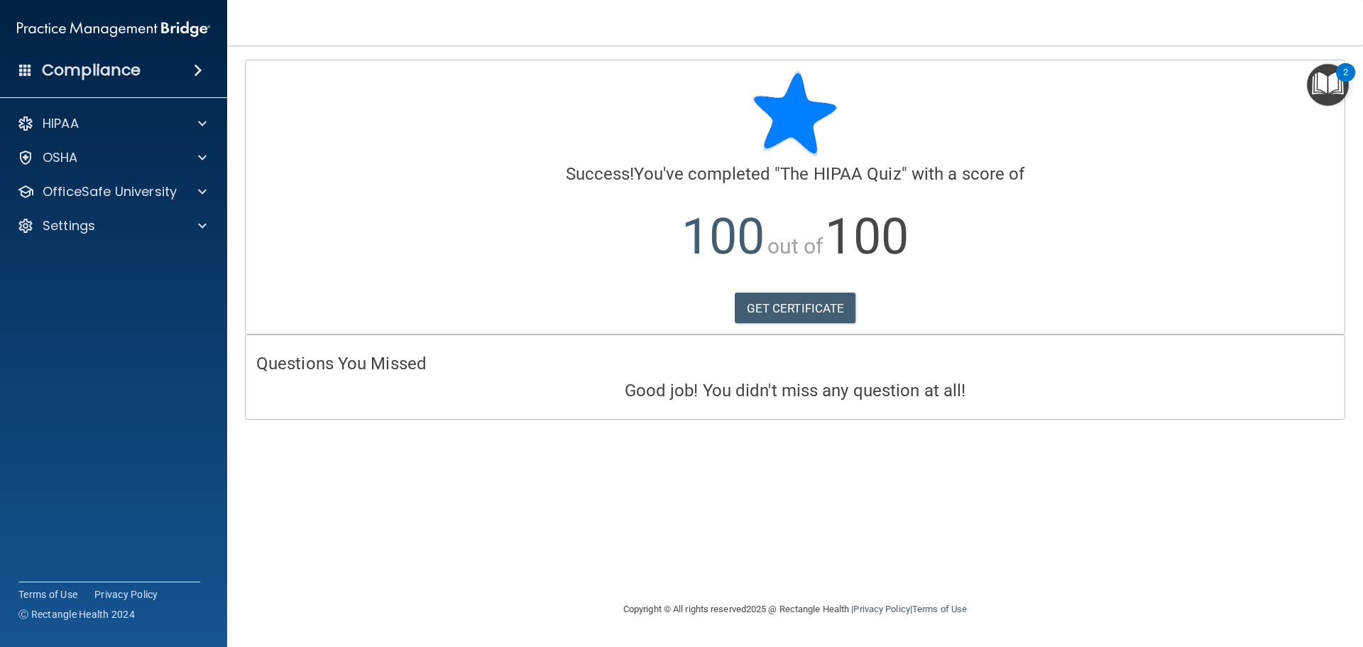
click at [1319, 77] on img "Open Resource Center, 2 new notifications" at bounding box center [1328, 85] width 42 height 42
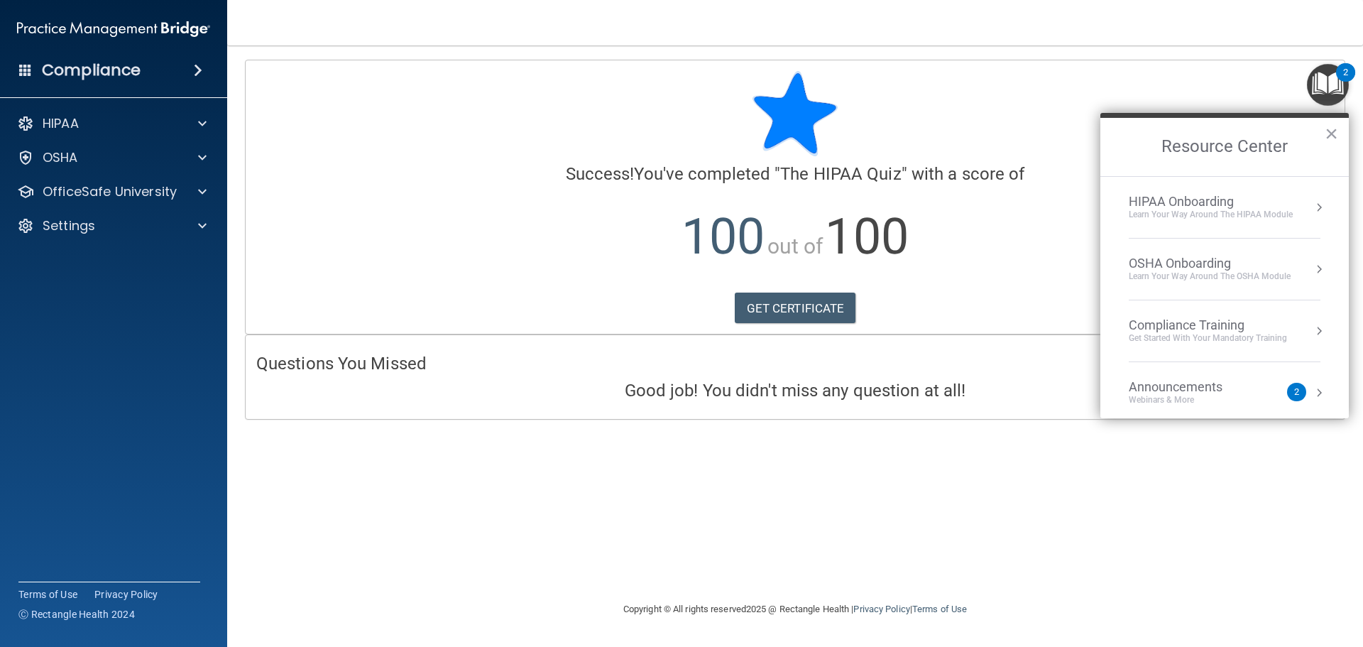
click at [1174, 322] on div "Compliance Training" at bounding box center [1207, 325] width 158 height 16
click at [1179, 194] on div "HIPAA Training for Members" at bounding box center [1190, 200] width 158 height 13
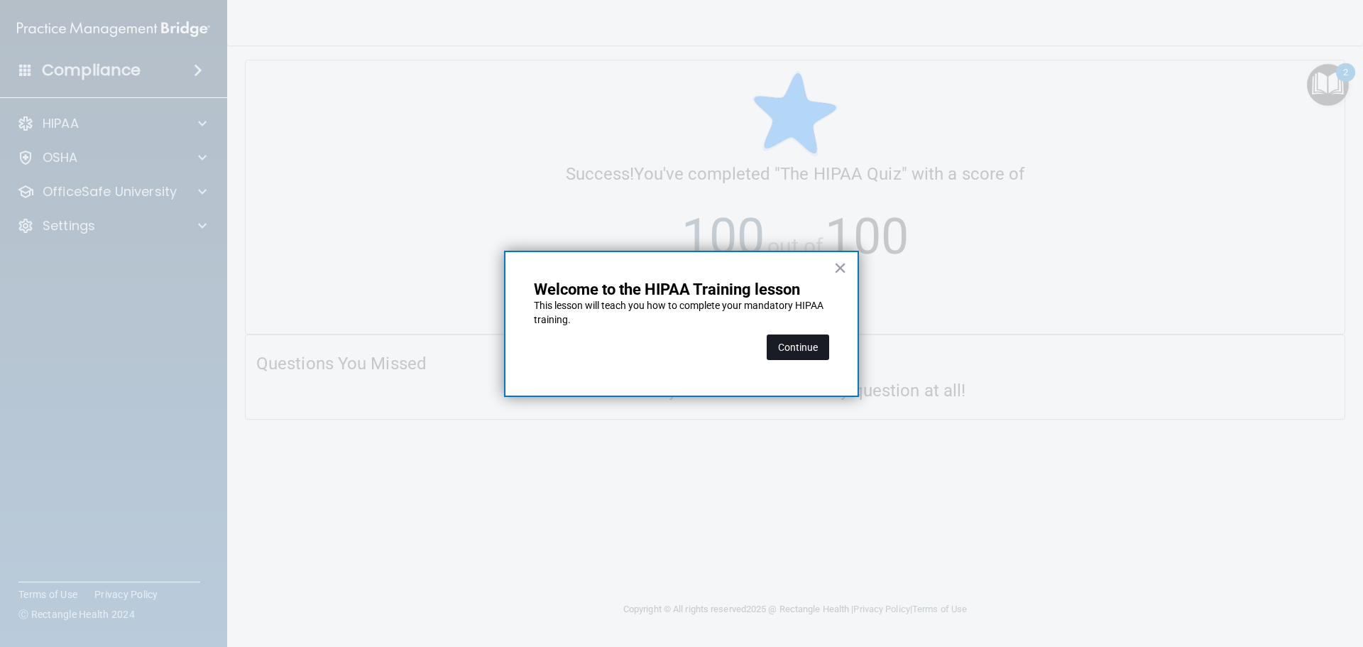
click at [802, 344] on button "Continue" at bounding box center [797, 347] width 62 height 26
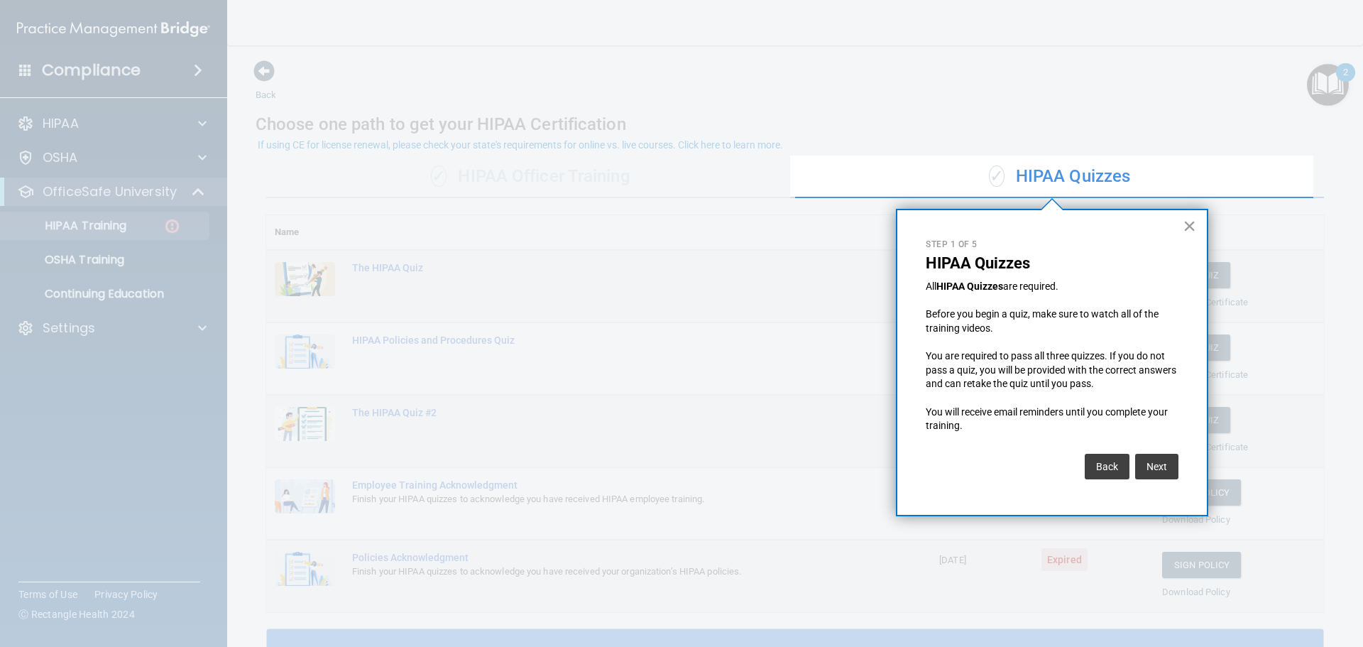
click at [1190, 222] on button "×" at bounding box center [1188, 225] width 13 height 23
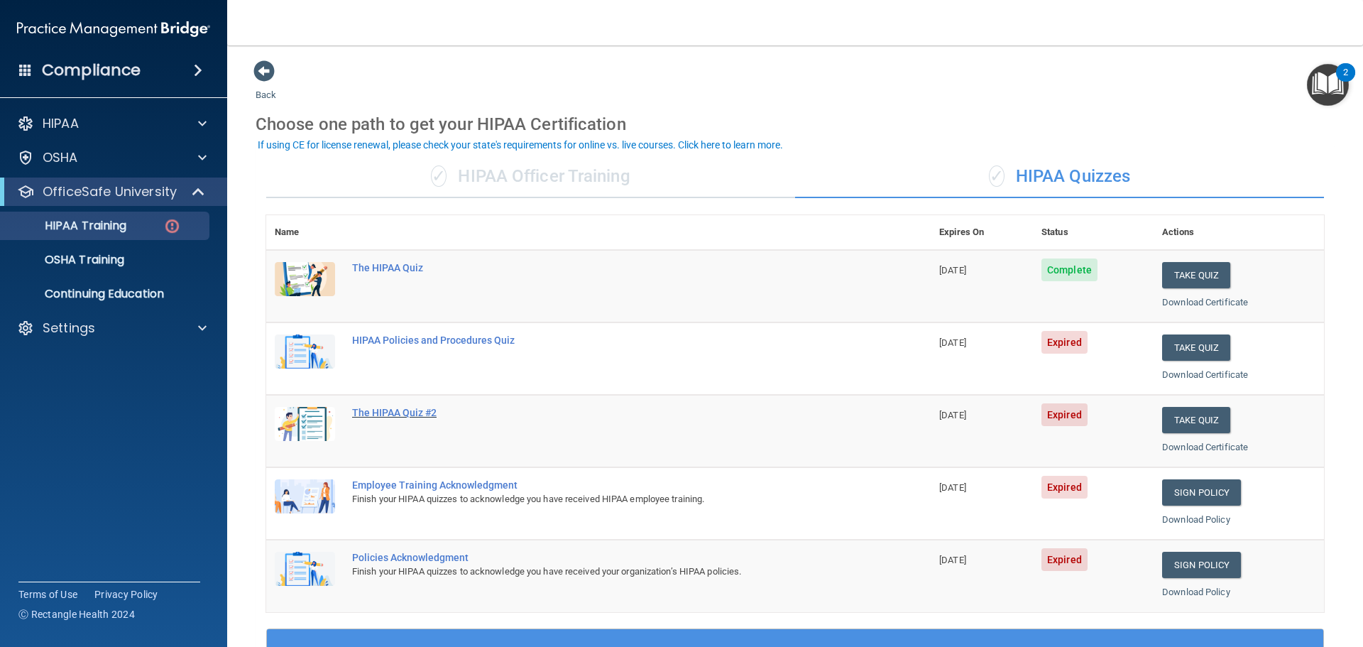
click at [403, 414] on div "The HIPAA Quiz #2" at bounding box center [605, 412] width 507 height 11
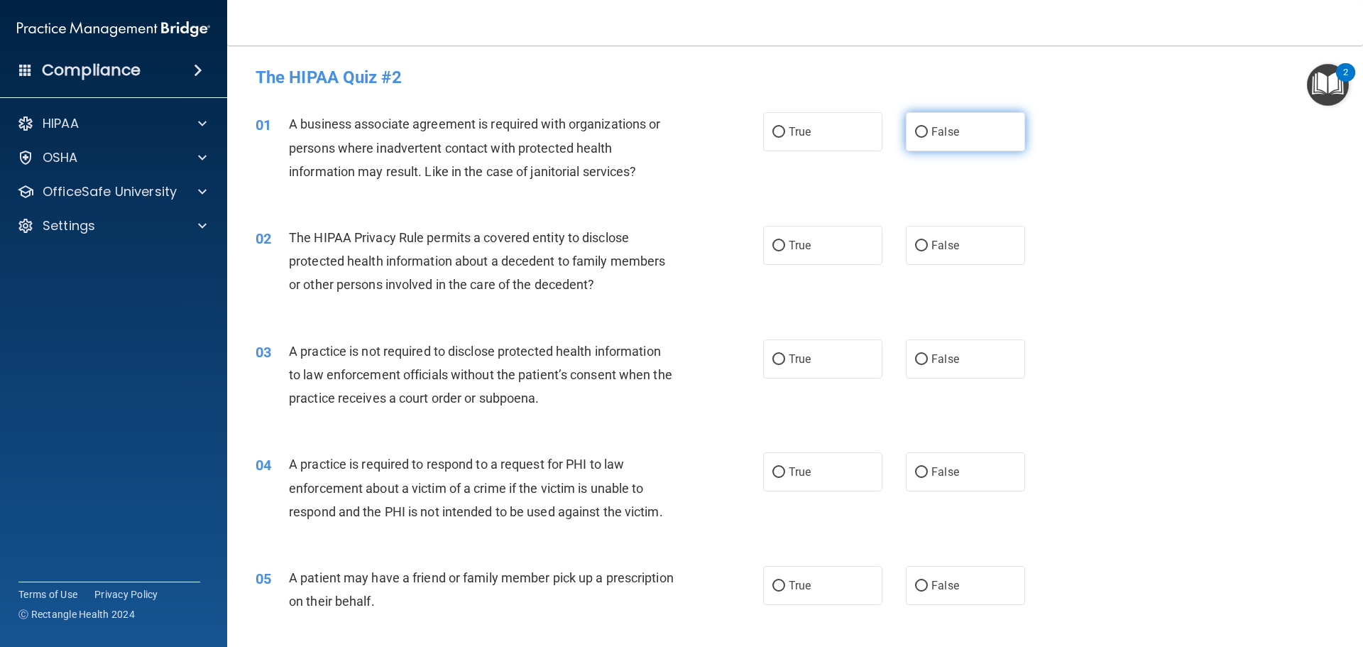
click at [915, 130] on input "False" at bounding box center [921, 132] width 13 height 11
radio input "true"
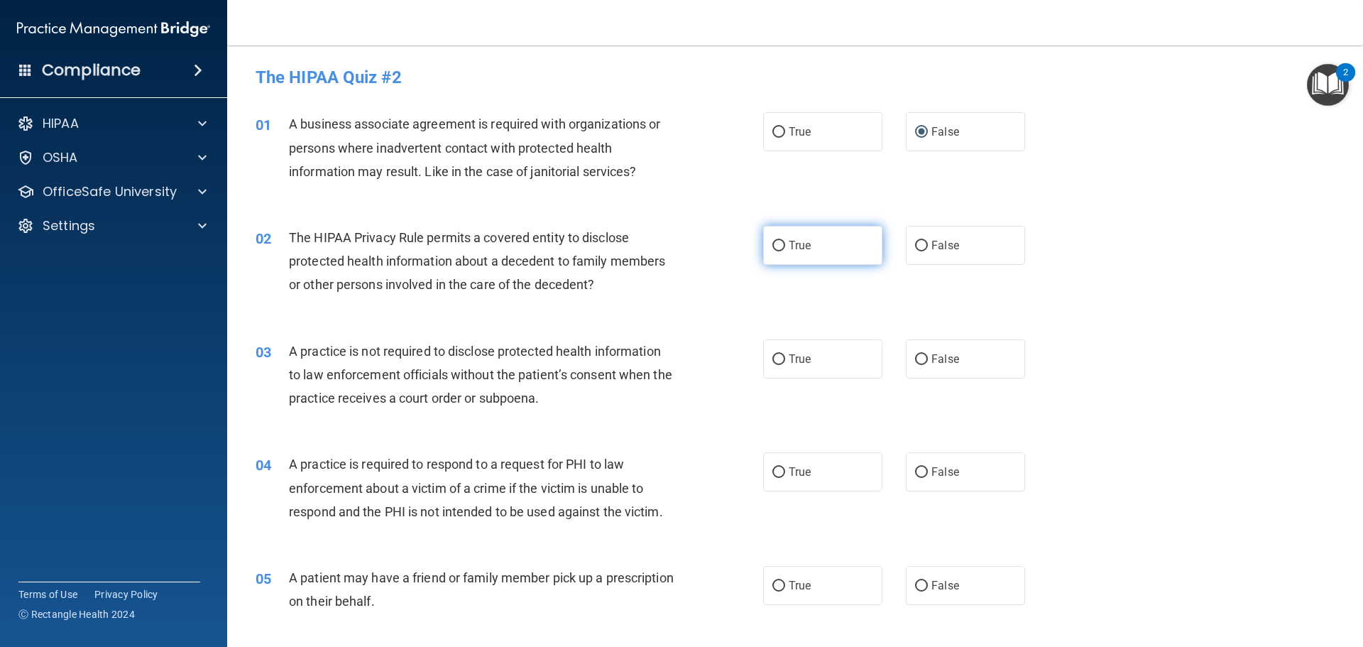
click at [773, 248] on input "True" at bounding box center [778, 246] width 13 height 11
radio input "true"
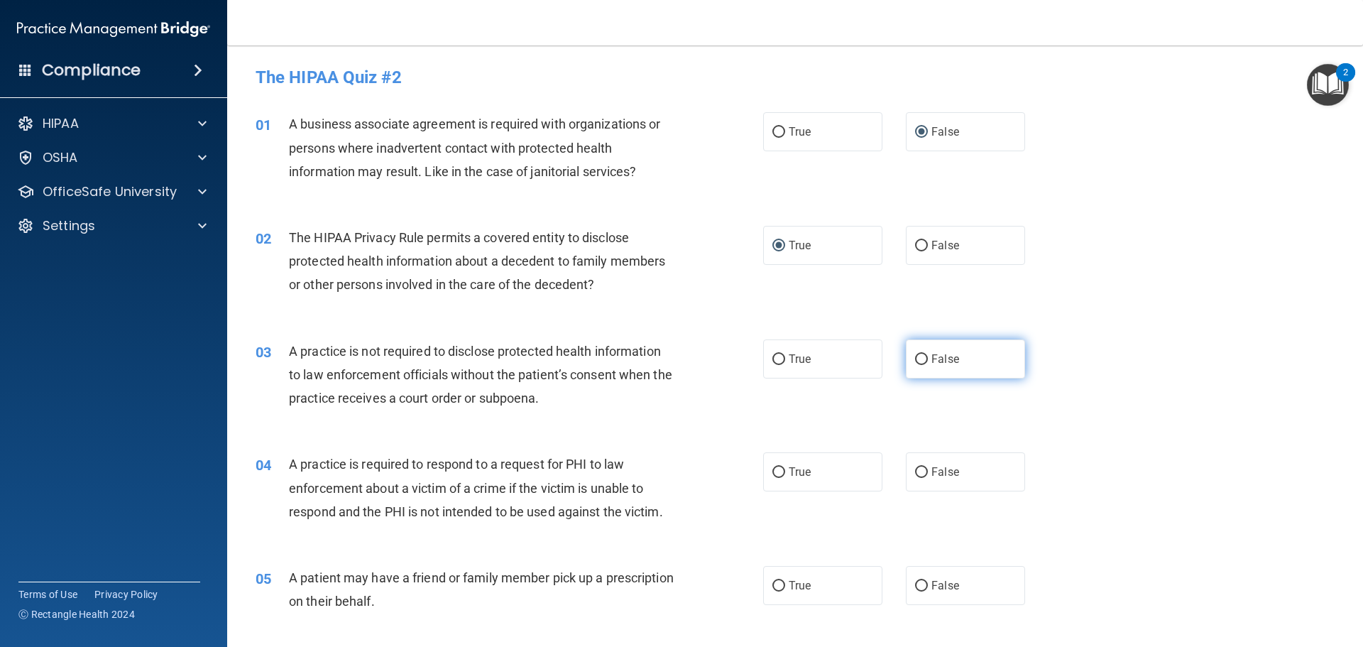
click at [918, 360] on input "False" at bounding box center [921, 359] width 13 height 11
radio input "true"
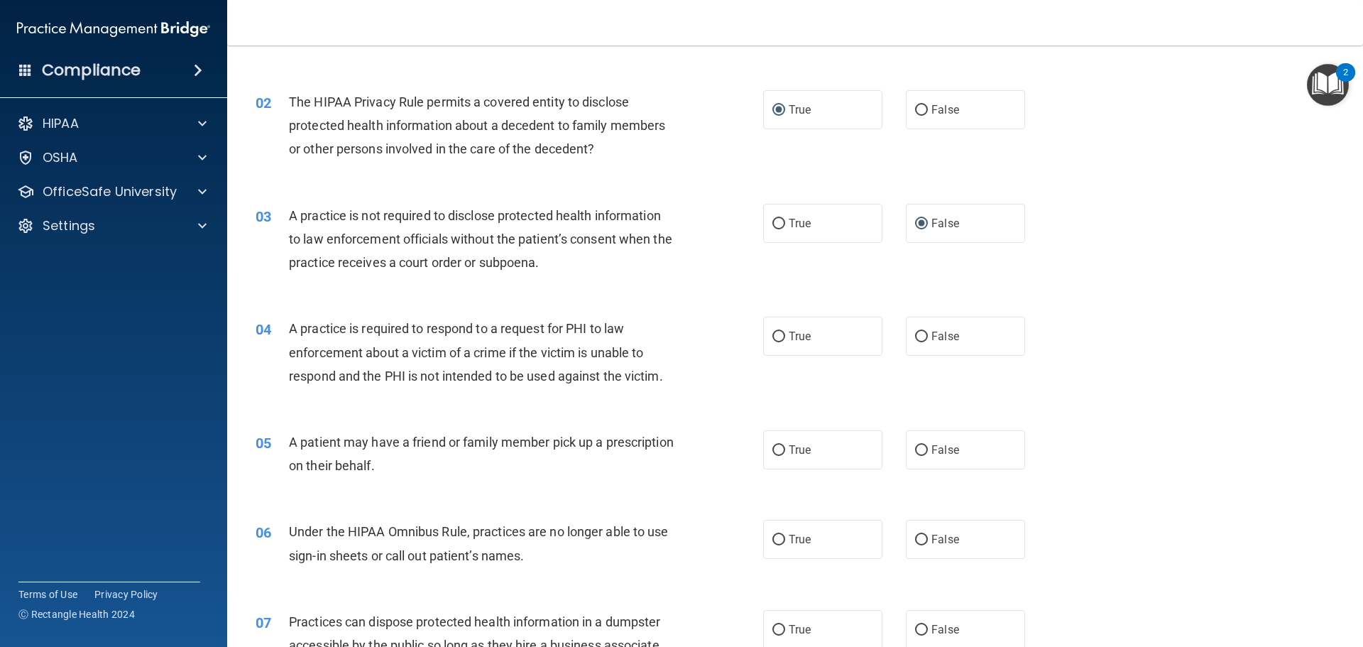
scroll to position [142, 0]
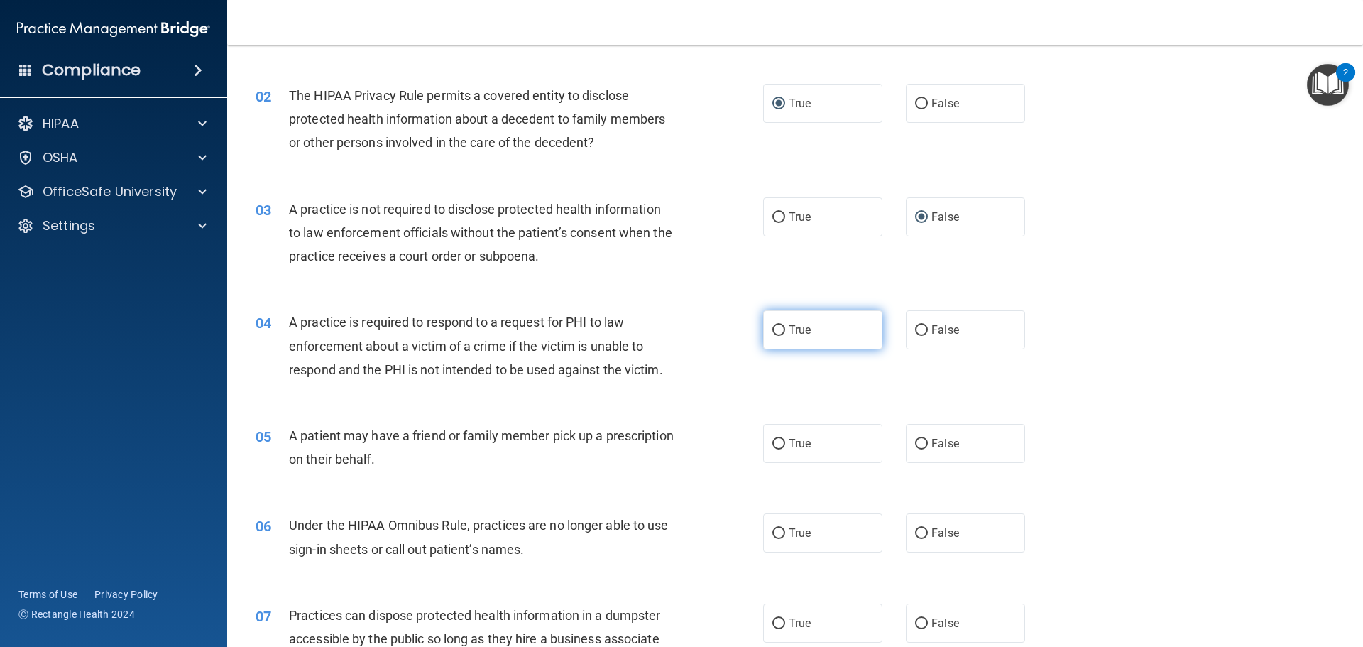
click at [774, 329] on input "True" at bounding box center [778, 330] width 13 height 11
radio input "true"
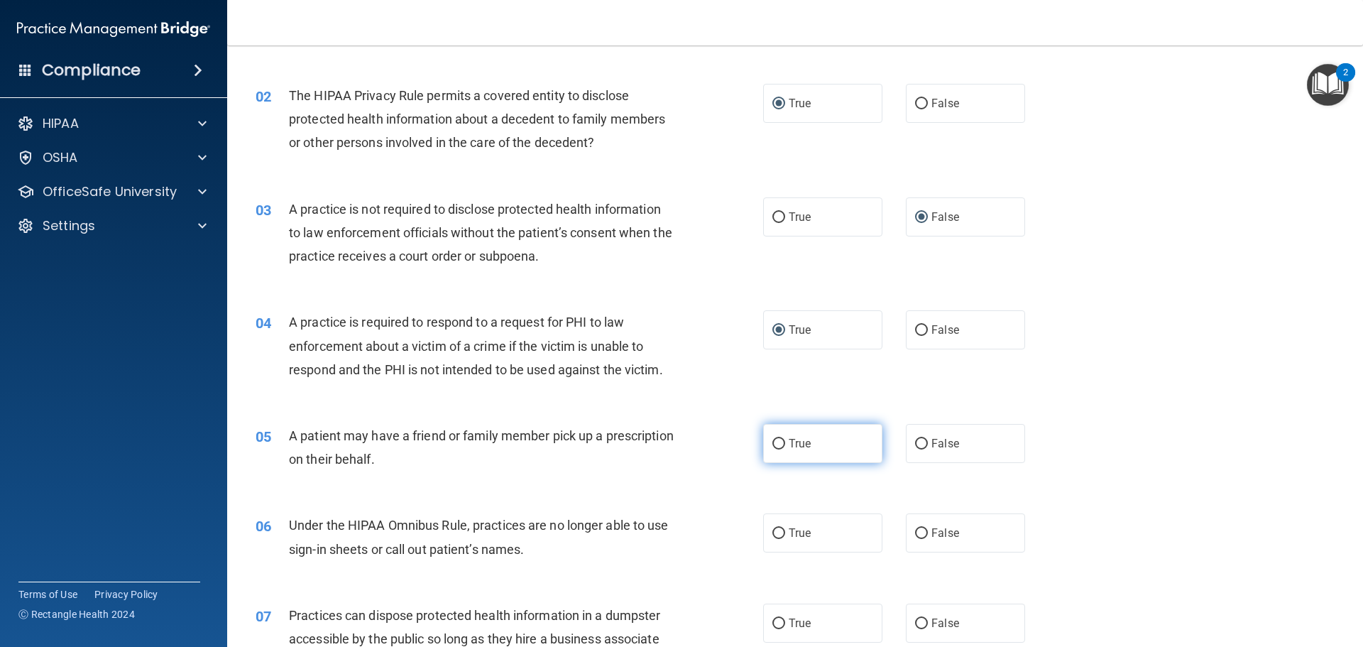
click at [775, 442] on input "True" at bounding box center [778, 444] width 13 height 11
radio input "true"
click at [918, 531] on input "False" at bounding box center [921, 533] width 13 height 11
radio input "true"
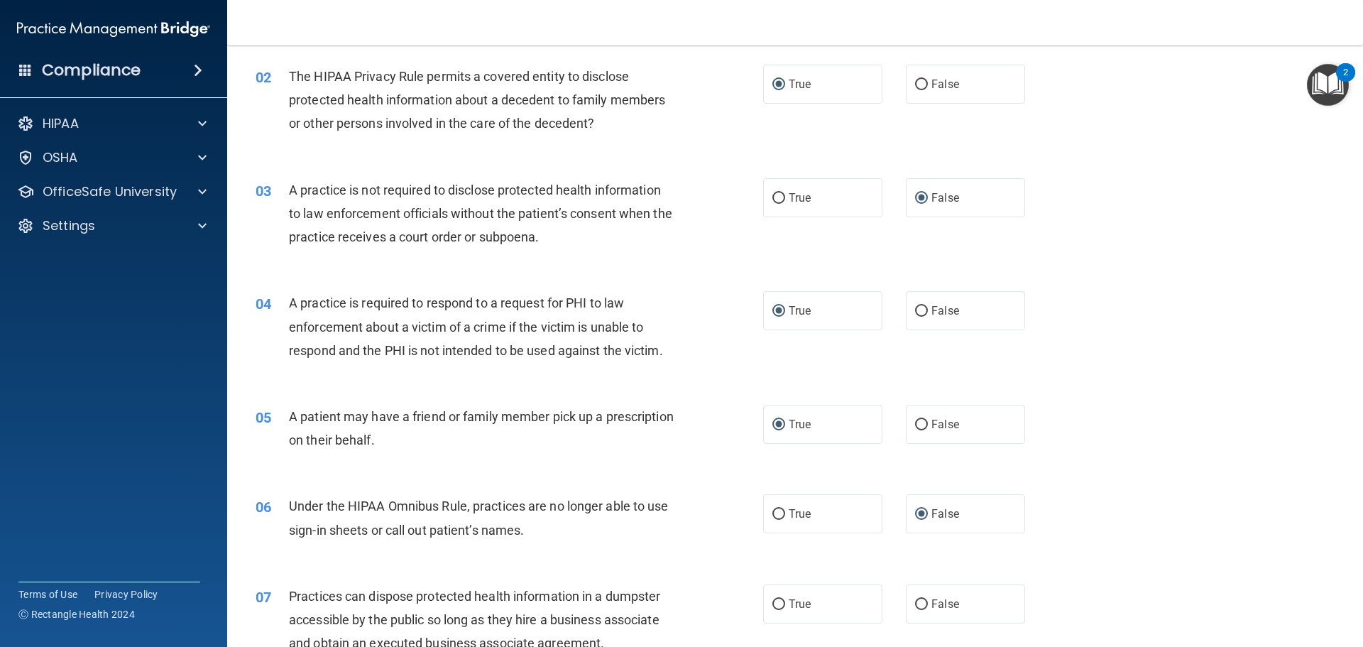
scroll to position [355, 0]
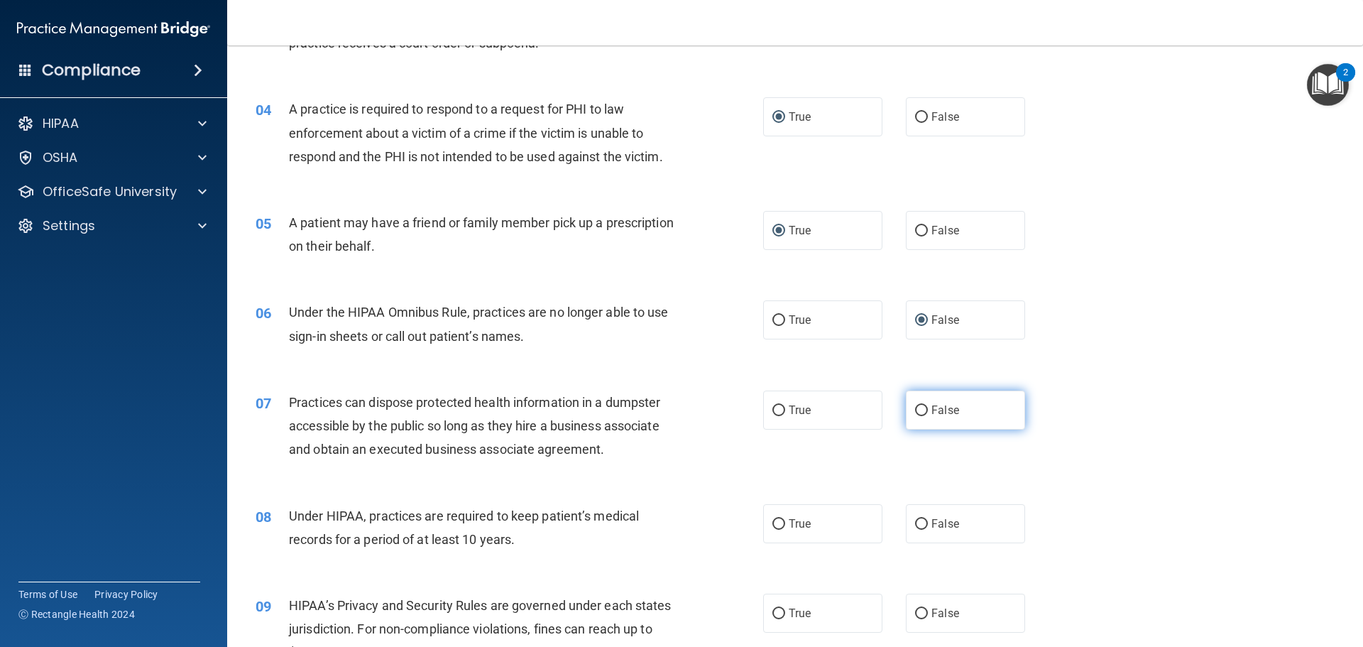
click at [916, 409] on input "False" at bounding box center [921, 410] width 13 height 11
radio input "true"
click at [917, 519] on input "False" at bounding box center [921, 524] width 13 height 11
radio input "true"
click at [918, 613] on input "False" at bounding box center [921, 613] width 13 height 11
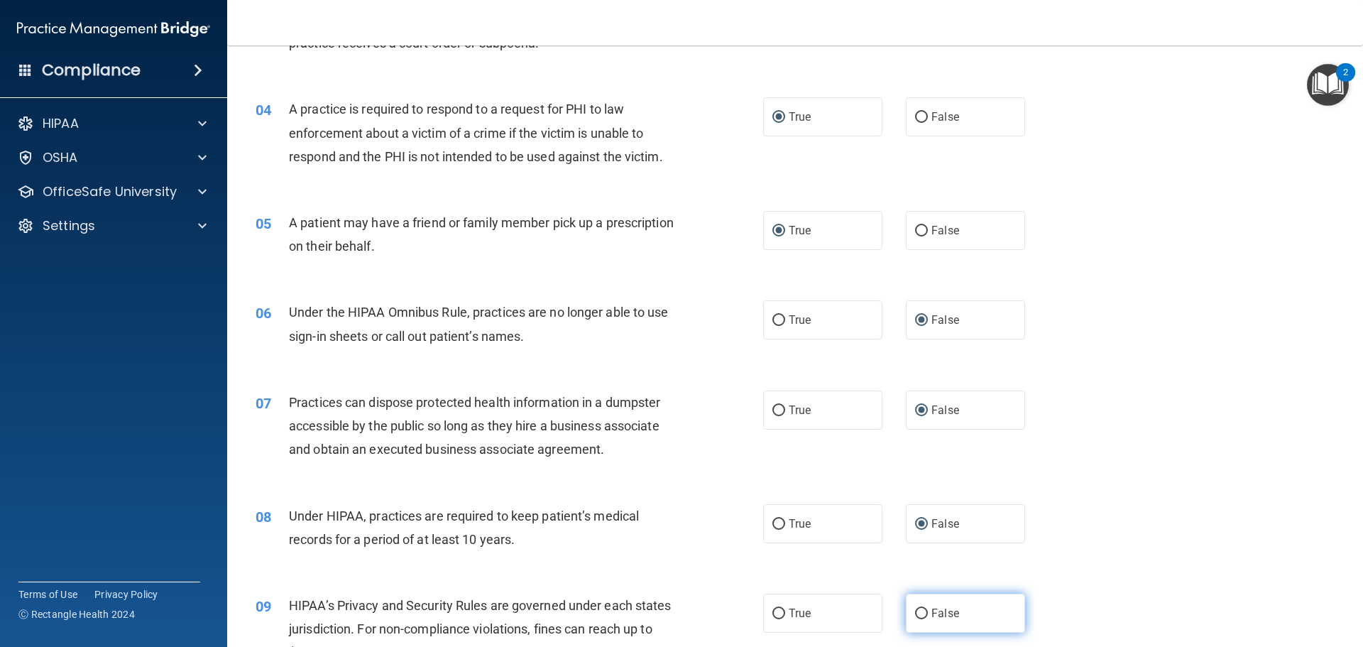
radio input "true"
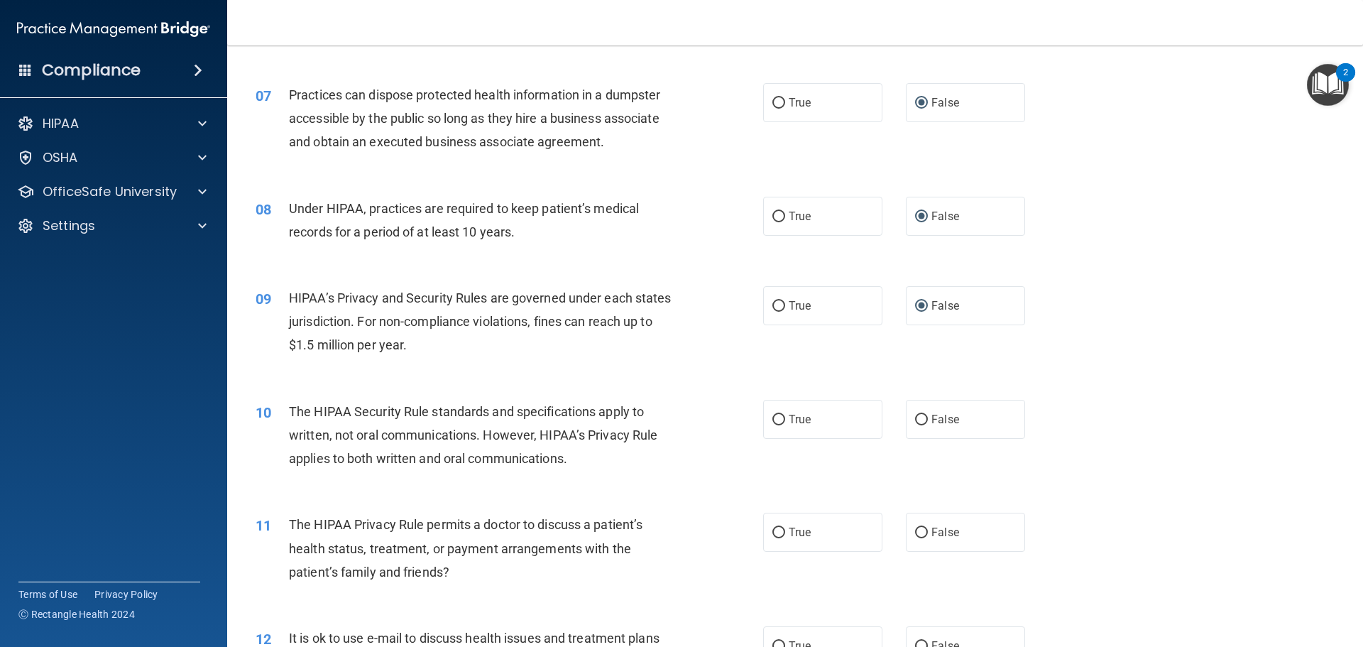
scroll to position [781, 0]
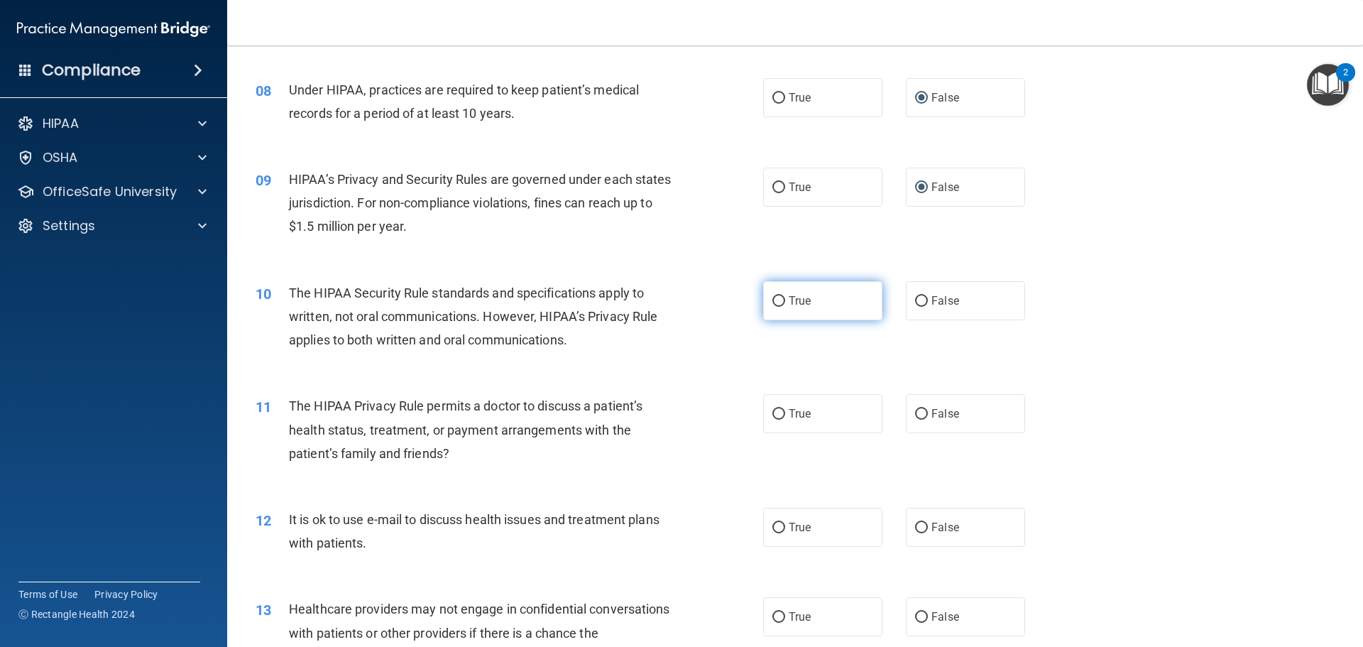
click at [772, 299] on input "True" at bounding box center [778, 301] width 13 height 11
radio input "true"
click at [772, 409] on input "True" at bounding box center [778, 414] width 13 height 11
radio input "true"
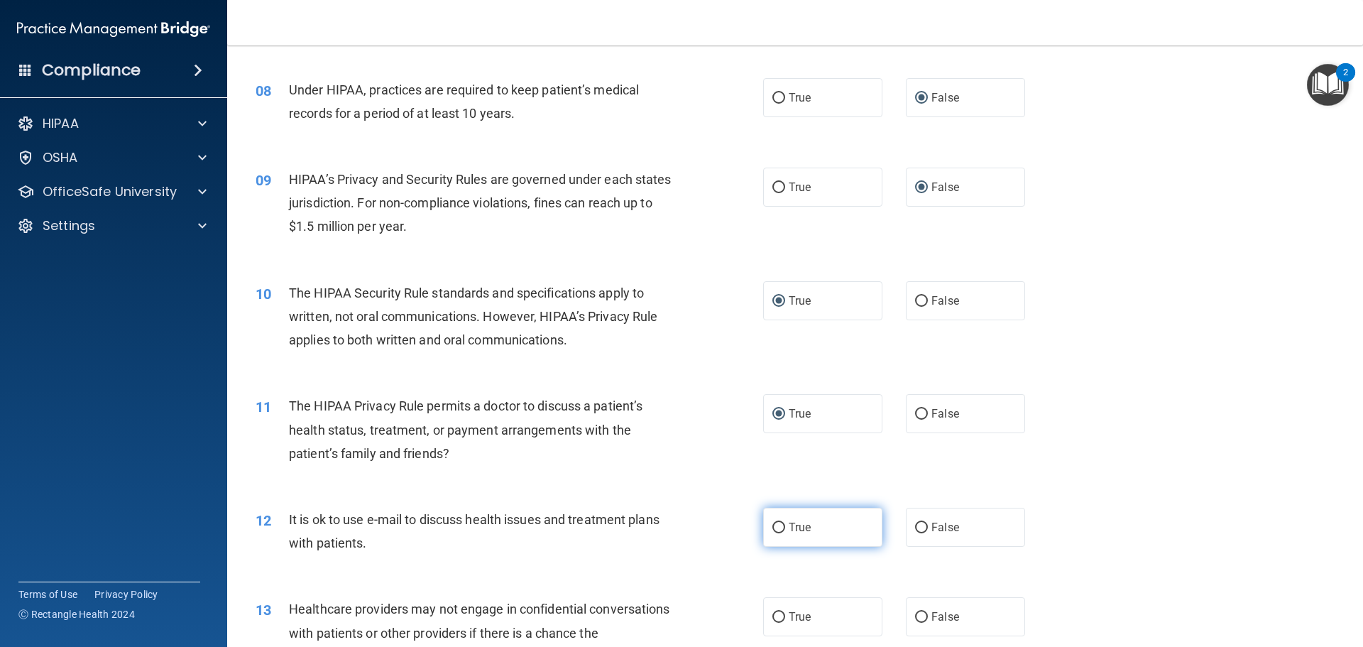
click at [775, 523] on input "True" at bounding box center [778, 527] width 13 height 11
radio input "true"
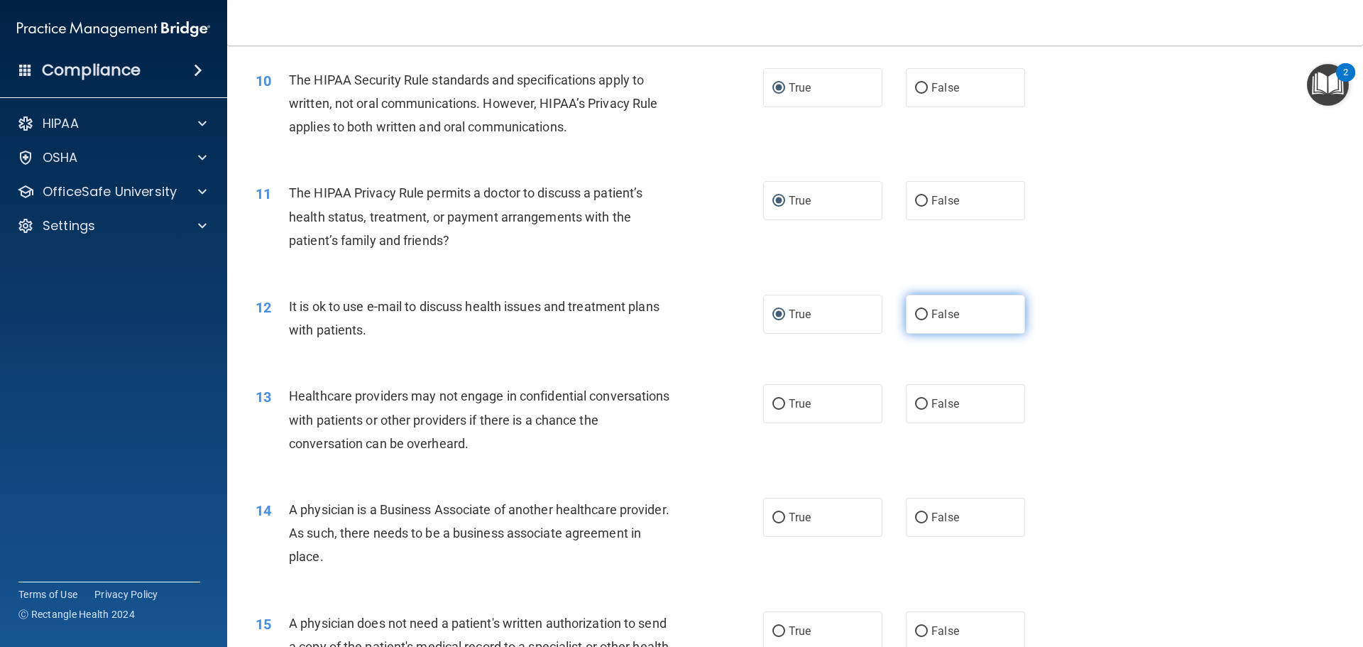
scroll to position [1135, 0]
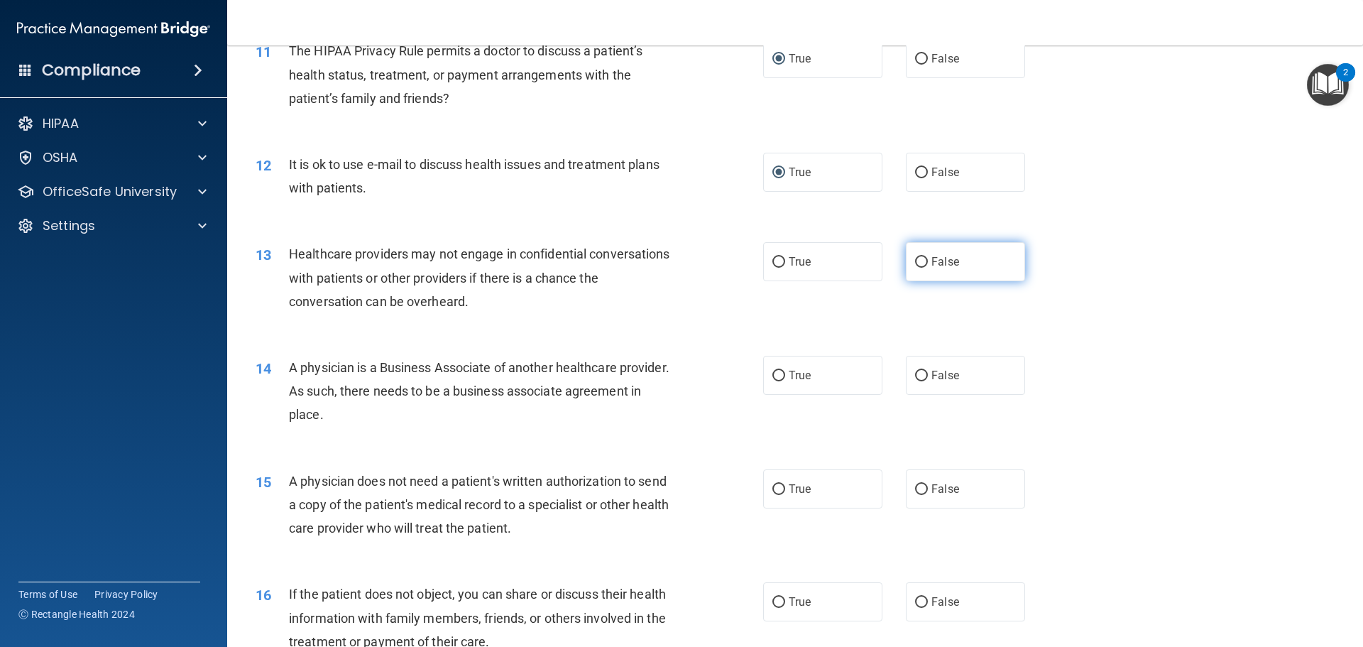
click at [922, 260] on label "False" at bounding box center [965, 261] width 119 height 39
click at [922, 260] on input "False" at bounding box center [921, 262] width 13 height 11
radio input "true"
click at [917, 377] on input "False" at bounding box center [921, 375] width 13 height 11
radio input "true"
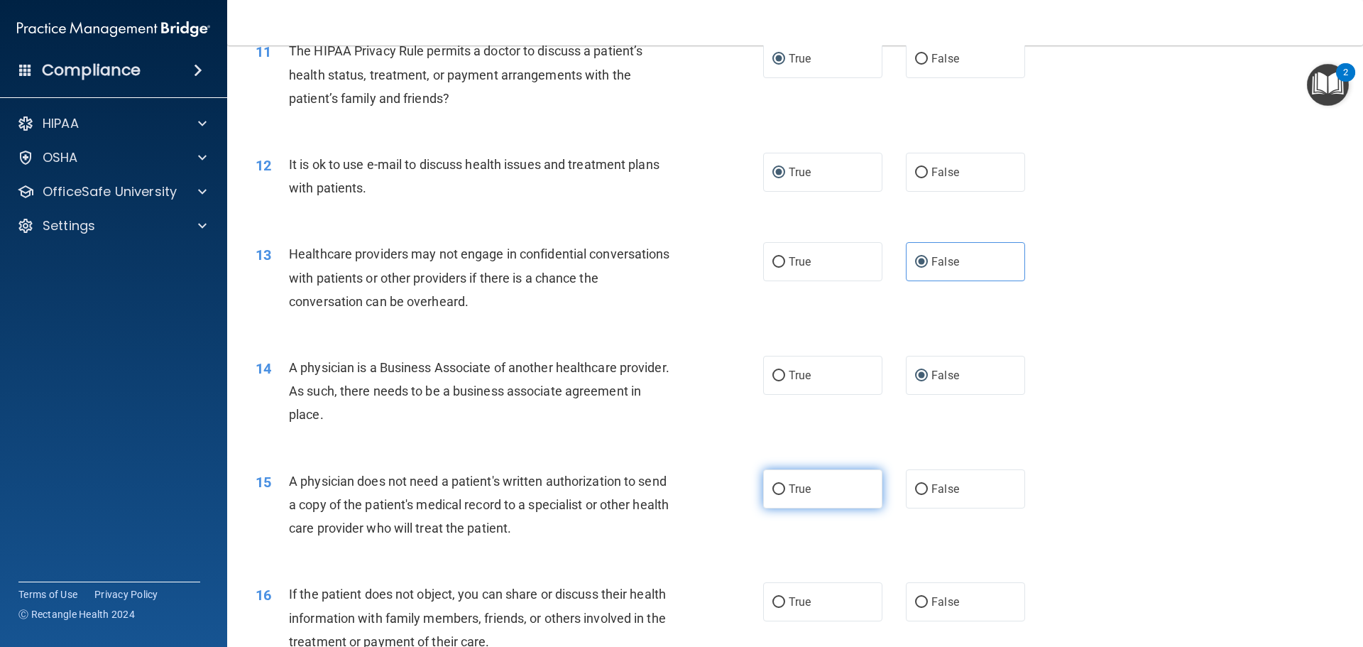
click at [778, 488] on input "True" at bounding box center [778, 489] width 13 height 11
radio input "true"
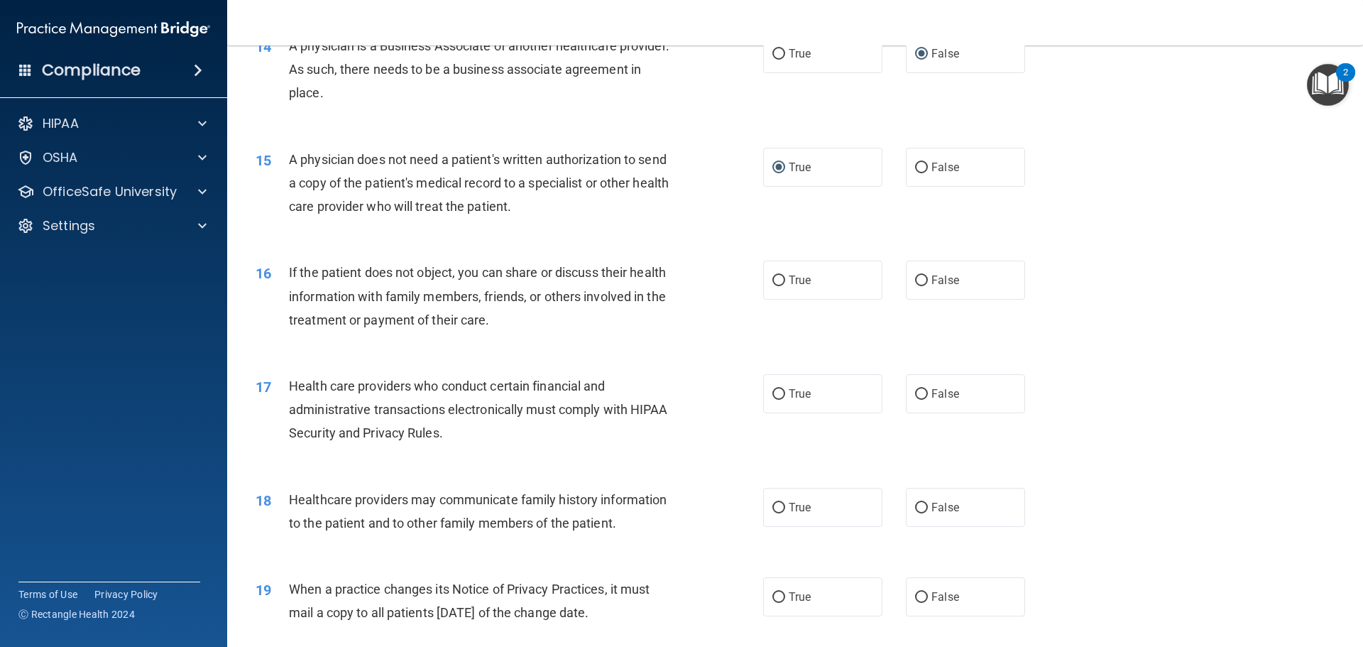
scroll to position [1419, 0]
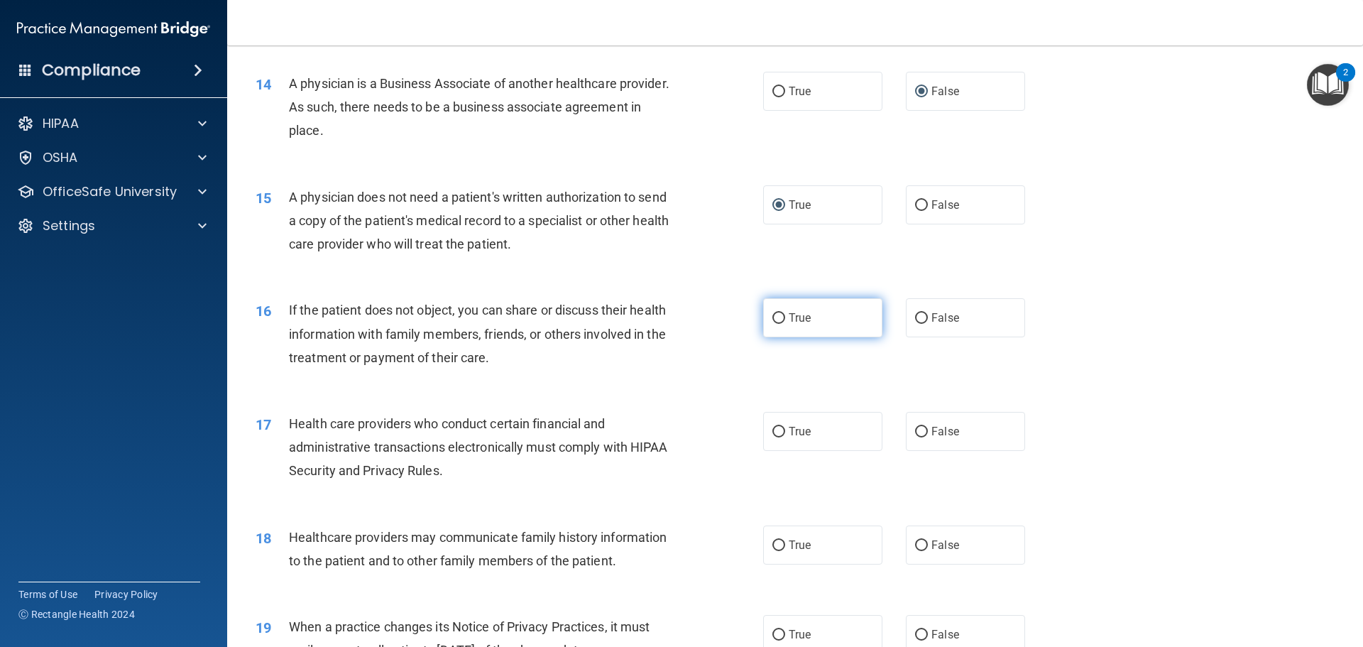
click at [774, 316] on input "True" at bounding box center [778, 318] width 13 height 11
radio input "true"
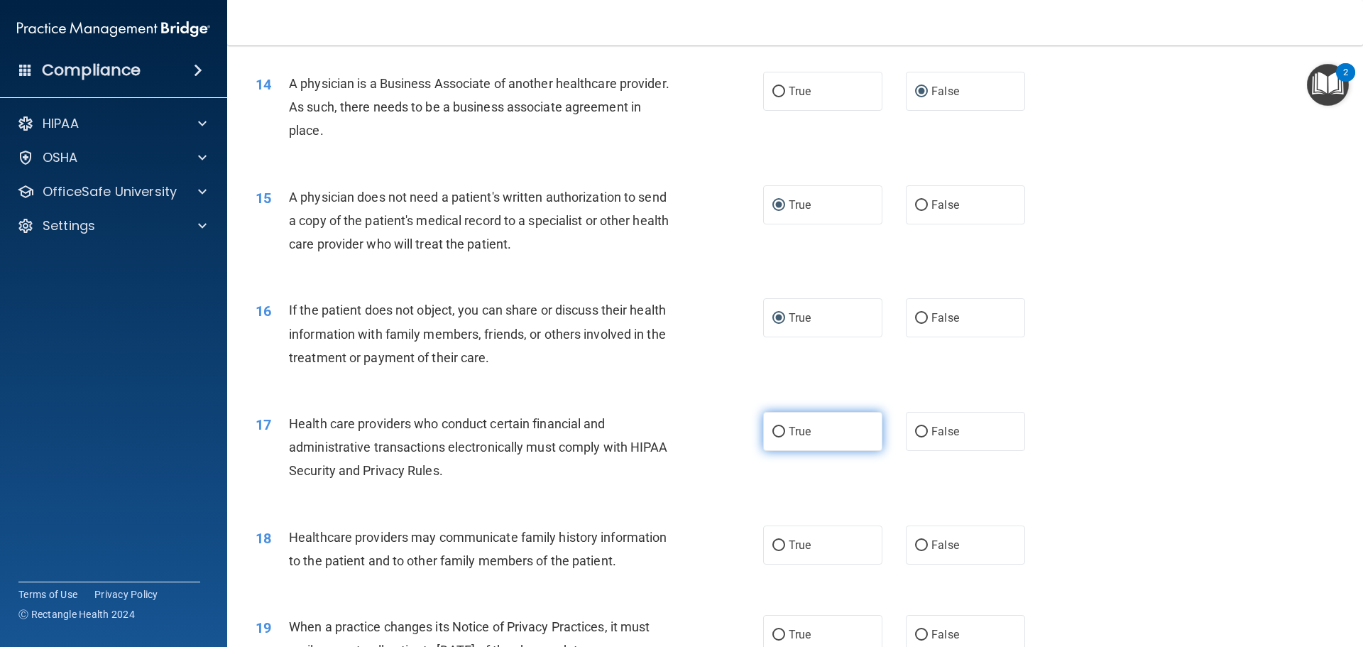
click at [777, 436] on input "True" at bounding box center [778, 432] width 13 height 11
radio input "true"
click at [919, 545] on input "False" at bounding box center [921, 545] width 13 height 11
radio input "true"
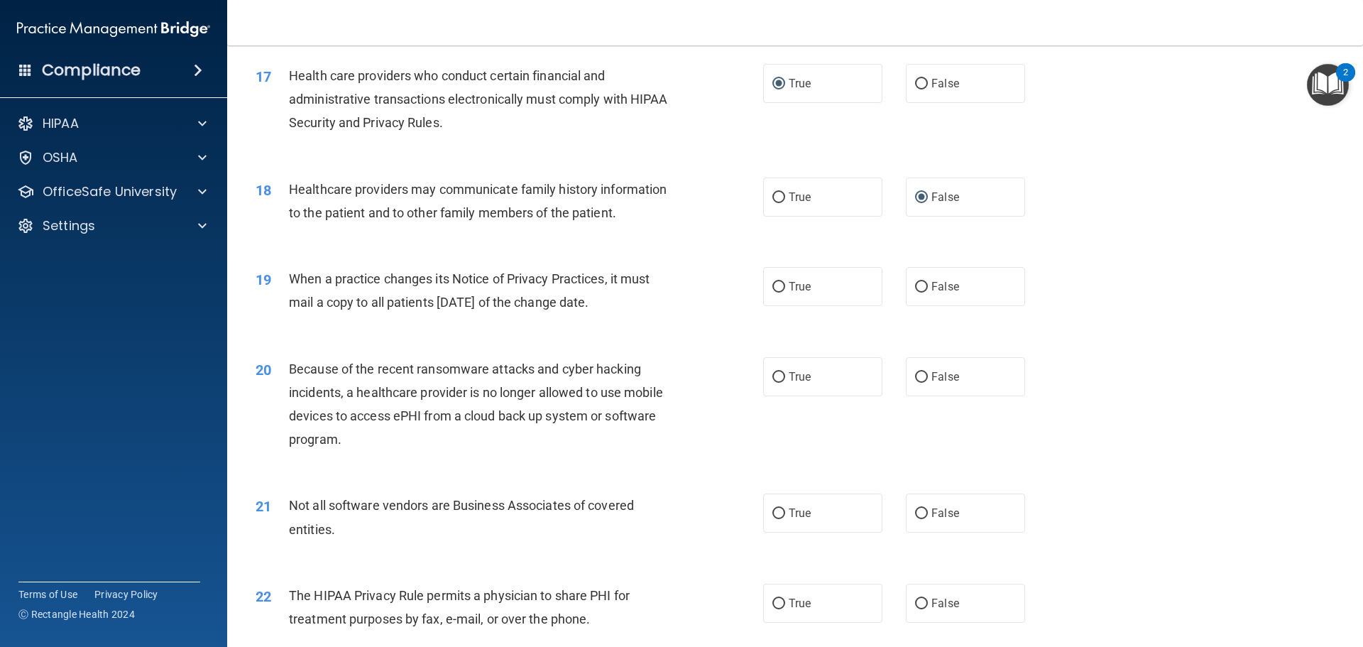
scroll to position [1774, 0]
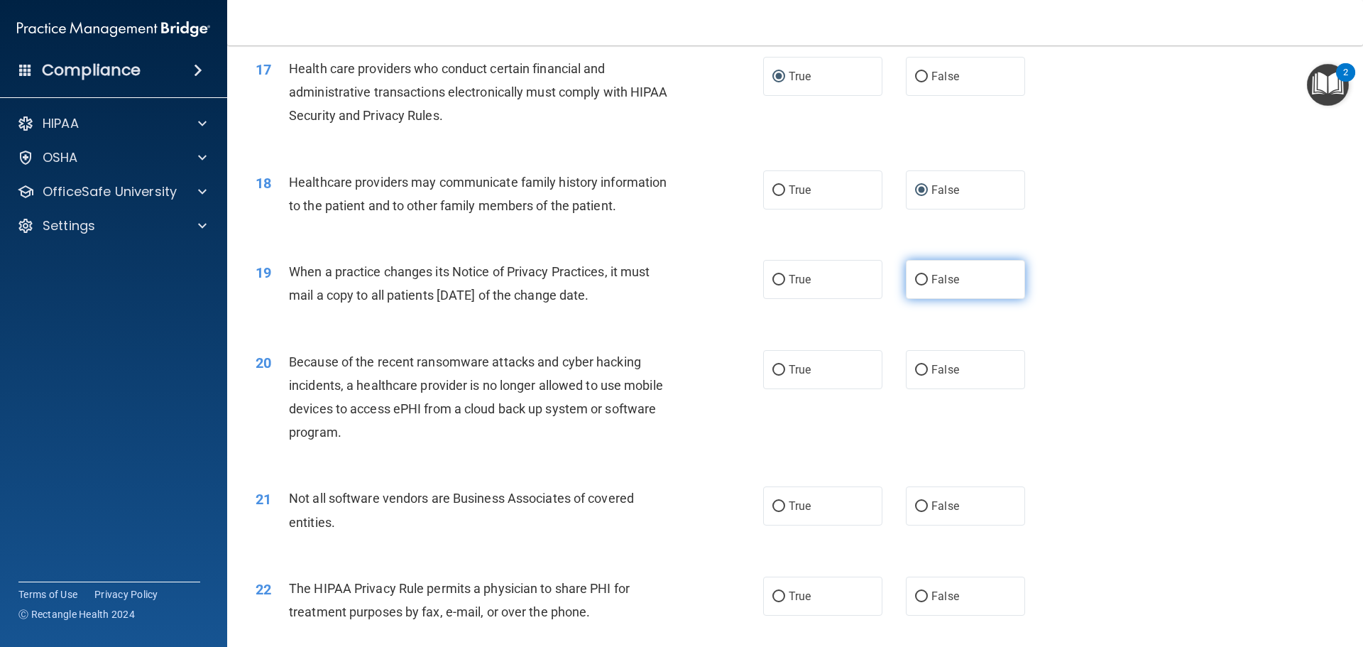
click at [917, 277] on input "False" at bounding box center [921, 280] width 13 height 11
radio input "true"
click at [915, 368] on input "False" at bounding box center [921, 370] width 13 height 11
radio input "true"
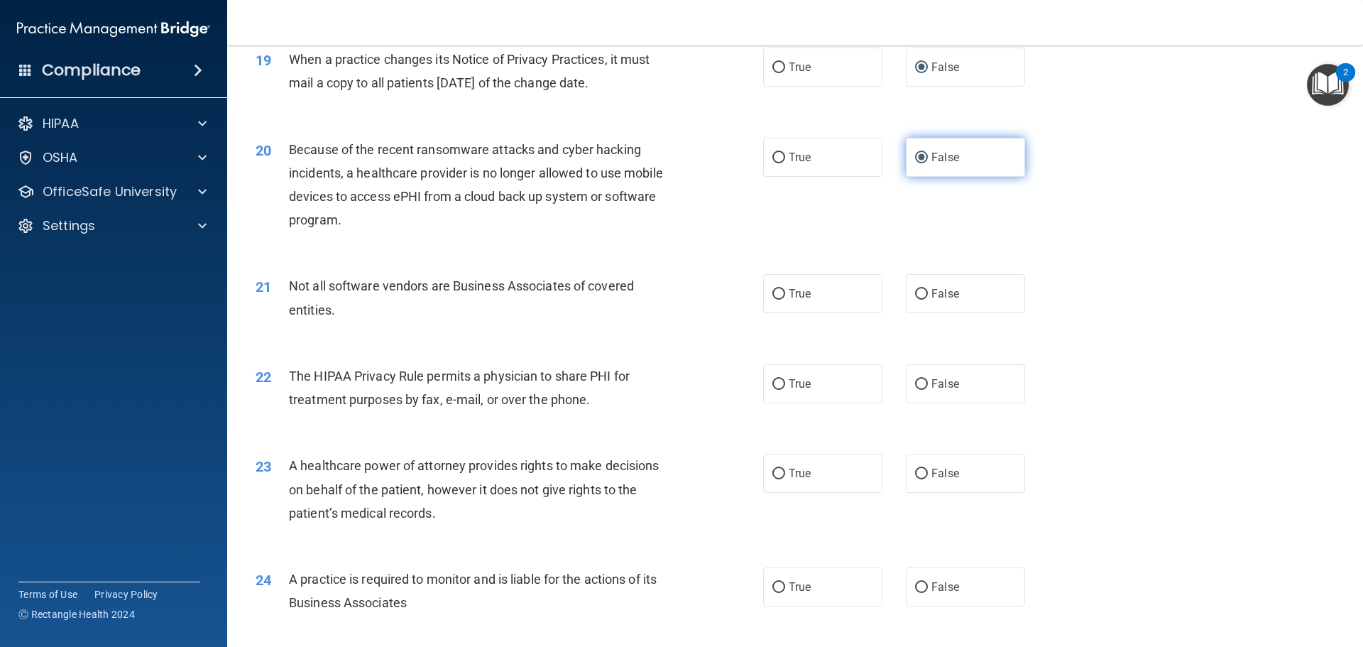
scroll to position [1987, 0]
click at [776, 288] on input "True" at bounding box center [778, 293] width 13 height 11
radio input "true"
click at [772, 382] on input "True" at bounding box center [778, 383] width 13 height 11
radio input "true"
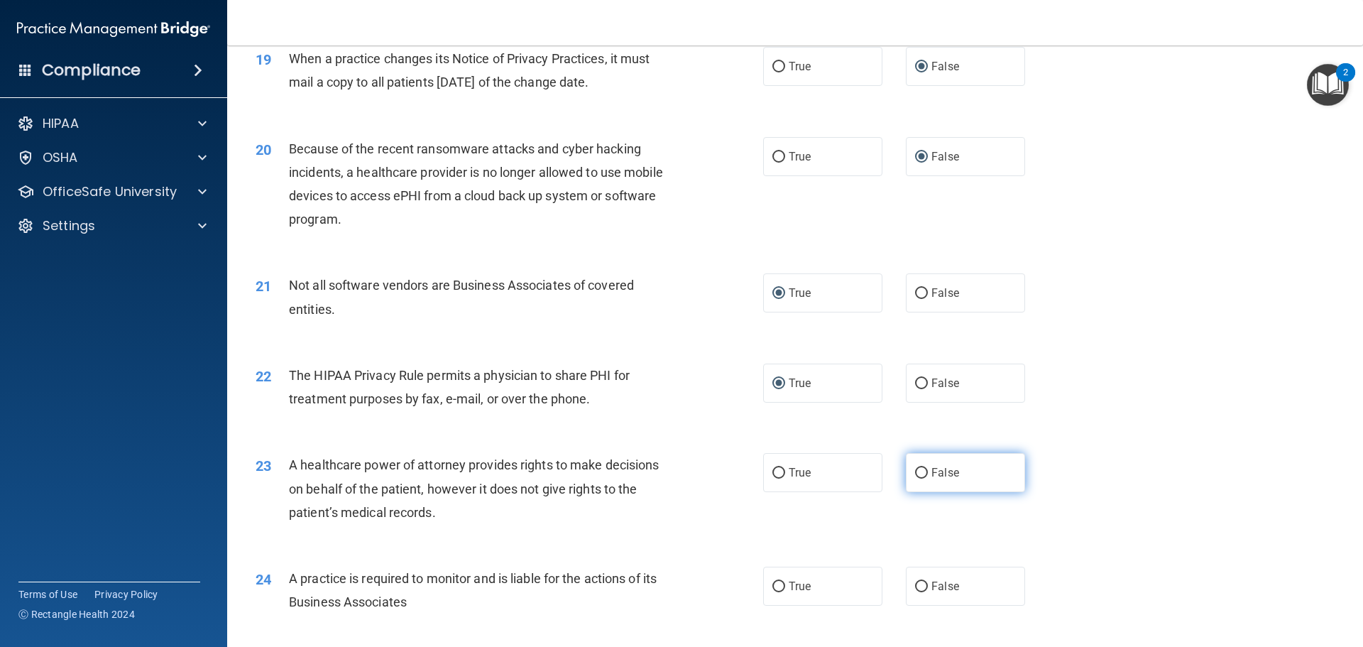
click at [916, 472] on input "False" at bounding box center [921, 473] width 13 height 11
radio input "true"
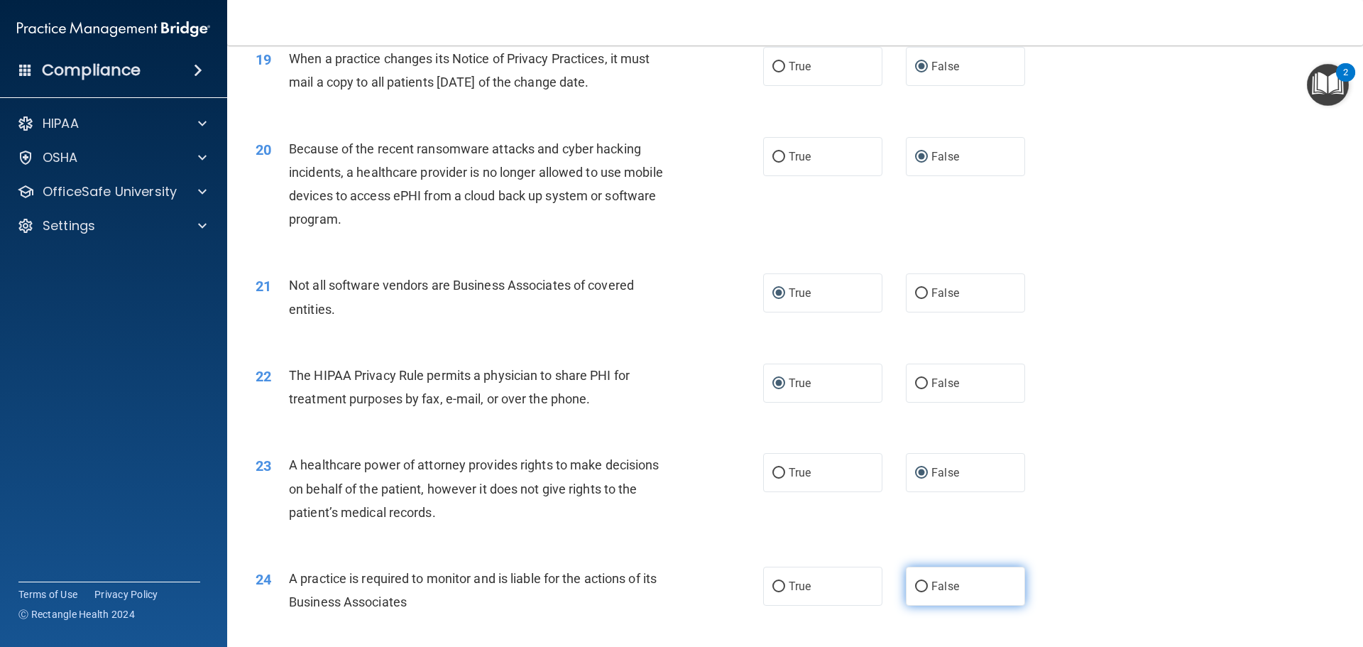
click at [915, 587] on input "False" at bounding box center [921, 586] width 13 height 11
radio input "true"
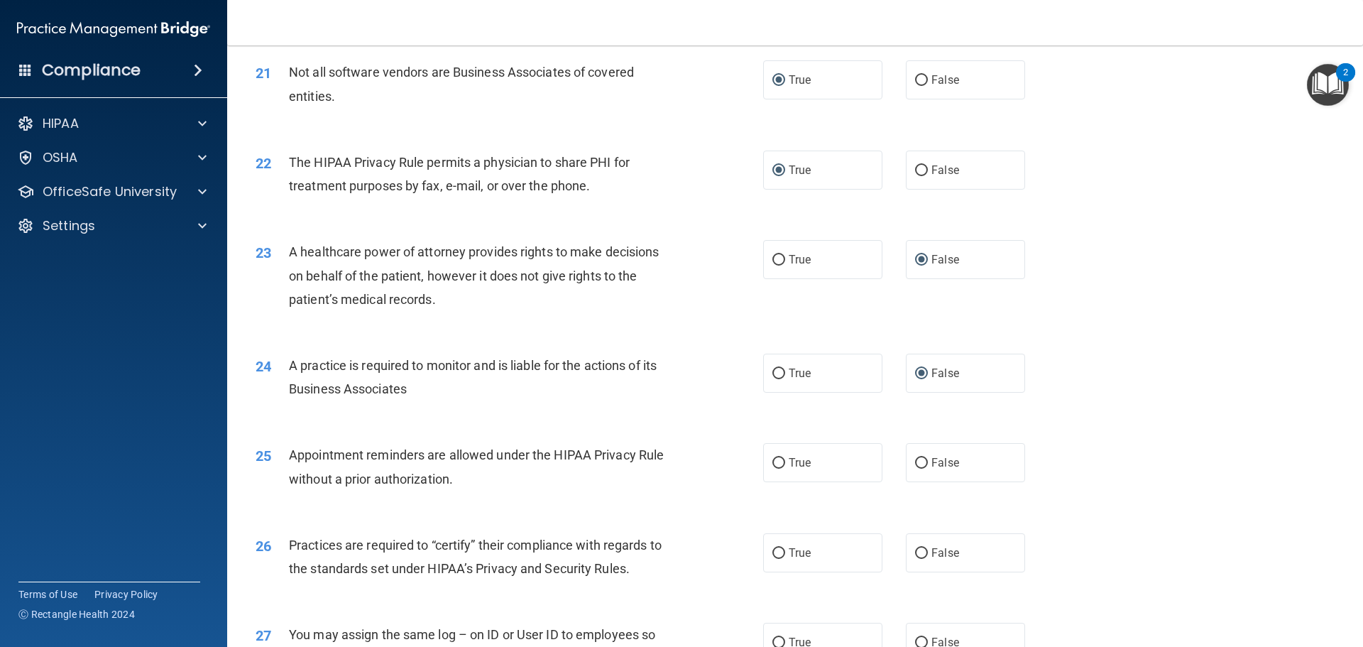
scroll to position [2271, 0]
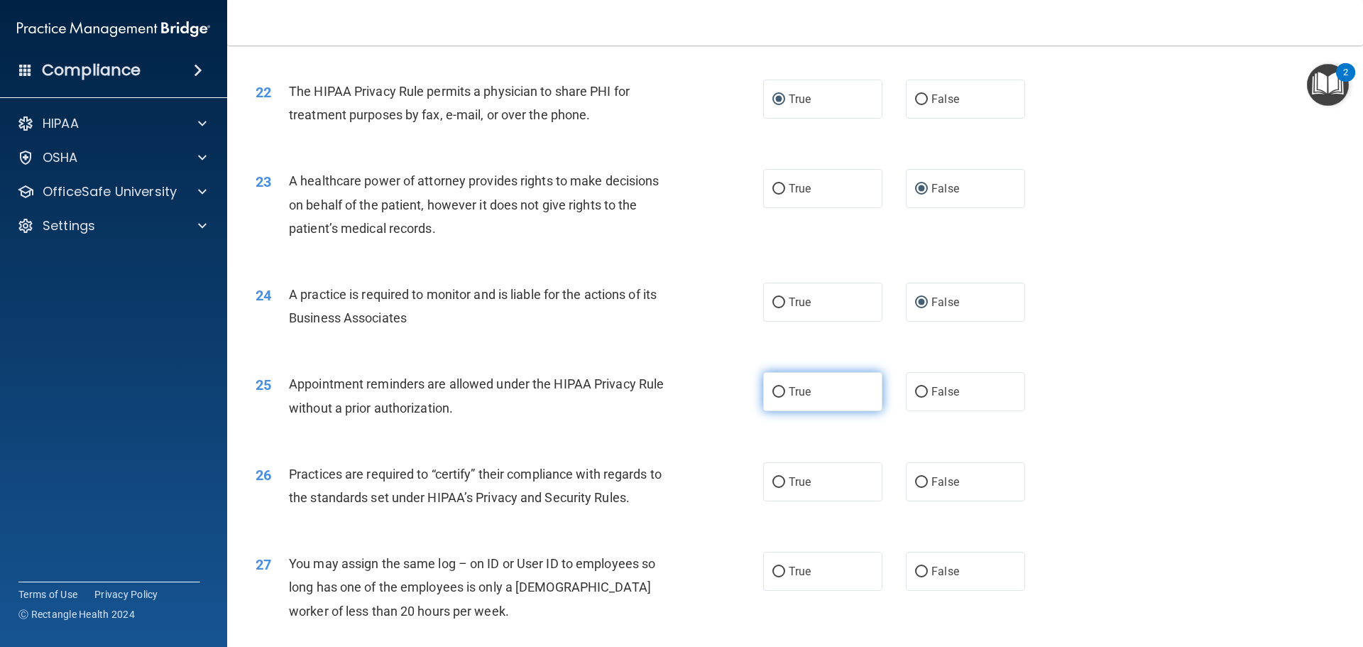
click at [781, 392] on label "True" at bounding box center [822, 391] width 119 height 39
click at [781, 392] on input "True" at bounding box center [778, 392] width 13 height 11
radio input "true"
click at [918, 488] on label "False" at bounding box center [965, 481] width 119 height 39
click at [918, 488] on input "False" at bounding box center [921, 482] width 13 height 11
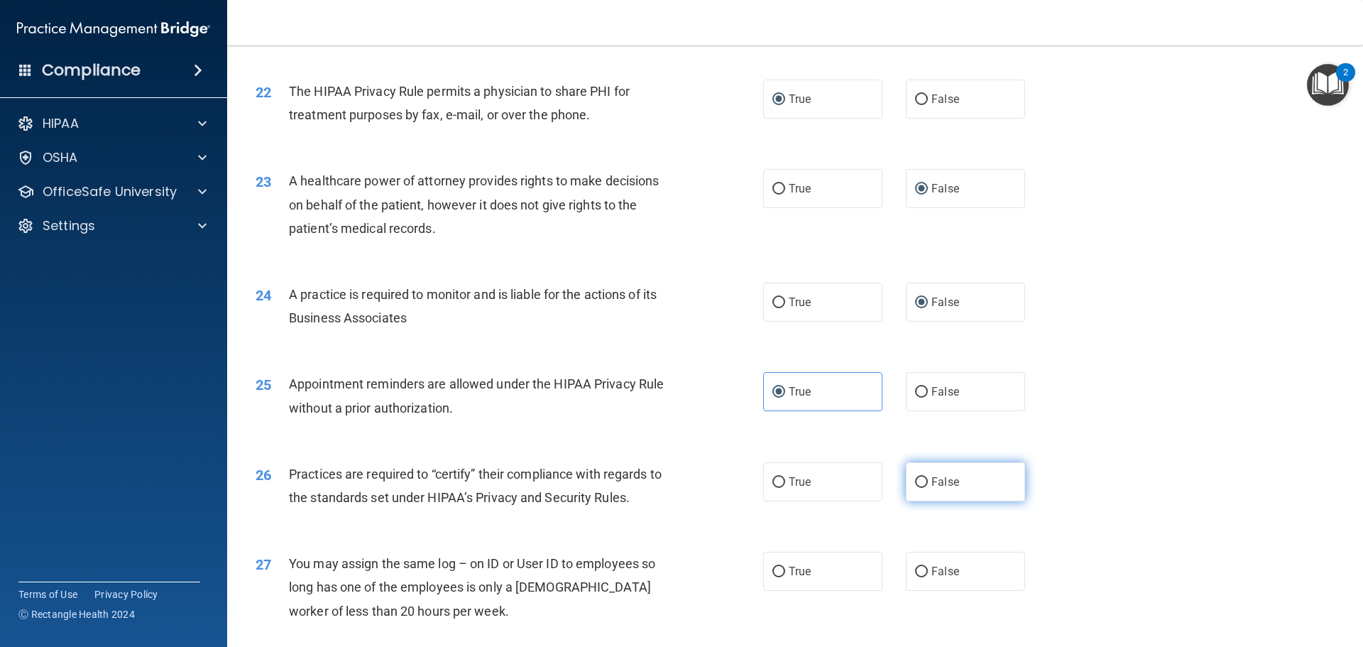
radio input "true"
click at [915, 569] on input "False" at bounding box center [921, 571] width 13 height 11
radio input "true"
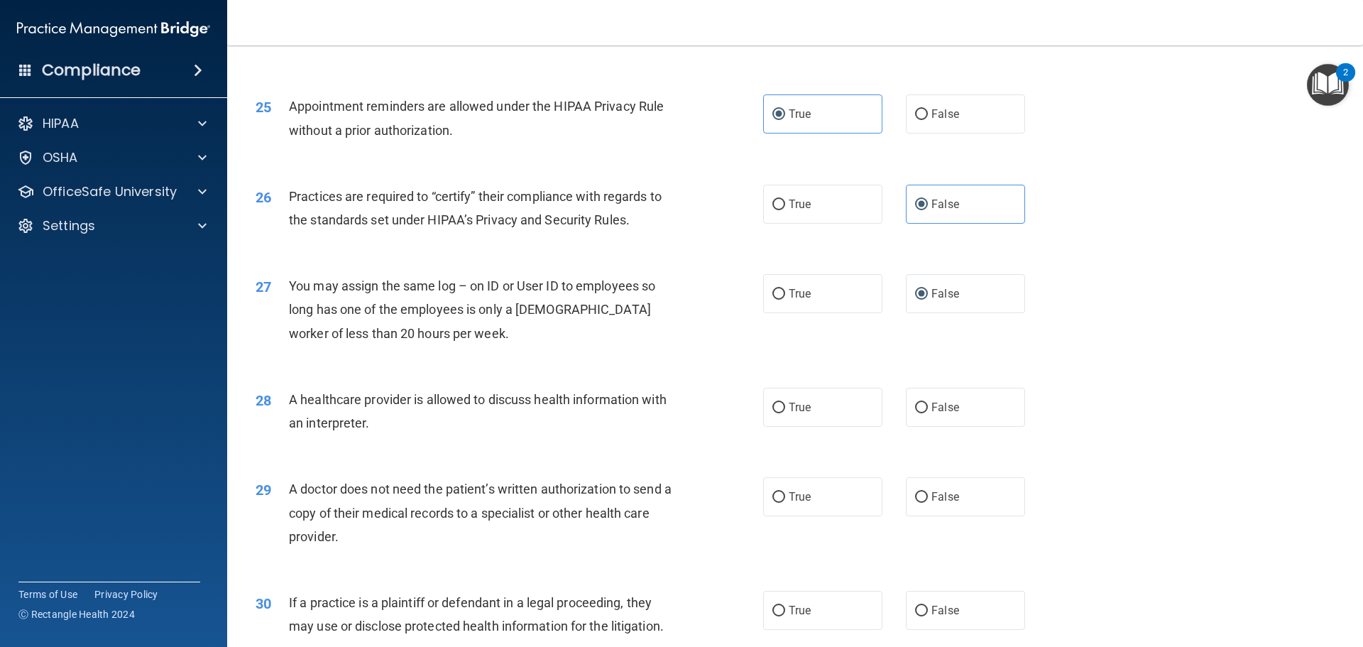
scroll to position [2555, 0]
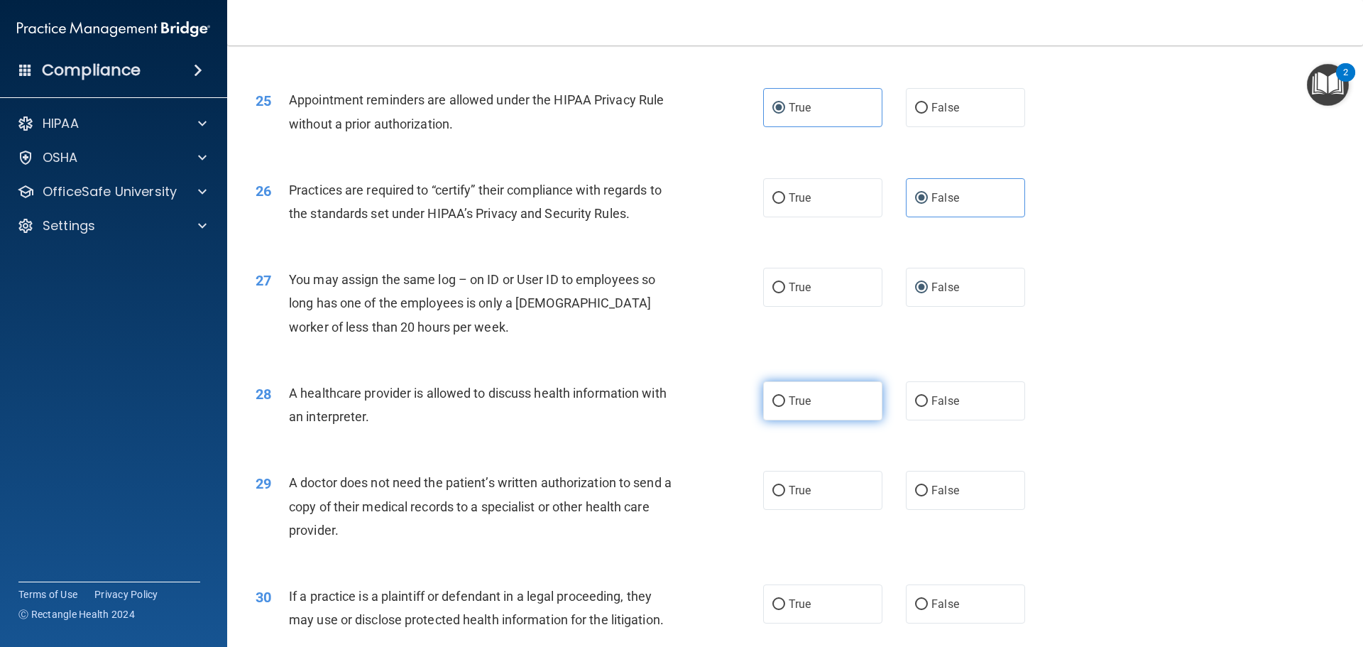
click at [777, 400] on input "True" at bounding box center [778, 401] width 13 height 11
radio input "true"
click at [773, 493] on input "True" at bounding box center [778, 490] width 13 height 11
radio input "true"
drag, startPoint x: 773, startPoint y: 606, endPoint x: 783, endPoint y: 603, distance: 10.6
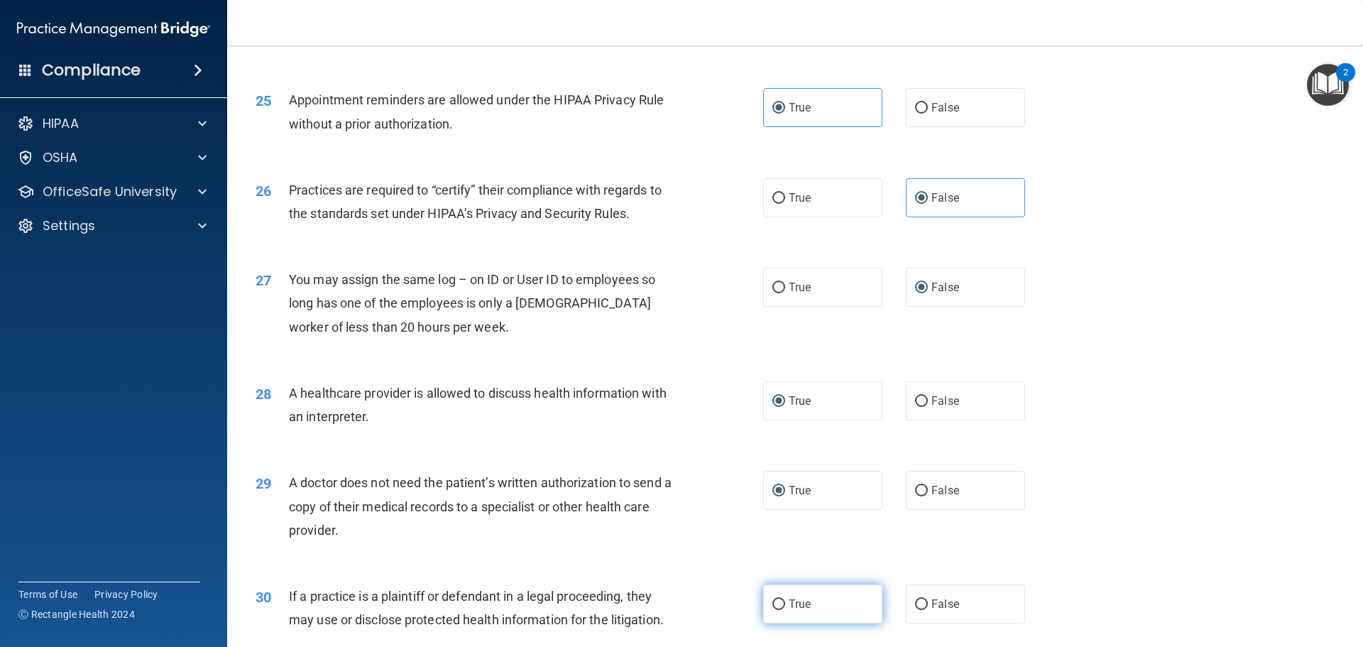
click at [773, 607] on input "True" at bounding box center [778, 604] width 13 height 11
radio input "true"
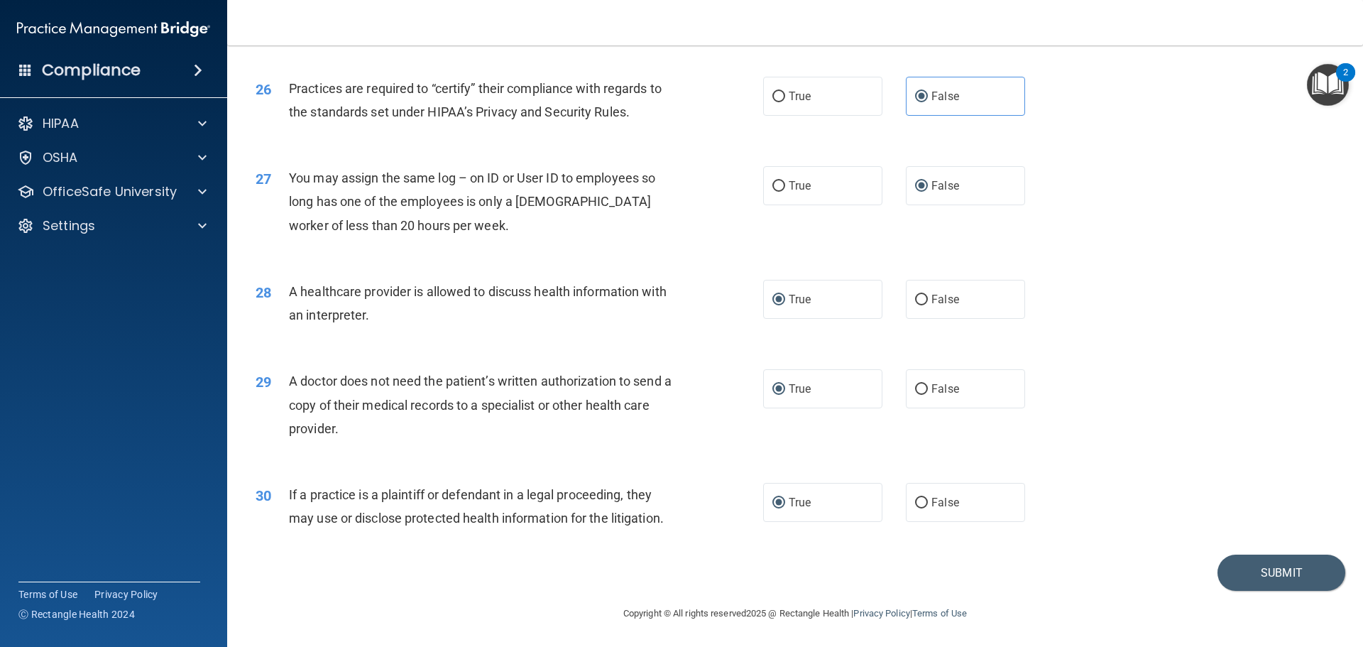
scroll to position [2657, 0]
click at [1288, 573] on button "Submit" at bounding box center [1281, 572] width 128 height 36
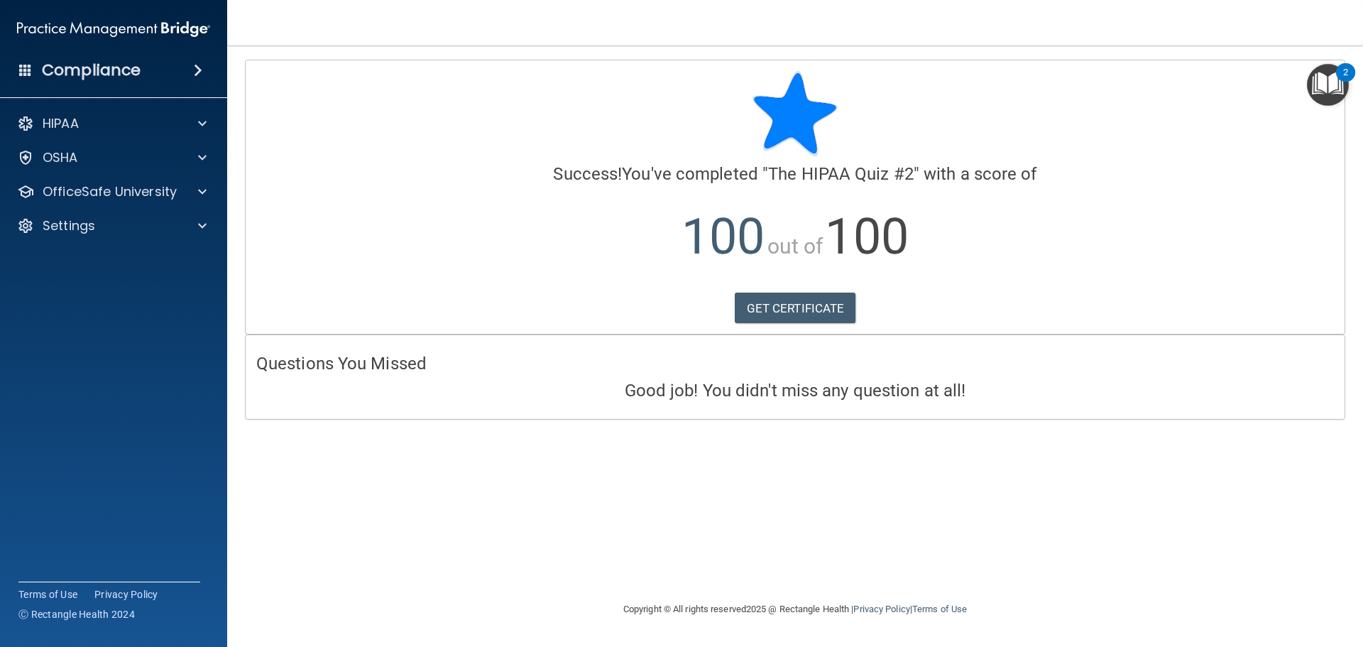
click at [1329, 84] on img "Open Resource Center, 2 new notifications" at bounding box center [1328, 85] width 42 height 42
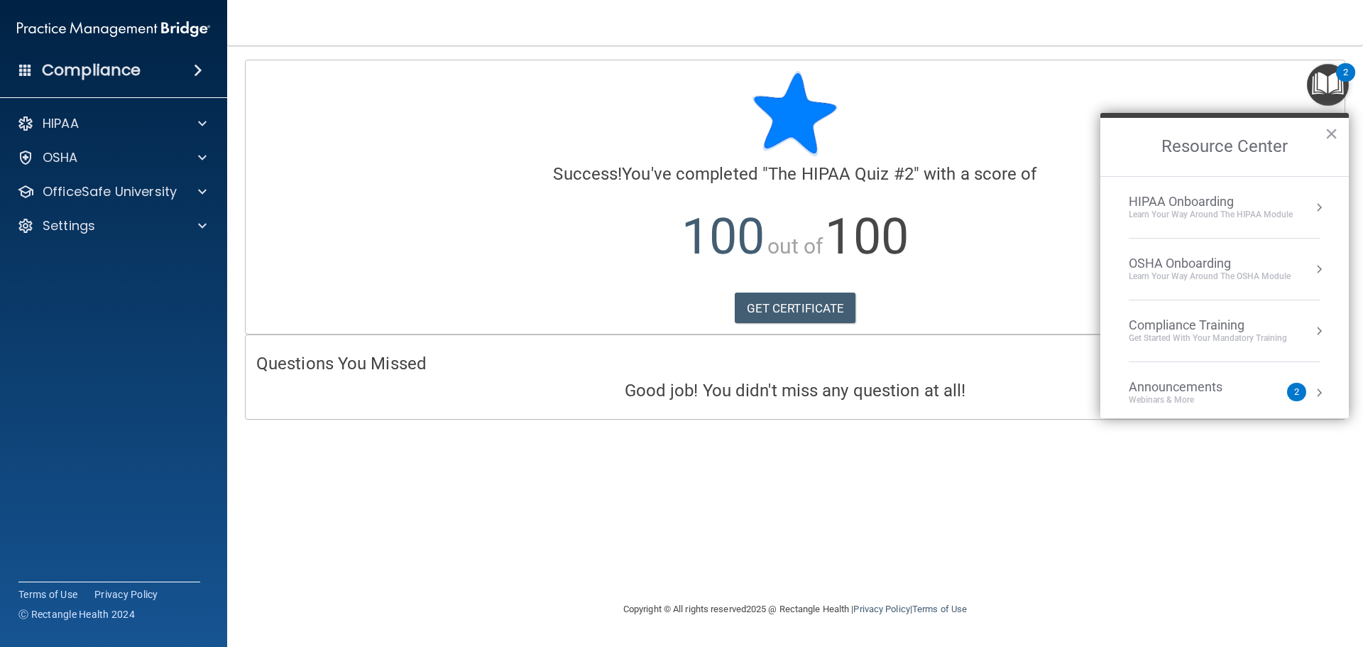
click at [1229, 329] on div "Compliance Training" at bounding box center [1207, 325] width 158 height 16
click at [1182, 200] on div "HIPAA Training for Members" at bounding box center [1190, 200] width 158 height 13
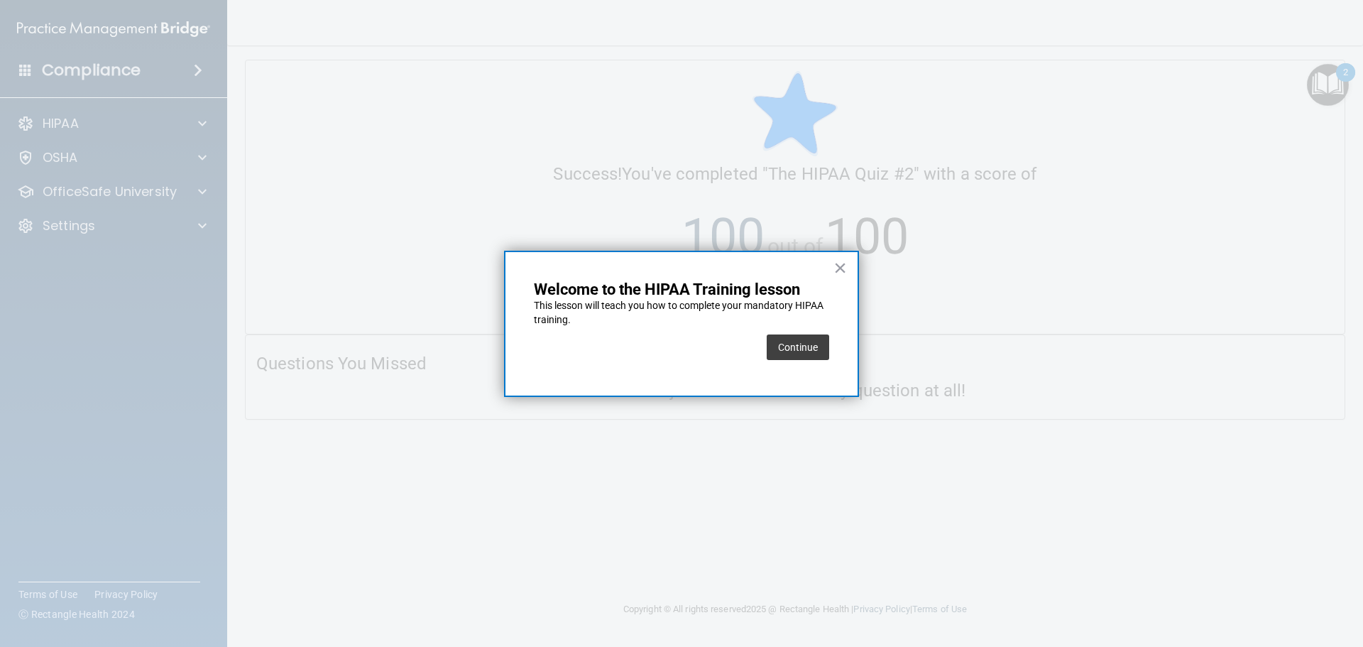
click at [793, 340] on button "Continue" at bounding box center [797, 347] width 62 height 26
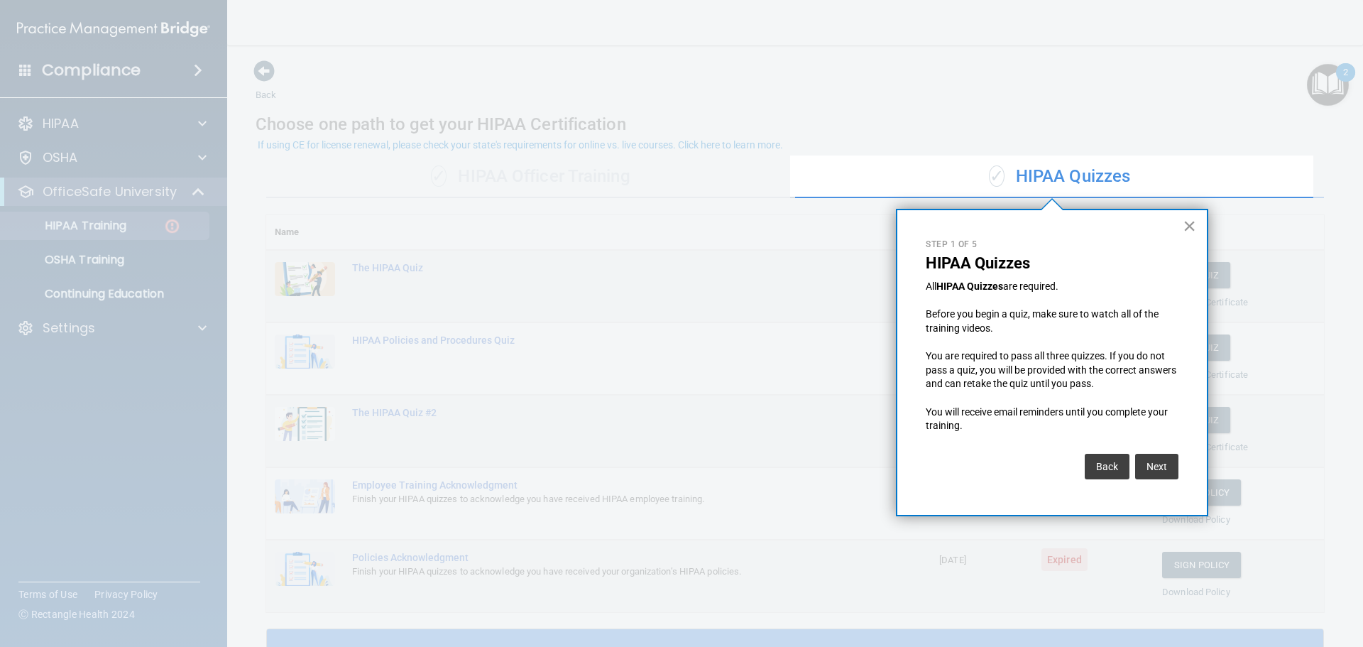
click at [1188, 223] on button "×" at bounding box center [1188, 225] width 13 height 23
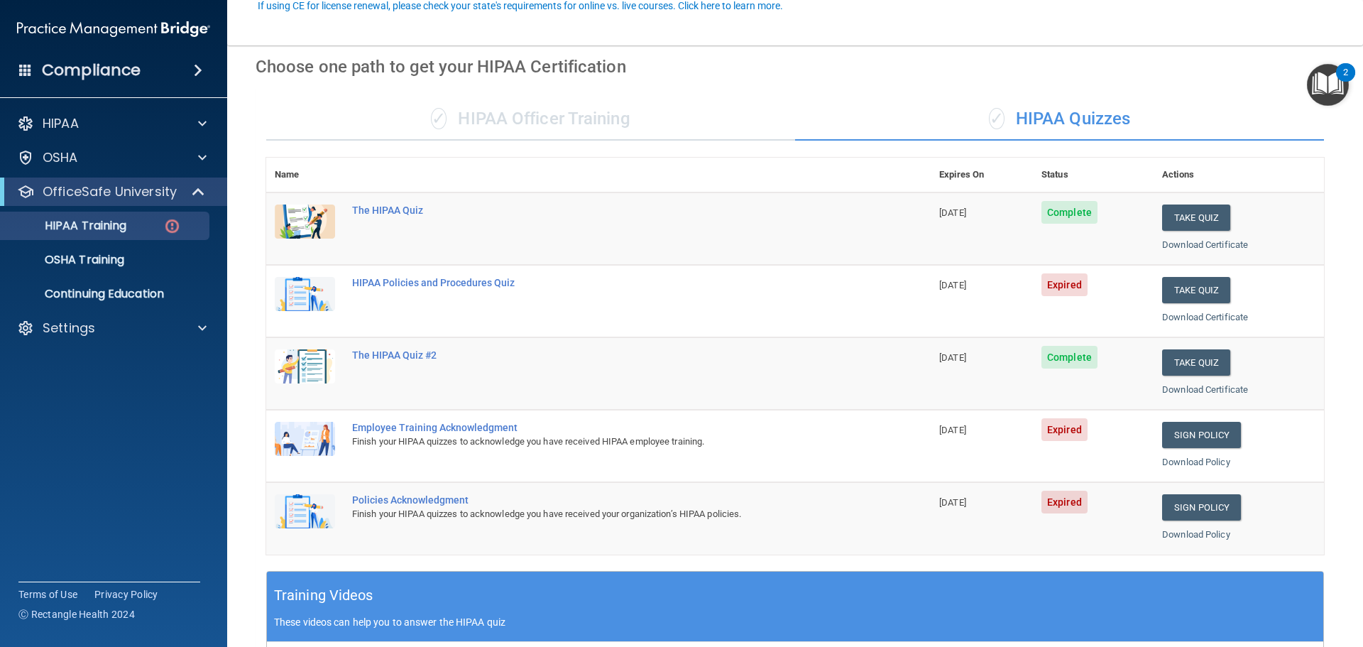
scroll to position [142, 0]
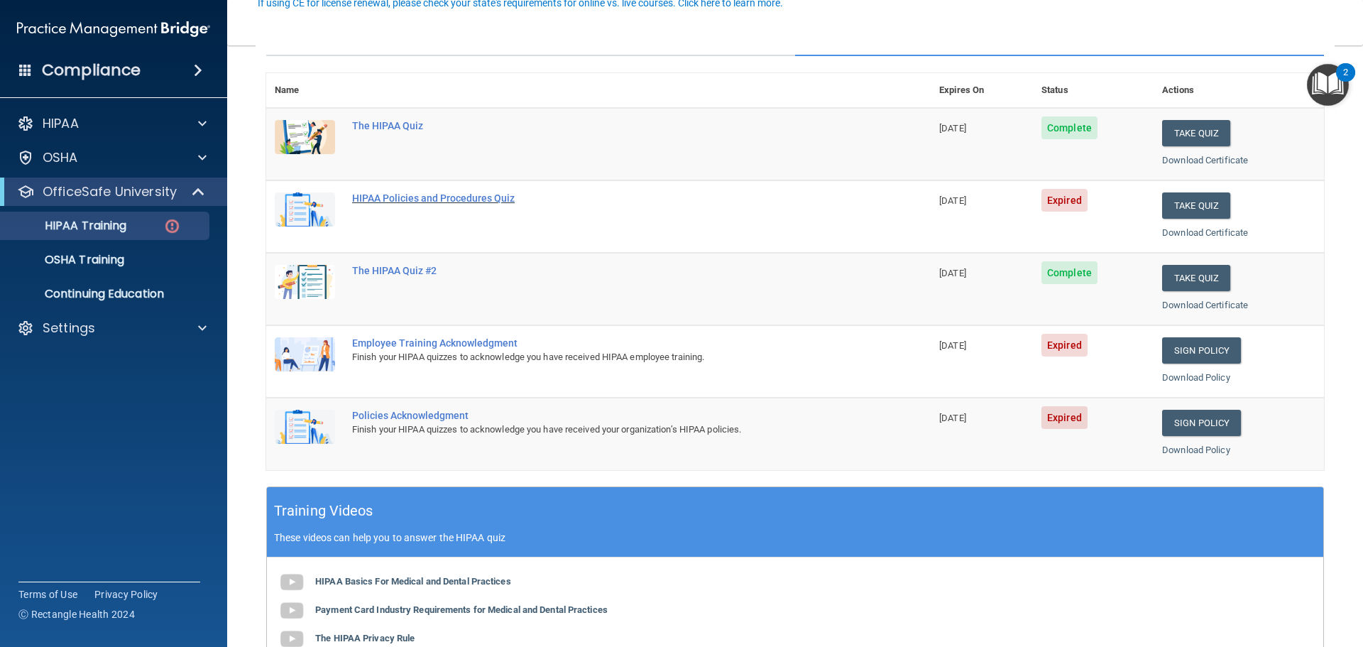
click at [501, 200] on div "HIPAA Policies and Procedures Quiz" at bounding box center [605, 197] width 507 height 11
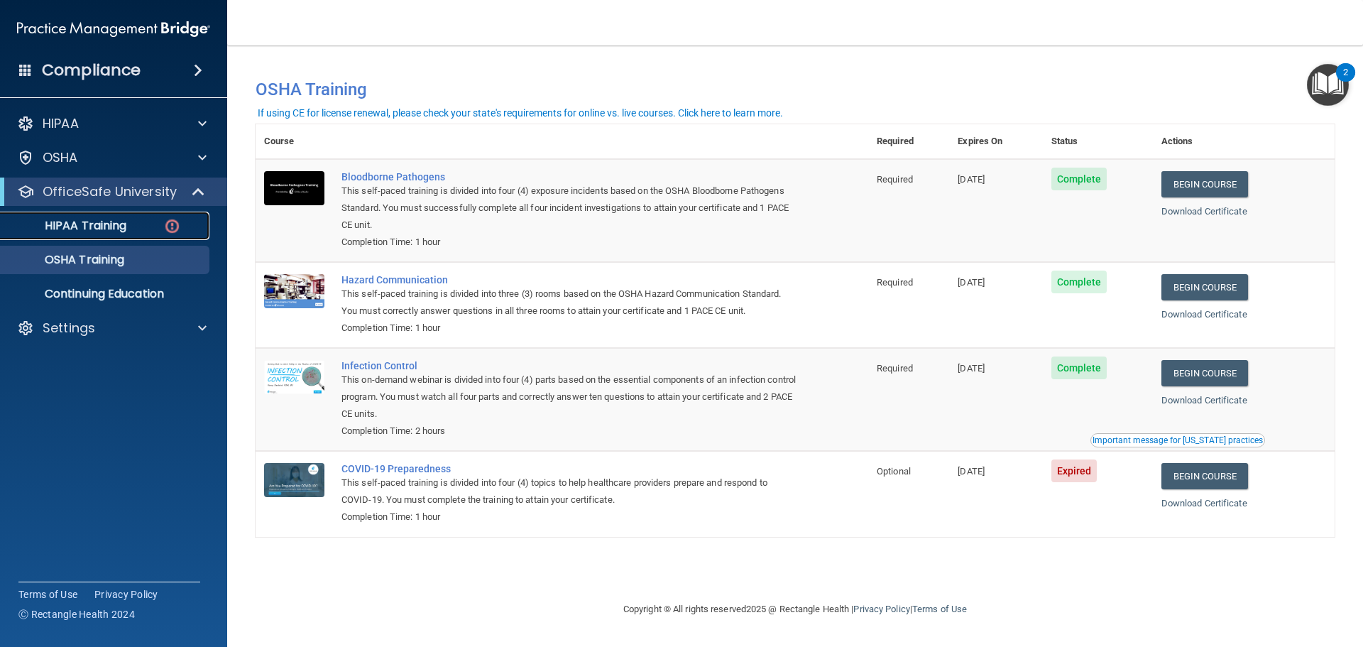
click at [141, 228] on div "HIPAA Training" at bounding box center [106, 226] width 194 height 14
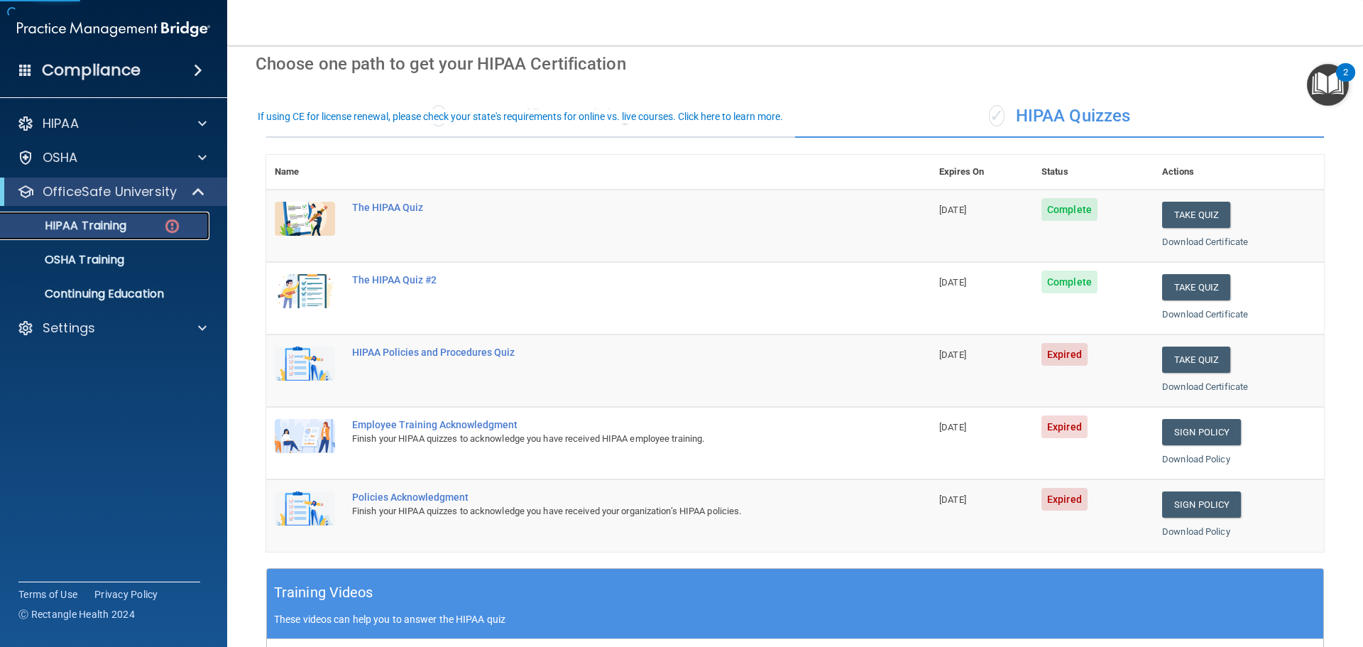
scroll to position [142, 0]
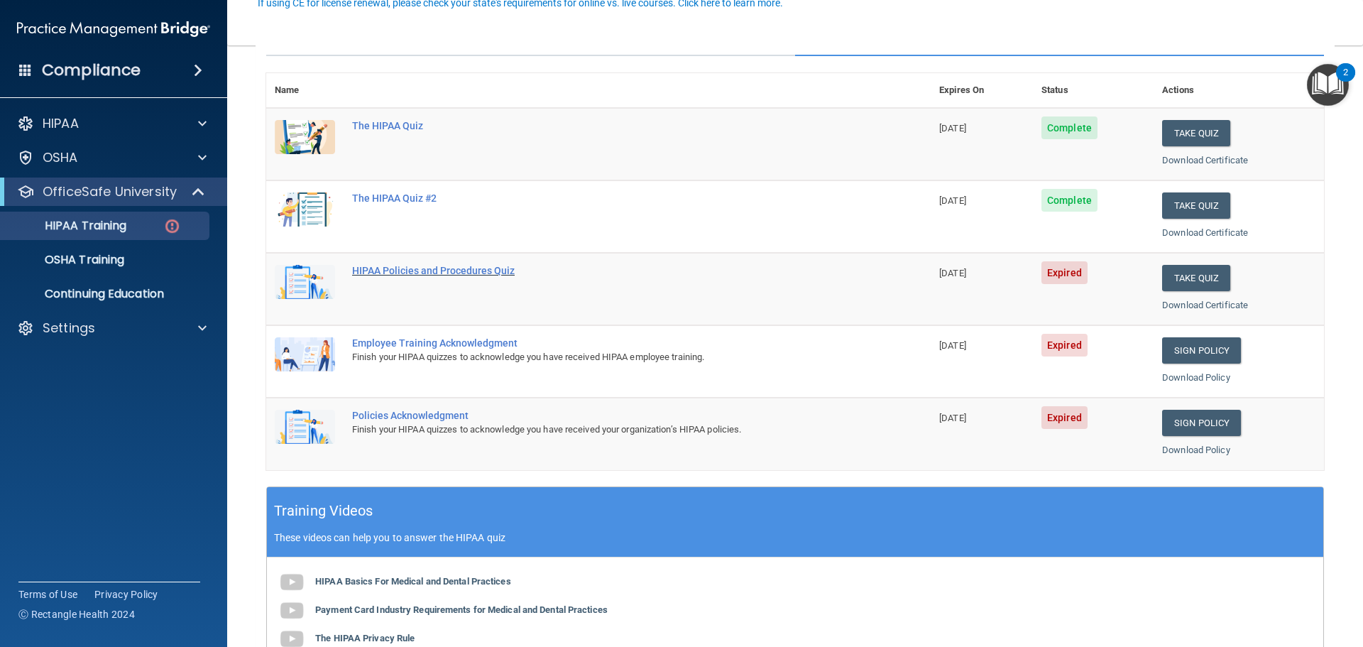
click at [423, 270] on div "HIPAA Policies and Procedures Quiz" at bounding box center [605, 270] width 507 height 11
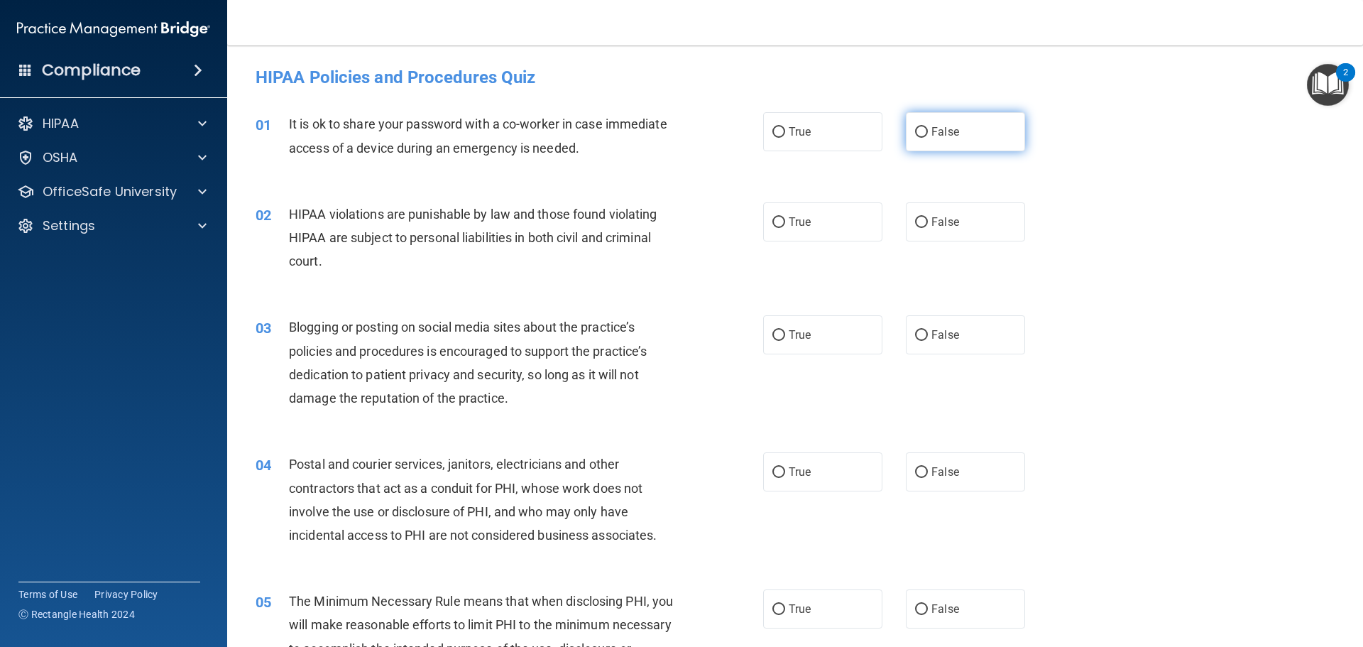
click at [919, 128] on input "False" at bounding box center [921, 132] width 13 height 11
radio input "true"
click at [779, 221] on input "True" at bounding box center [778, 222] width 13 height 11
radio input "true"
click at [915, 332] on input "False" at bounding box center [921, 335] width 13 height 11
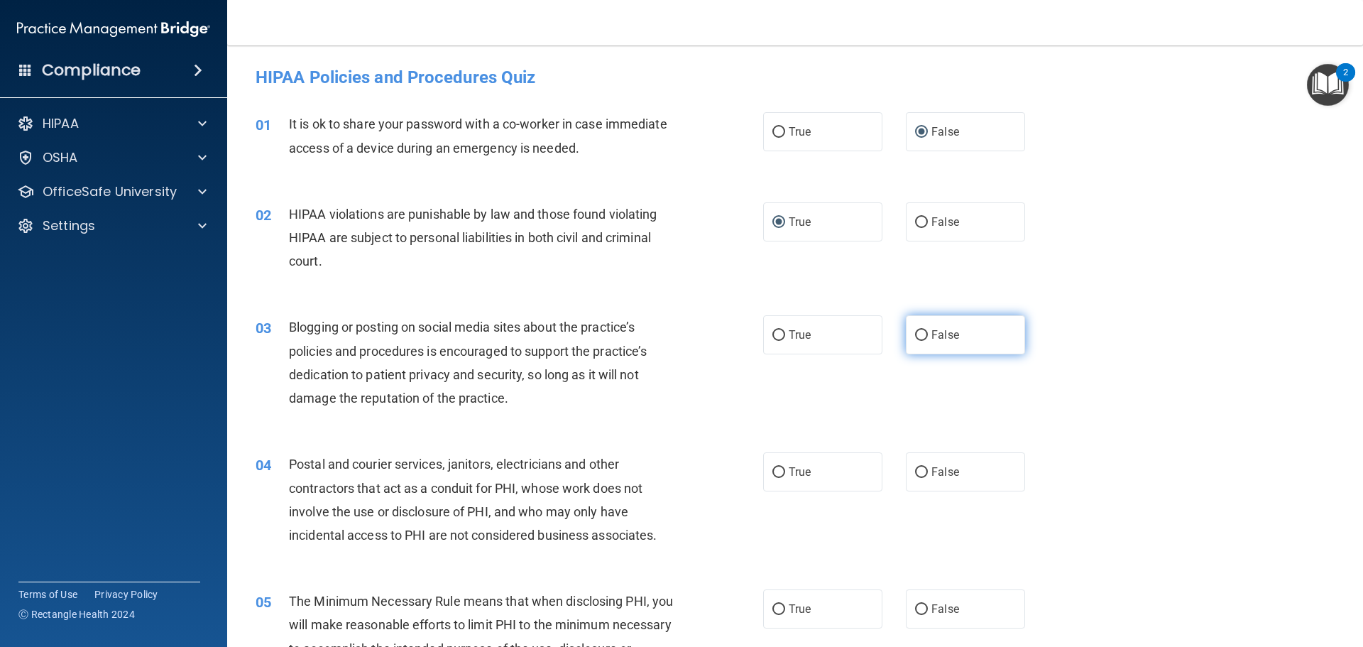
radio input "true"
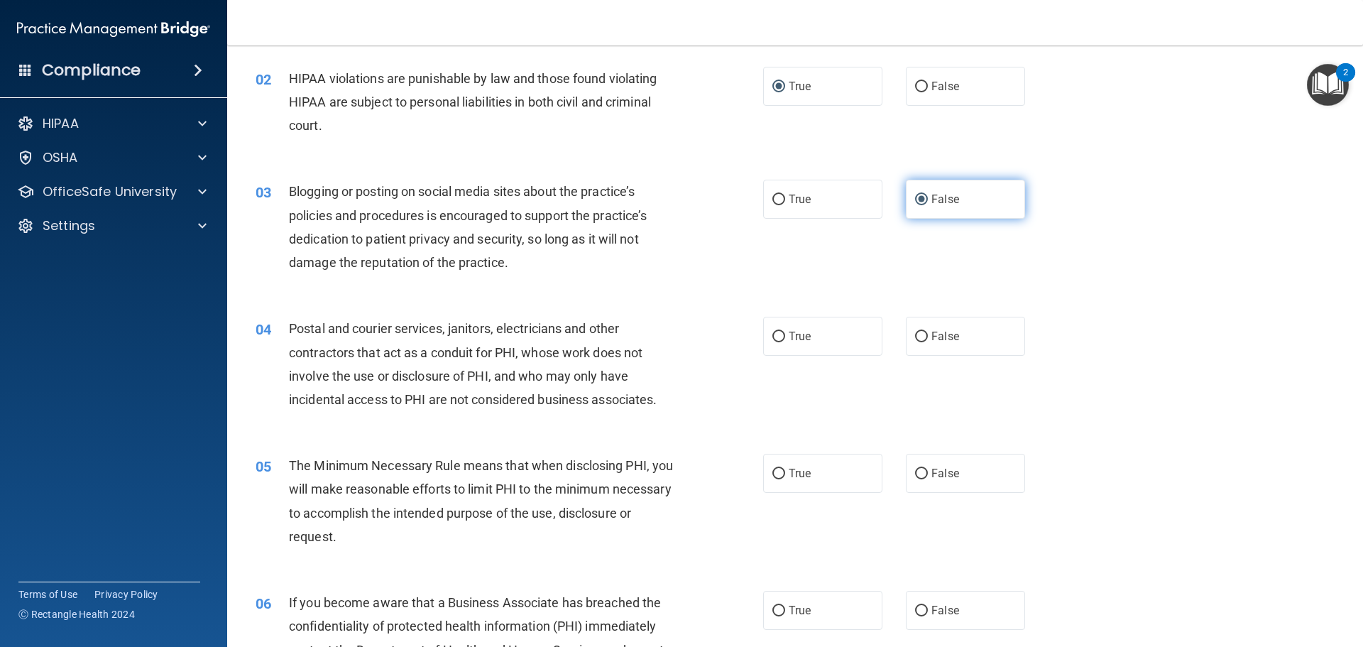
scroll to position [142, 0]
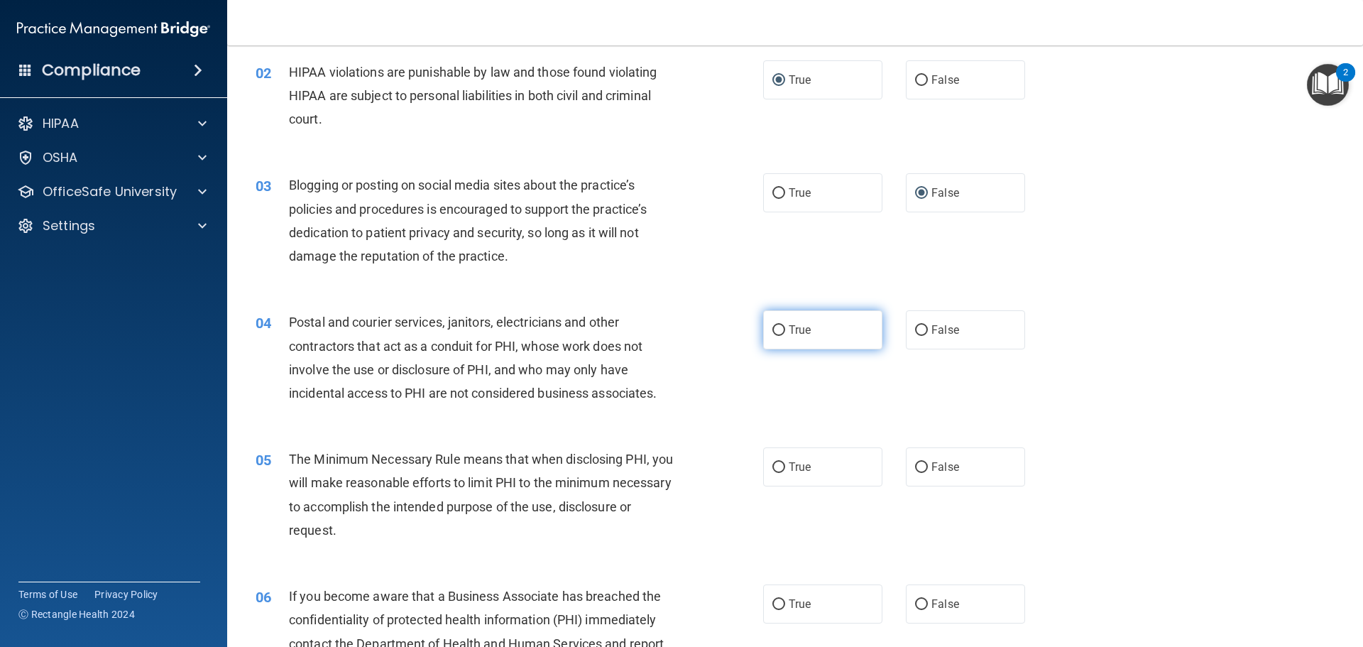
click at [775, 333] on input "True" at bounding box center [778, 330] width 13 height 11
radio input "true"
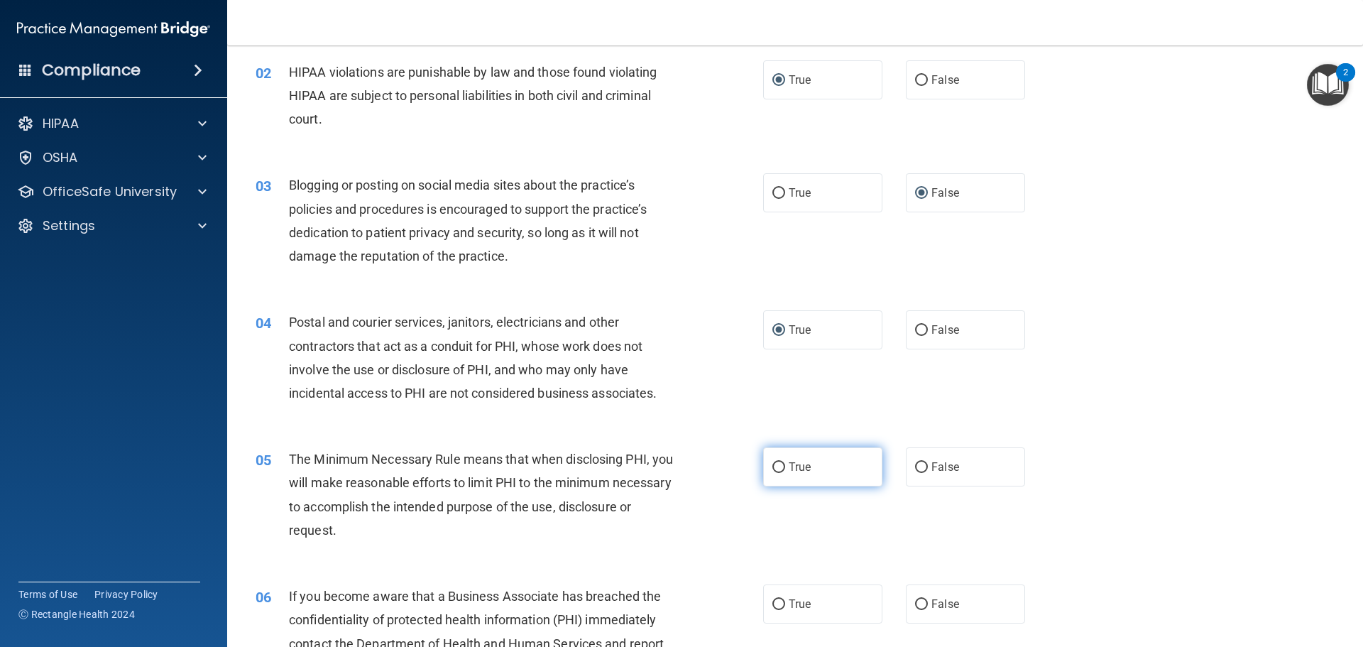
click at [778, 470] on input "True" at bounding box center [778, 467] width 13 height 11
radio input "true"
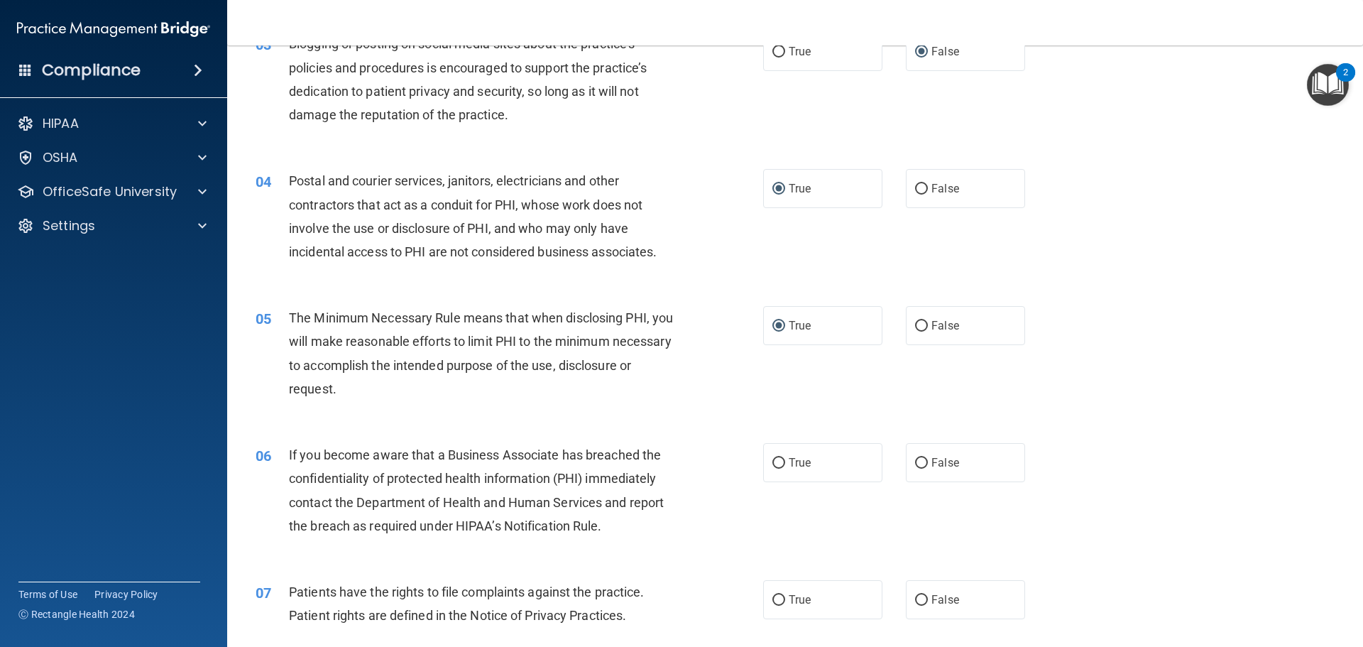
scroll to position [284, 0]
click at [915, 463] on input "False" at bounding box center [921, 462] width 13 height 11
radio input "true"
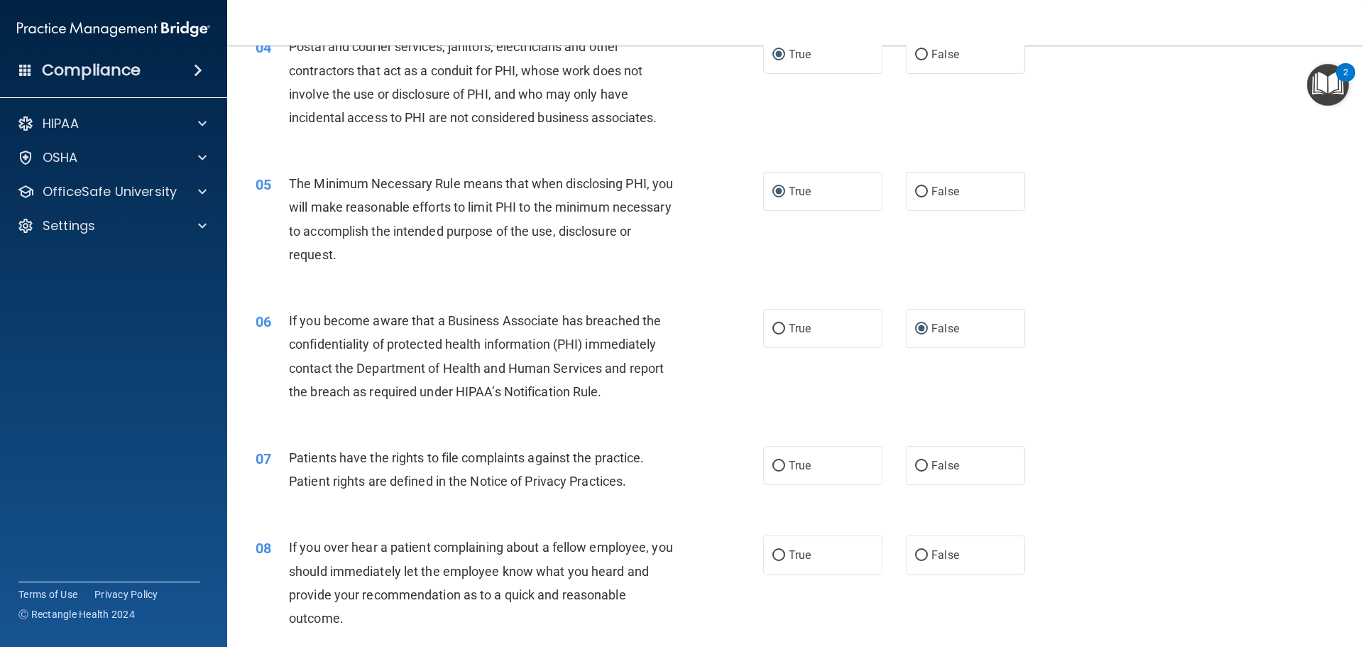
scroll to position [426, 0]
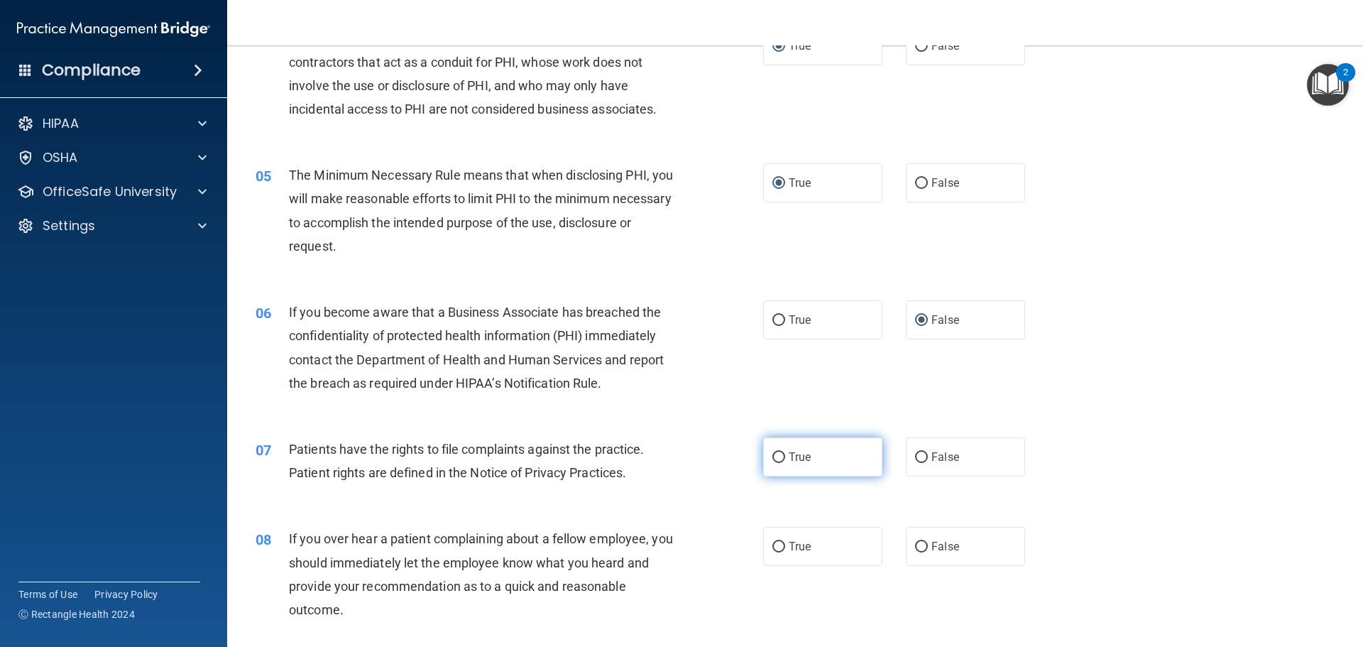
click at [773, 452] on input "True" at bounding box center [778, 457] width 13 height 11
radio input "true"
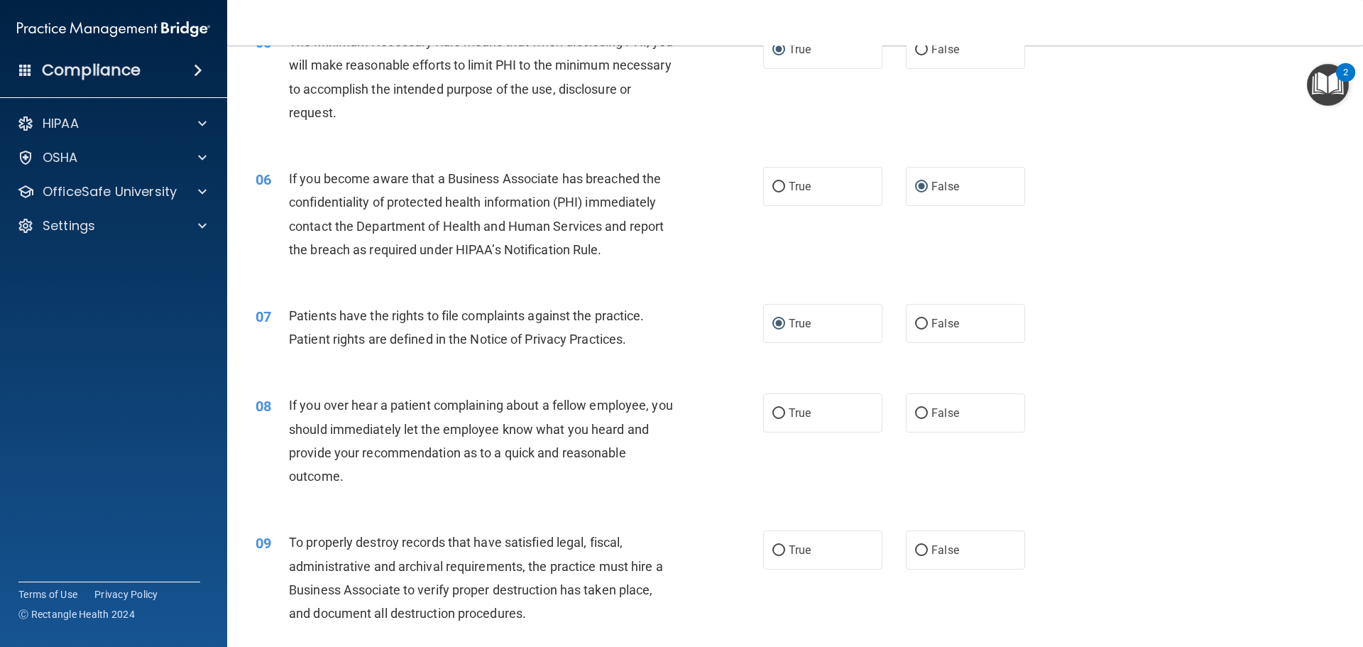
scroll to position [568, 0]
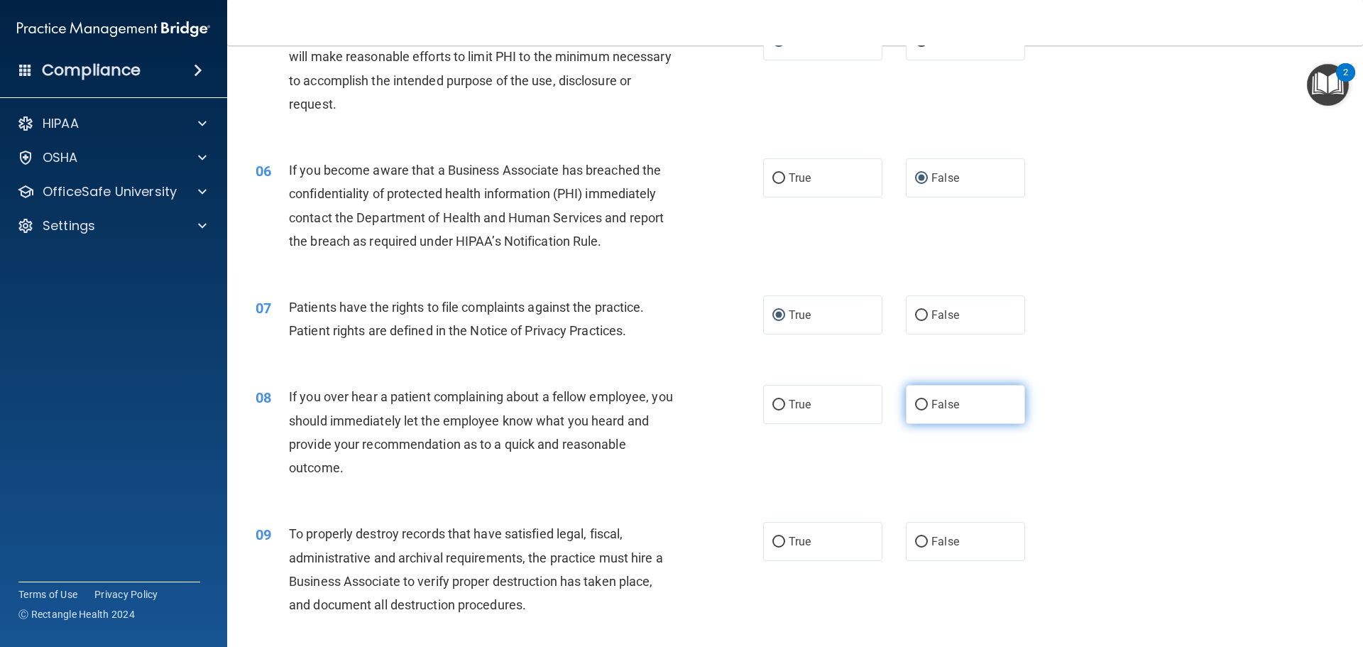
click at [915, 403] on input "False" at bounding box center [921, 405] width 13 height 11
radio input "true"
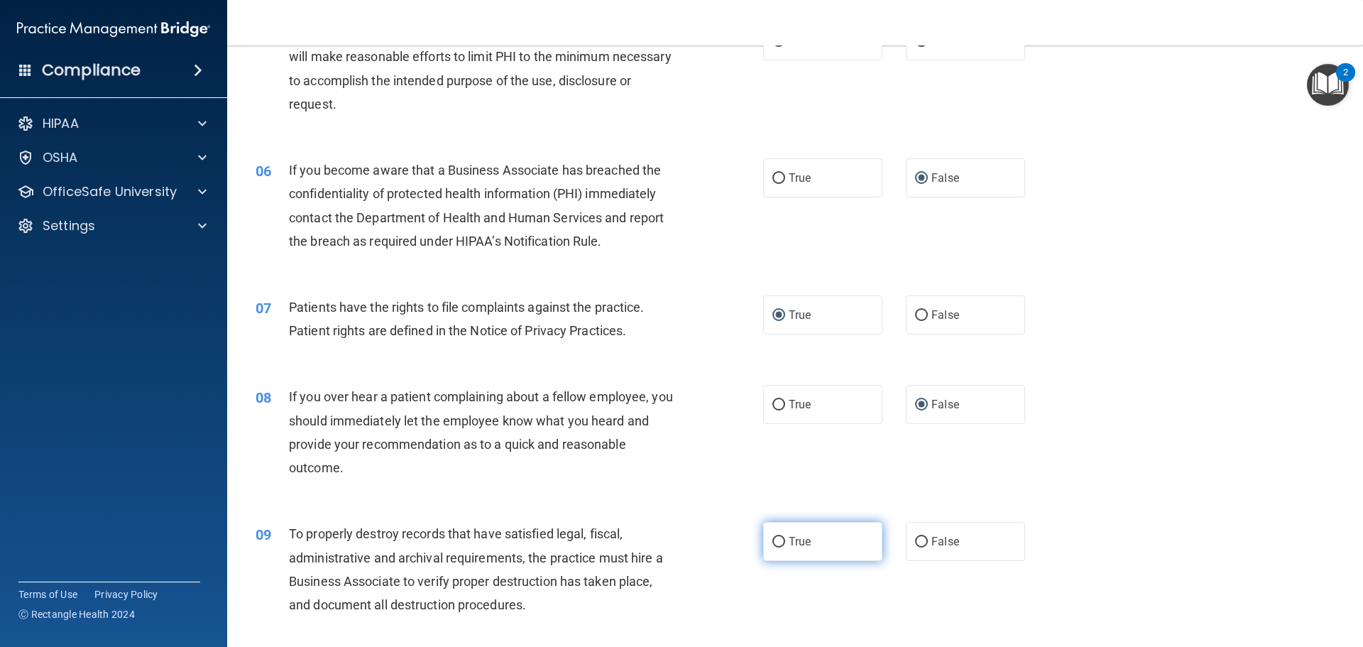
click at [772, 540] on input "True" at bounding box center [778, 542] width 13 height 11
radio input "true"
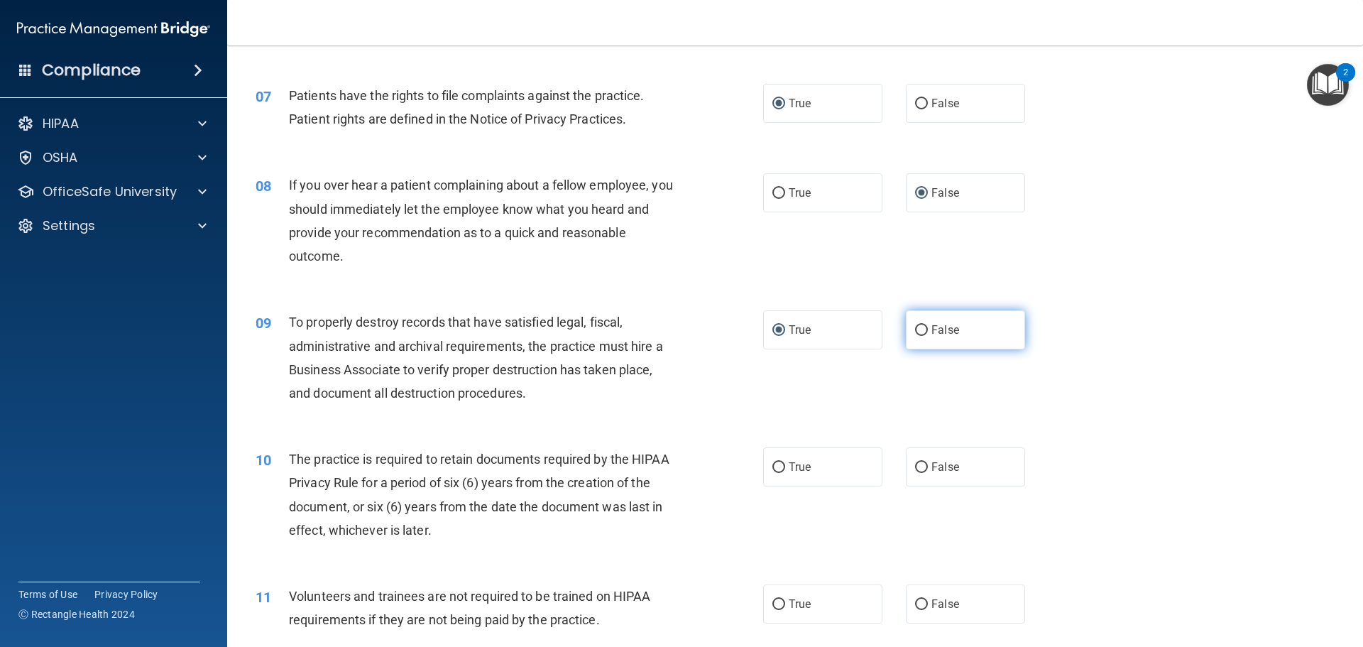
scroll to position [781, 0]
click at [916, 464] on input "False" at bounding box center [921, 466] width 13 height 11
radio input "true"
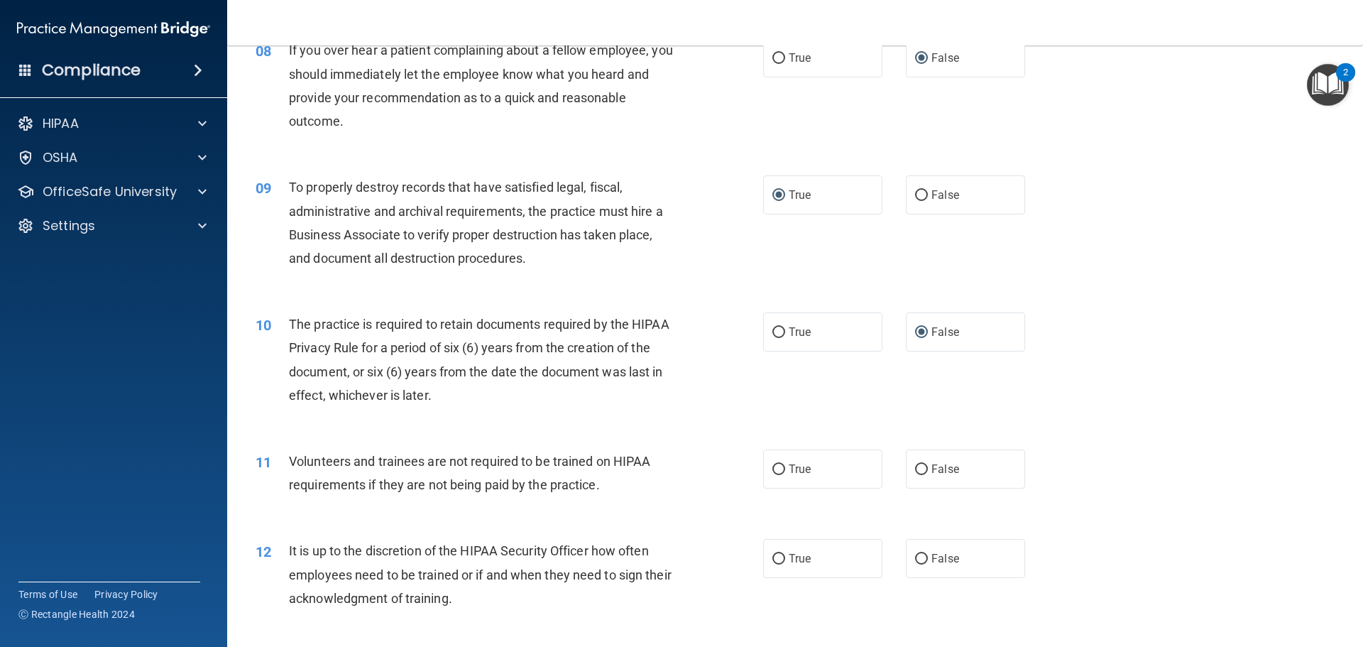
scroll to position [994, 0]
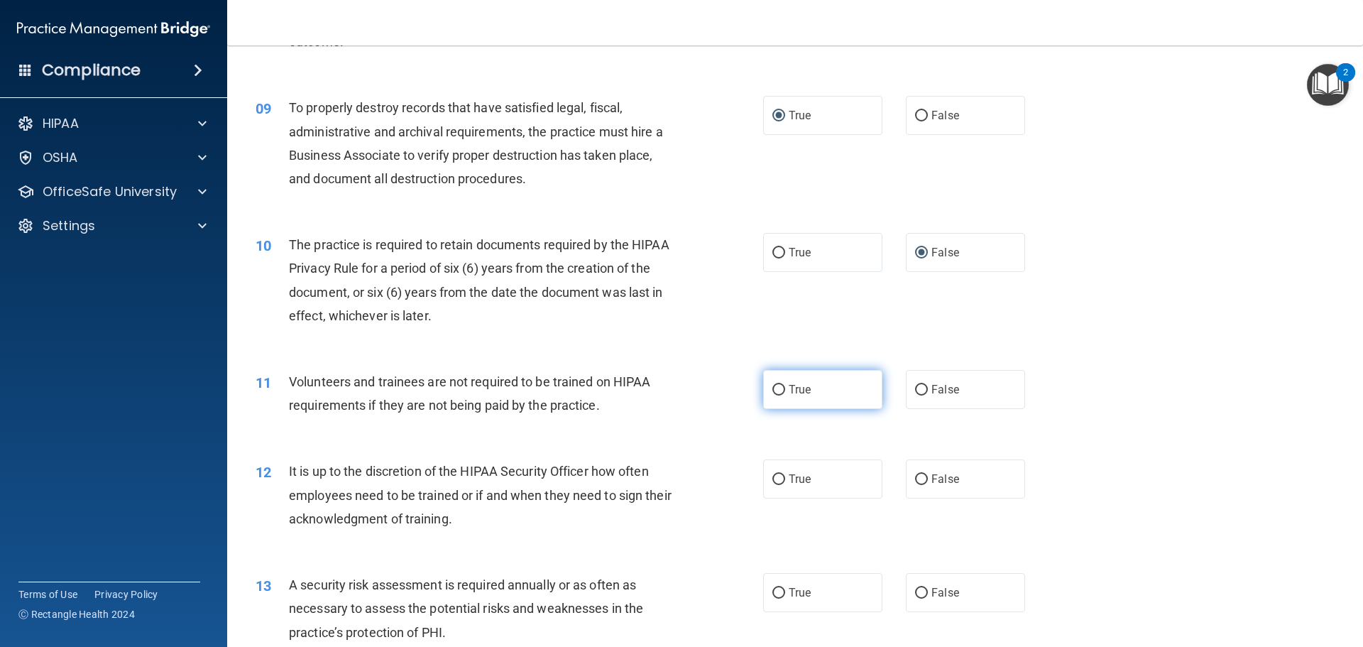
click at [774, 395] on input "True" at bounding box center [778, 390] width 13 height 11
radio input "true"
click at [915, 475] on input "False" at bounding box center [921, 479] width 13 height 11
radio input "true"
click at [781, 588] on label "True" at bounding box center [822, 592] width 119 height 39
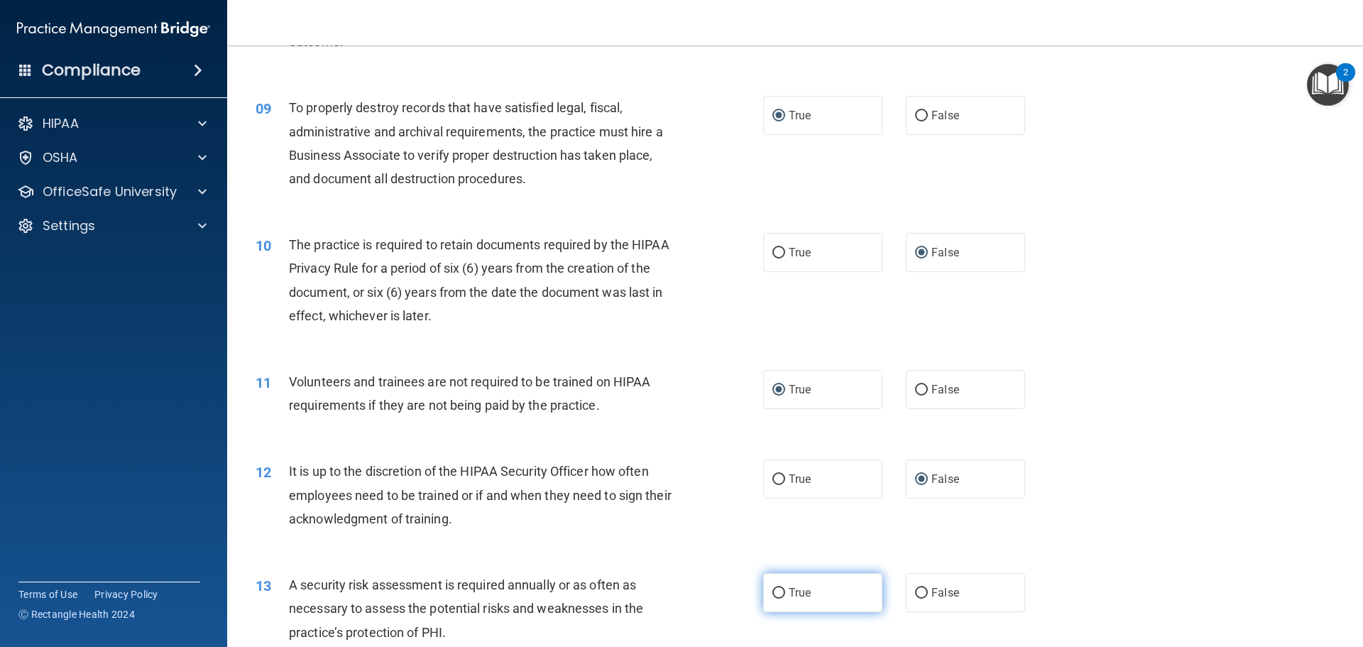
click at [781, 588] on input "True" at bounding box center [778, 593] width 13 height 11
radio input "true"
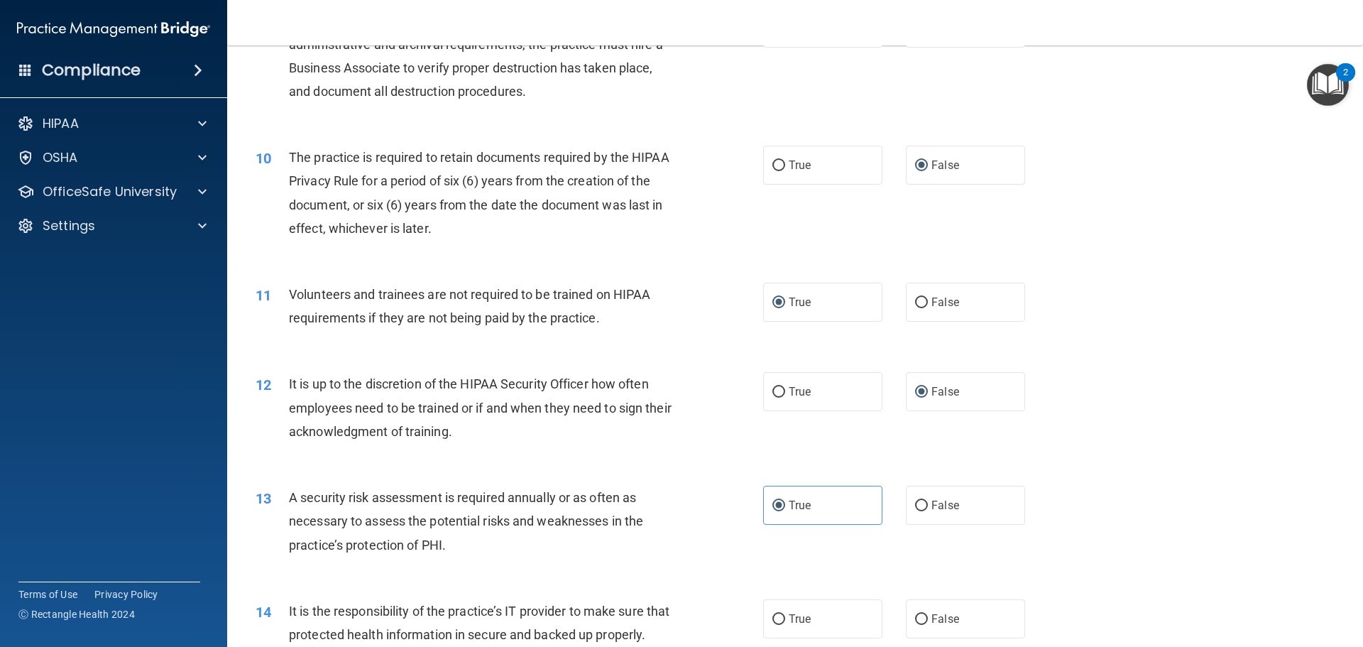
scroll to position [1206, 0]
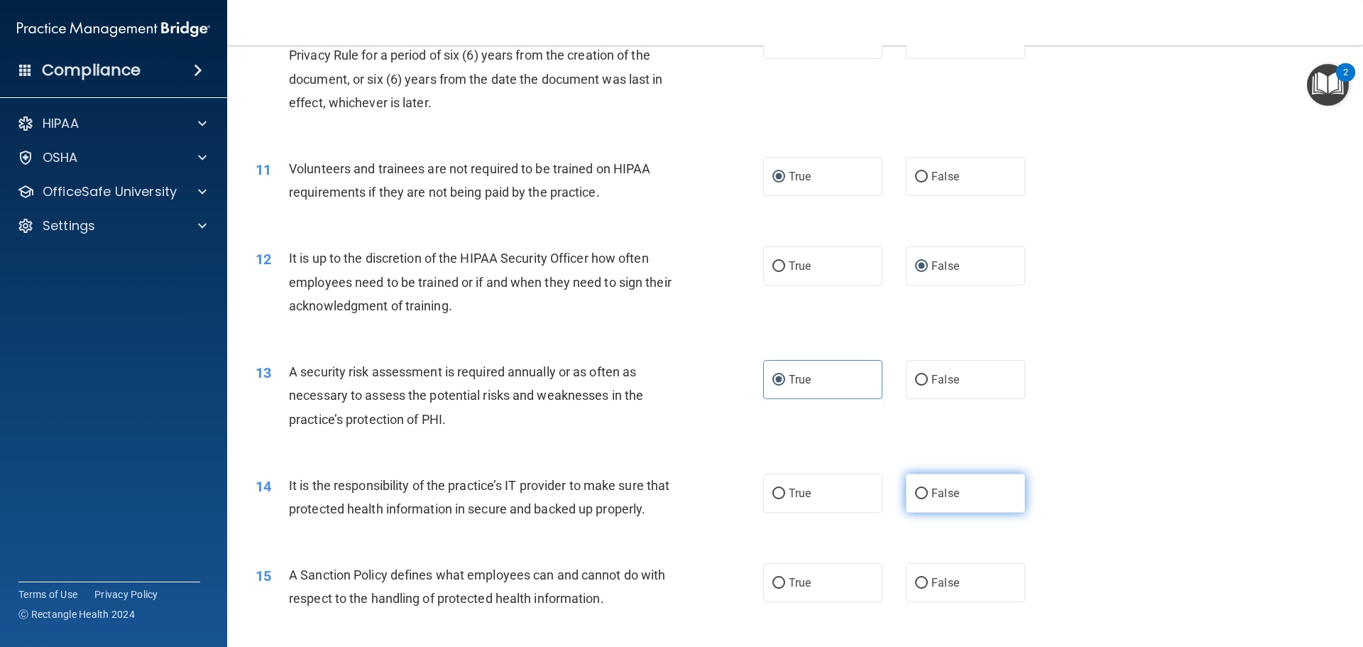
click at [923, 499] on label "False" at bounding box center [965, 492] width 119 height 39
click at [923, 499] on input "False" at bounding box center [921, 493] width 13 height 11
radio input "true"
click at [923, 601] on label "False" at bounding box center [965, 582] width 119 height 39
click at [923, 588] on input "False" at bounding box center [921, 583] width 13 height 11
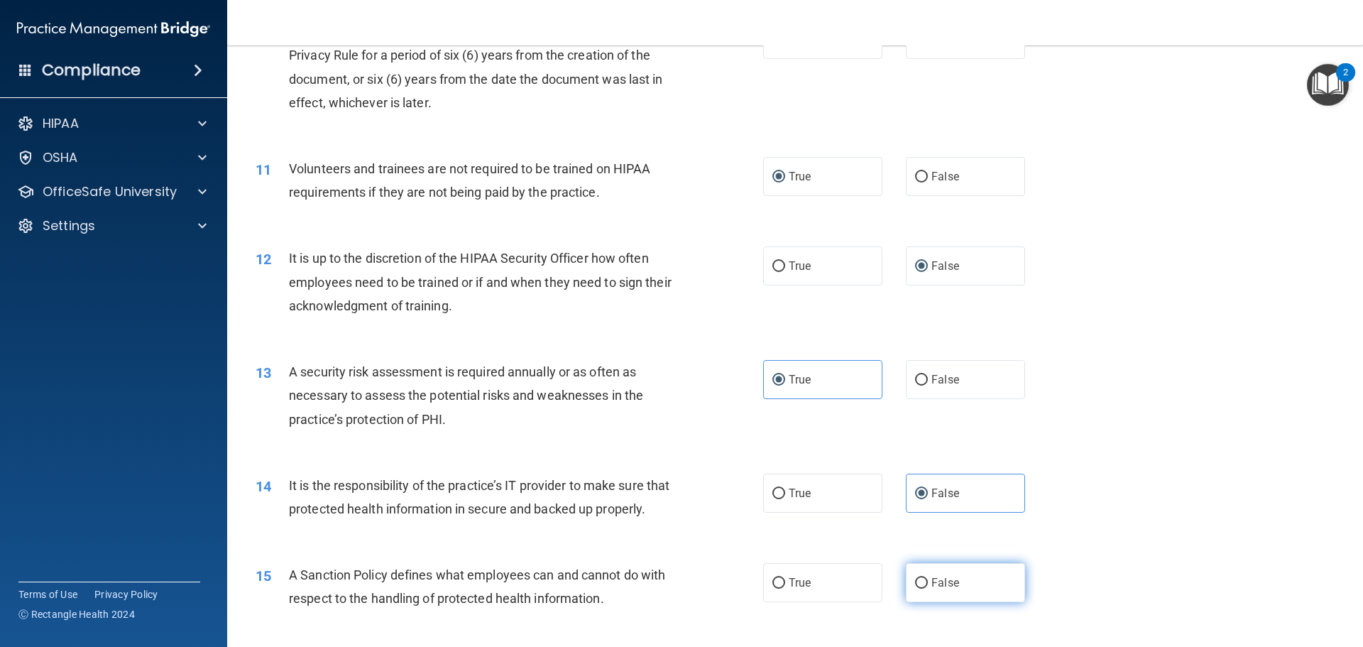
radio input "true"
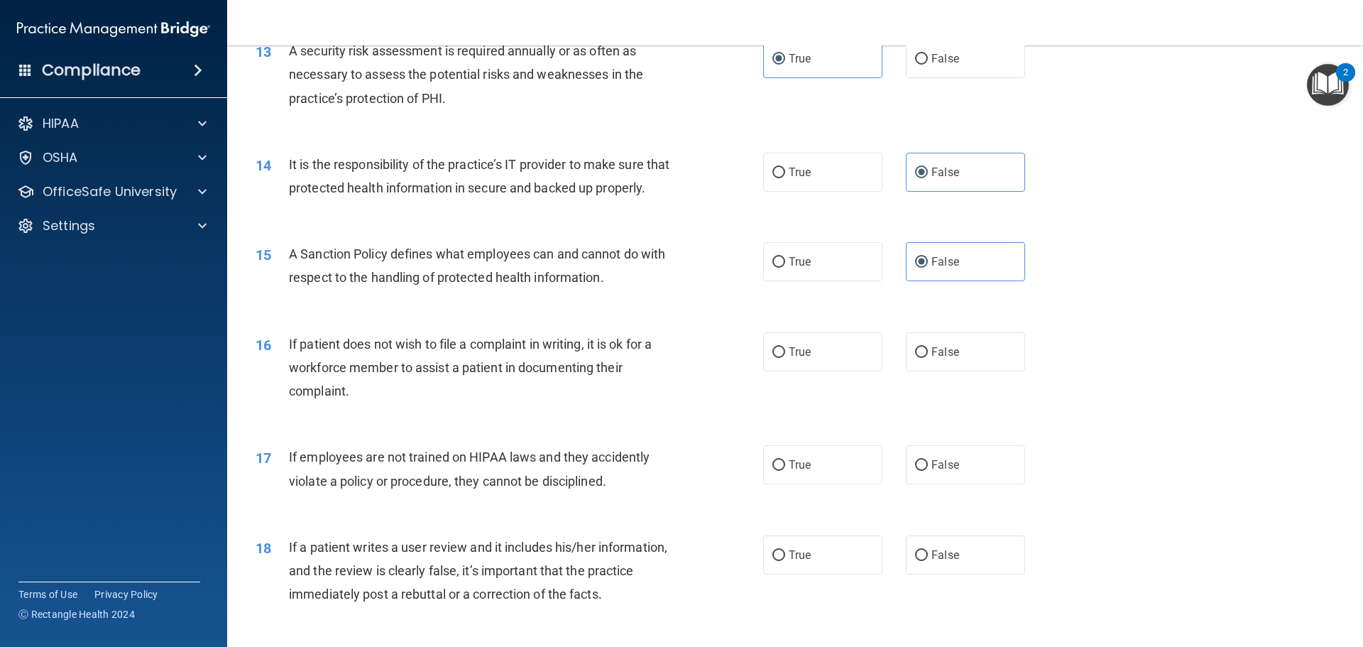
scroll to position [1561, 0]
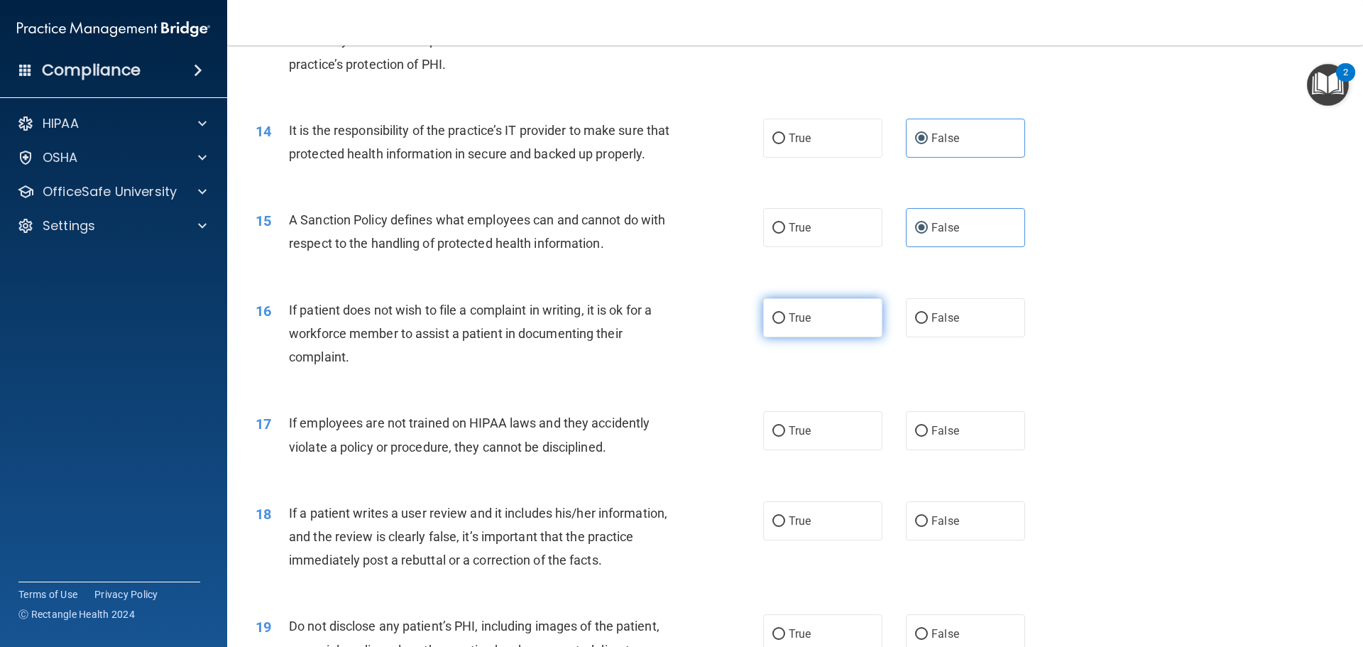
click at [772, 324] on input "True" at bounding box center [778, 318] width 13 height 11
radio input "true"
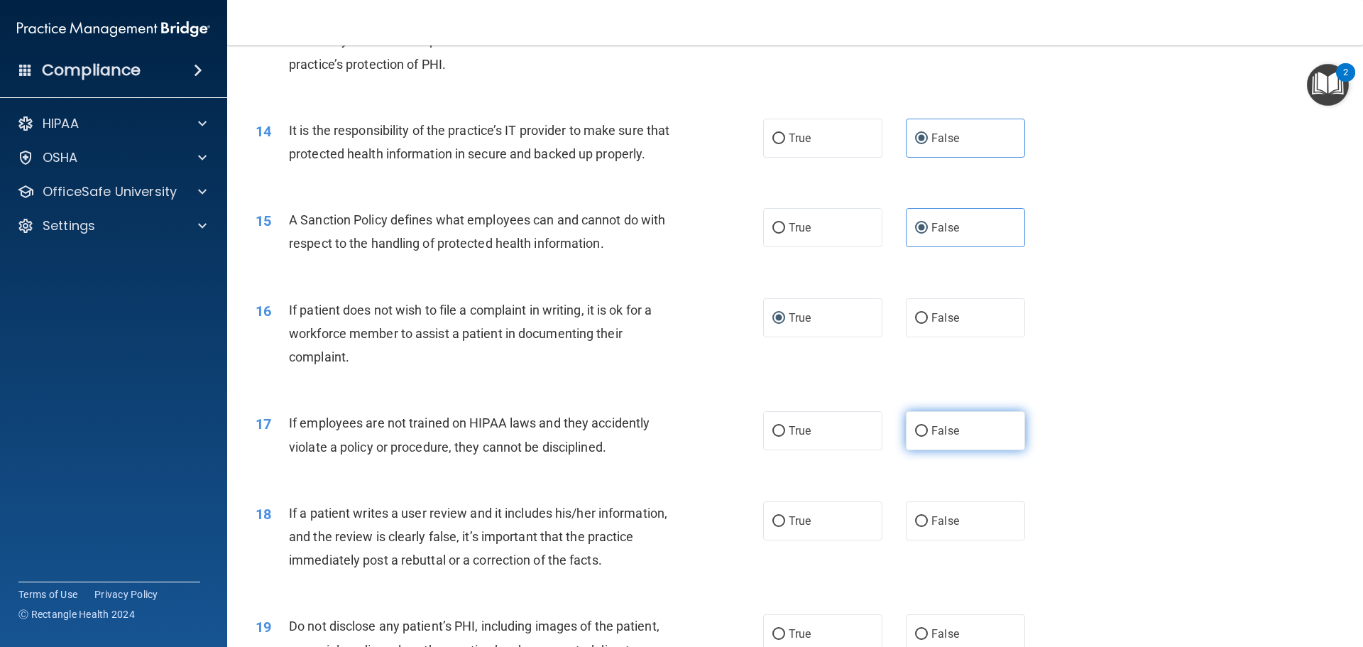
click at [915, 436] on input "False" at bounding box center [921, 431] width 13 height 11
radio input "true"
click at [916, 527] on input "False" at bounding box center [921, 521] width 13 height 11
radio input "true"
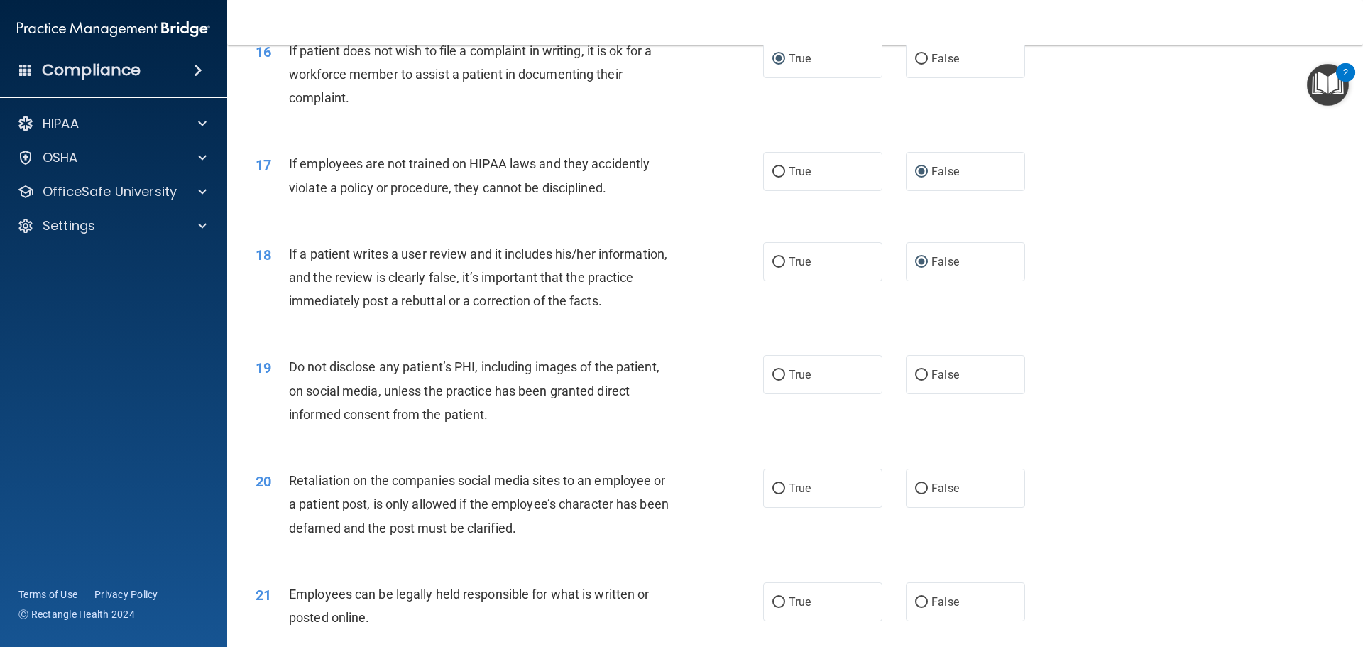
scroll to position [1845, 0]
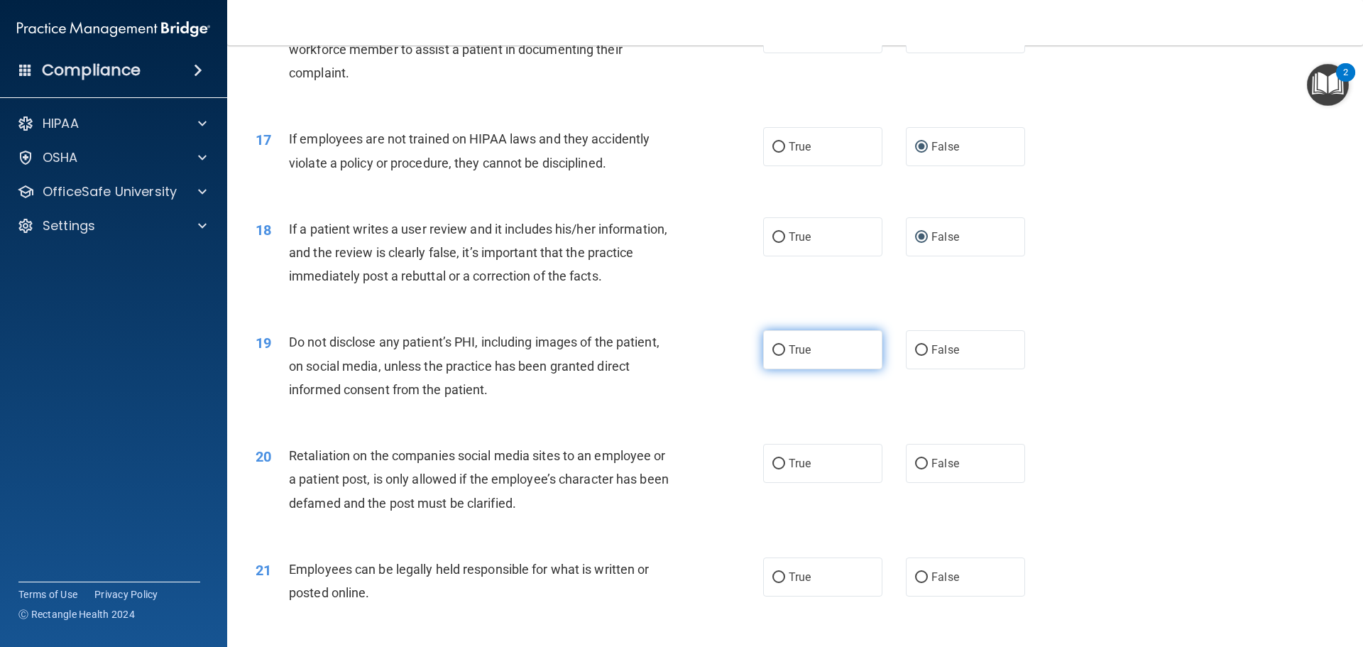
click at [779, 368] on label "True" at bounding box center [822, 349] width 119 height 39
click at [779, 356] on input "True" at bounding box center [778, 350] width 13 height 11
radio input "true"
click at [918, 469] on input "False" at bounding box center [921, 463] width 13 height 11
radio input "true"
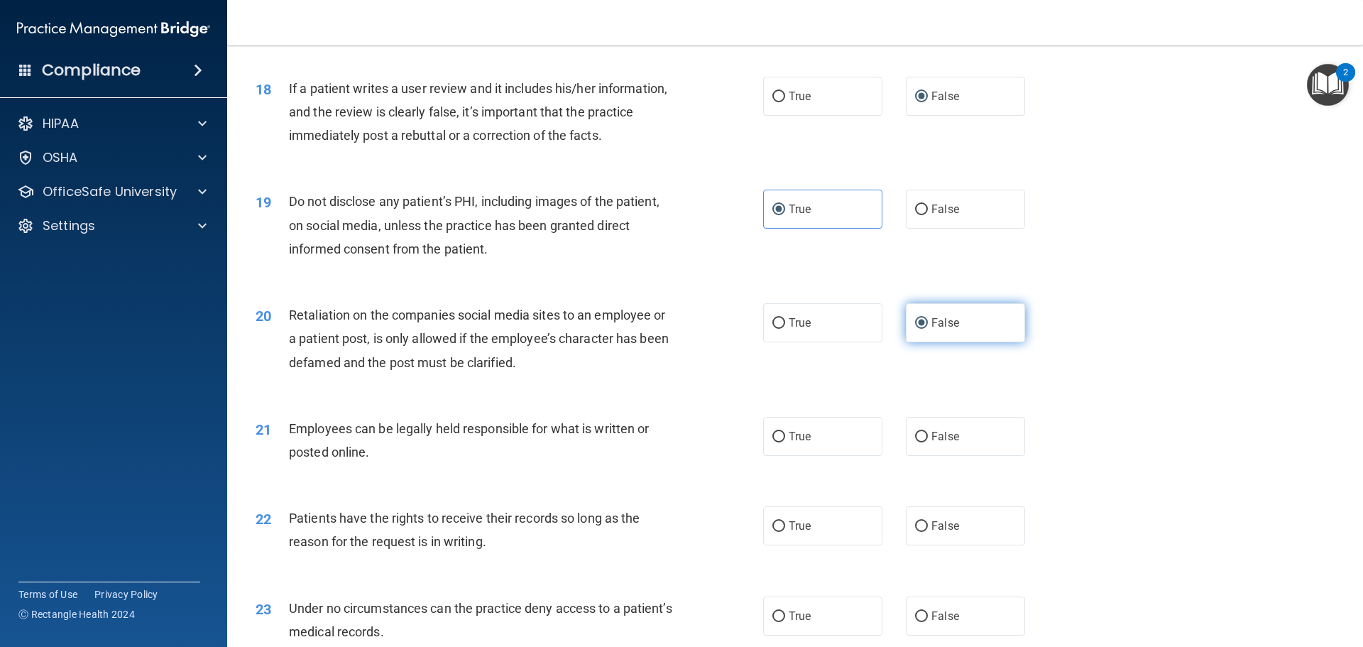
scroll to position [1987, 0]
click at [772, 441] on input "True" at bounding box center [778, 435] width 13 height 11
radio input "true"
click at [915, 530] on input "False" at bounding box center [921, 524] width 13 height 11
radio input "true"
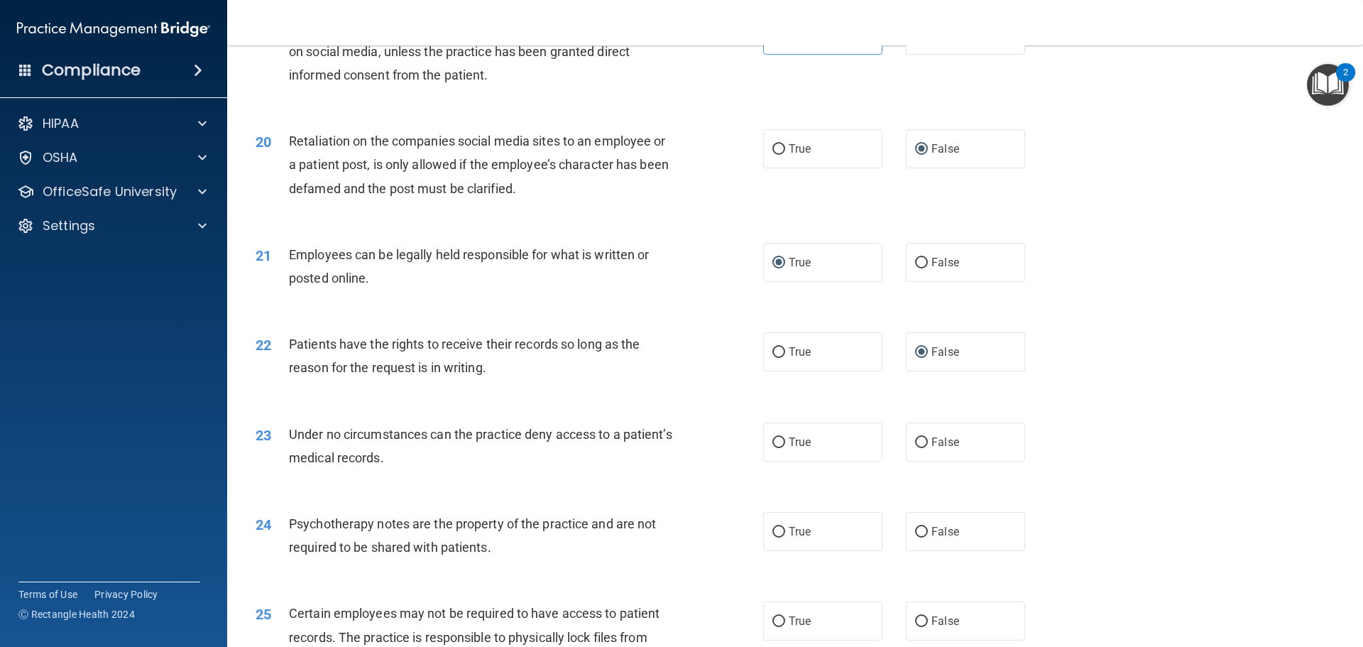
scroll to position [2200, 0]
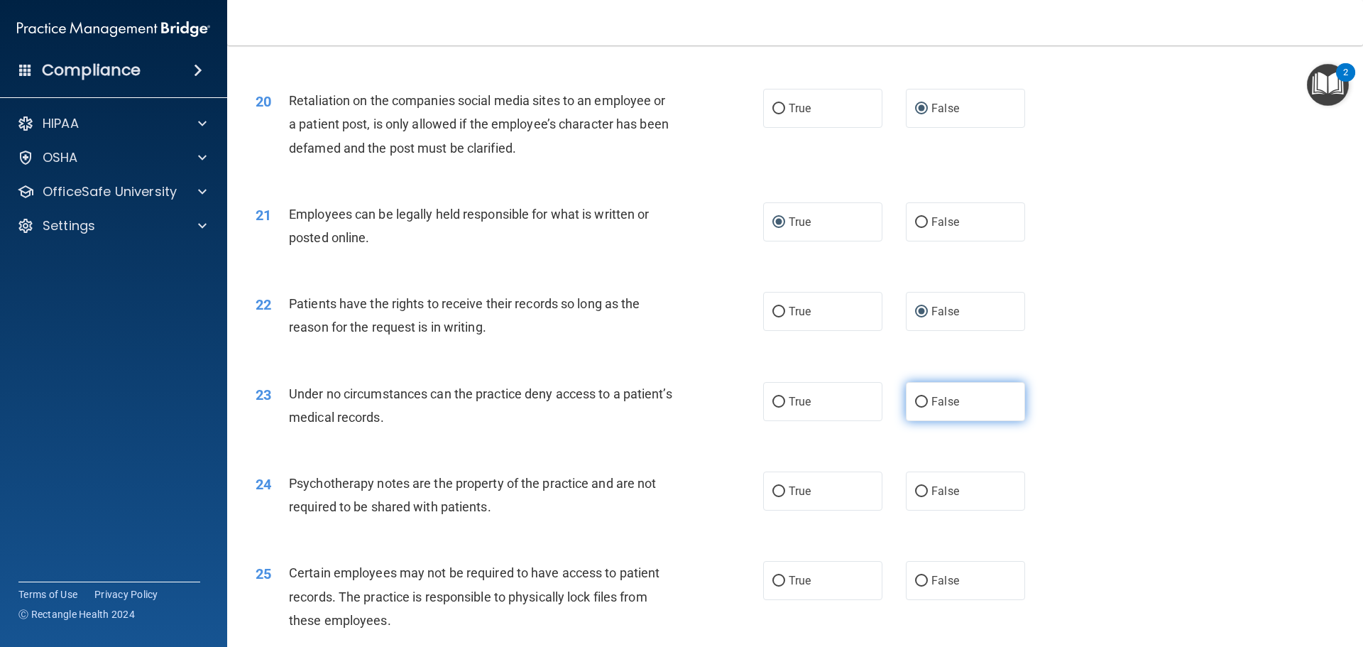
click at [919, 407] on input "False" at bounding box center [921, 402] width 13 height 11
radio input "true"
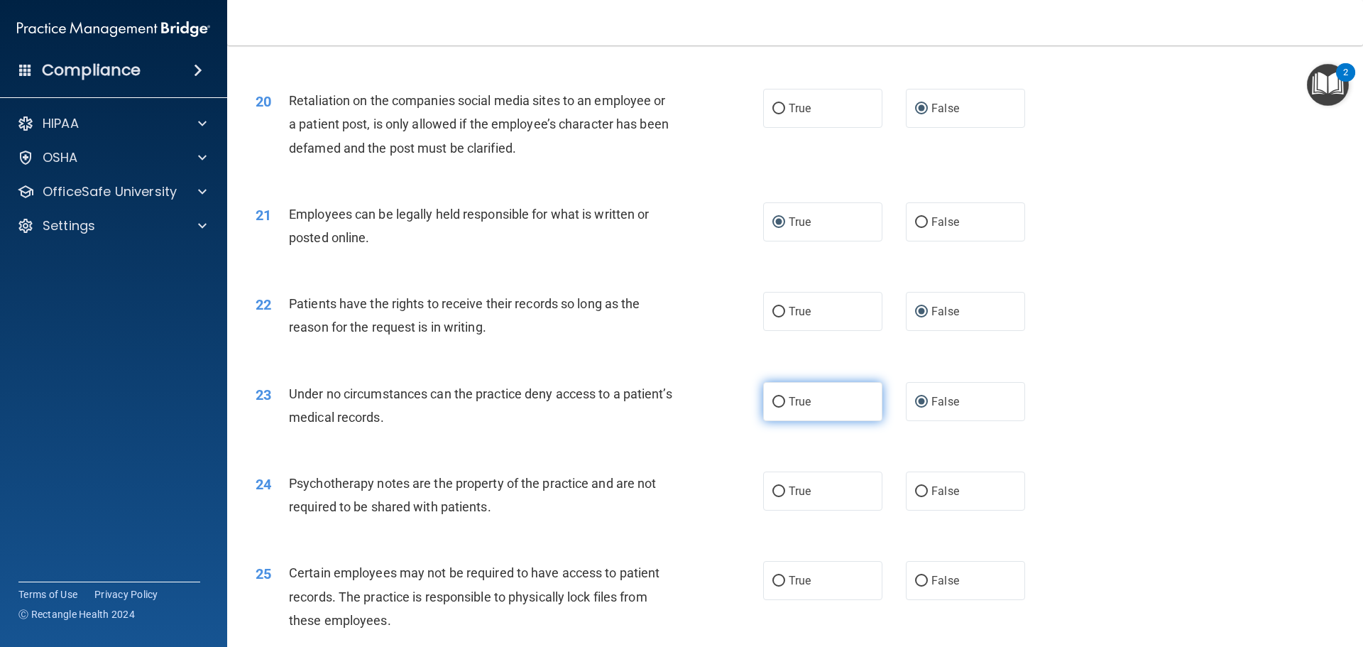
click at [772, 407] on input "True" at bounding box center [778, 402] width 13 height 11
radio input "true"
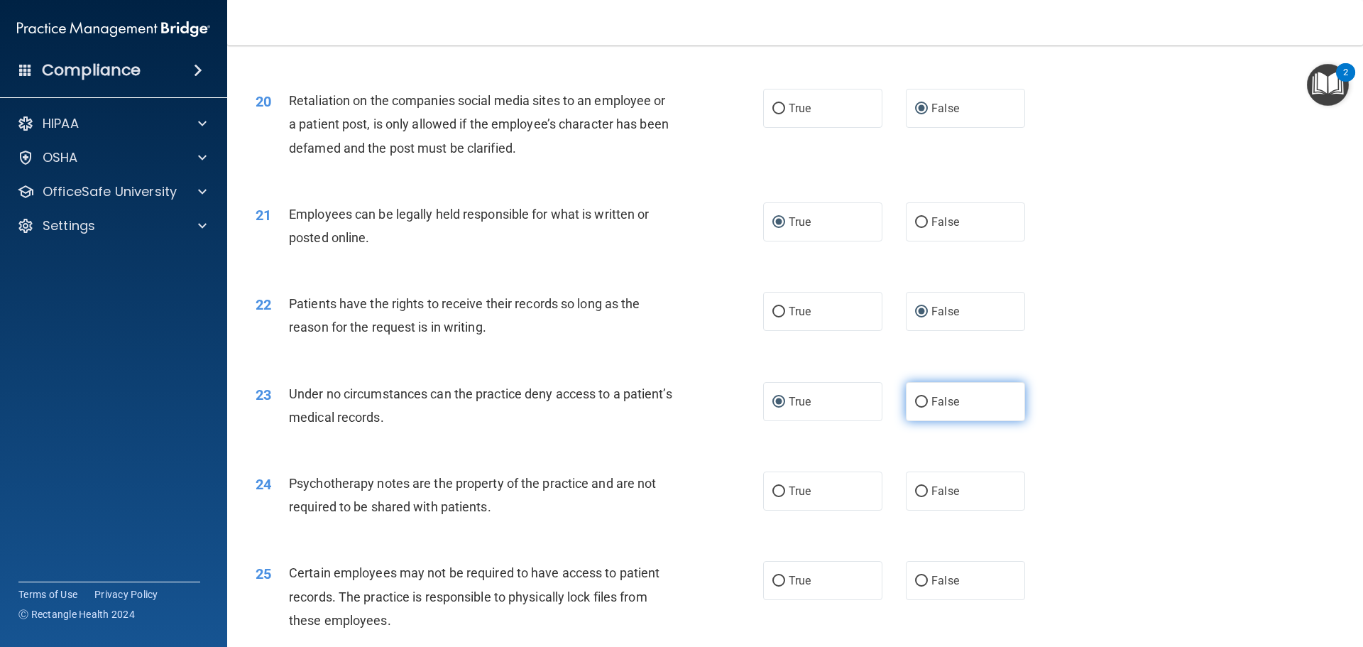
click at [907, 421] on label "False" at bounding box center [965, 401] width 119 height 39
click at [915, 407] on input "False" at bounding box center [921, 402] width 13 height 11
radio input "true"
radio input "false"
click at [783, 510] on label "True" at bounding box center [822, 490] width 119 height 39
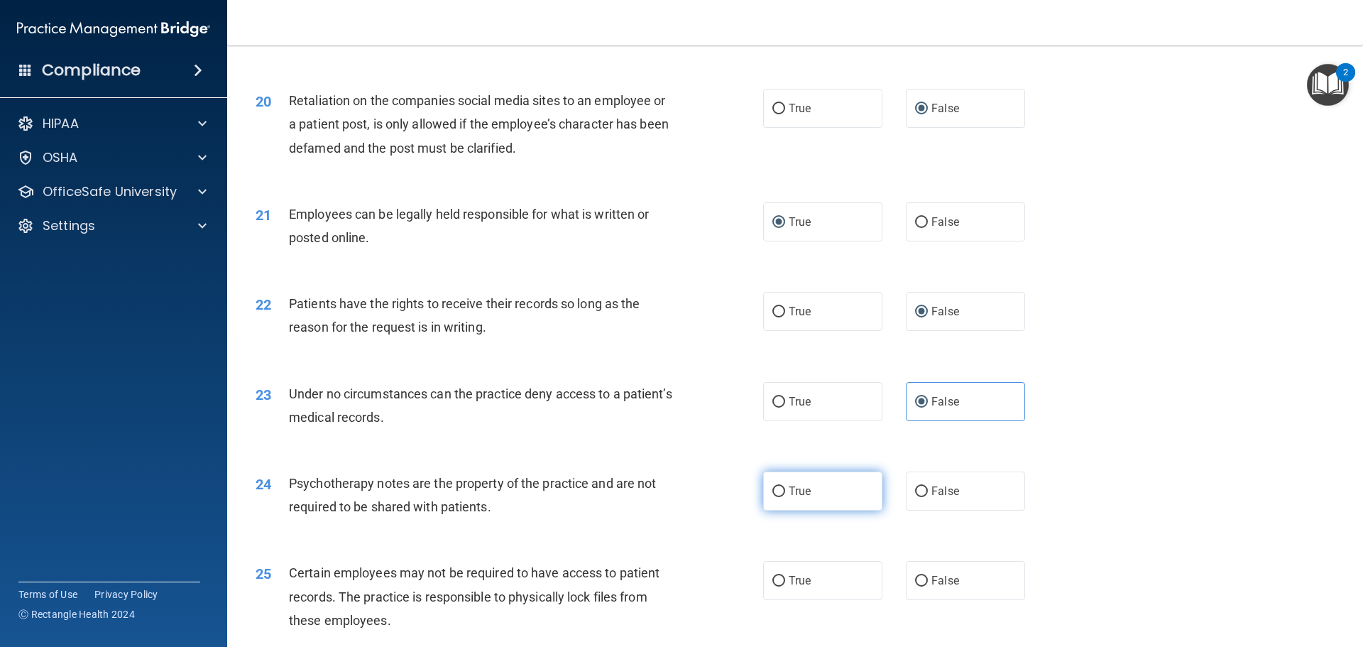
click at [783, 497] on input "True" at bounding box center [778, 491] width 13 height 11
radio input "true"
click at [774, 586] on input "True" at bounding box center [778, 581] width 13 height 11
radio input "true"
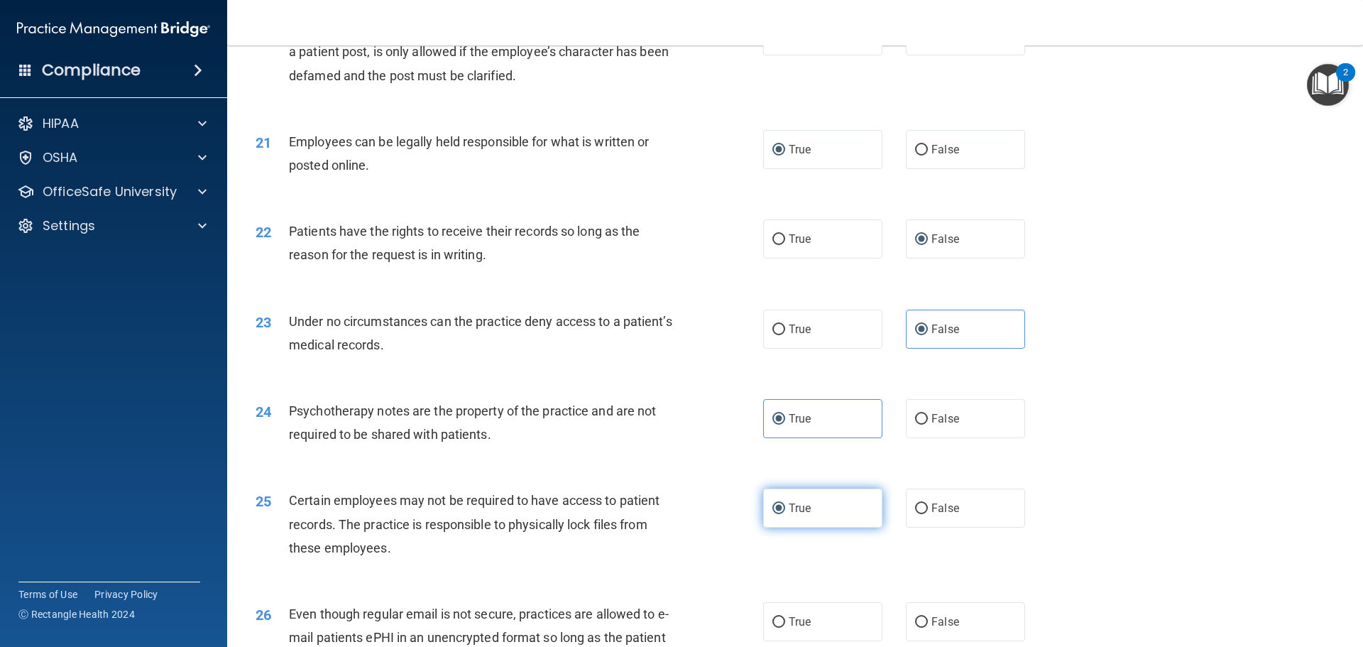
scroll to position [2342, 0]
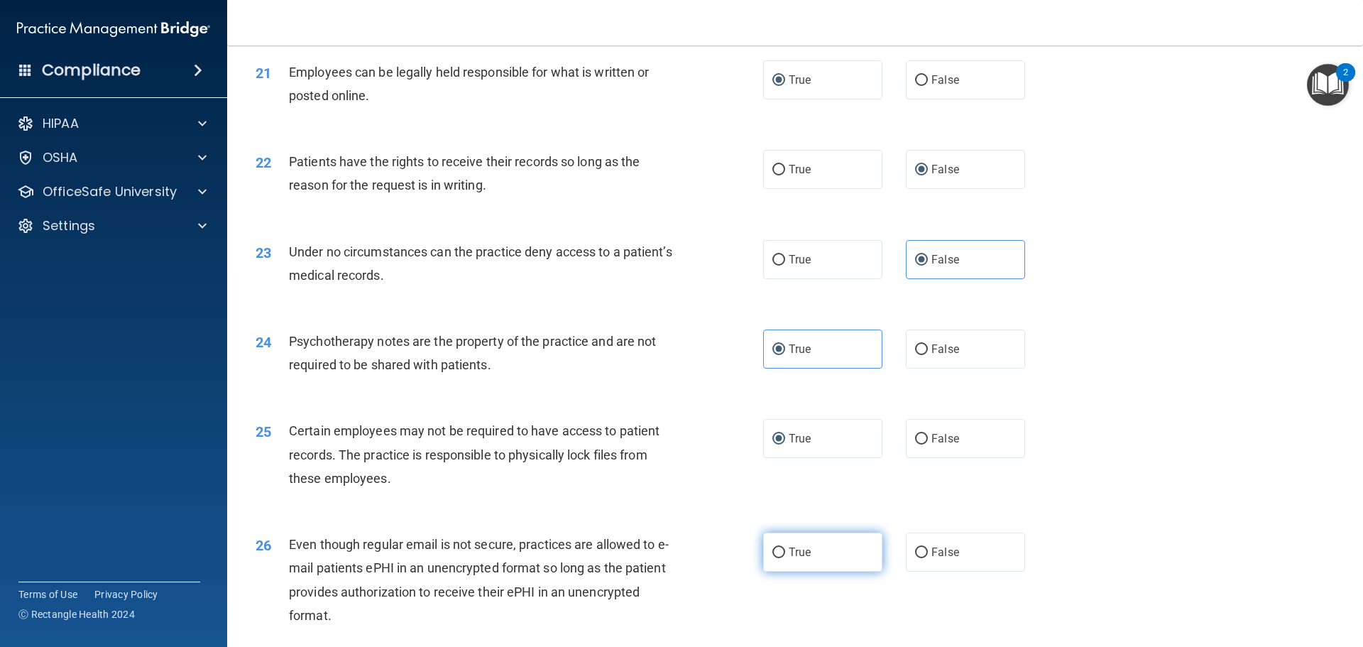
click at [779, 558] on input "True" at bounding box center [778, 552] width 13 height 11
radio input "true"
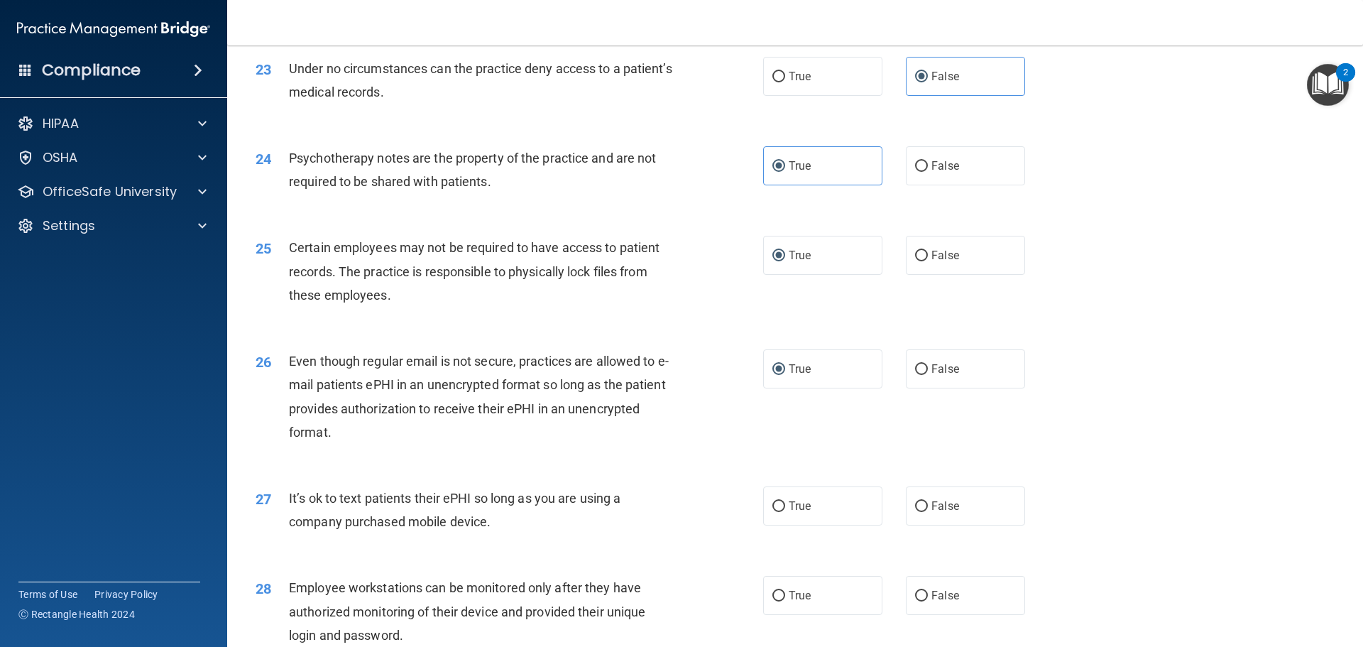
scroll to position [2555, 0]
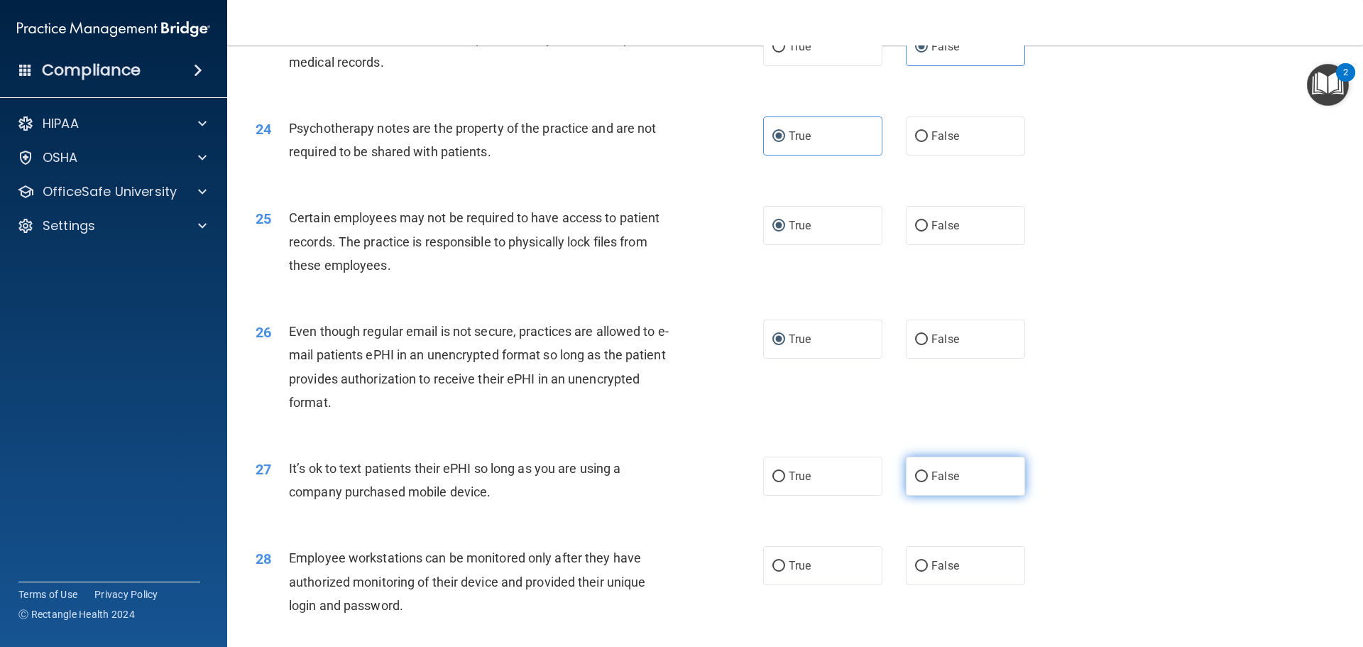
click at [915, 482] on input "False" at bounding box center [921, 476] width 13 height 11
radio input "true"
click at [912, 583] on label "False" at bounding box center [965, 565] width 119 height 39
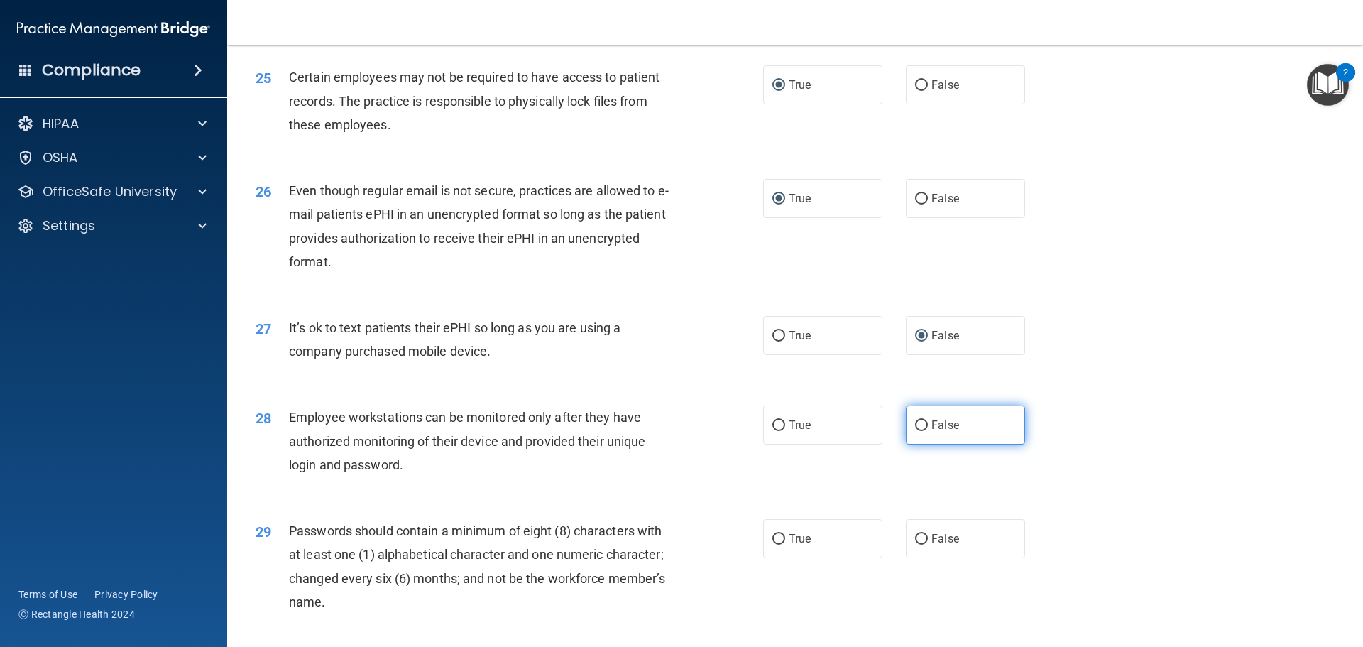
scroll to position [2697, 0]
click at [776, 429] on input "True" at bounding box center [778, 424] width 13 height 11
radio input "true"
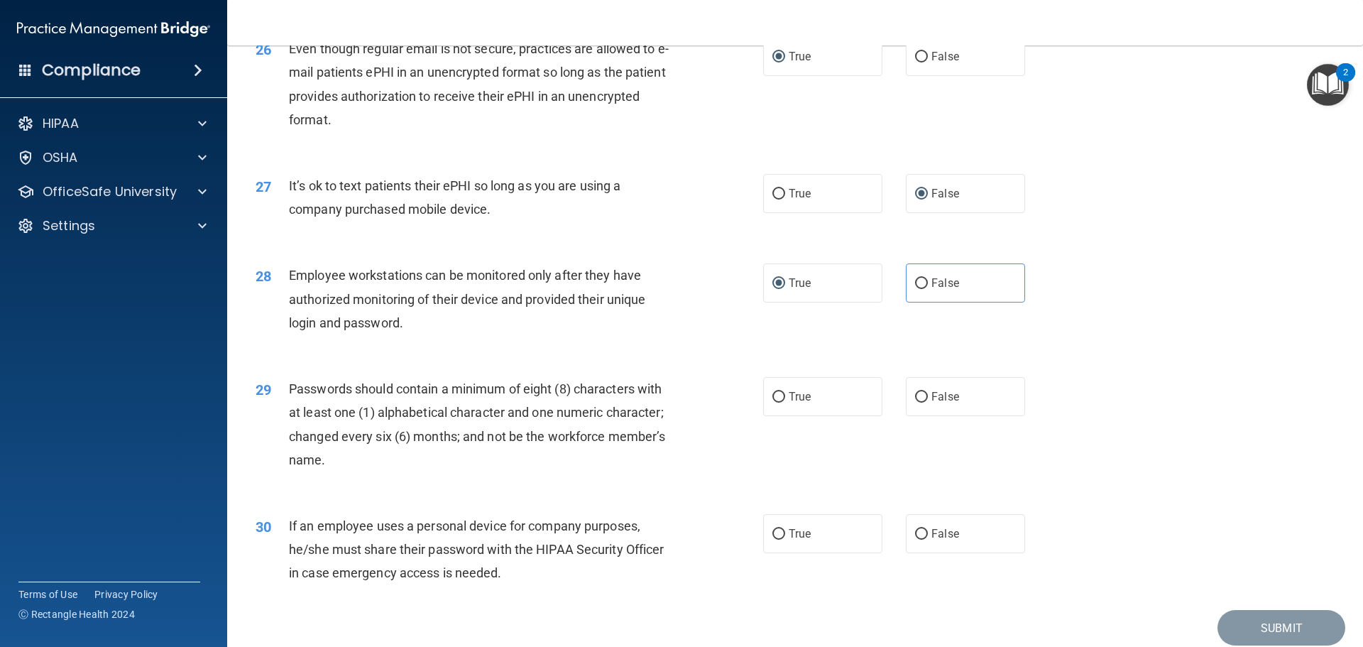
scroll to position [2839, 0]
click at [915, 287] on input "False" at bounding box center [921, 282] width 13 height 11
radio input "true"
radio input "false"
click at [778, 401] on input "True" at bounding box center [778, 395] width 13 height 11
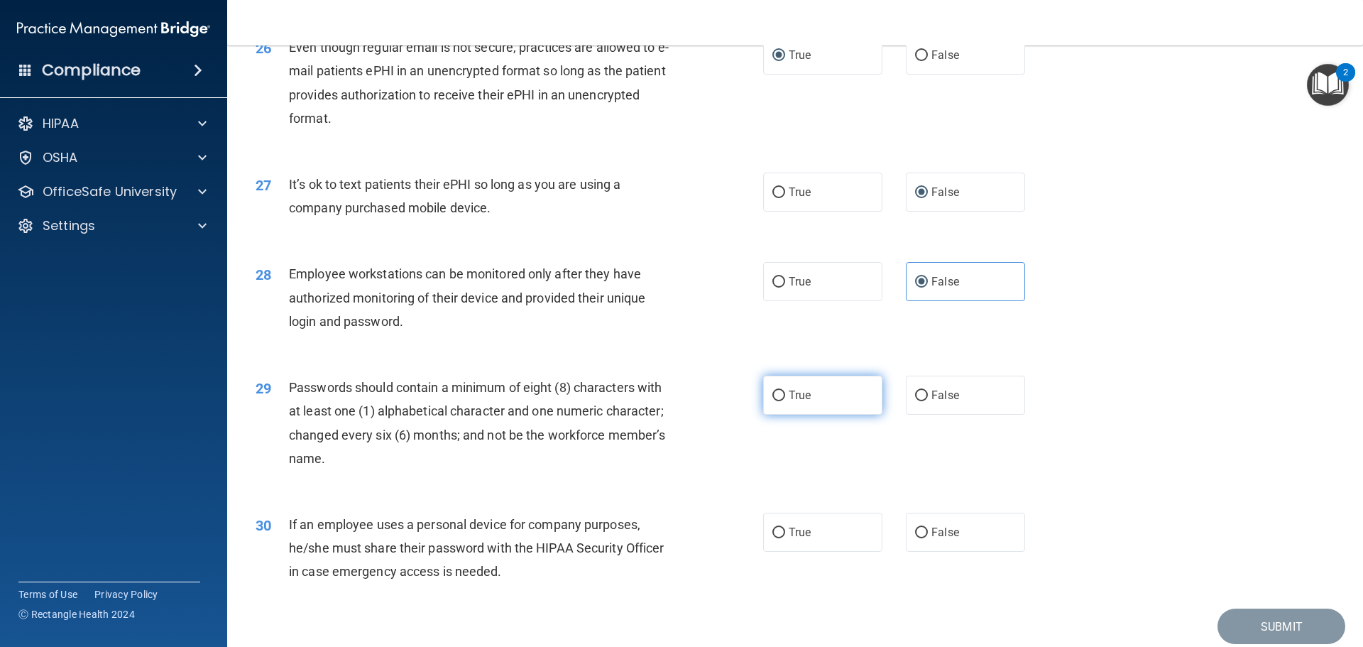
radio input "true"
click at [915, 538] on input "False" at bounding box center [921, 532] width 13 height 11
radio input "true"
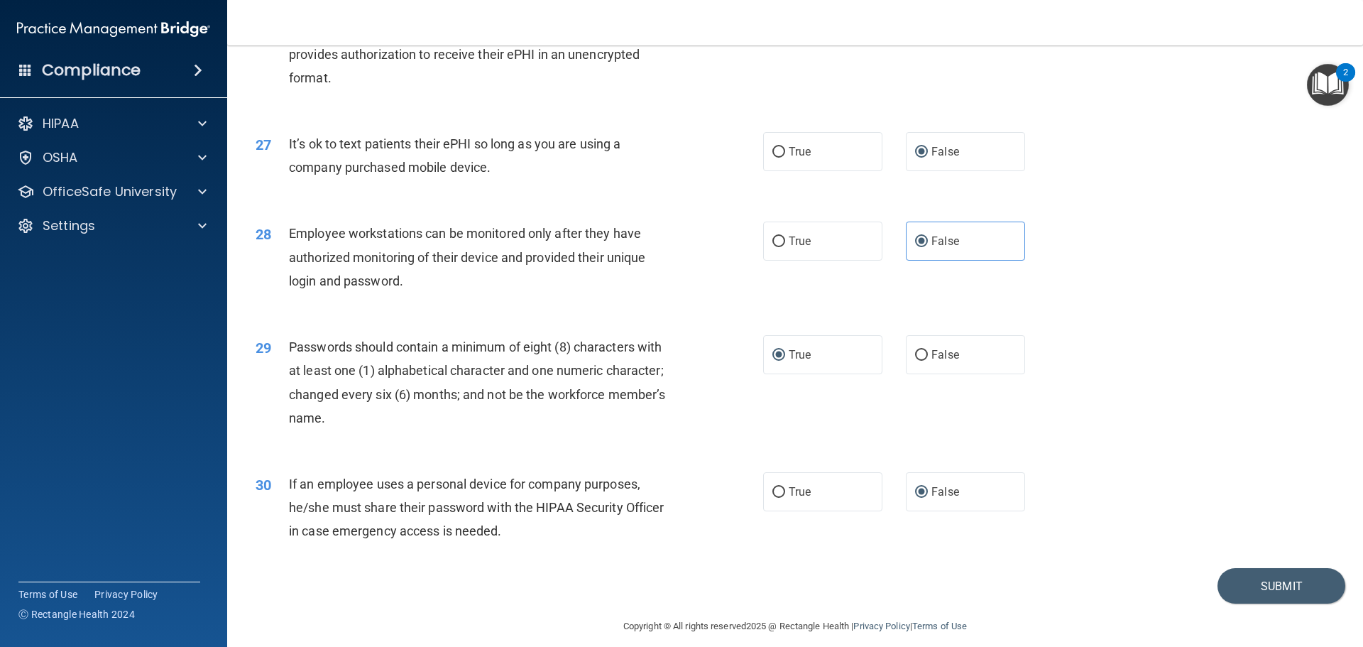
scroll to position [2916, 0]
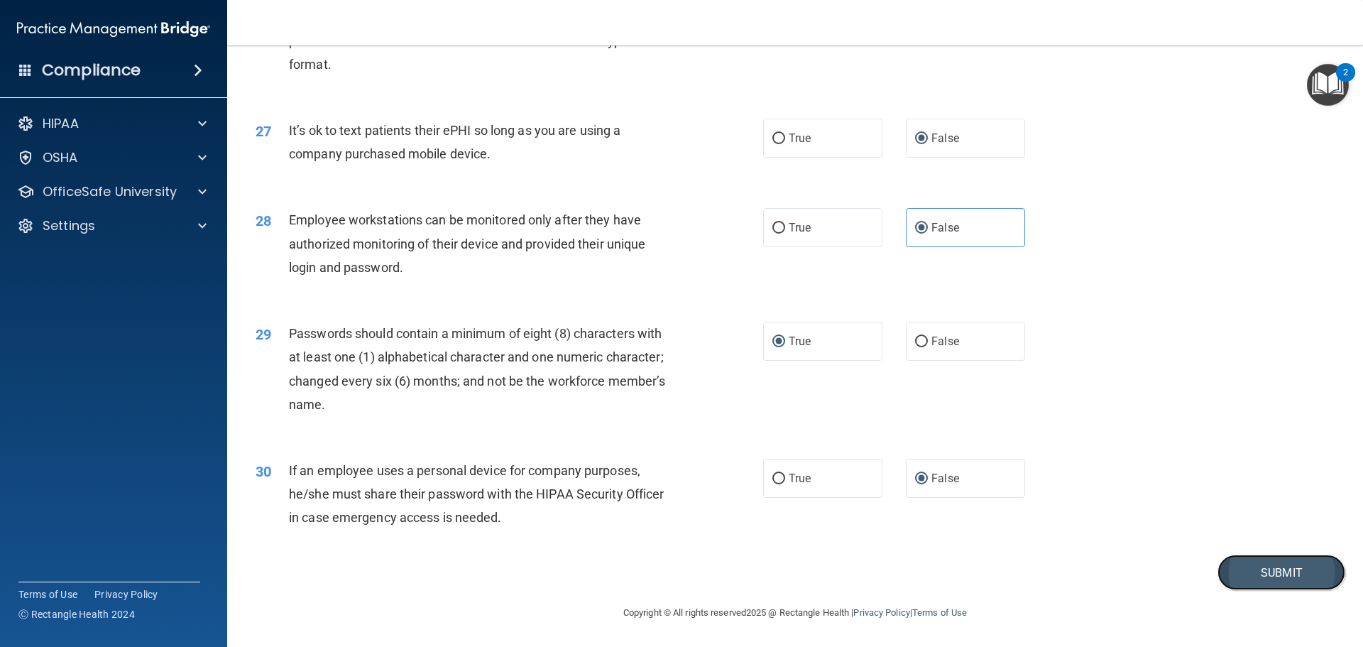
click at [1280, 575] on button "Submit" at bounding box center [1281, 572] width 128 height 36
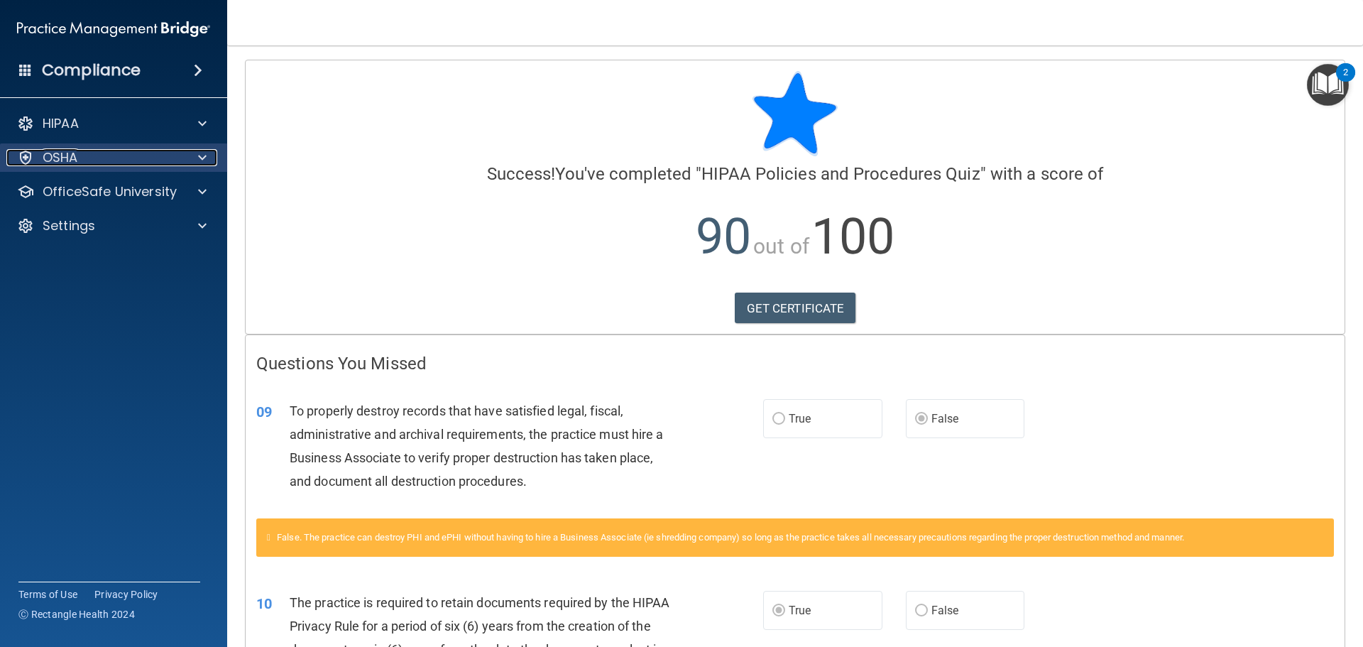
click at [198, 155] on span at bounding box center [202, 157] width 9 height 17
click at [1319, 96] on img "Open Resource Center, 2 new notifications" at bounding box center [1328, 85] width 42 height 42
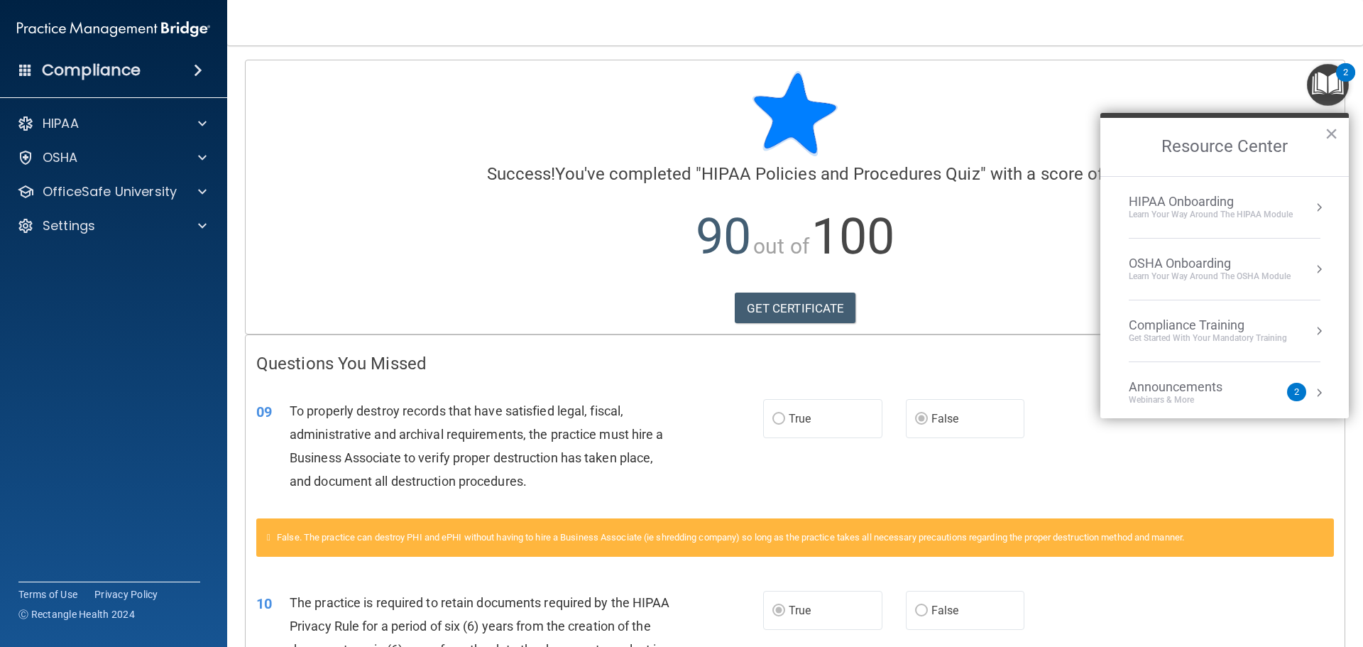
click at [1164, 329] on div "Compliance Training" at bounding box center [1207, 325] width 158 height 16
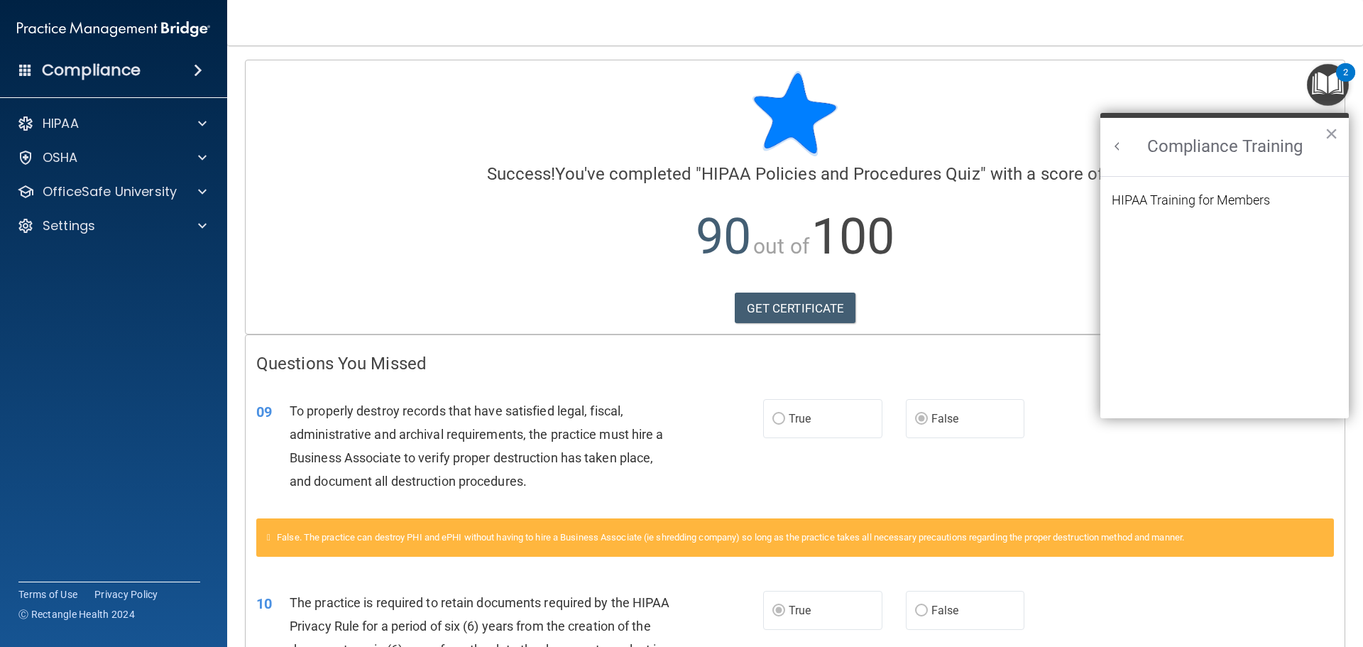
click at [1184, 192] on ol "HIPAA Training for Members" at bounding box center [1224, 298] width 226 height 242
click at [1183, 196] on div "HIPAA Training for Members" at bounding box center [1190, 200] width 158 height 13
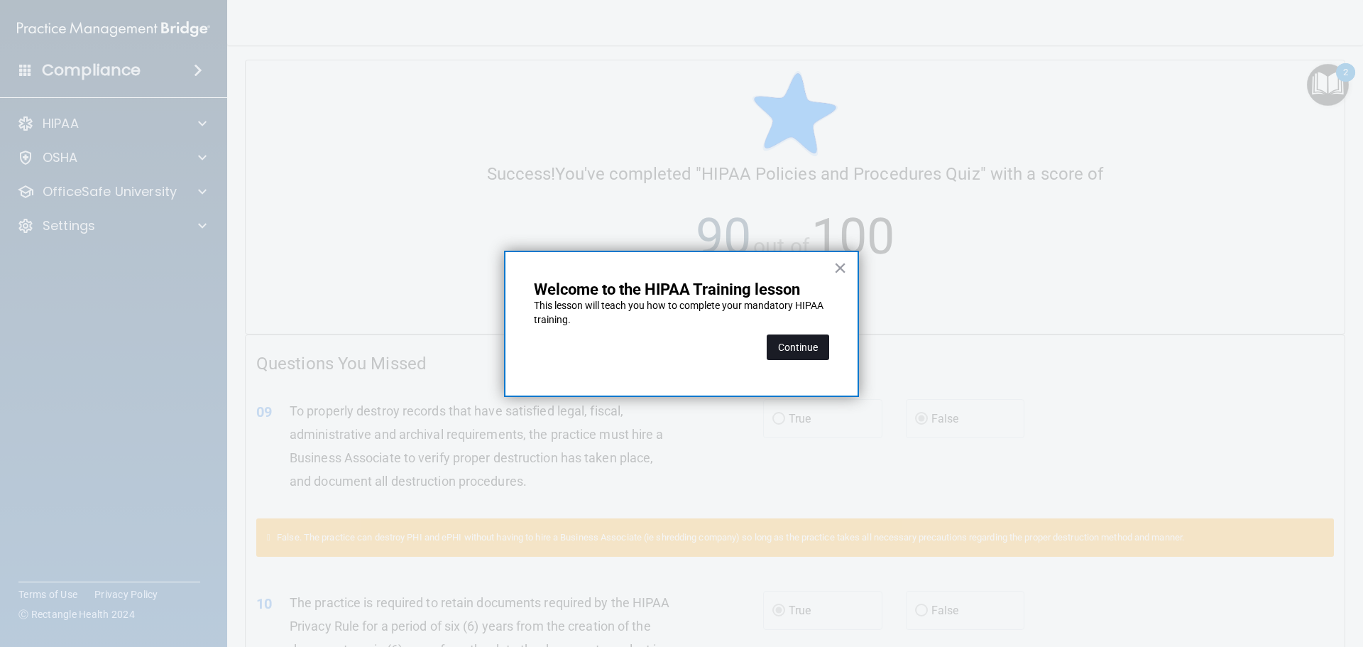
click at [795, 348] on button "Continue" at bounding box center [797, 347] width 62 height 26
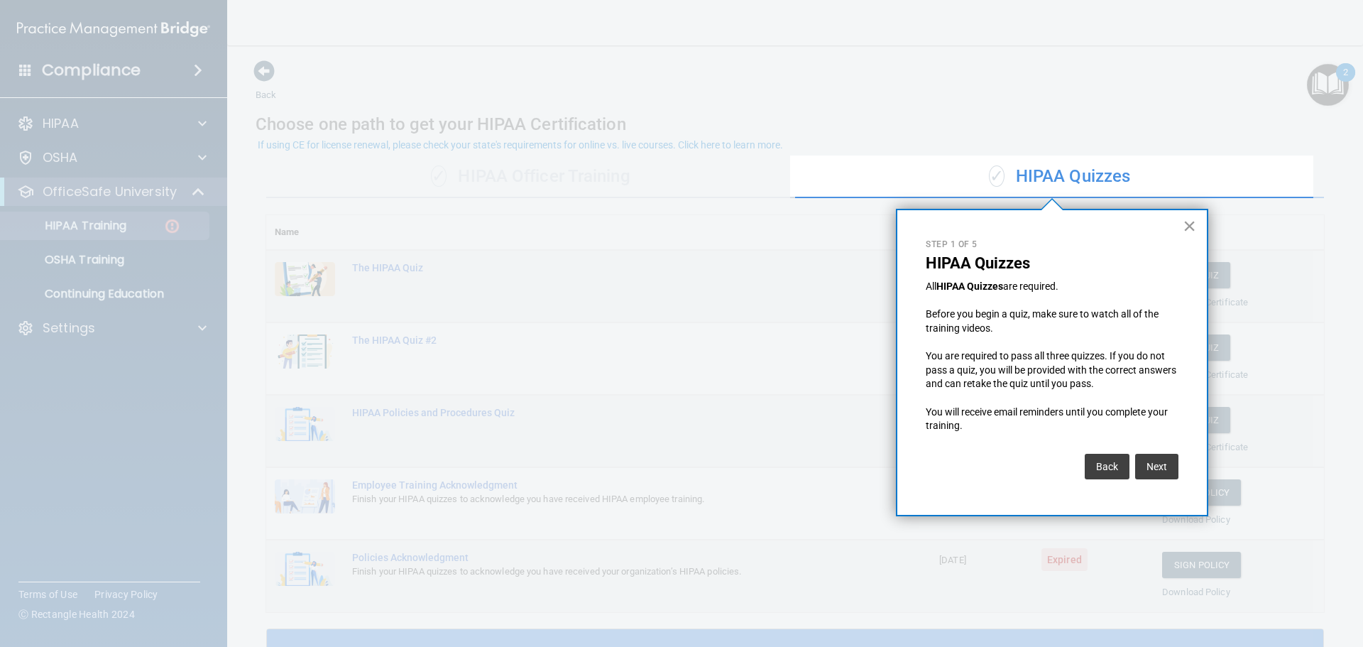
click at [1187, 226] on button "×" at bounding box center [1188, 225] width 13 height 23
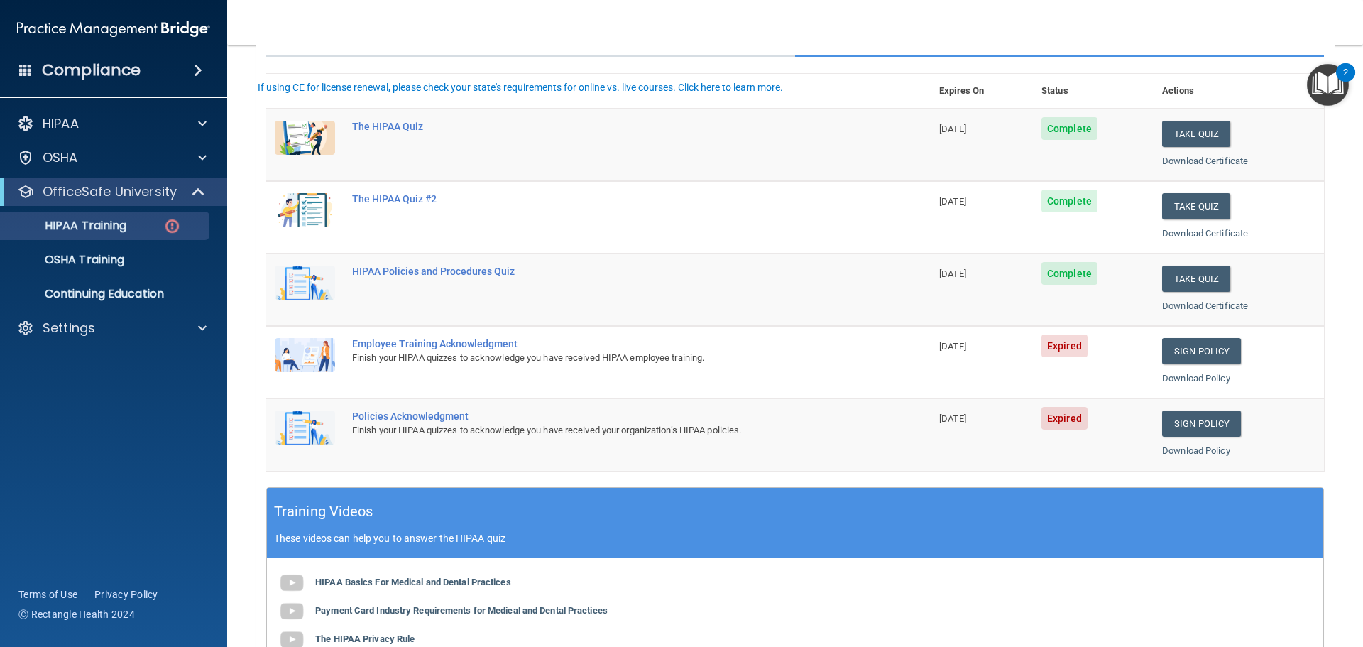
scroll to position [142, 0]
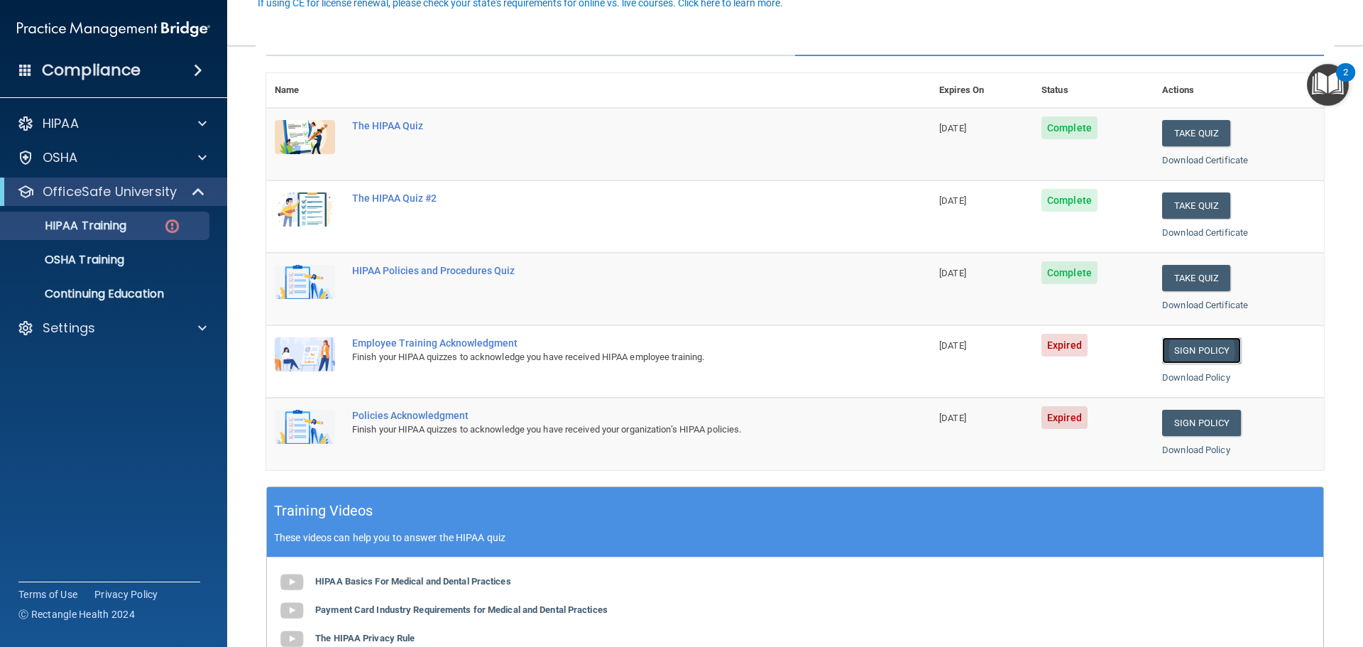
click at [1175, 348] on link "Sign Policy" at bounding box center [1201, 350] width 79 height 26
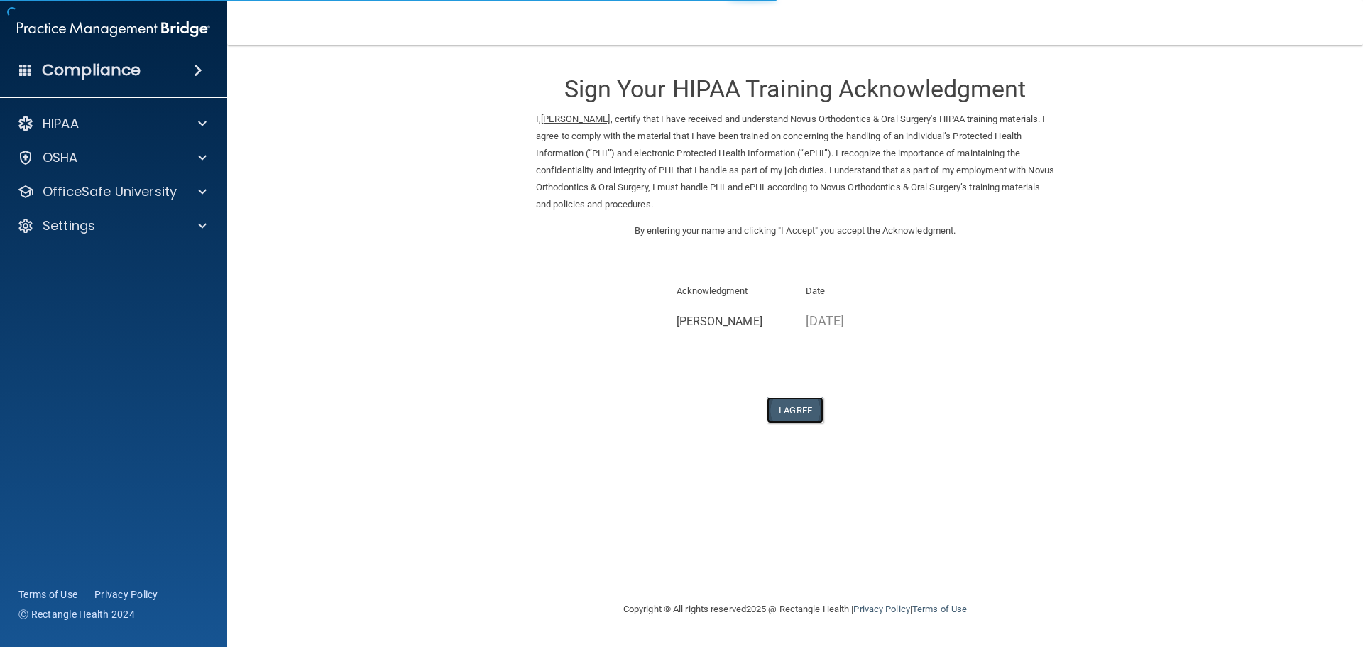
click at [788, 414] on button "I Agree" at bounding box center [794, 410] width 57 height 26
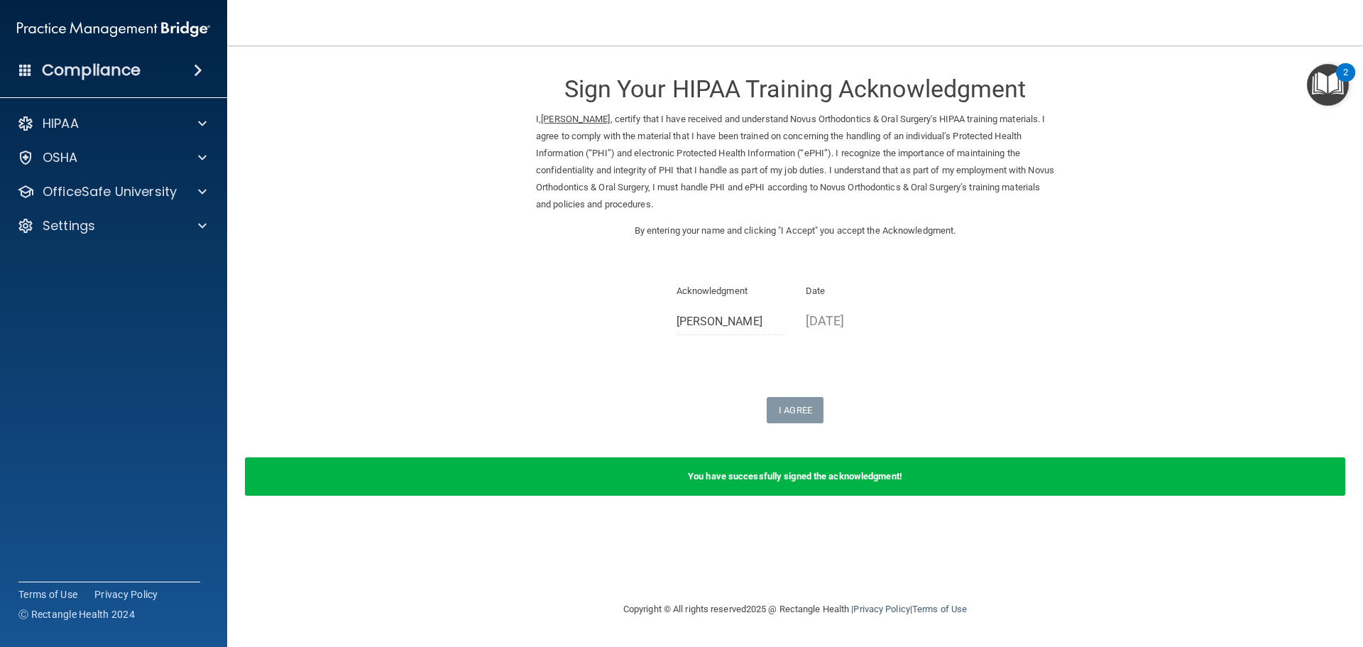
click at [1334, 83] on img "Open Resource Center, 2 new notifications" at bounding box center [1328, 85] width 42 height 42
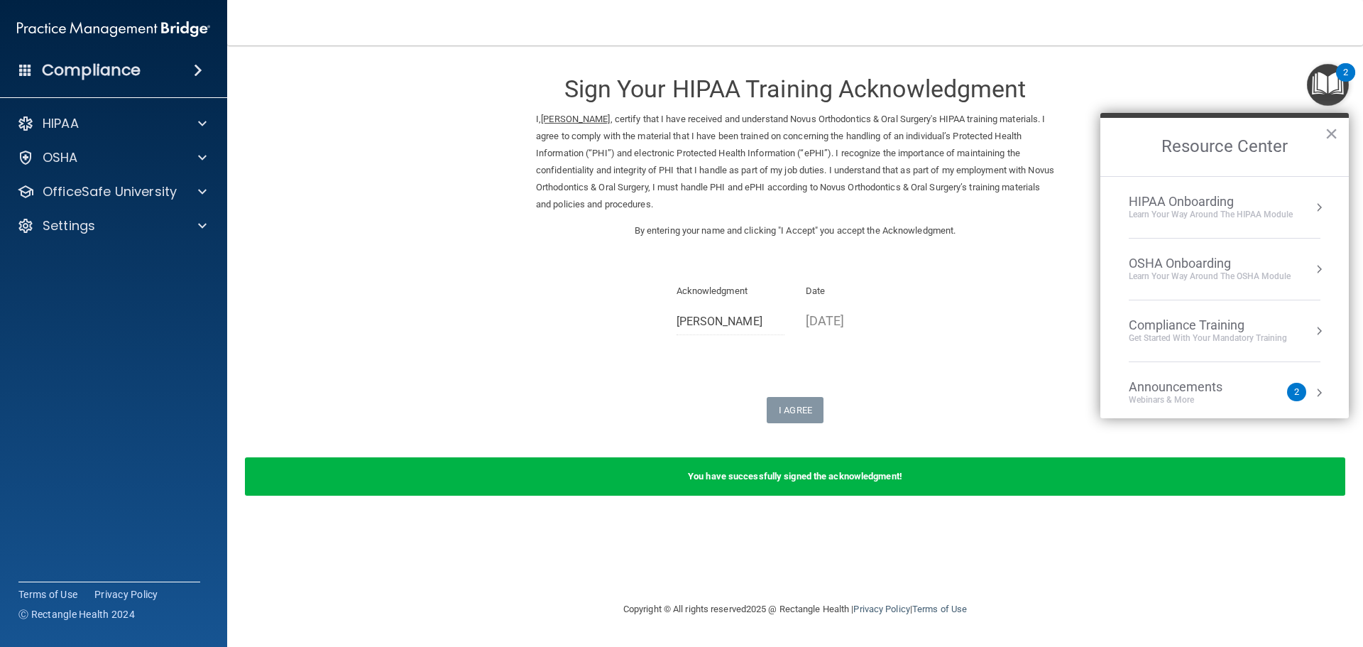
click at [1206, 326] on div "Compliance Training" at bounding box center [1207, 325] width 158 height 16
click at [1179, 206] on div "HIPAA Training for Members" at bounding box center [1190, 200] width 158 height 13
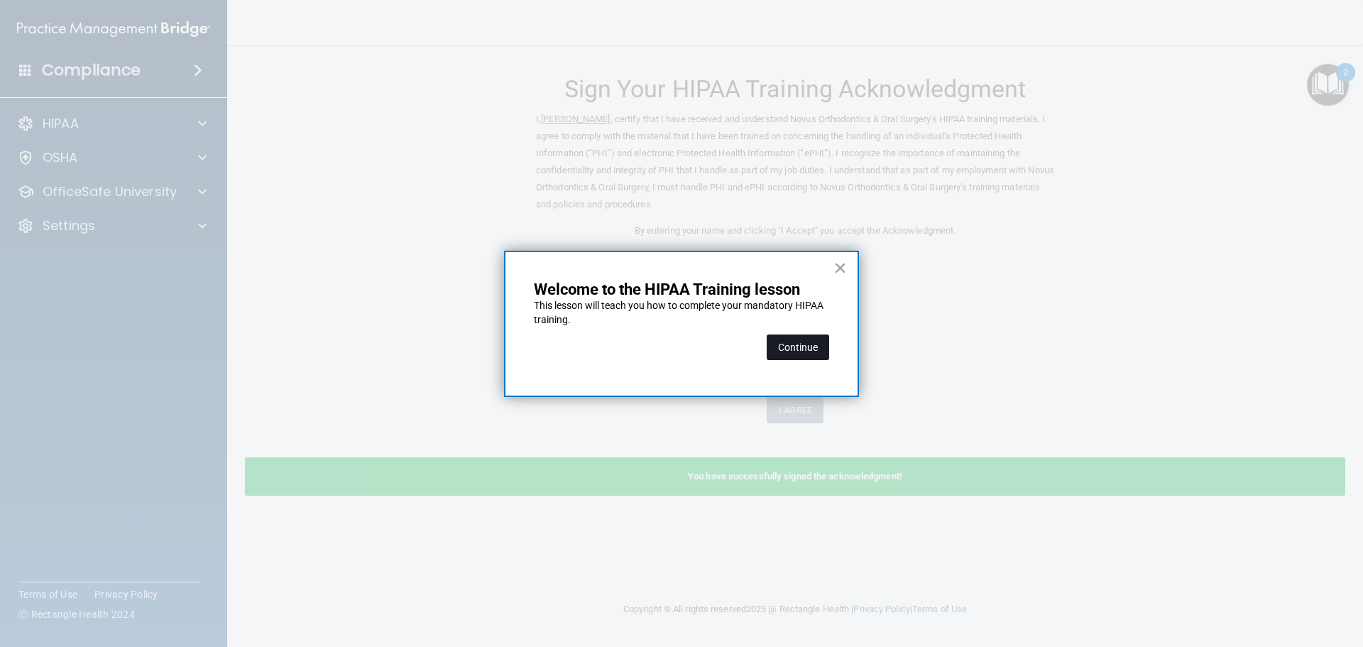
click at [772, 342] on button "Continue" at bounding box center [797, 347] width 62 height 26
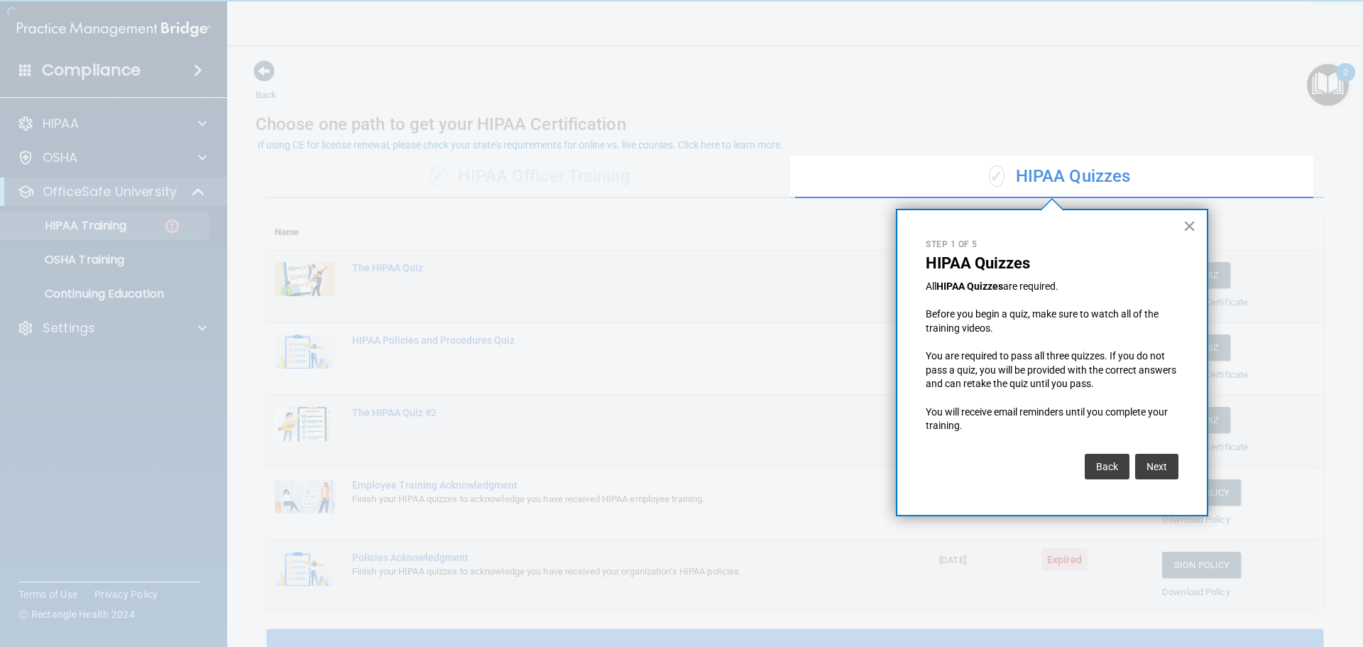
click at [1193, 226] on button "×" at bounding box center [1188, 225] width 13 height 23
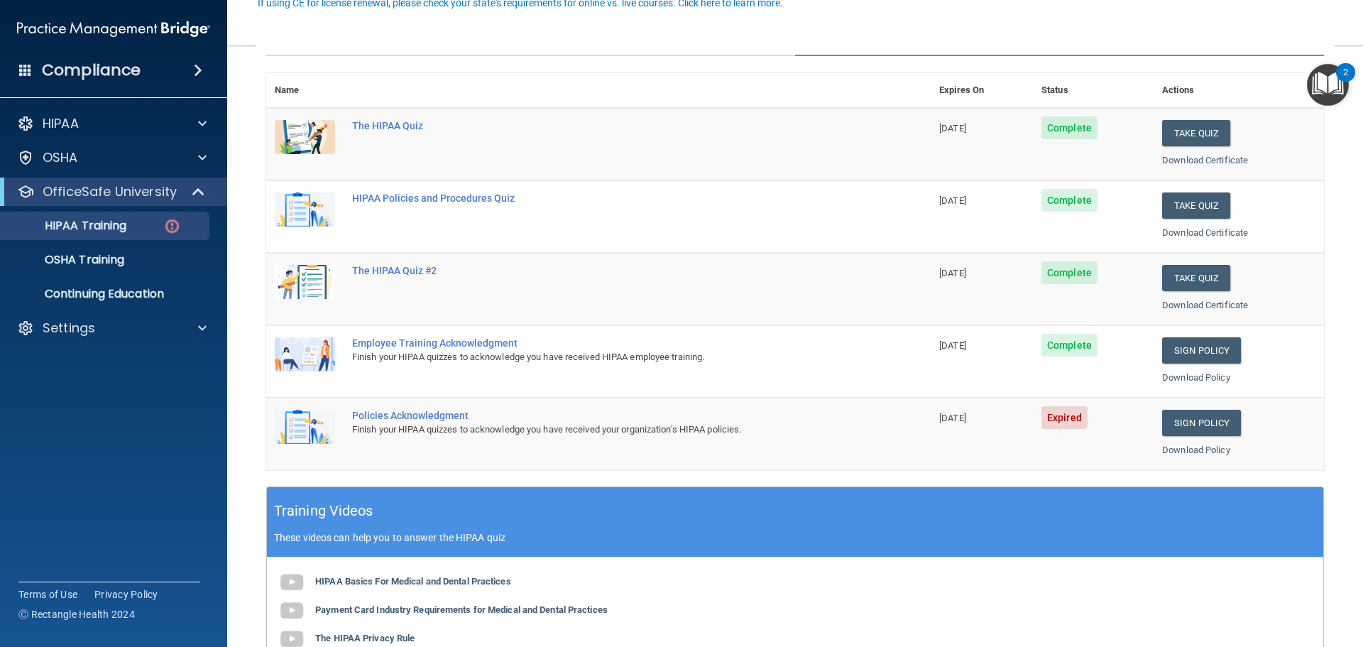
scroll to position [284, 0]
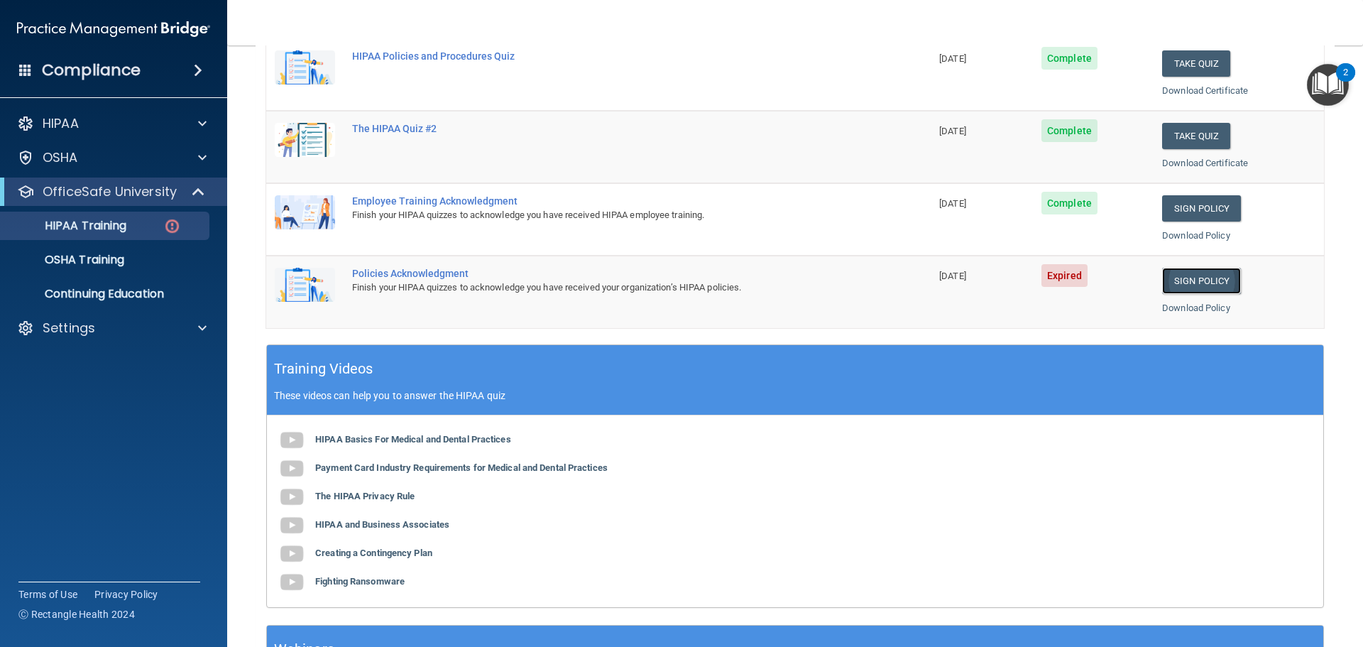
click at [1197, 280] on link "Sign Policy" at bounding box center [1201, 281] width 79 height 26
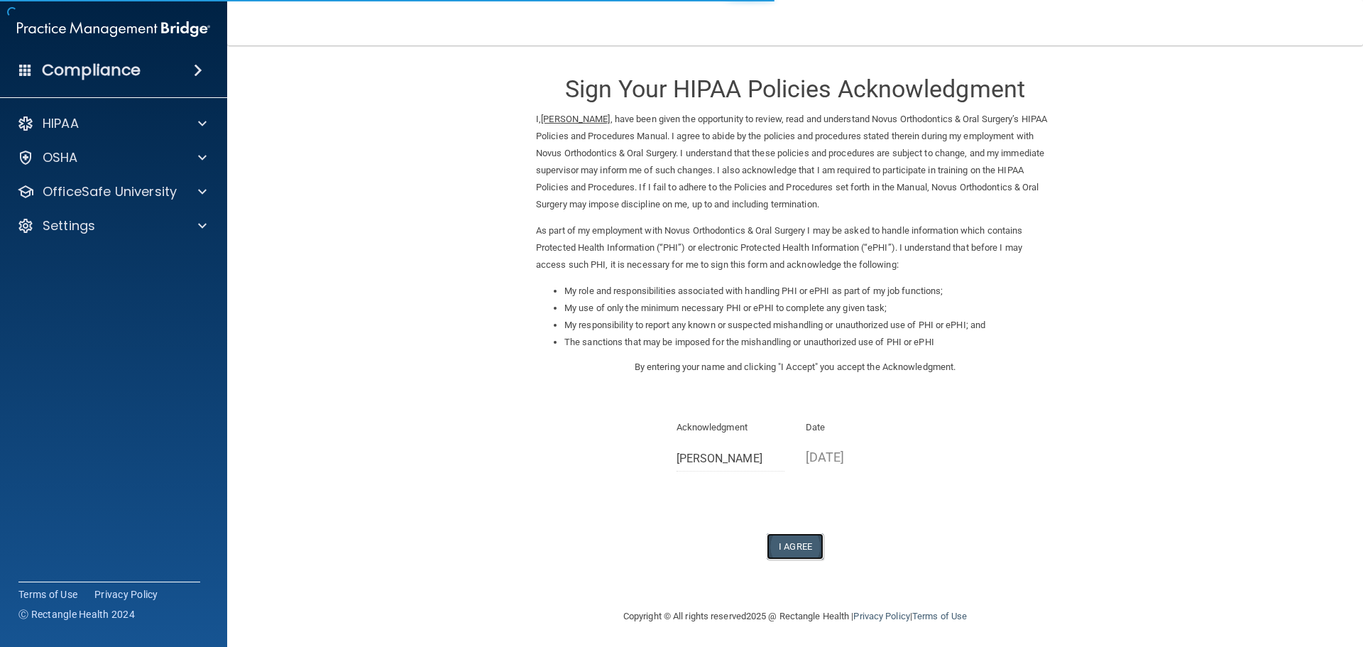
click at [776, 543] on button "I Agree" at bounding box center [794, 546] width 57 height 26
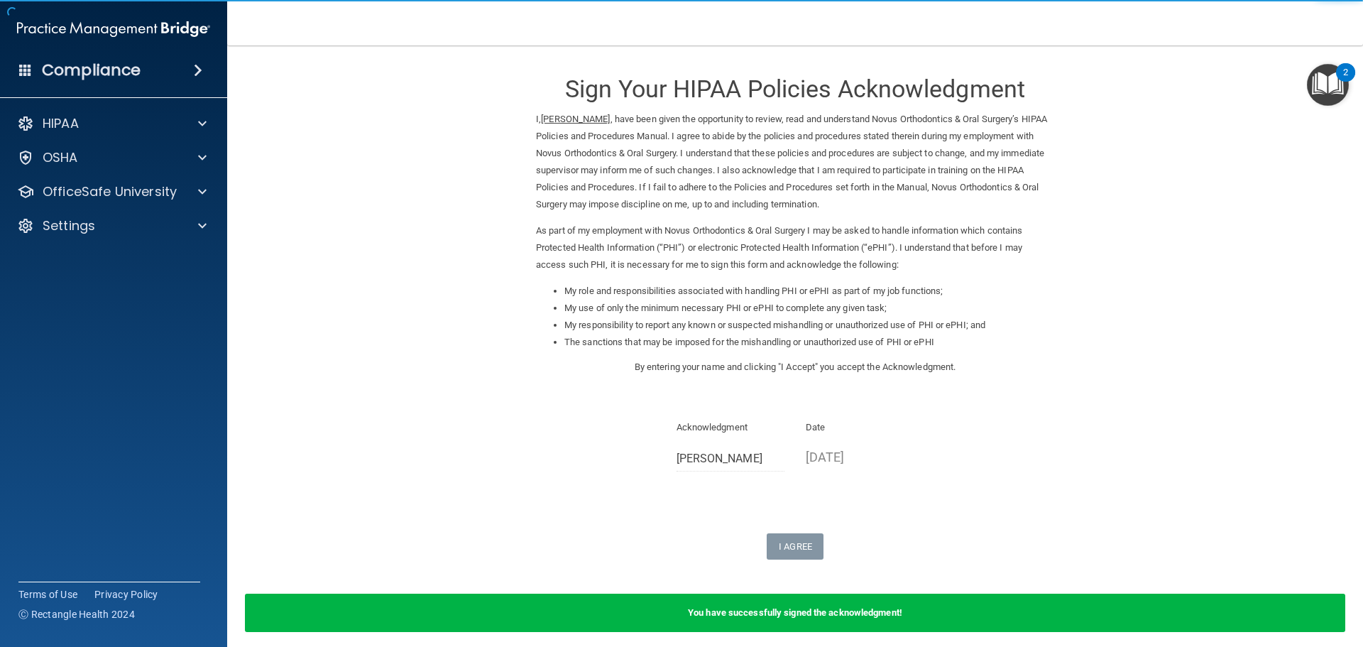
click at [1342, 89] on img "Open Resource Center, 2 new notifications" at bounding box center [1328, 85] width 42 height 42
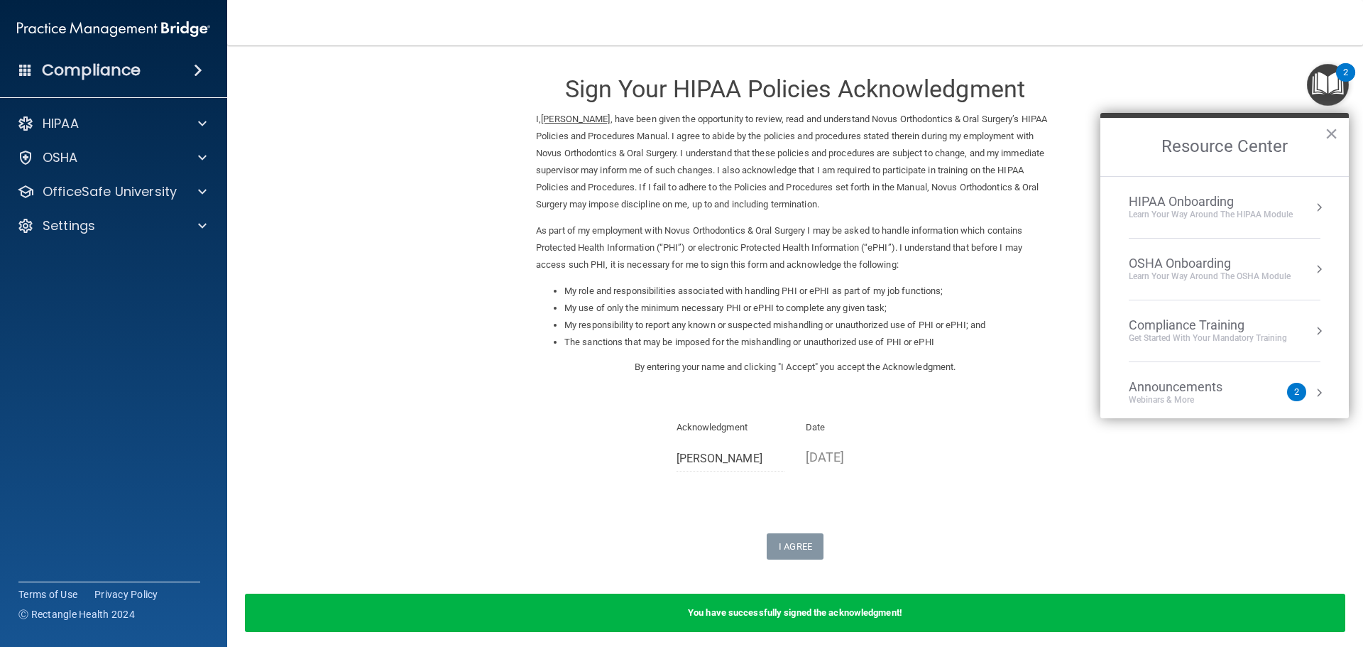
click at [1155, 326] on div "Compliance Training" at bounding box center [1207, 325] width 158 height 16
click at [1182, 199] on div "HIPAA Training for Members" at bounding box center [1190, 200] width 158 height 13
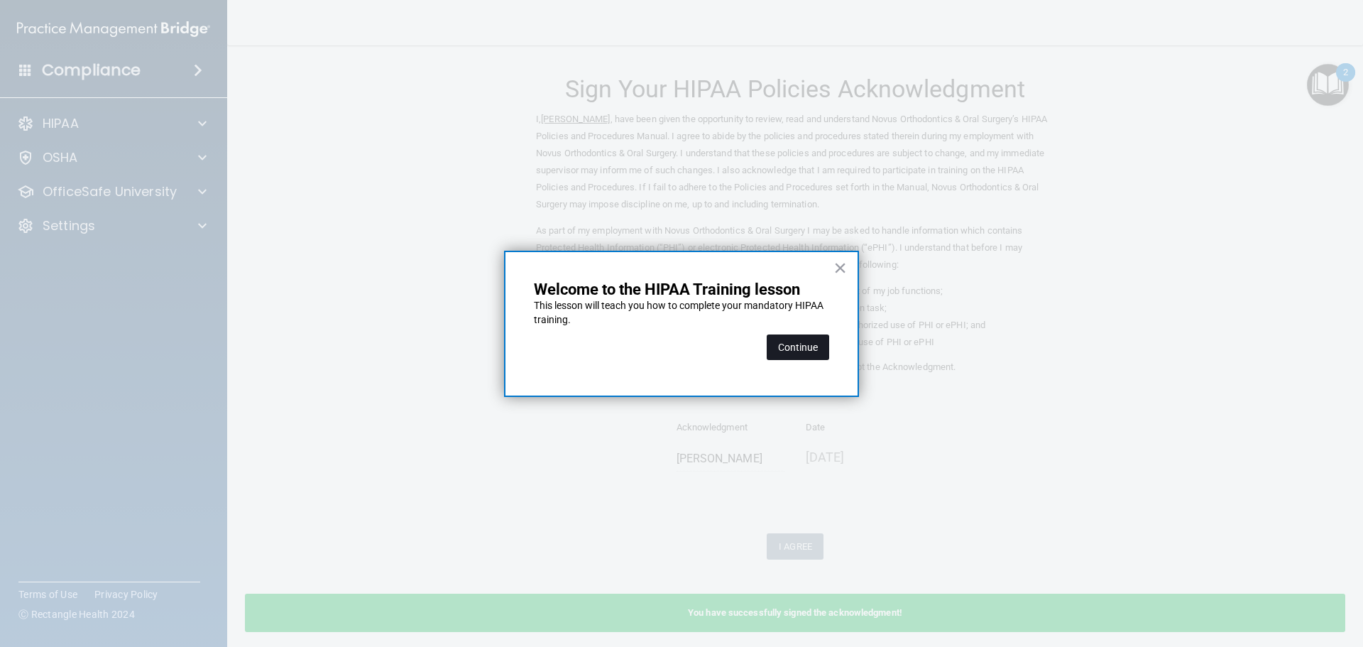
click at [788, 351] on button "Continue" at bounding box center [797, 347] width 62 height 26
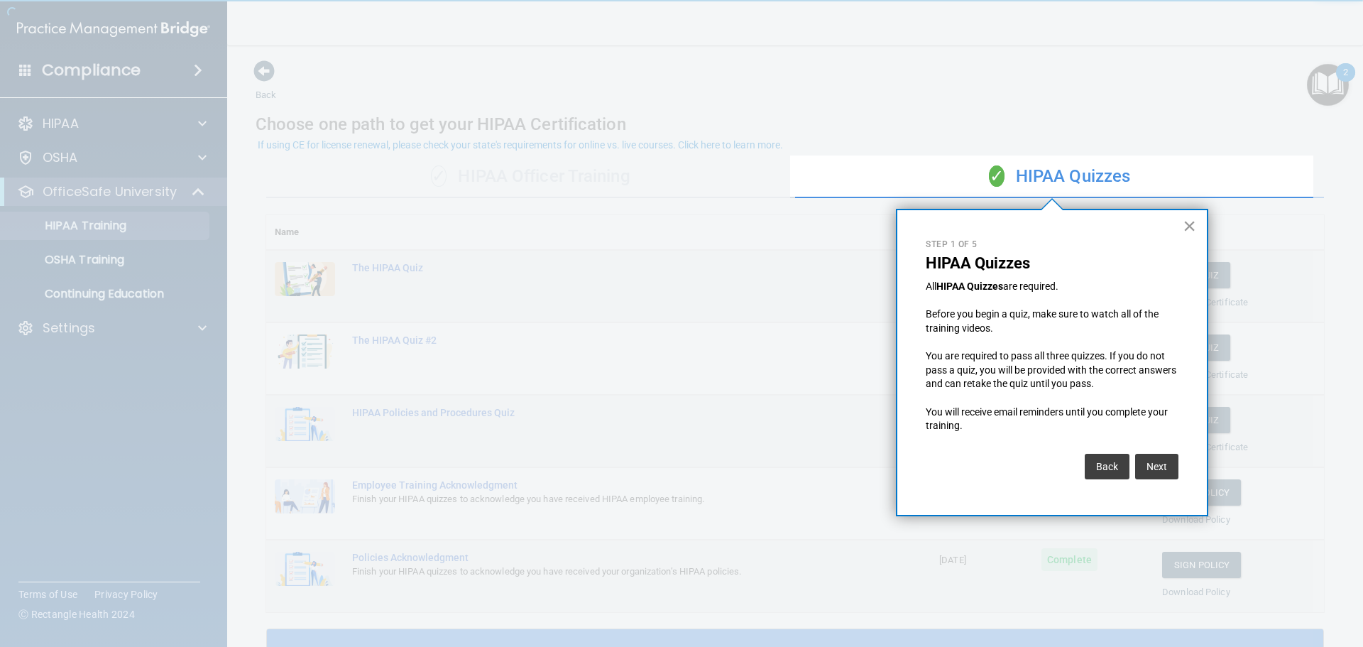
click at [1188, 221] on button "×" at bounding box center [1188, 225] width 13 height 23
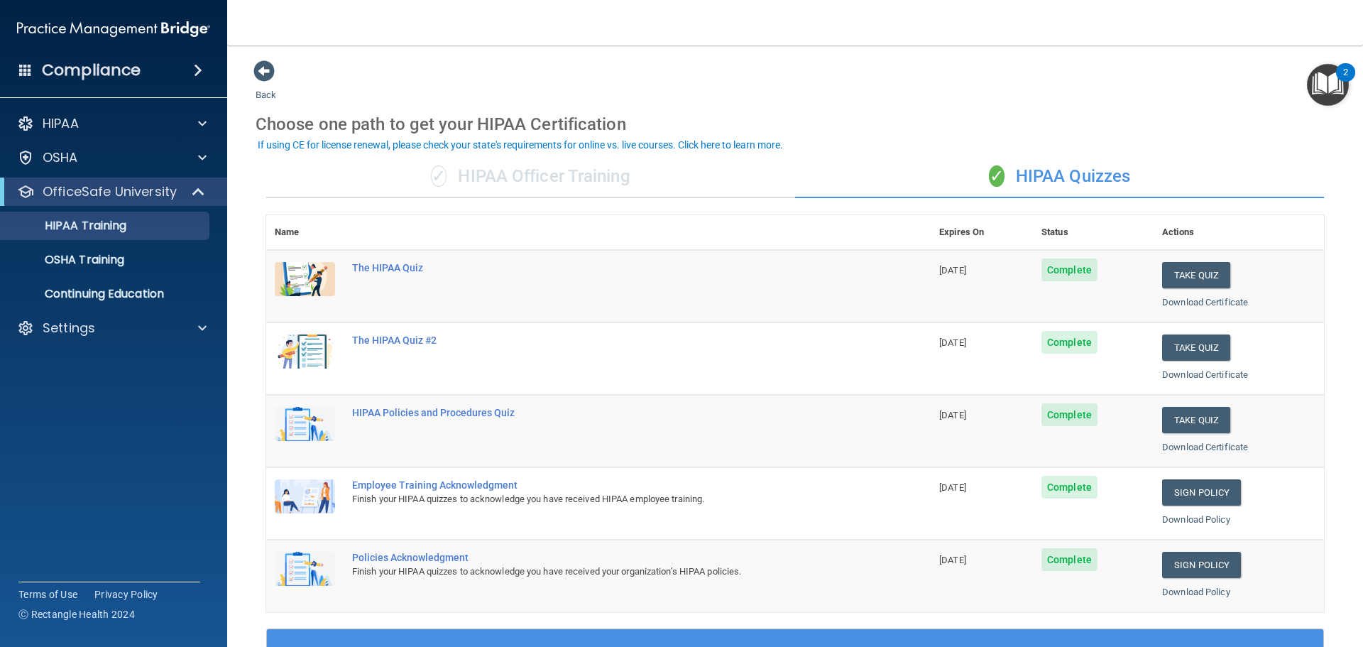
click at [1326, 69] on img "Open Resource Center, 2 new notifications" at bounding box center [1328, 85] width 42 height 42
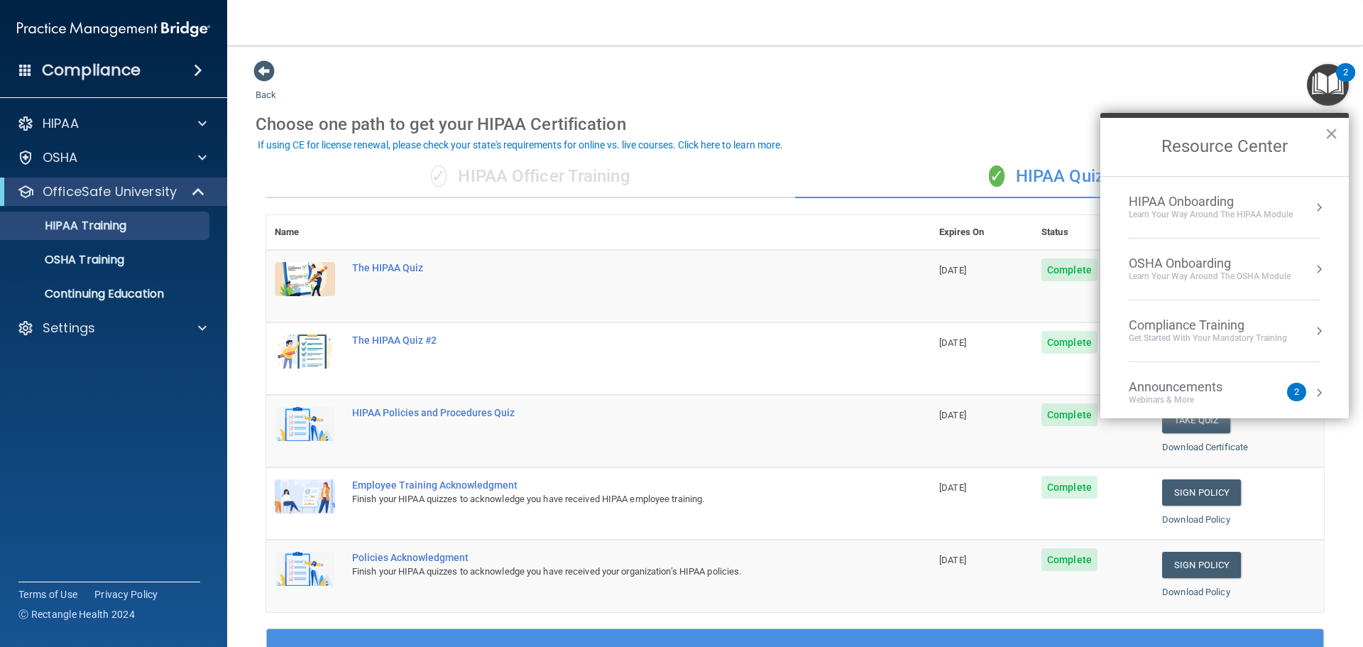
click at [1184, 328] on div "Compliance Training" at bounding box center [1207, 325] width 158 height 16
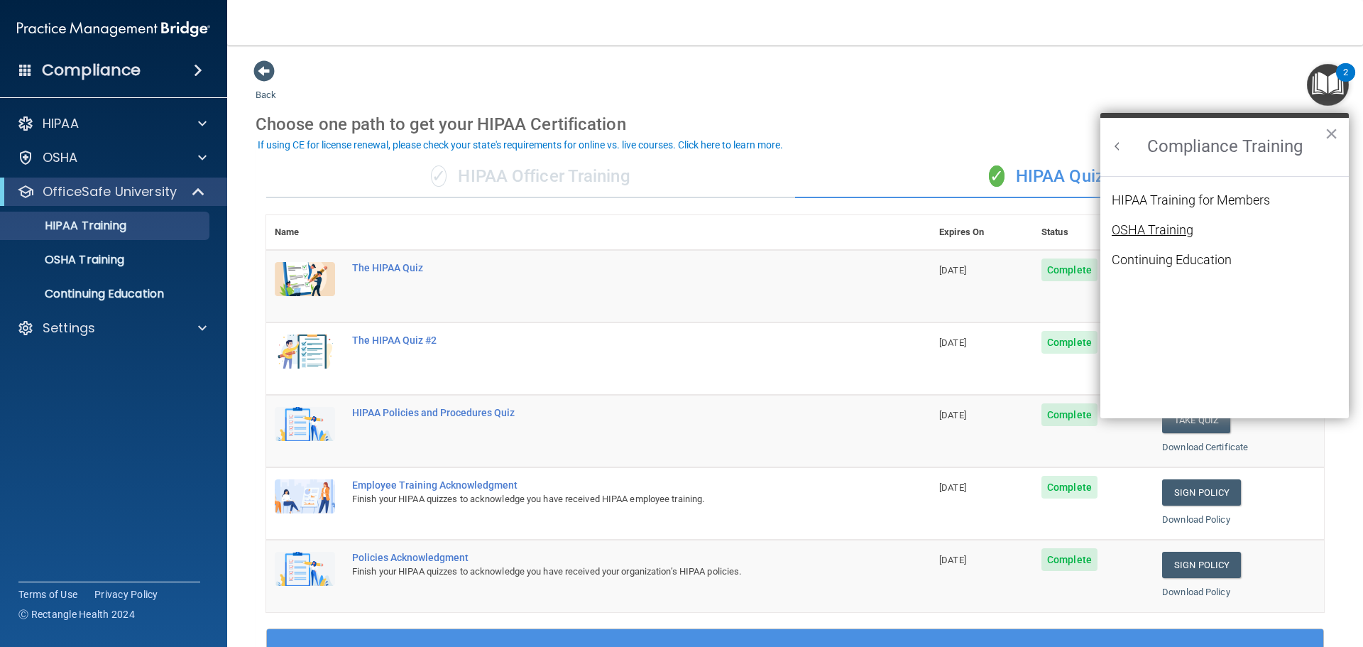
click at [1161, 231] on div "OSHA Training" at bounding box center [1152, 230] width 82 height 13
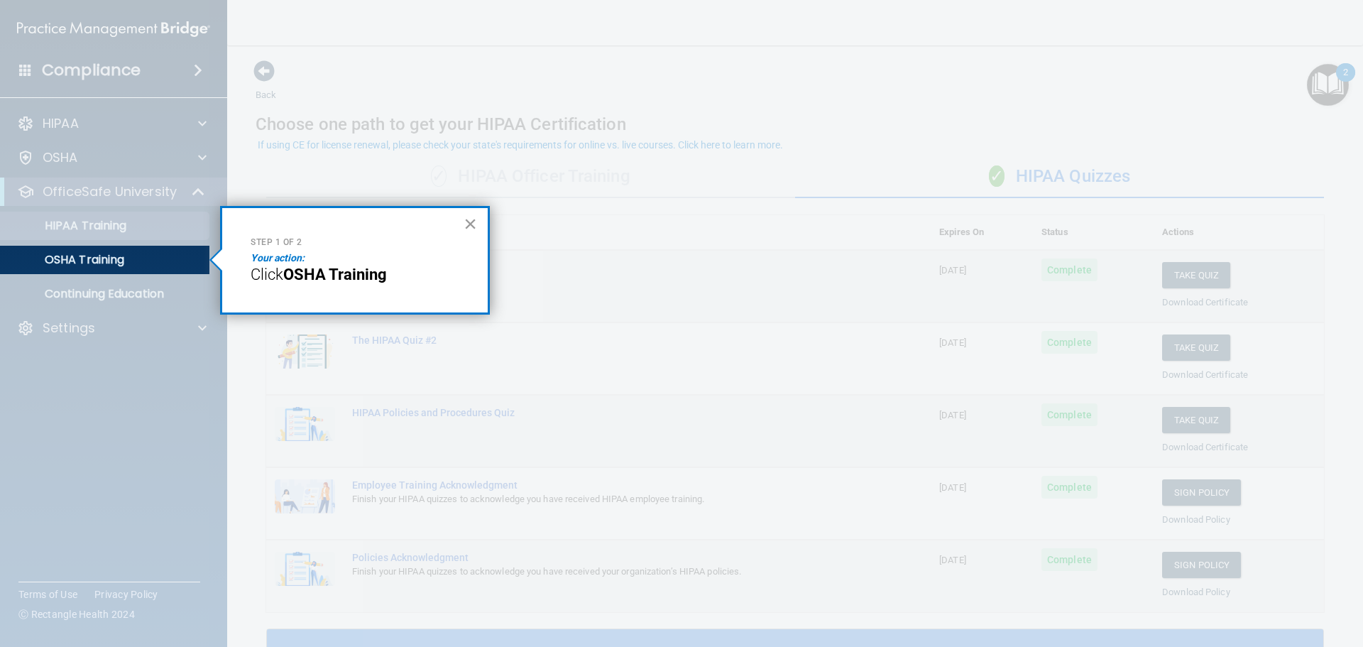
click at [467, 219] on button "×" at bounding box center [469, 223] width 13 height 23
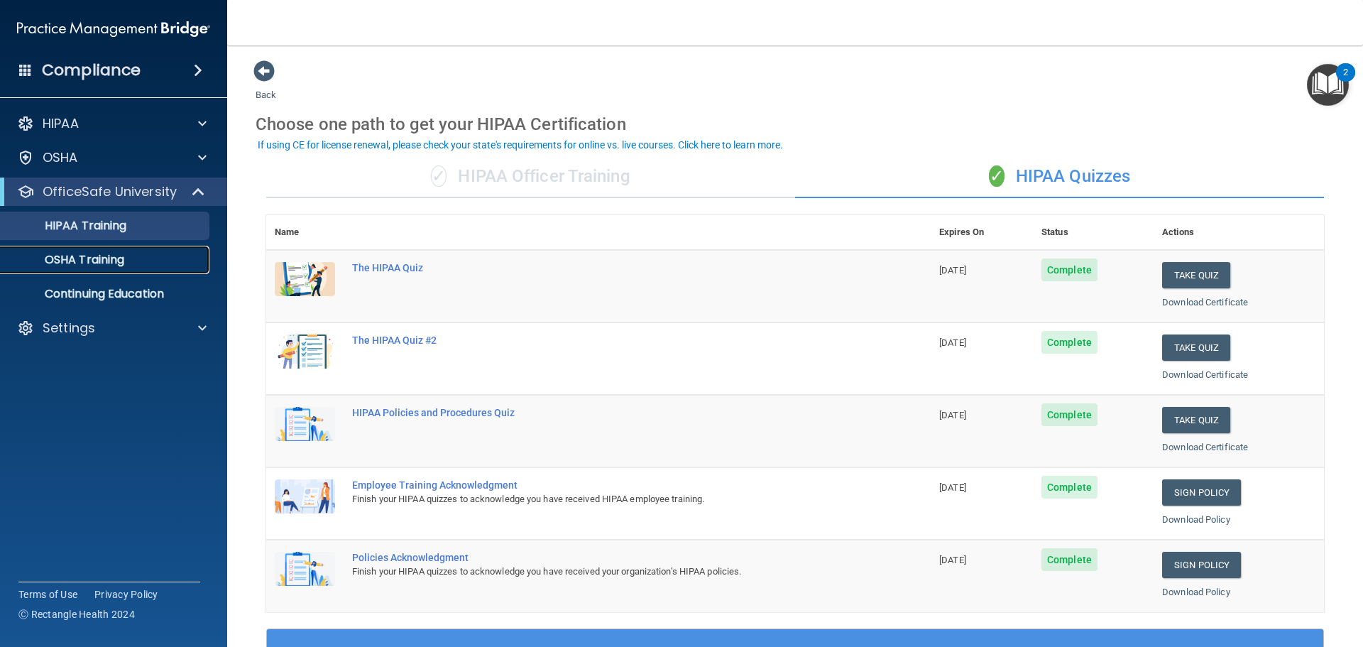
click at [118, 258] on p "OSHA Training" at bounding box center [66, 260] width 115 height 14
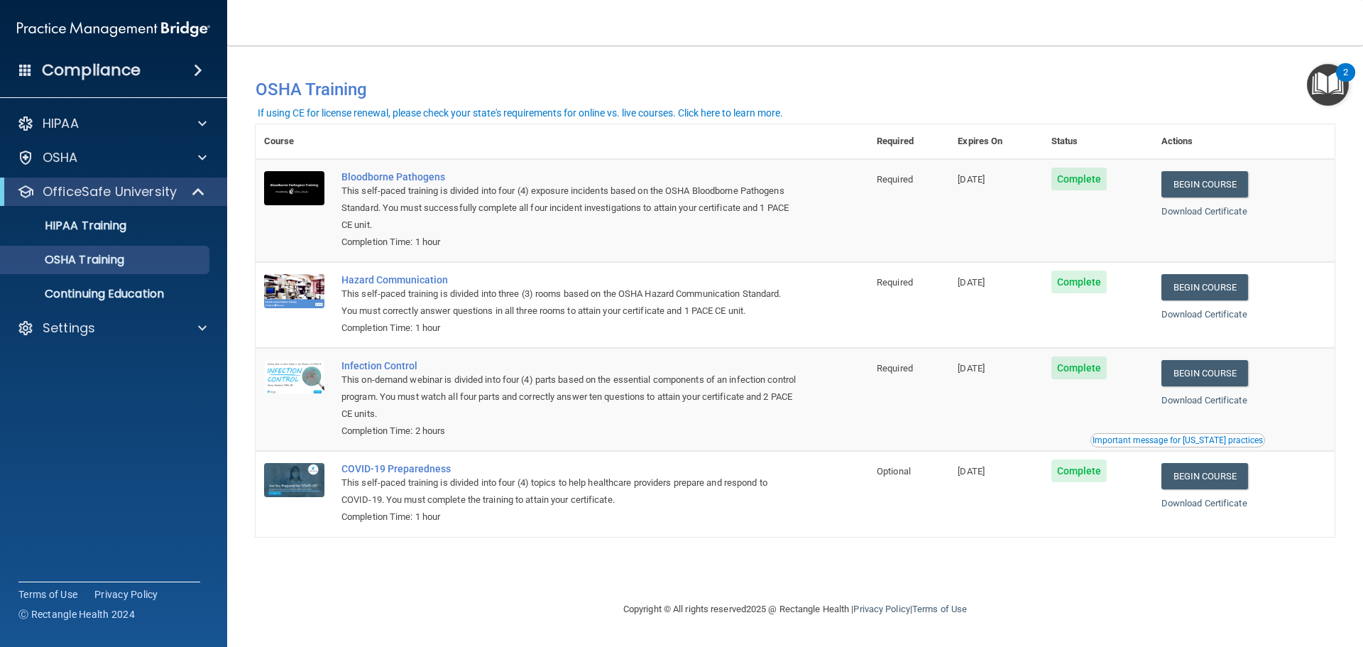
click at [1325, 95] on img "Open Resource Center, 2 new notifications" at bounding box center [1328, 85] width 42 height 42
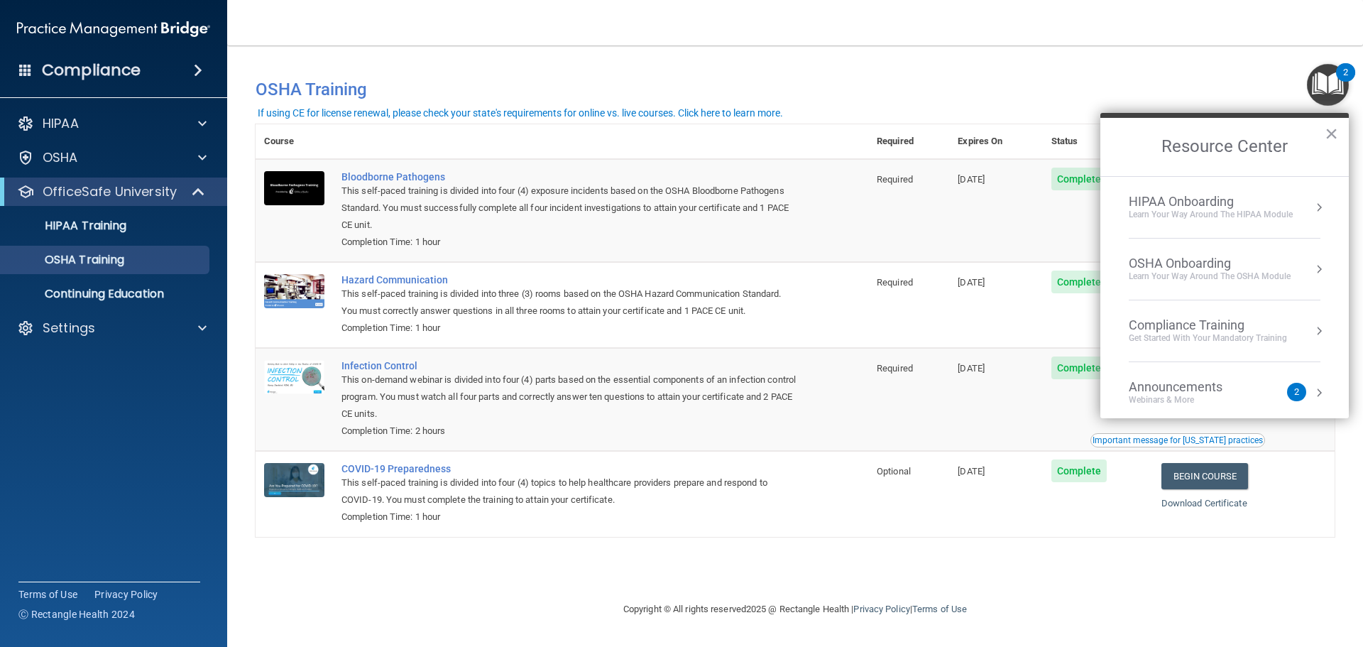
click at [1212, 271] on div "Learn your way around the OSHA module" at bounding box center [1209, 276] width 162 height 12
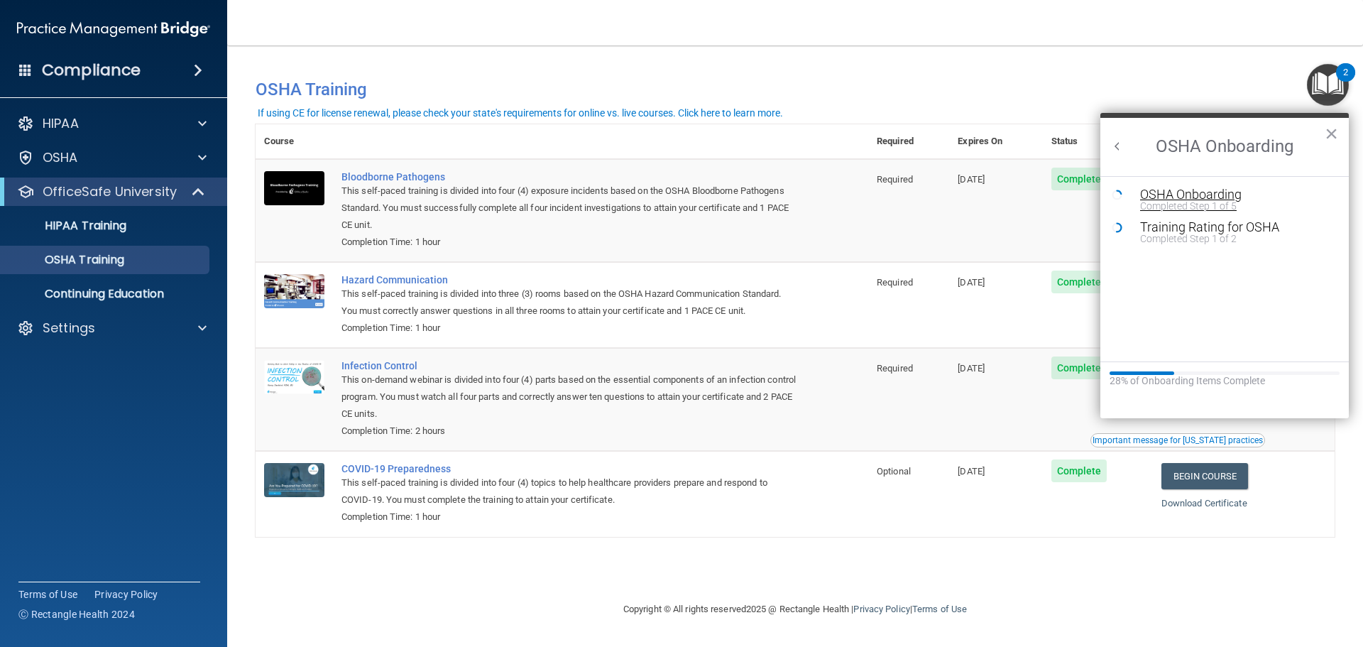
click at [1184, 201] on div "Completed Step 1 of 5" at bounding box center [1235, 206] width 190 height 10
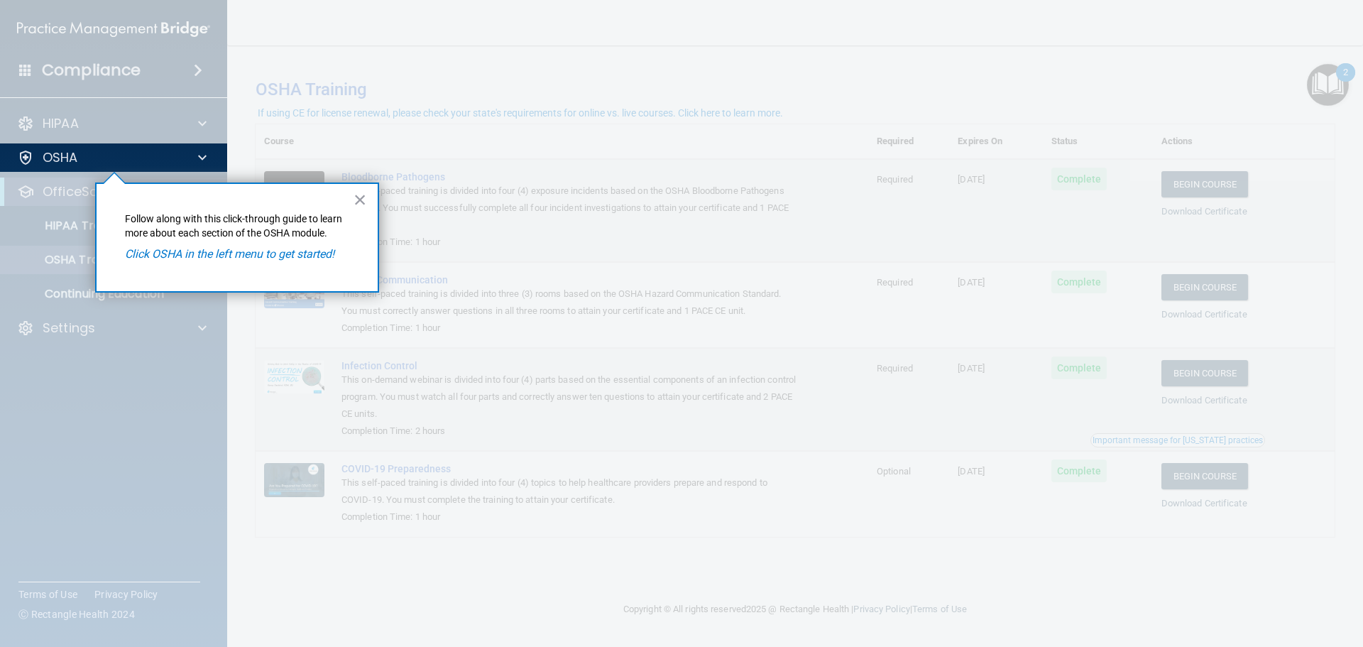
click at [345, 194] on div "× Follow along with this click-through guide to learn more about each section o…" at bounding box center [237, 237] width 284 height 110
click at [358, 196] on button "×" at bounding box center [359, 199] width 13 height 23
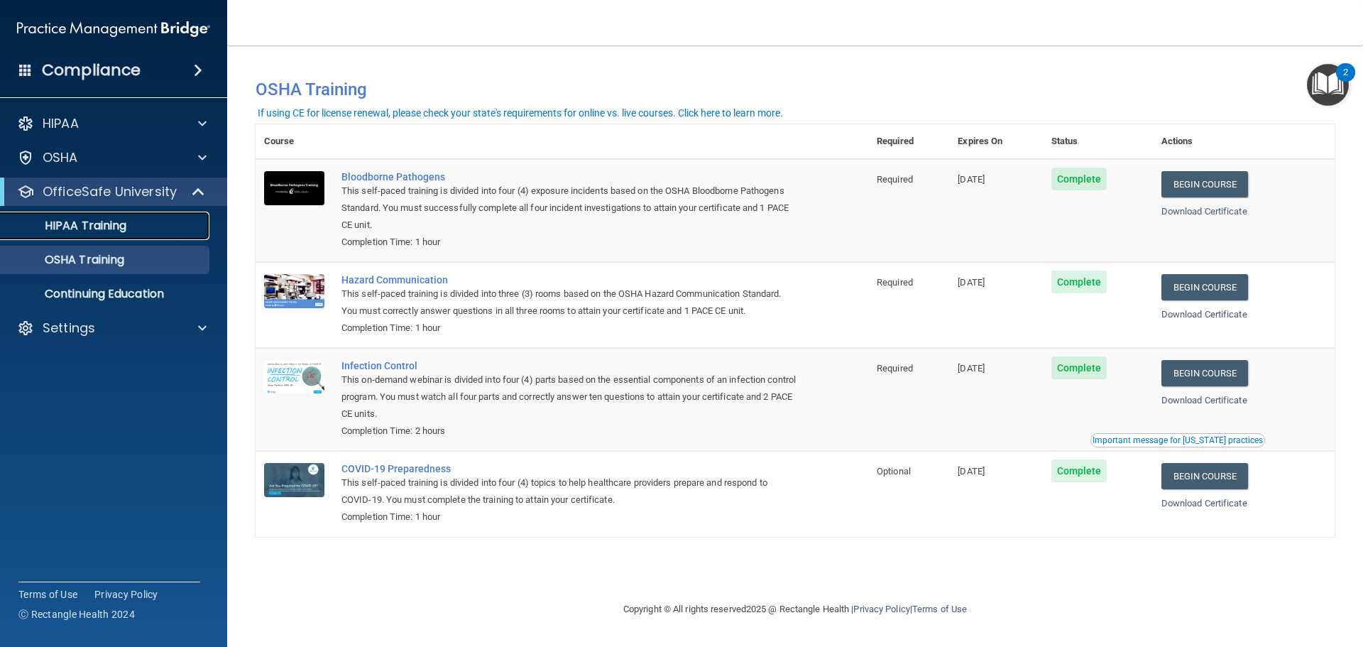
click at [105, 224] on p "HIPAA Training" at bounding box center [67, 226] width 117 height 14
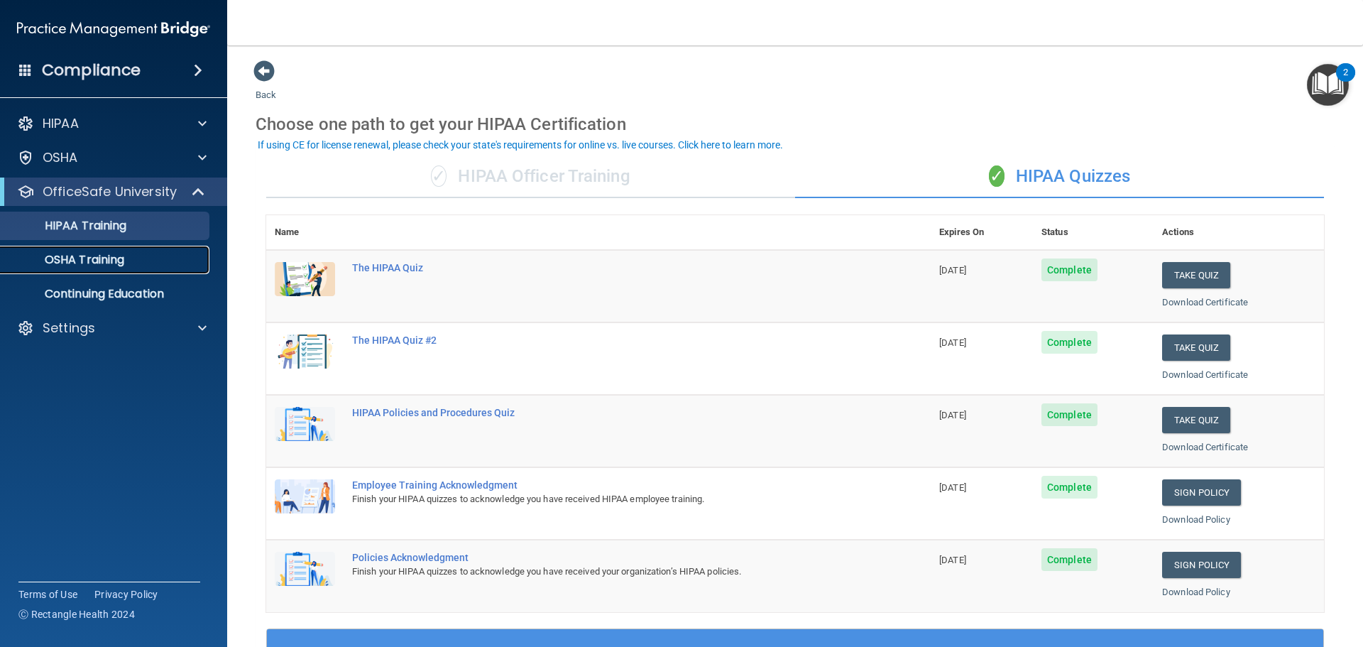
click at [120, 268] on link "OSHA Training" at bounding box center [98, 260] width 224 height 28
